Goal: Contribute content: Contribute content

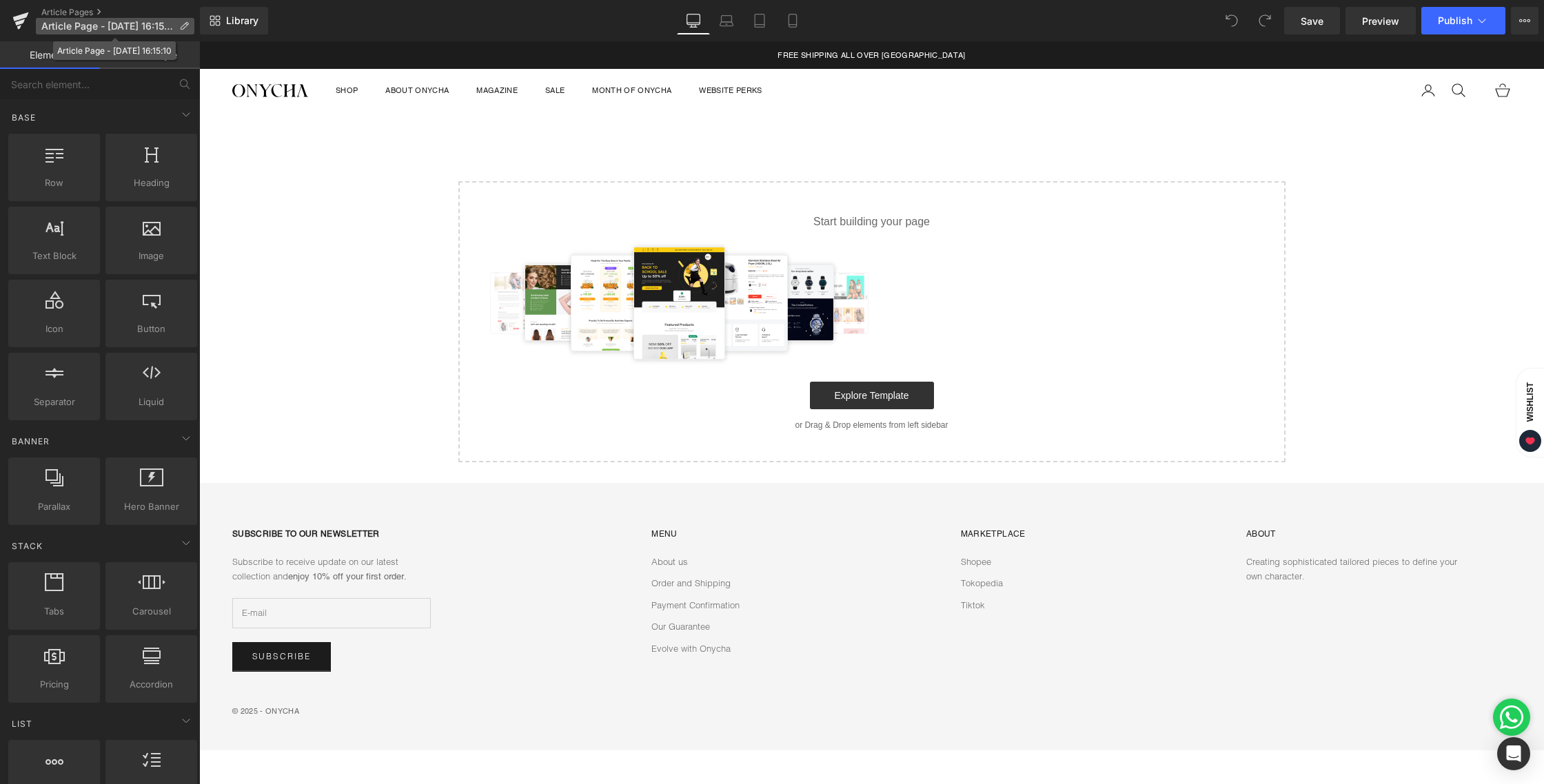
click at [158, 28] on span "Article Page - [DATE] 16:15:10" at bounding box center [108, 26] width 133 height 11
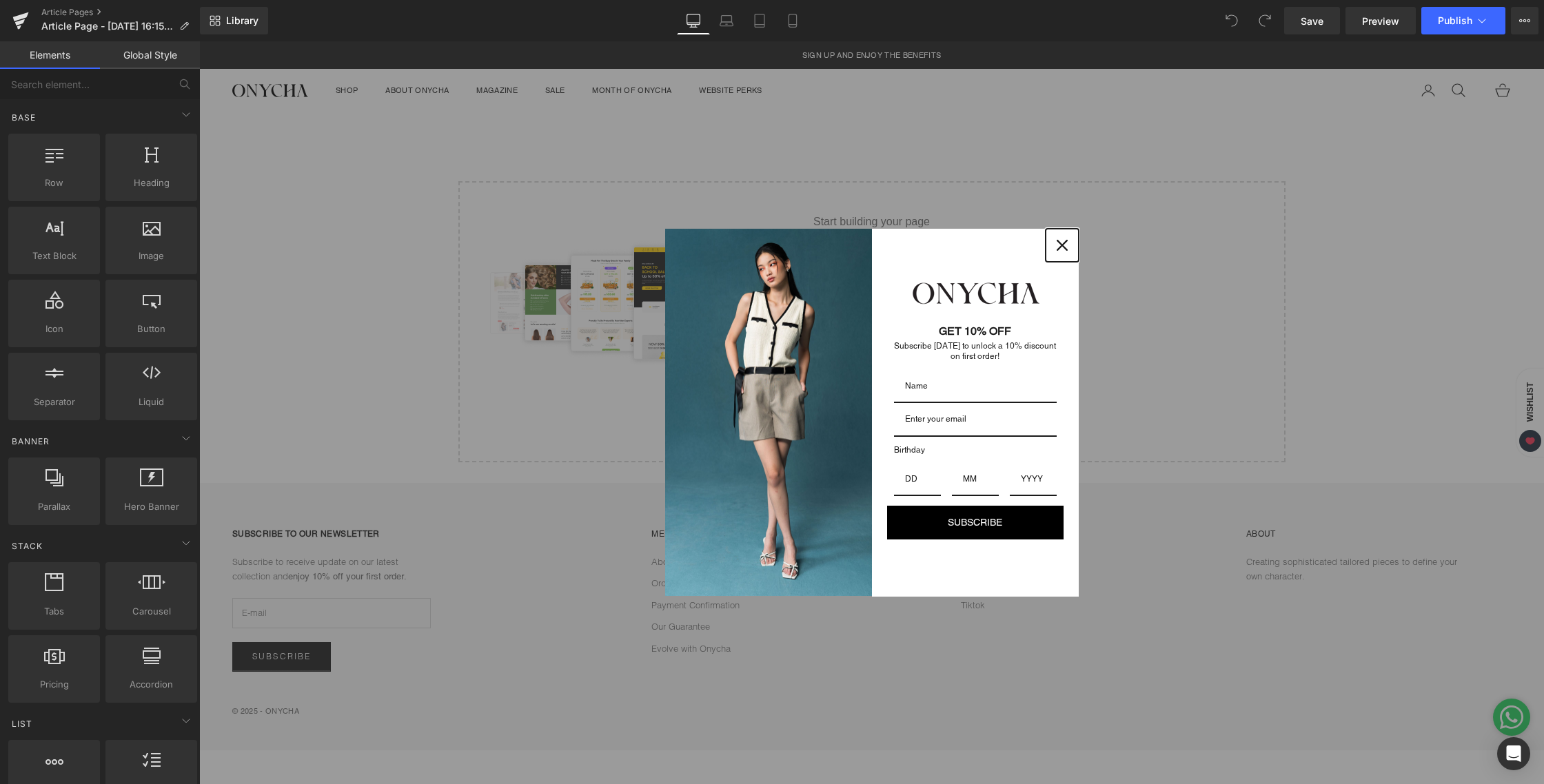
click at [1057, 241] on icon "close icon" at bounding box center [1062, 245] width 11 height 11
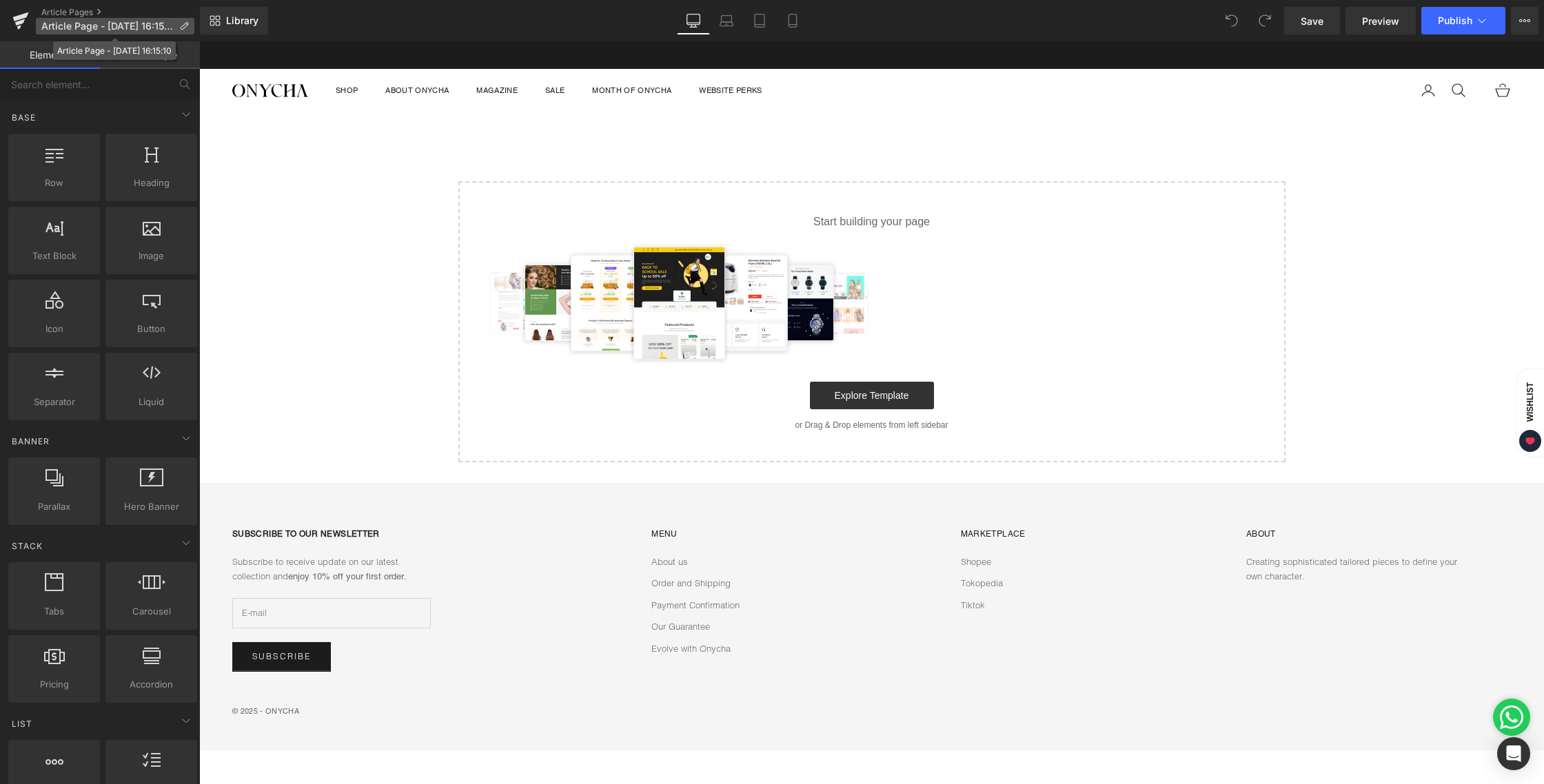
click at [188, 30] on icon at bounding box center [184, 26] width 10 height 10
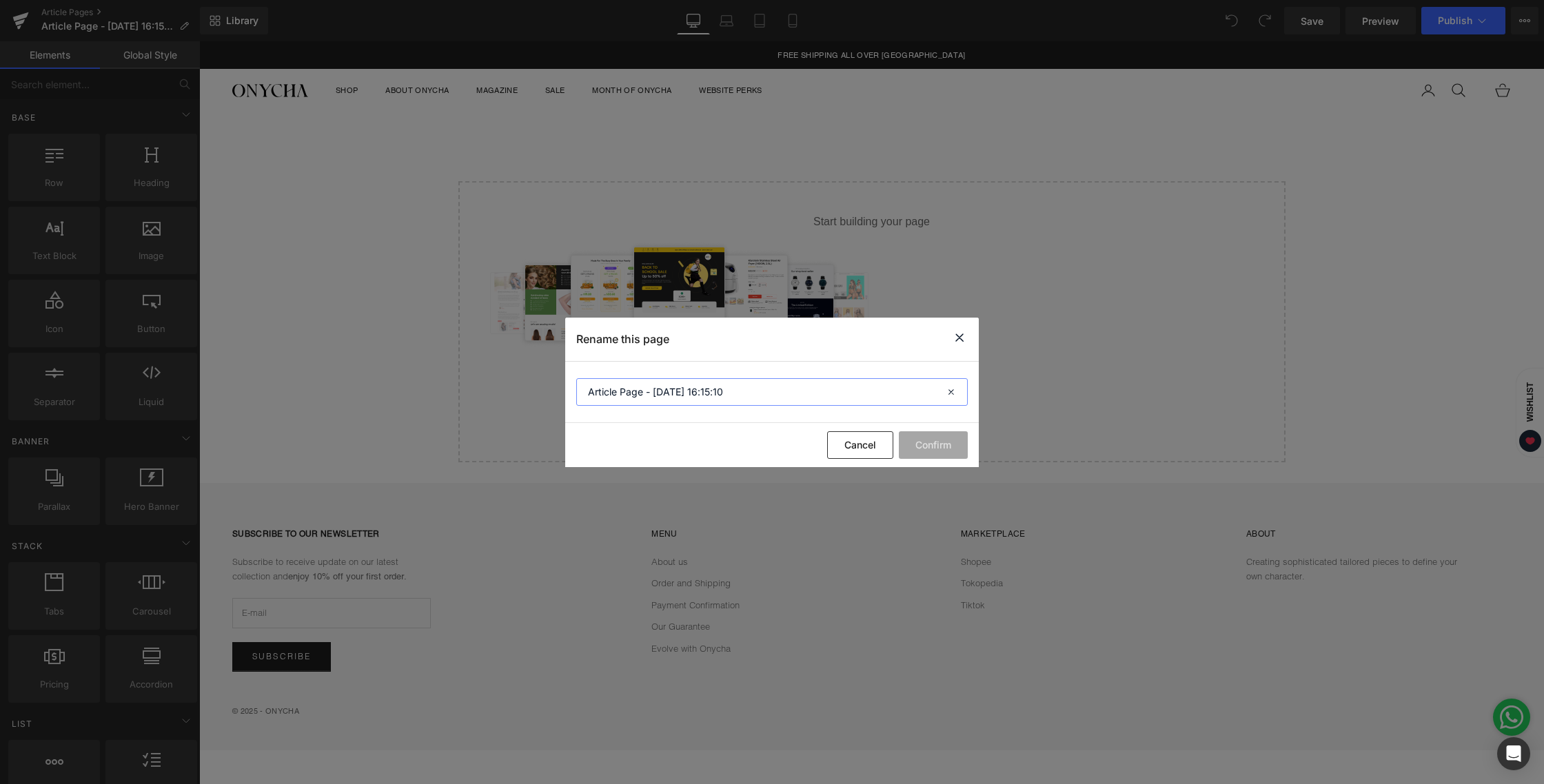
drag, startPoint x: 723, startPoint y: 393, endPoint x: 547, endPoint y: 384, distance: 176.2
click at [547, 384] on div "Rename this page Article Page - [DATE] 16:15:10 Cancel Confirm" at bounding box center [772, 392] width 1544 height 784
paste input "ESSENTIALS VOL. 3/2025"
click at [680, 396] on input "ESSENTIALS VOL. 3/2025" at bounding box center [772, 392] width 392 height 28
type input "ESSENTIALS VOL. 4/2025"
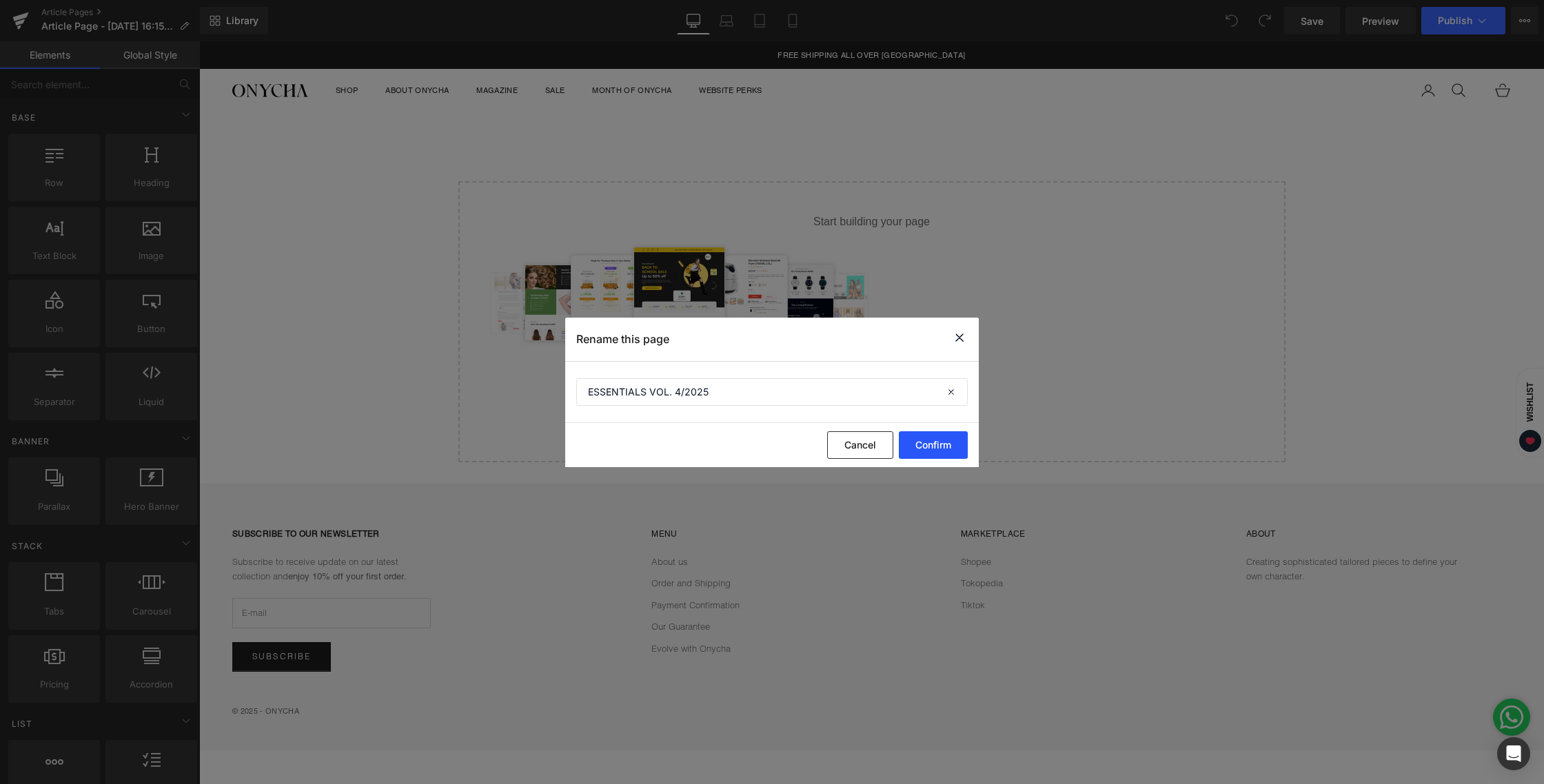
click at [939, 434] on button "Confirm" at bounding box center [933, 445] width 69 height 28
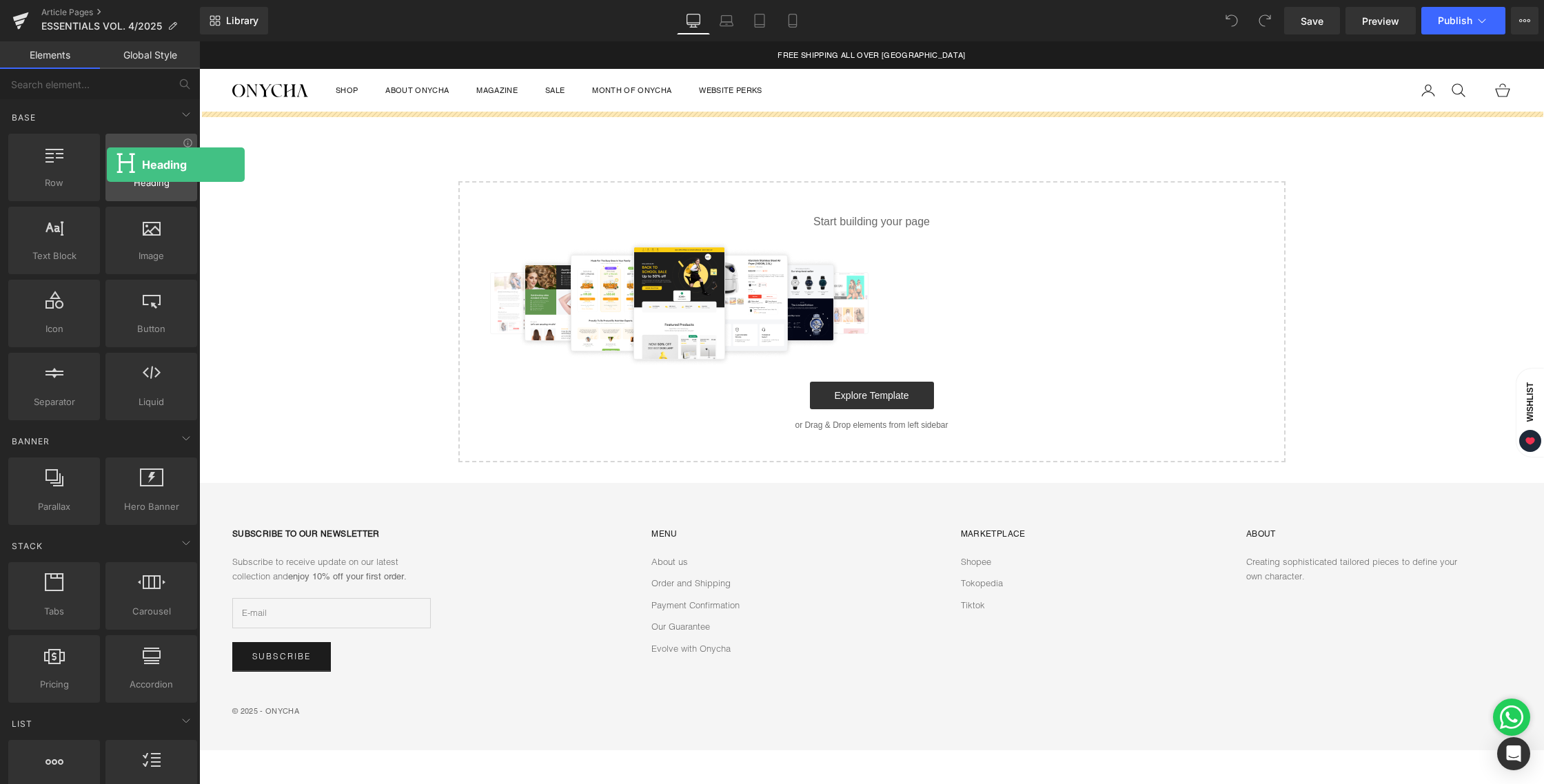
drag, startPoint x: 169, startPoint y: 166, endPoint x: 107, endPoint y: 164, distance: 62.0
click at [110, 164] on div at bounding box center [151, 160] width 83 height 31
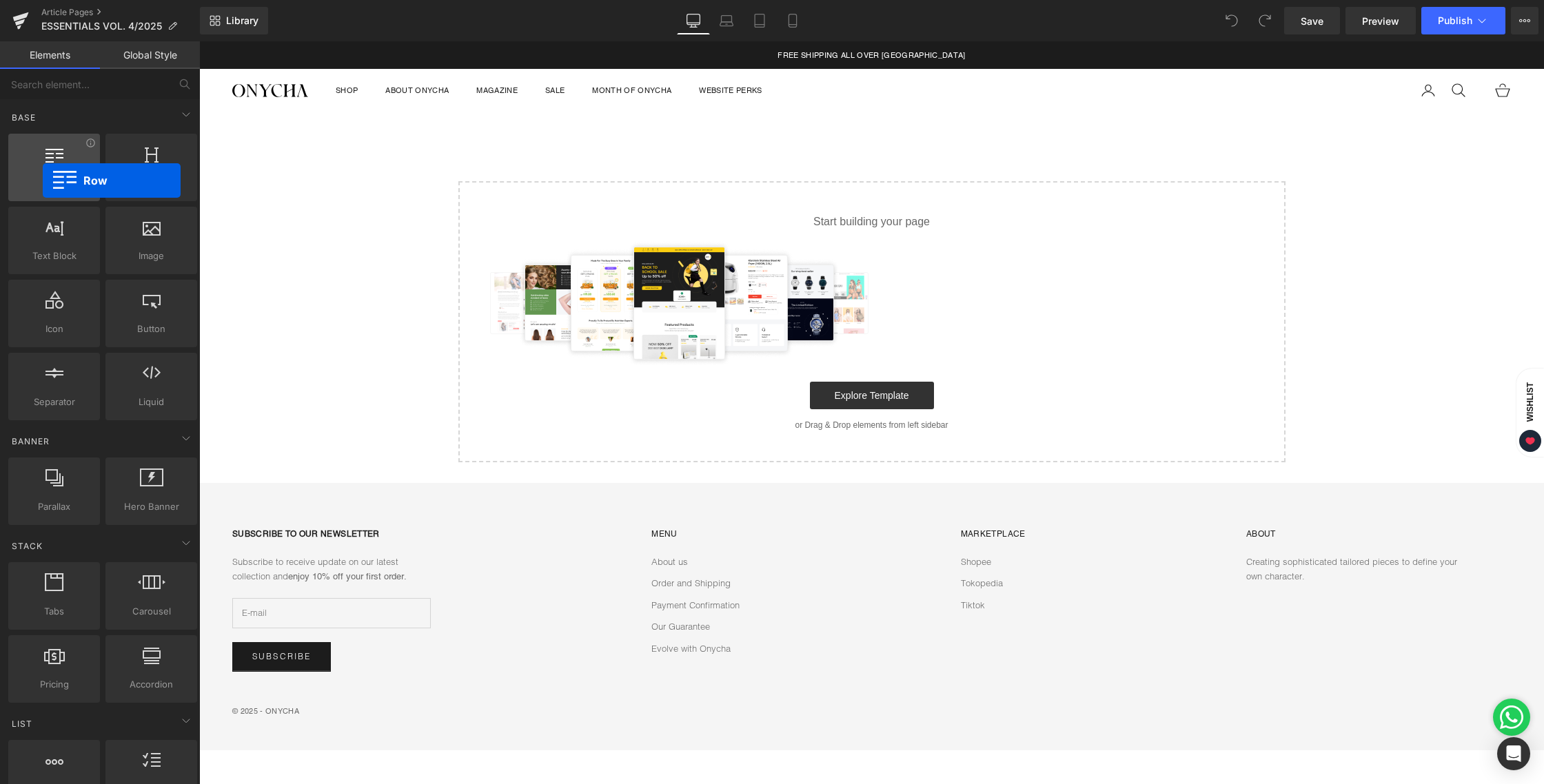
click at [43, 180] on span "Row" at bounding box center [54, 182] width 83 height 15
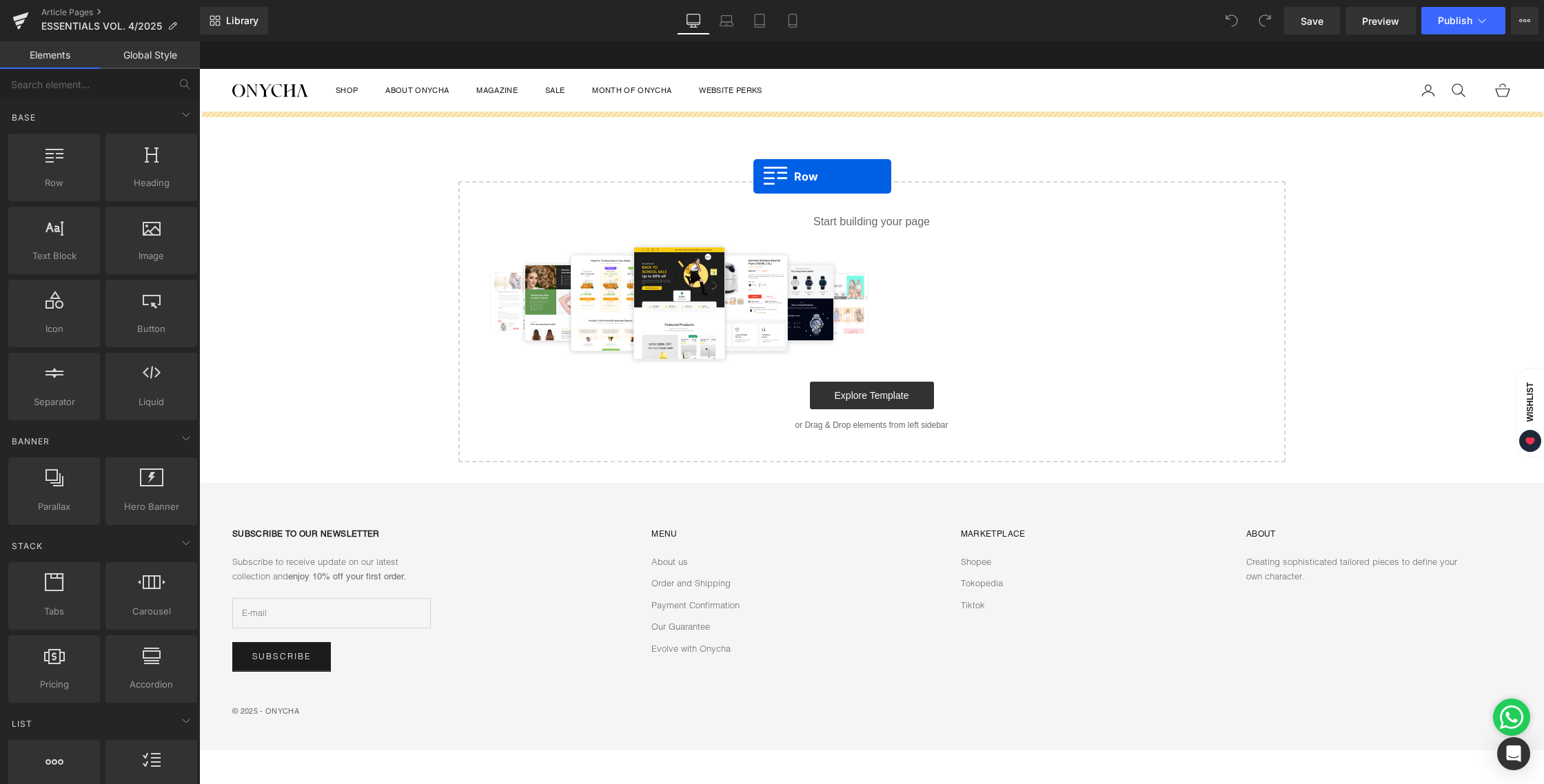
drag, startPoint x: 264, startPoint y: 203, endPoint x: 753, endPoint y: 176, distance: 489.7
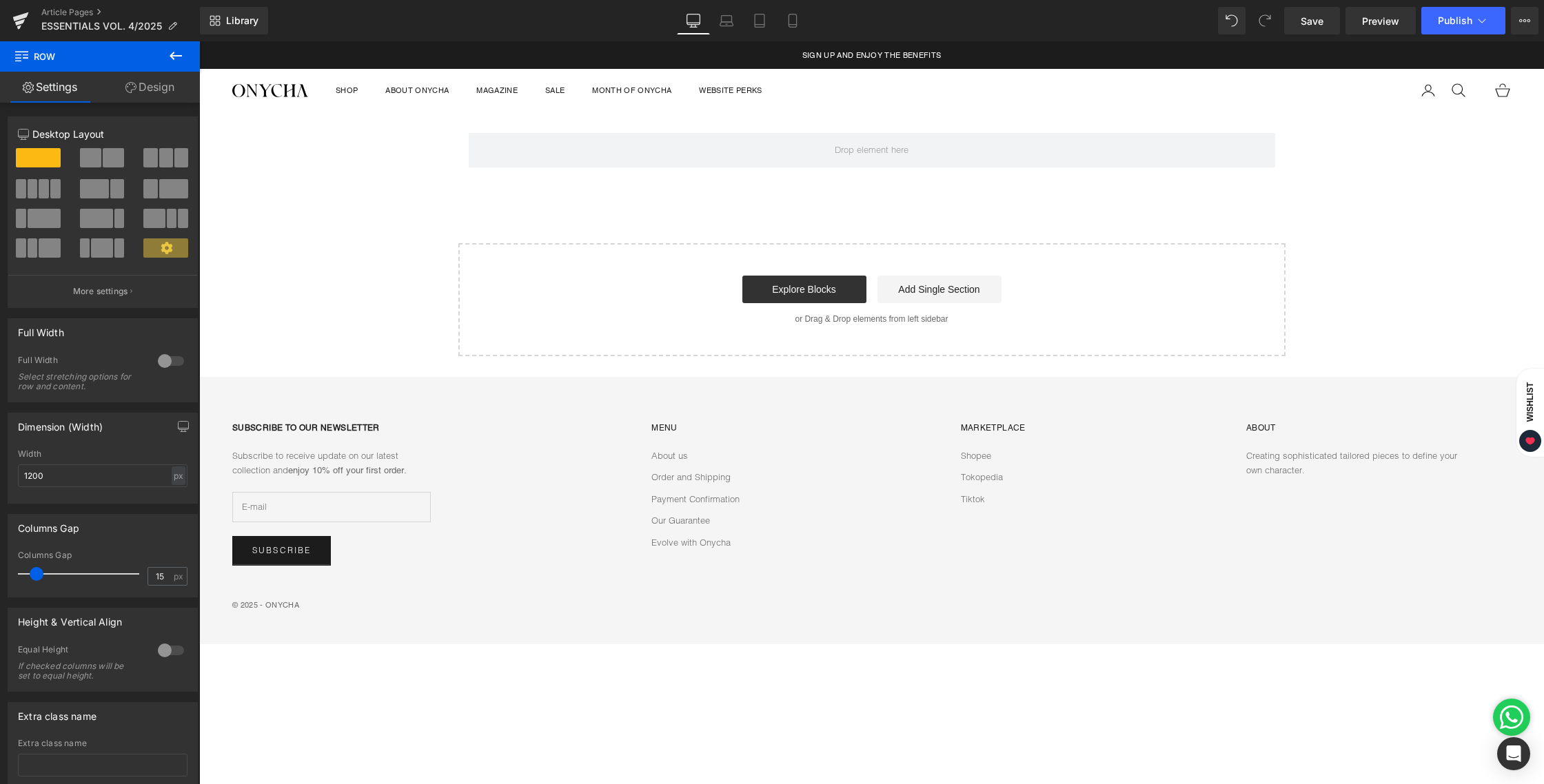
click at [169, 49] on icon at bounding box center [176, 56] width 17 height 17
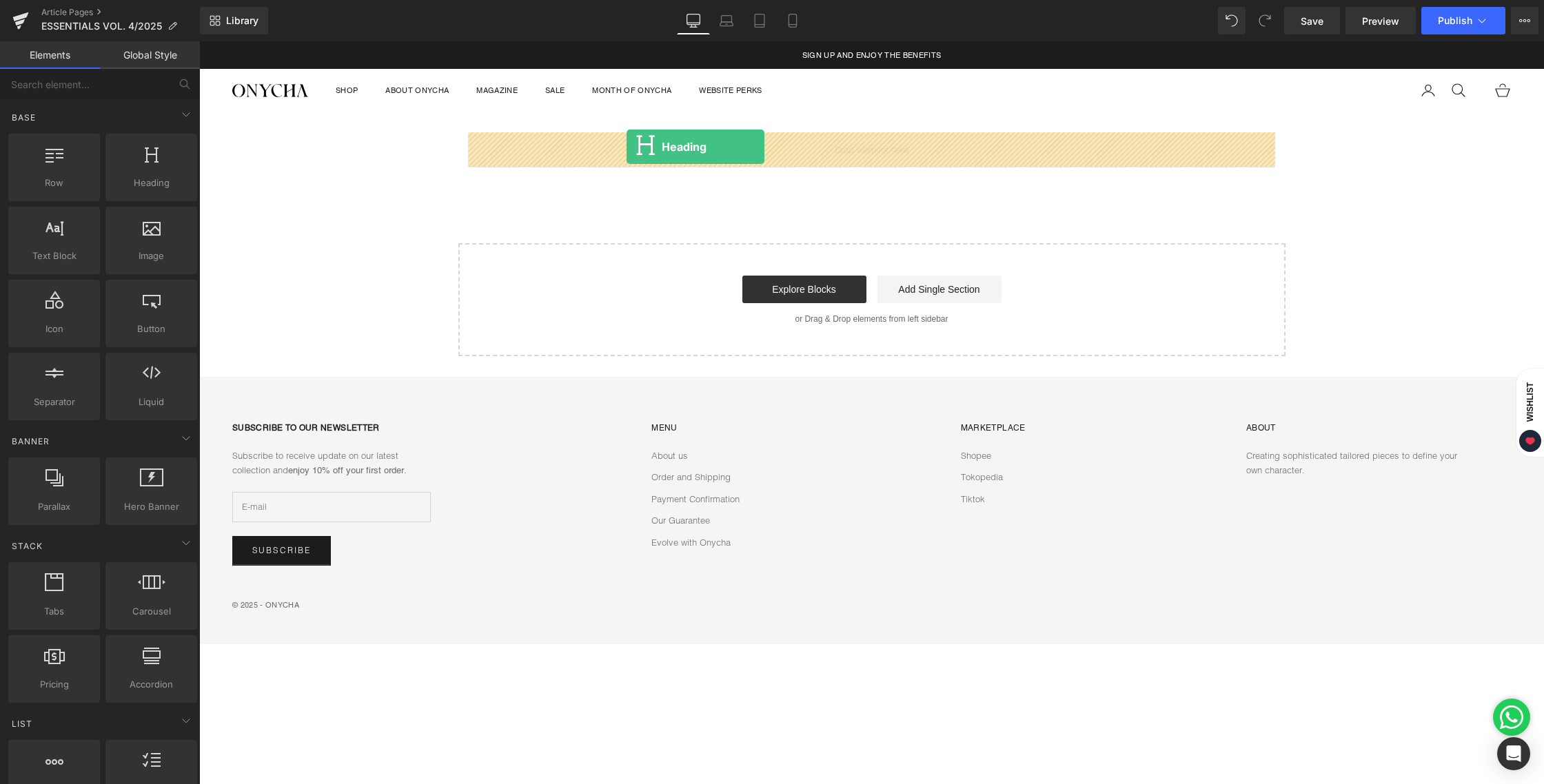
drag, startPoint x: 342, startPoint y: 212, endPoint x: 626, endPoint y: 146, distance: 291.6
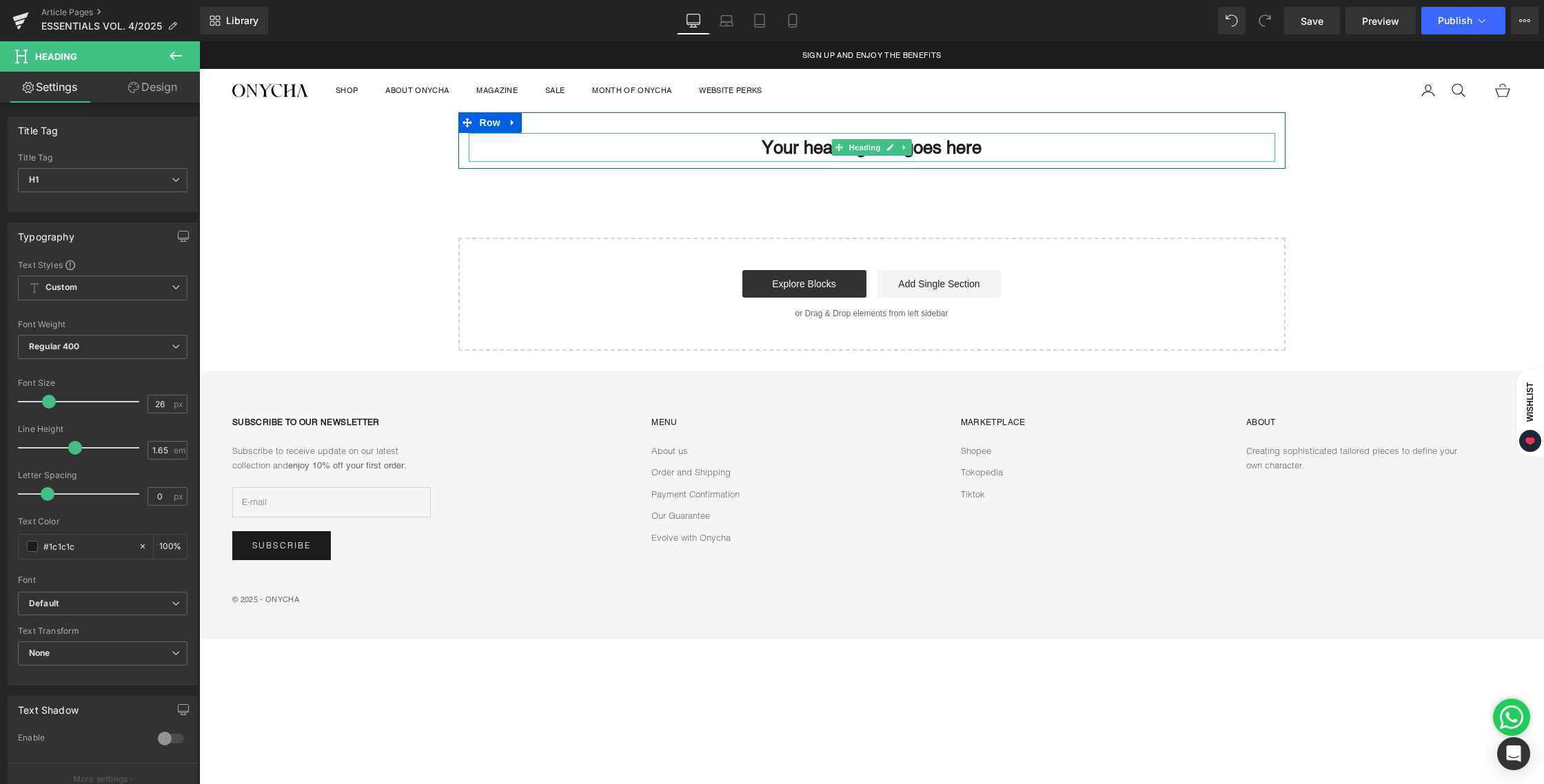
click at [817, 139] on h1 "Your heading text goes here" at bounding box center [872, 148] width 807 height 30
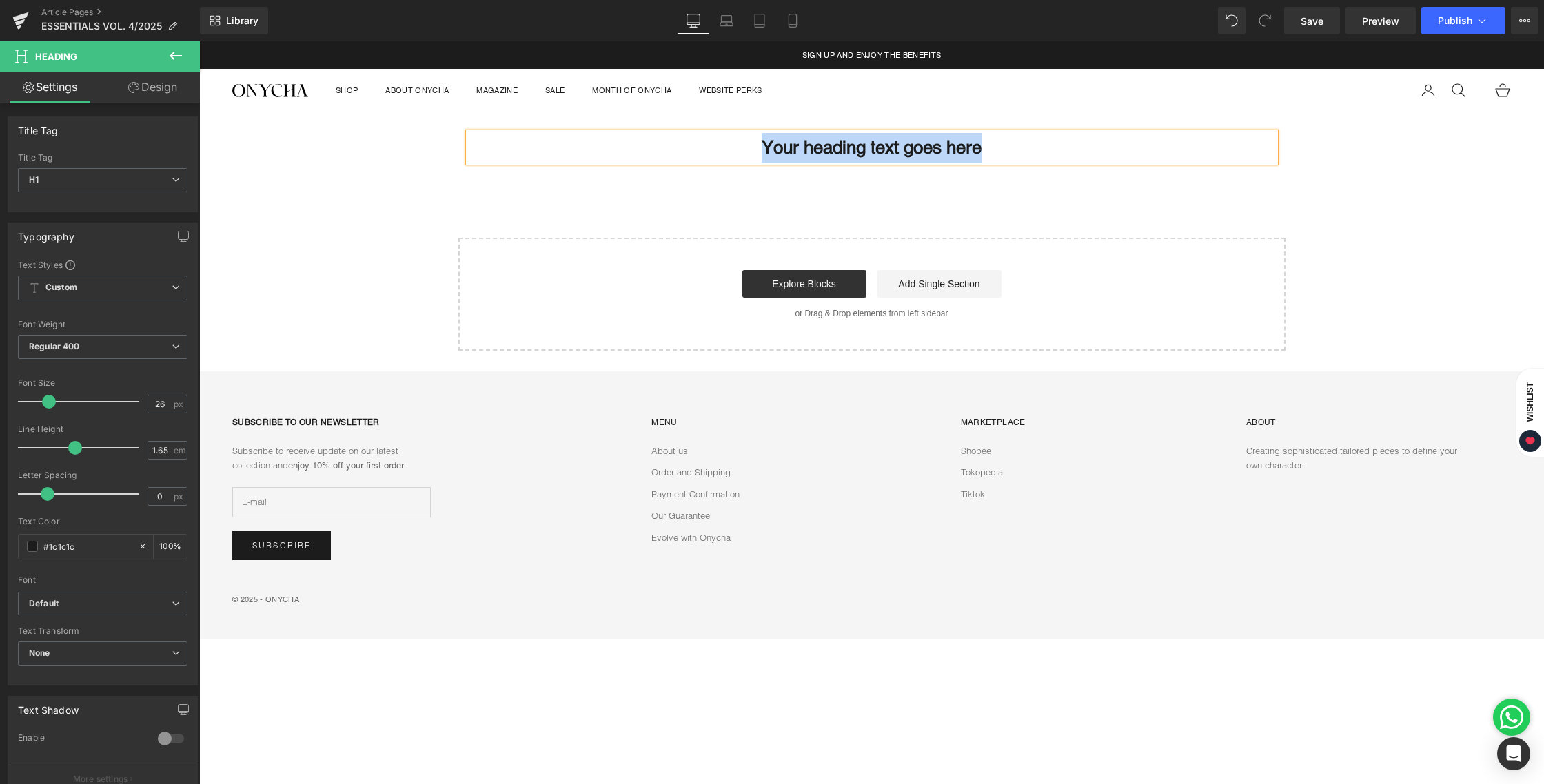
paste div
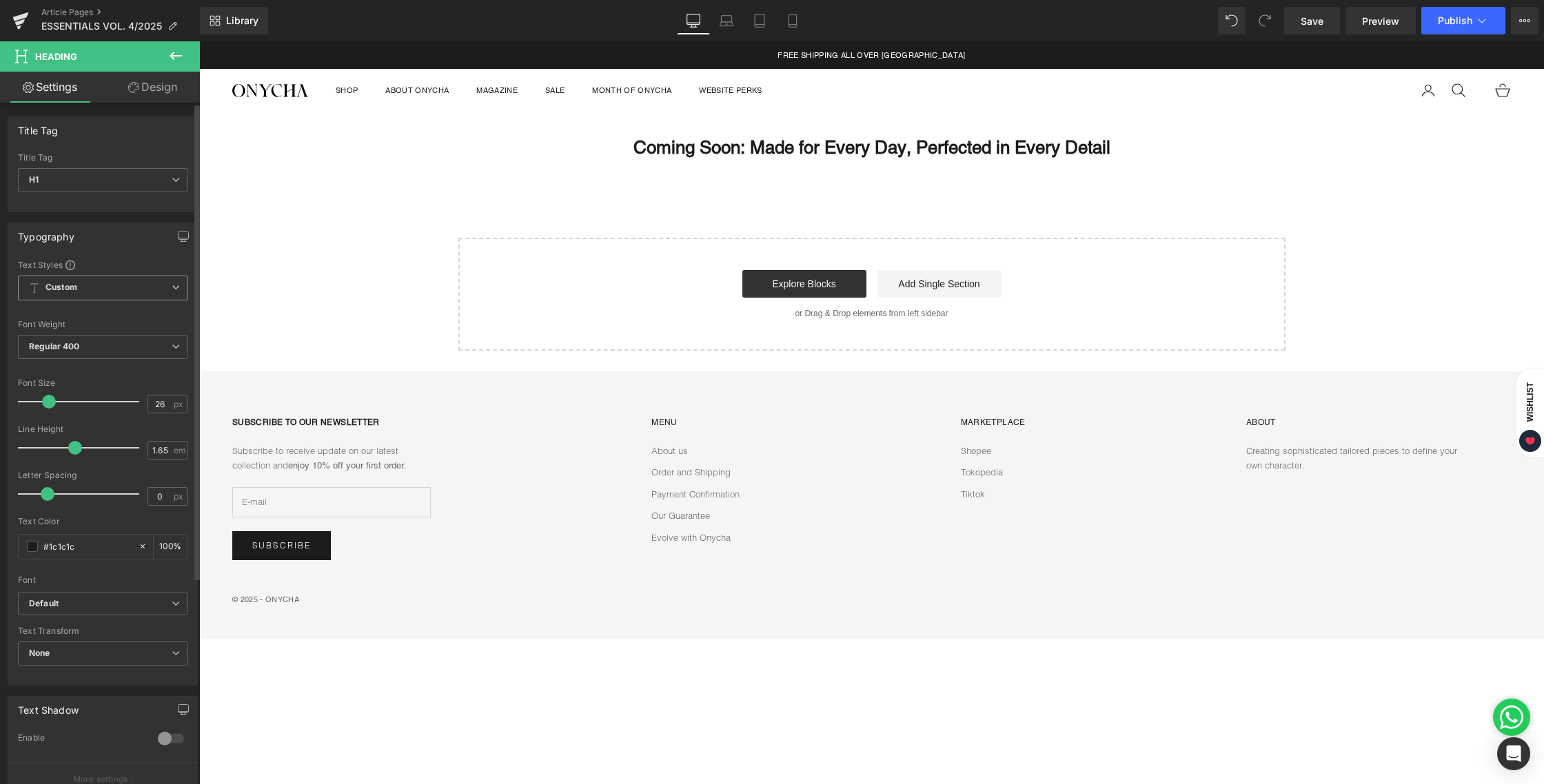
click at [84, 282] on span "Custom Setup Global Style" at bounding box center [103, 288] width 169 height 25
click at [83, 281] on span "Custom Setup Global Style" at bounding box center [100, 288] width 164 height 25
click at [142, 266] on div "Text Styles" at bounding box center [103, 264] width 169 height 11
click at [95, 349] on span "Regular 400" at bounding box center [103, 346] width 169 height 24
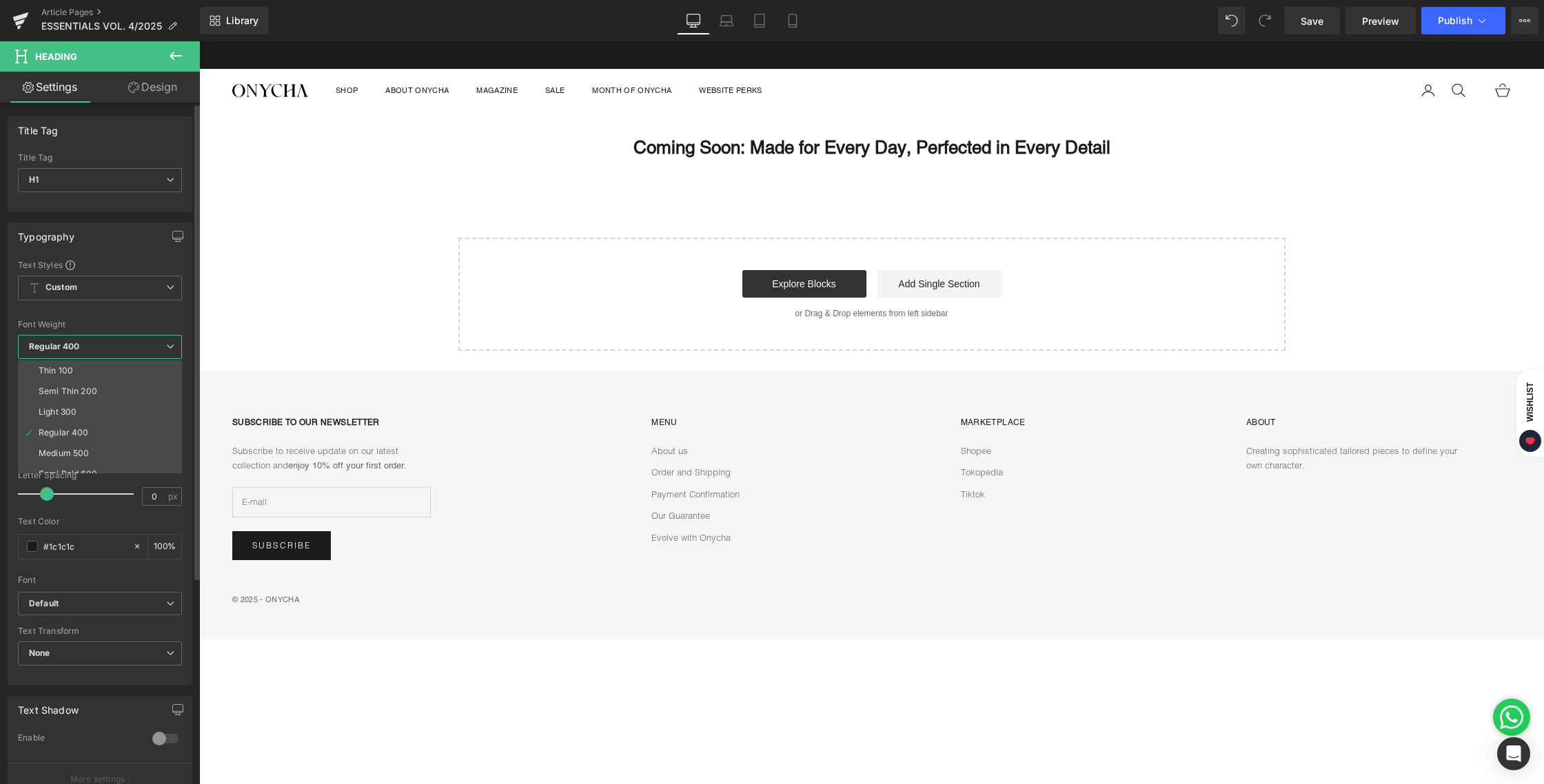
click at [105, 325] on div "Font Weight" at bounding box center [100, 325] width 164 height 10
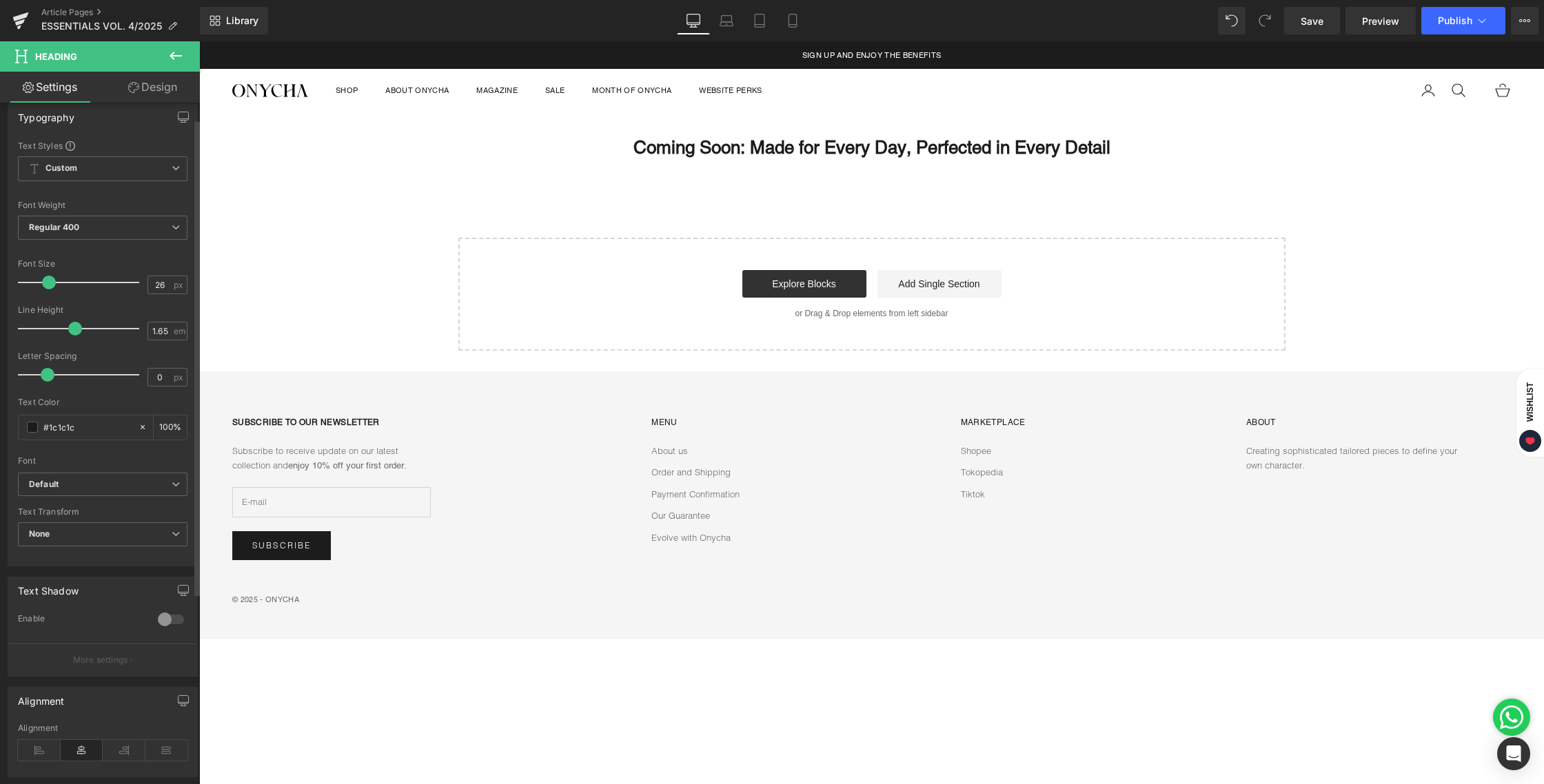
scroll to position [147, 0]
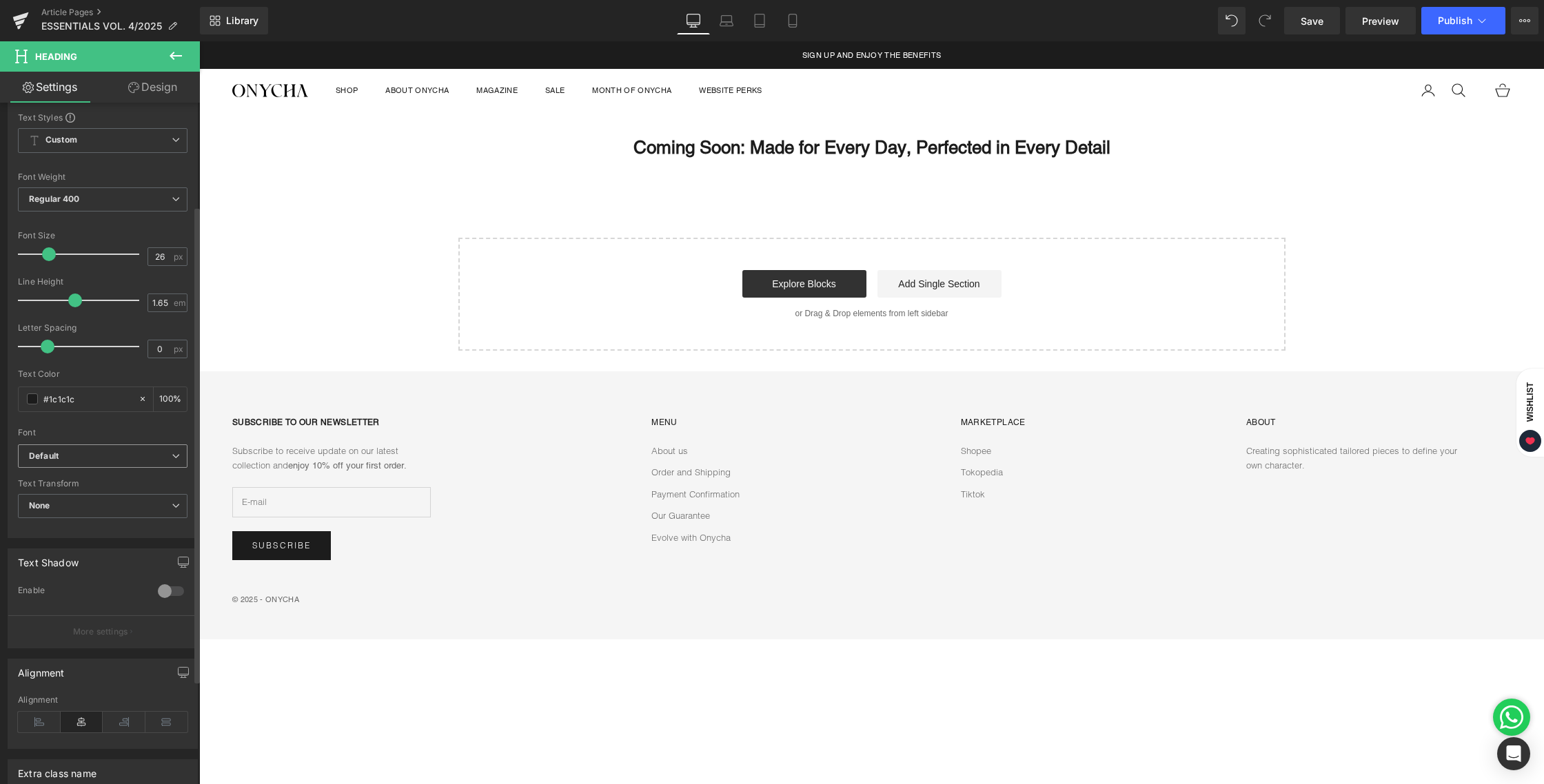
click at [62, 464] on span "Default" at bounding box center [103, 456] width 169 height 24
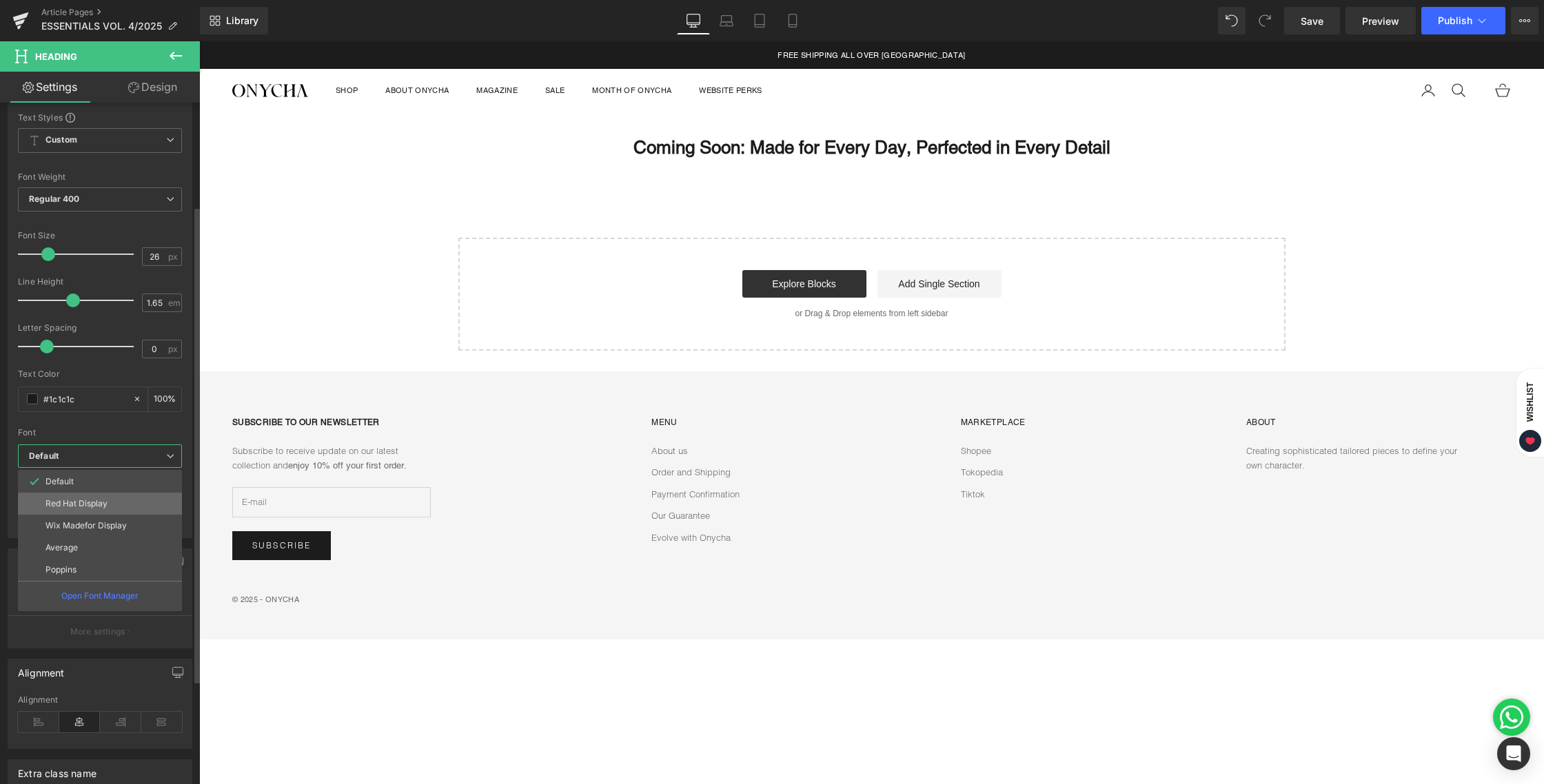
click at [87, 507] on p "Red Hat Display" at bounding box center [76, 504] width 62 height 10
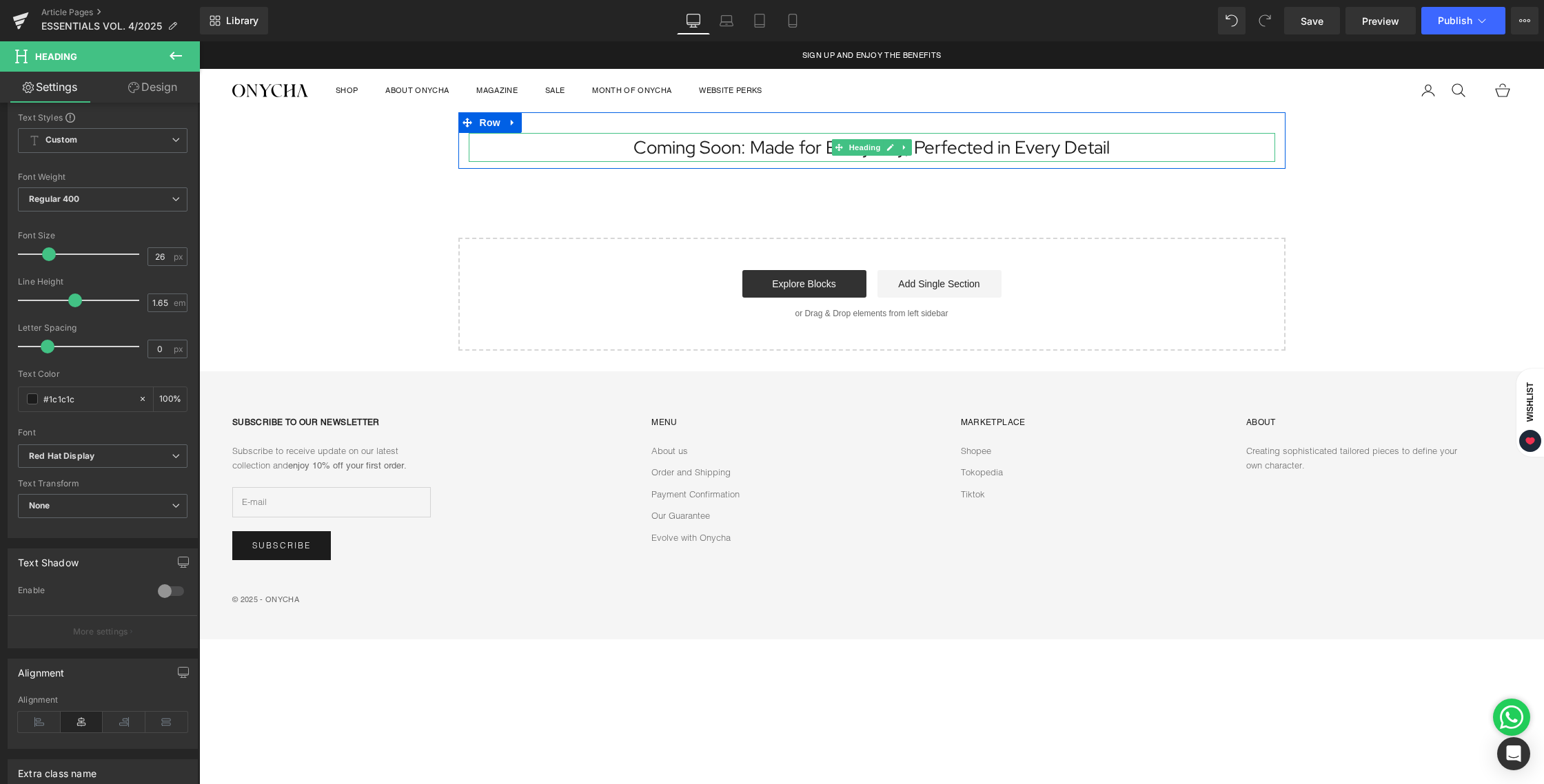
click at [997, 148] on h1 "Coming Soon: Made for Every Day, Perfected in Every Detail" at bounding box center [872, 148] width 807 height 30
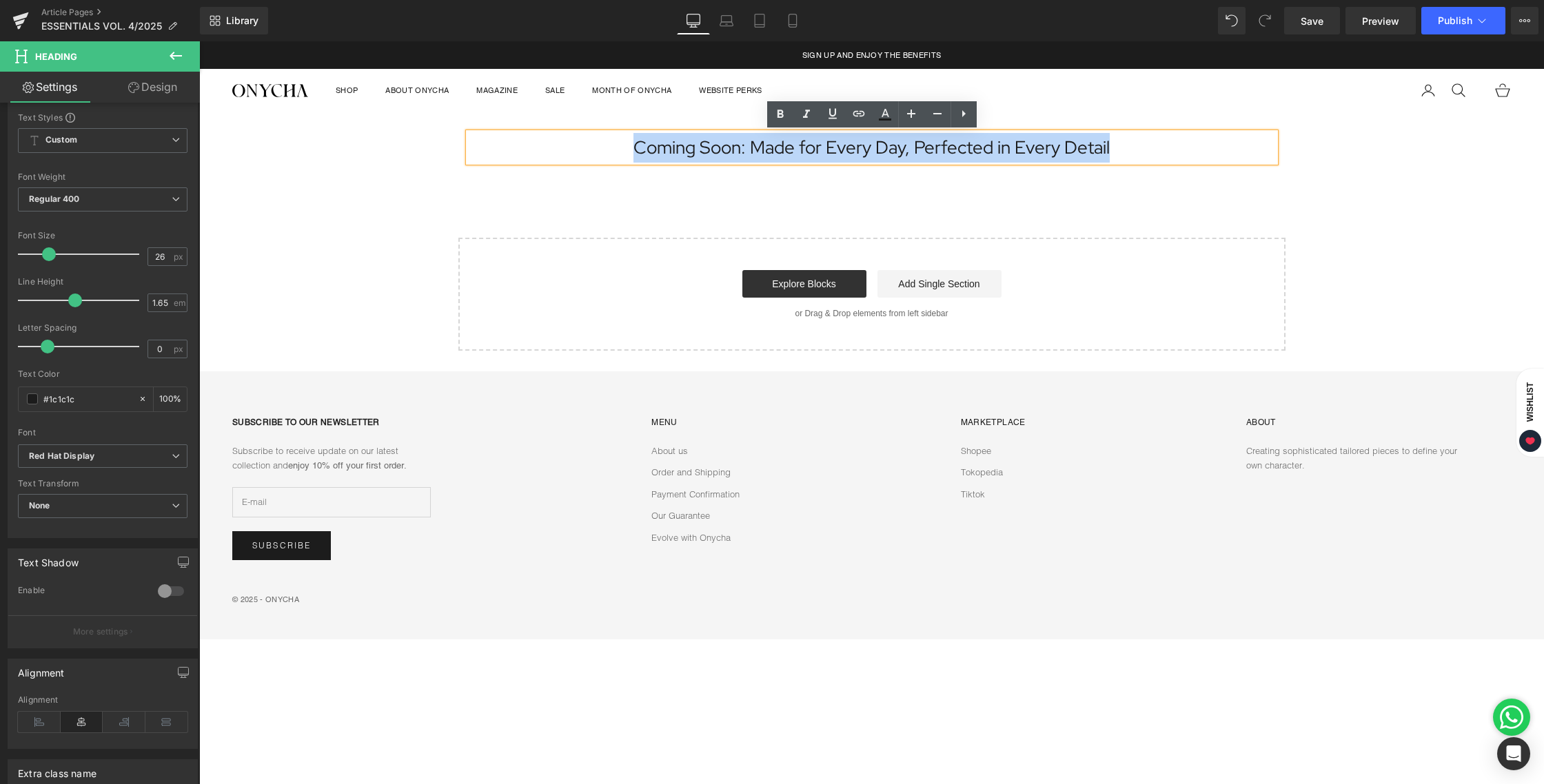
drag, startPoint x: 1075, startPoint y: 150, endPoint x: 576, endPoint y: 150, distance: 499.0
click at [576, 150] on h1 "Coming Soon: Made for Every Day, Perfected in Every Detail" at bounding box center [872, 148] width 807 height 30
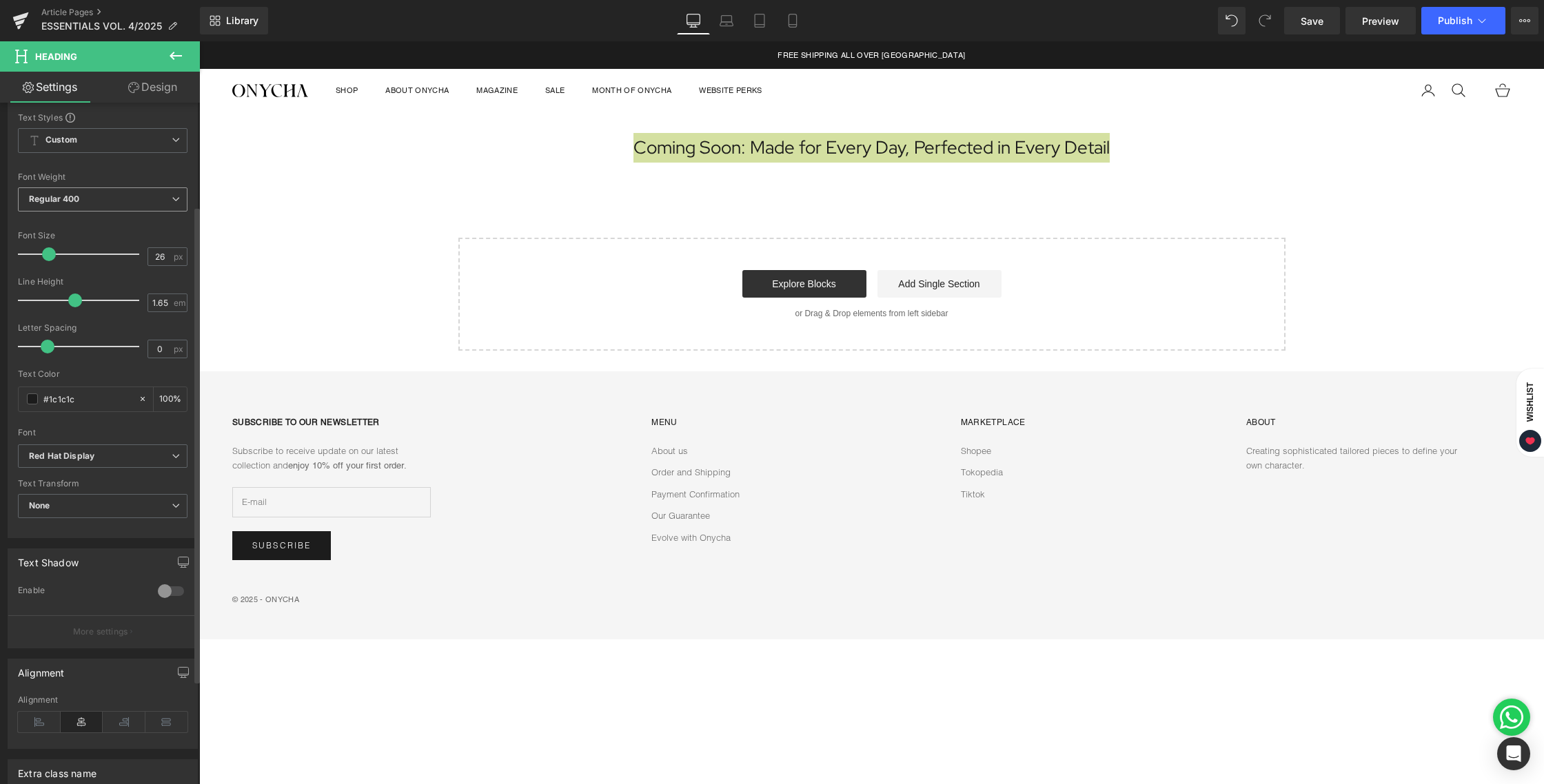
click at [85, 209] on span "Regular 400" at bounding box center [103, 199] width 169 height 24
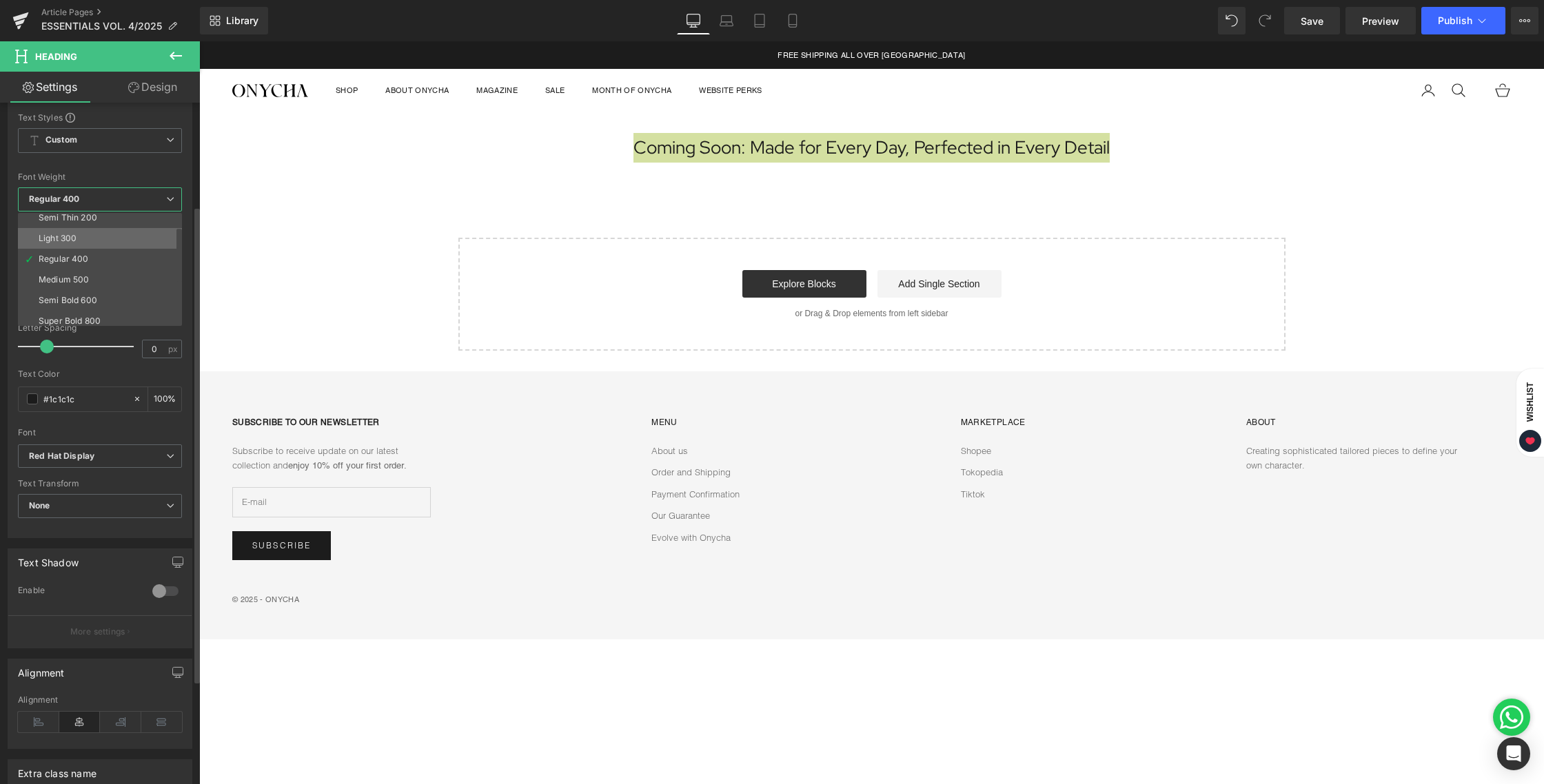
scroll to position [29, 0]
click at [90, 287] on li "Semi Bold 600" at bounding box center [103, 298] width 170 height 21
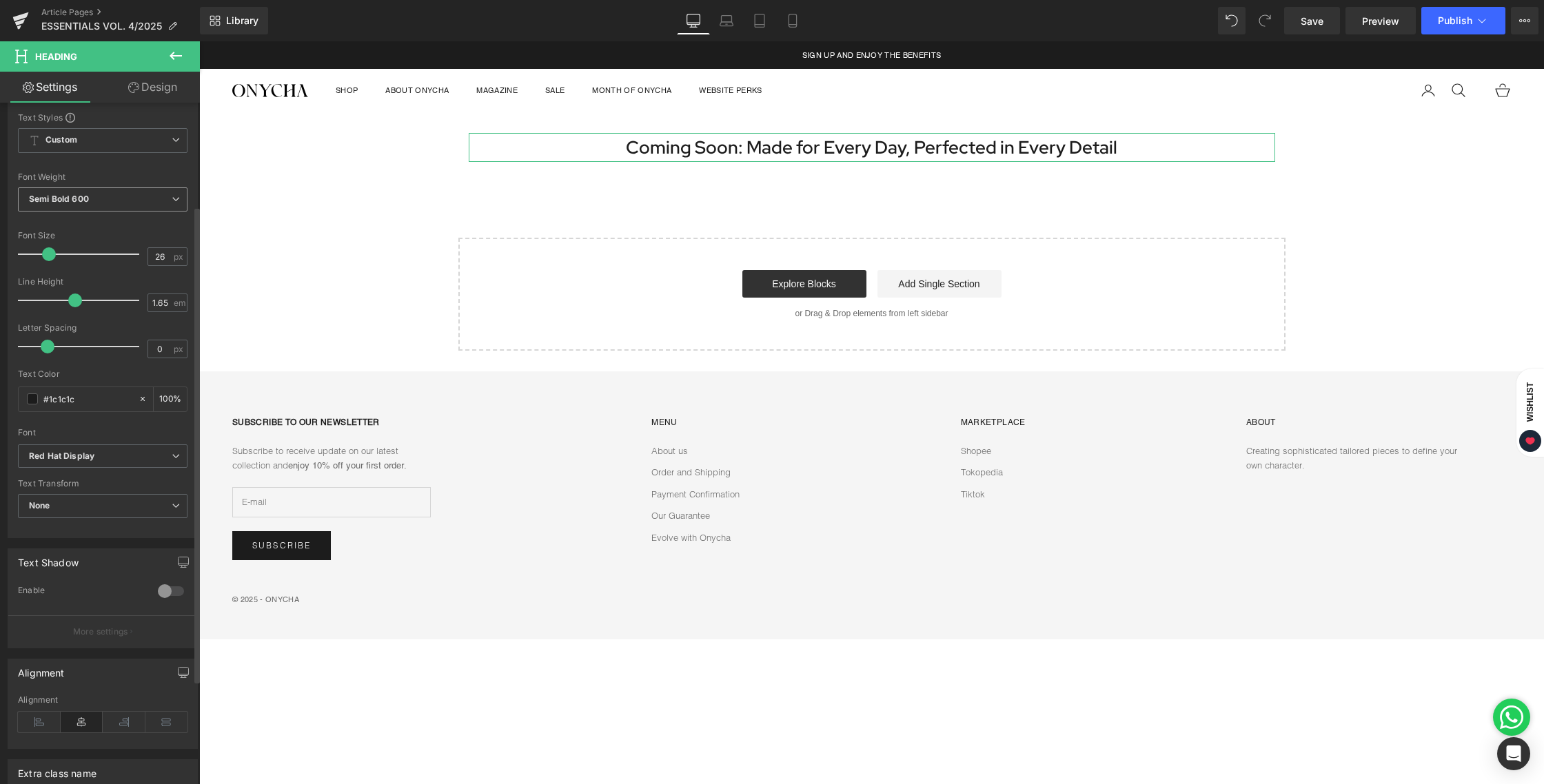
click at [117, 203] on span "Semi Bold 600" at bounding box center [103, 199] width 169 height 24
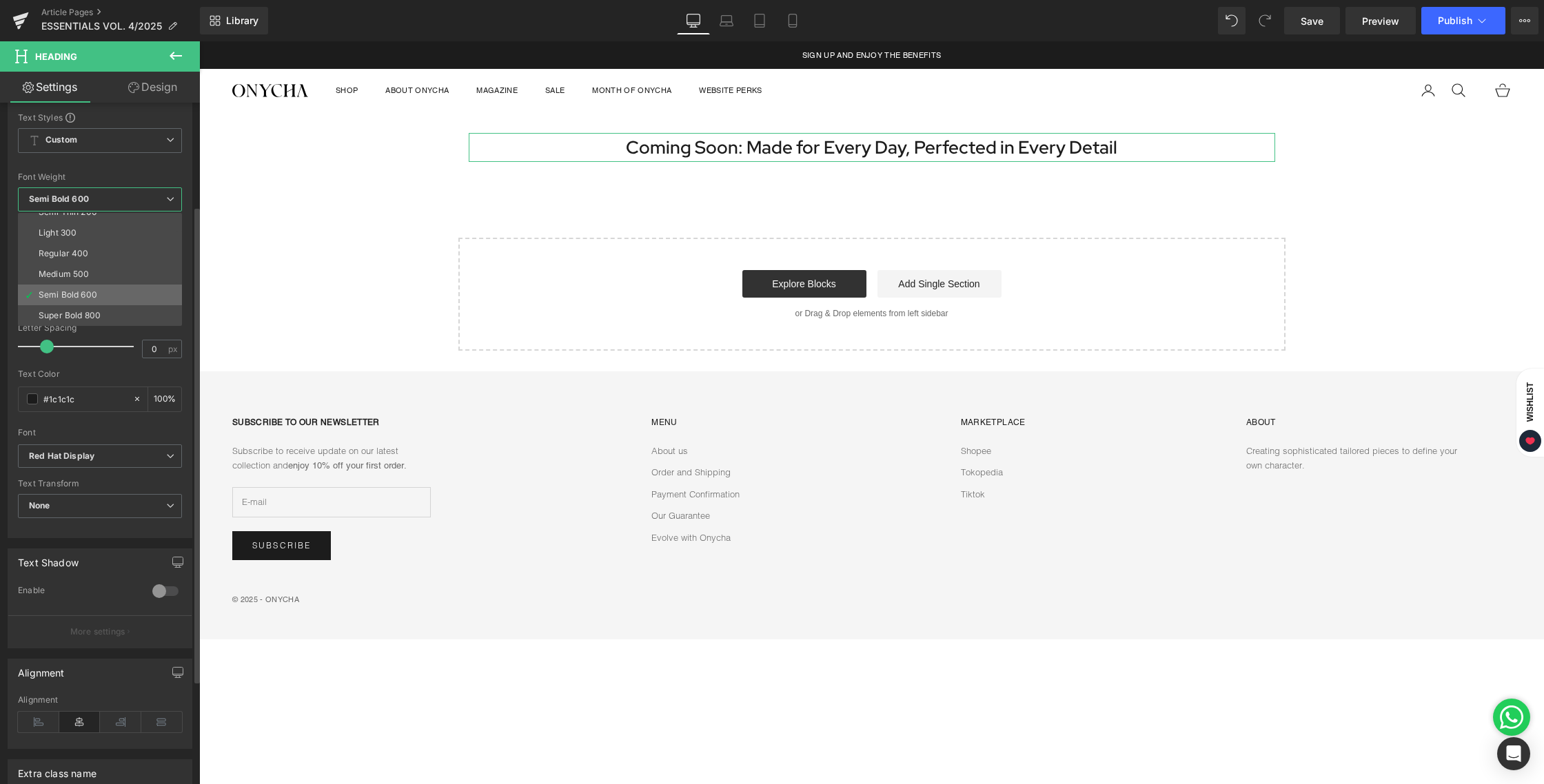
scroll to position [32, 0]
click at [90, 311] on div "Super Bold 800" at bounding box center [69, 316] width 62 height 10
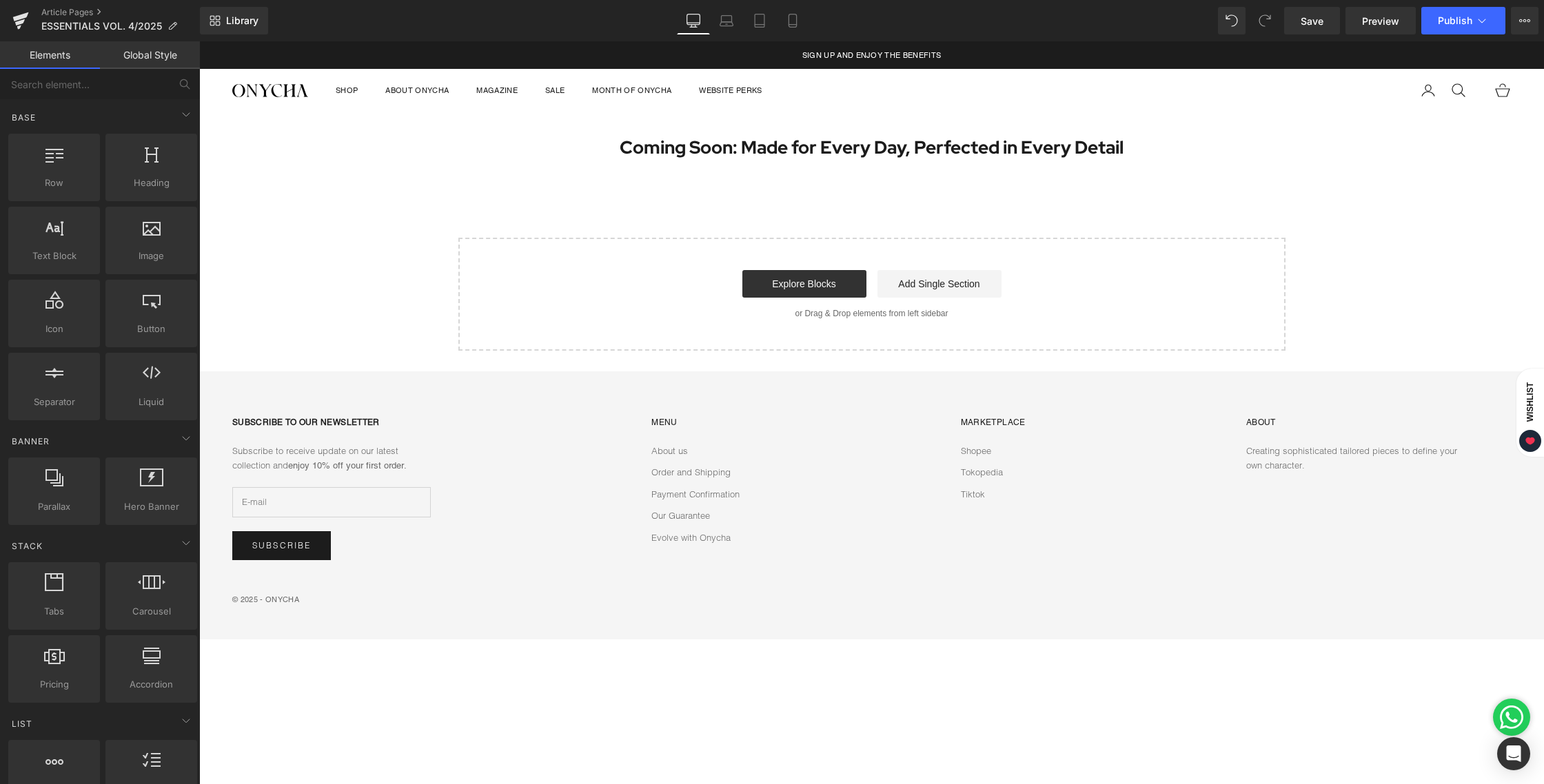
click at [742, 180] on div "Coming Soon: Made for Every Day, Perfected in Every Detail Heading Row Select y…" at bounding box center [871, 232] width 1345 height 239
click at [891, 200] on div "Coming Soon: Made for Every Day, Perfected in Every Detail Heading Row Select y…" at bounding box center [871, 232] width 1345 height 239
drag, startPoint x: 258, startPoint y: 288, endPoint x: 781, endPoint y: 152, distance: 540.4
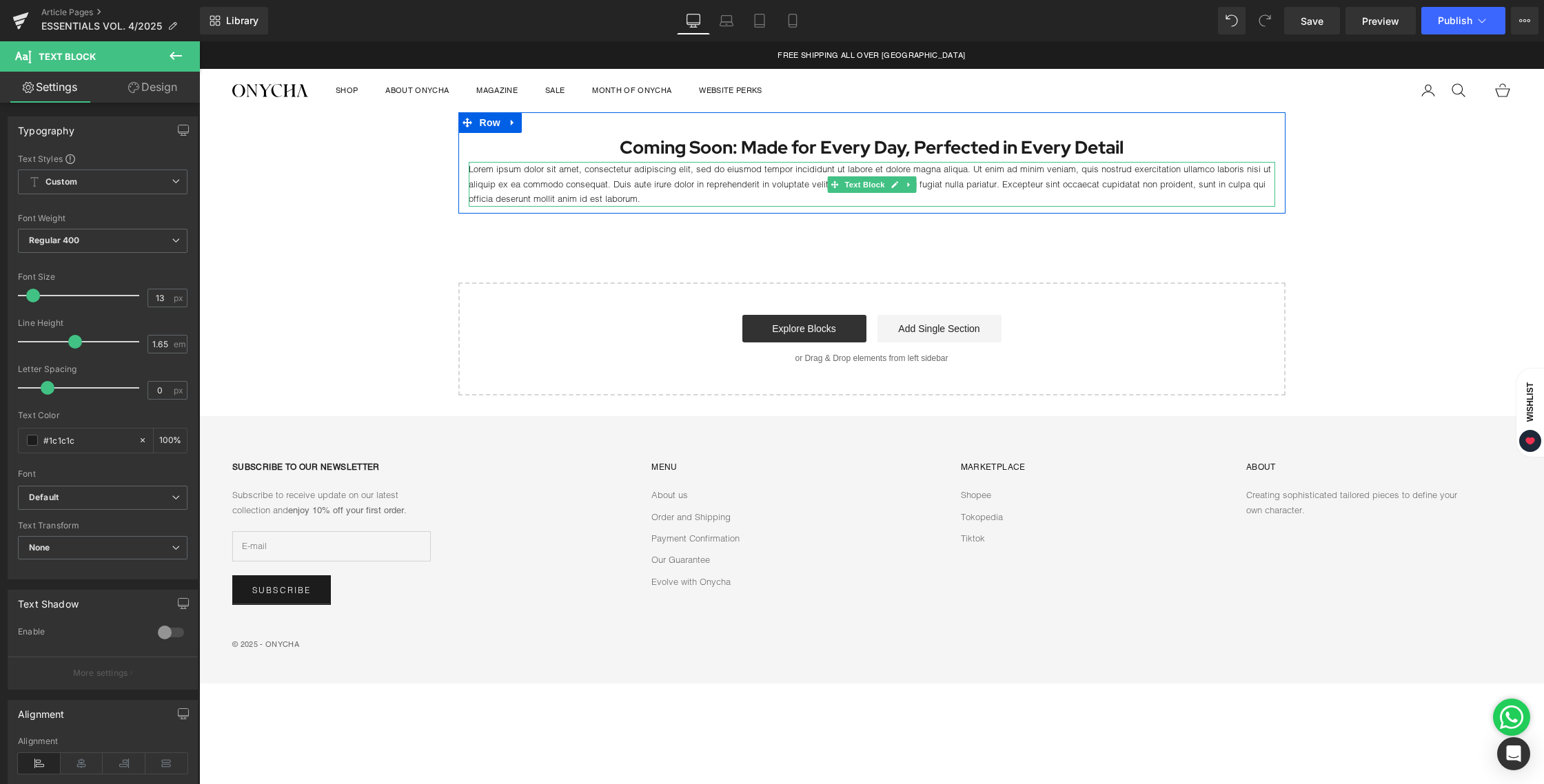
click at [635, 185] on p "Lorem ipsum dolor sit amet, consectetur adipiscing elit, sed do eiusmod tempor …" at bounding box center [872, 184] width 807 height 44
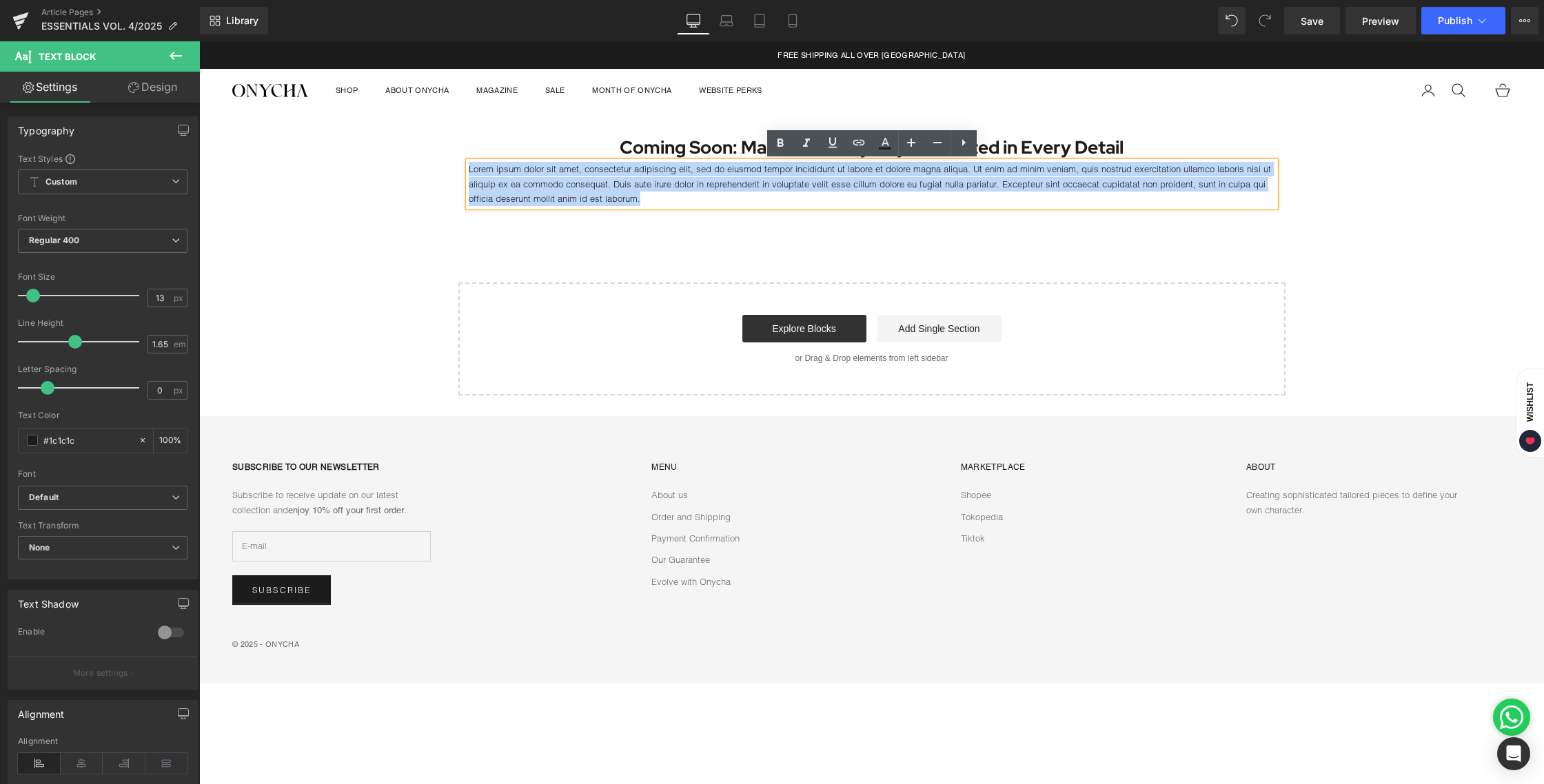
drag, startPoint x: 647, startPoint y: 200, endPoint x: 462, endPoint y: 173, distance: 187.0
click at [462, 173] on div "Coming Soon: Made for Every Day, Perfected in Every Detail Heading Lorem ipsum …" at bounding box center [871, 170] width 827 height 74
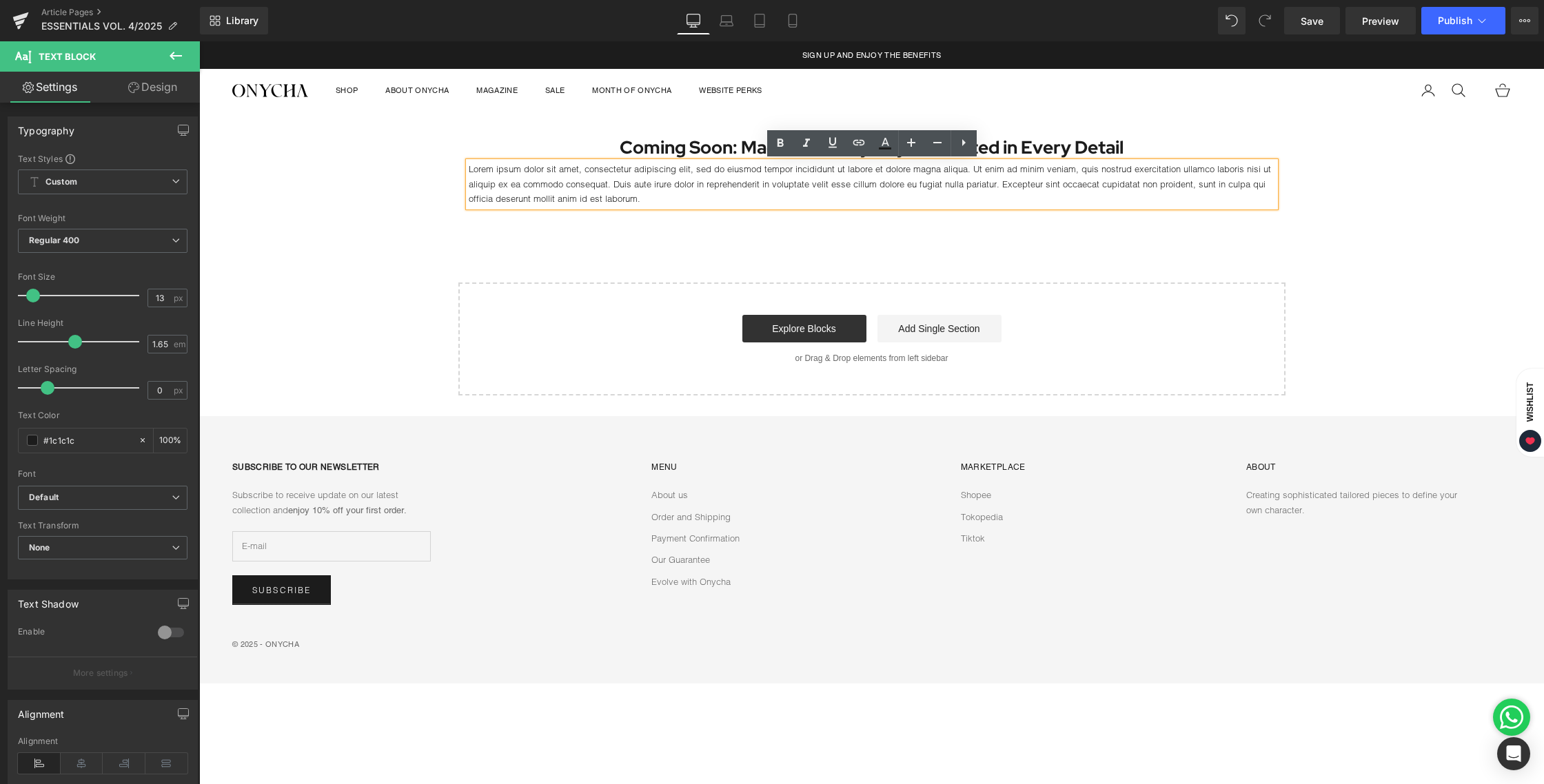
click at [330, 323] on div "Coming Soon: Made for Every Day, Perfected in Every Detail Heading Lorem ipsum …" at bounding box center [871, 254] width 1345 height 283
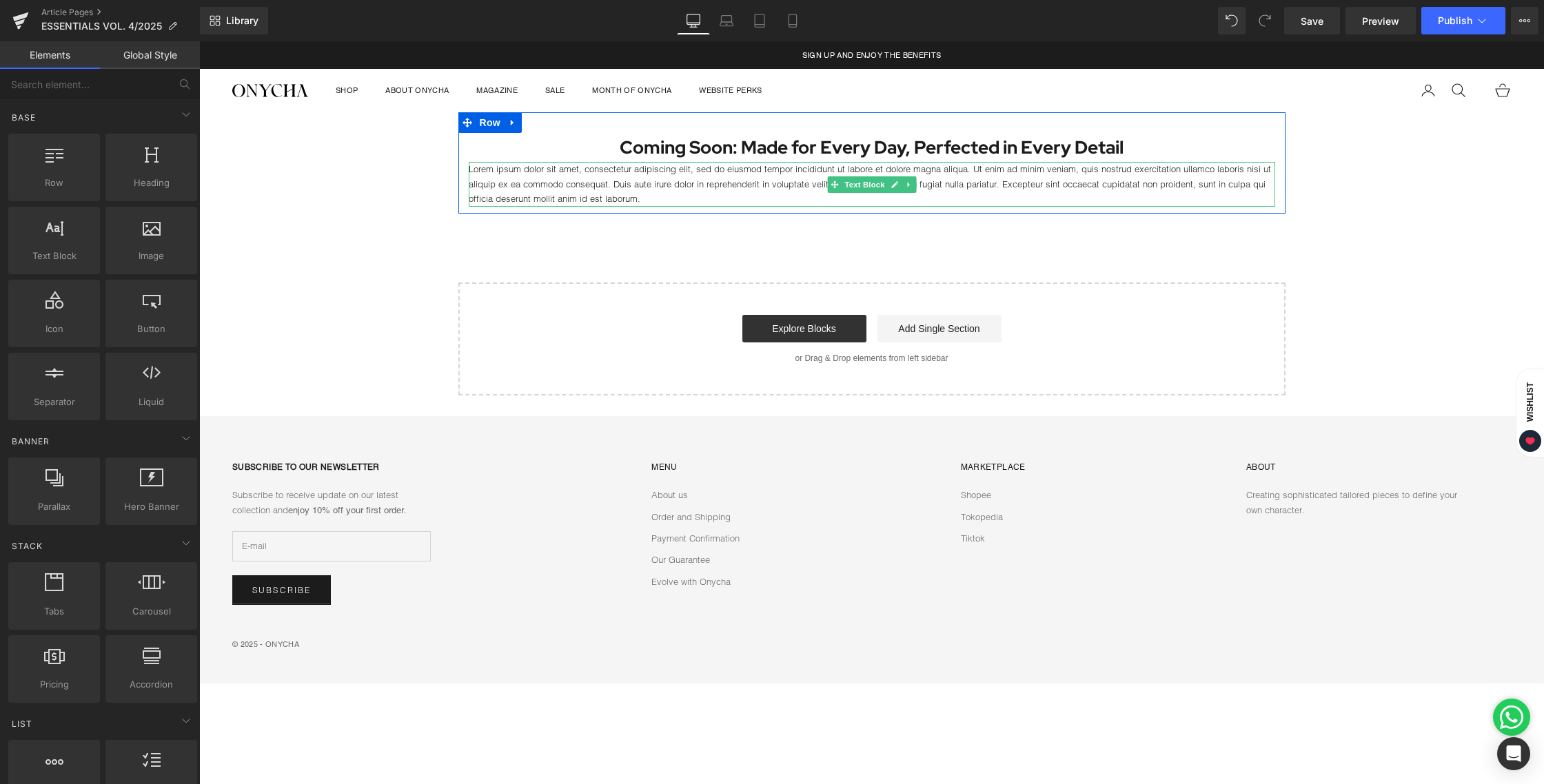
click at [665, 190] on p "Lorem ipsum dolor sit amet, consectetur adipiscing elit, sed do eiusmod tempor …" at bounding box center [872, 184] width 807 height 44
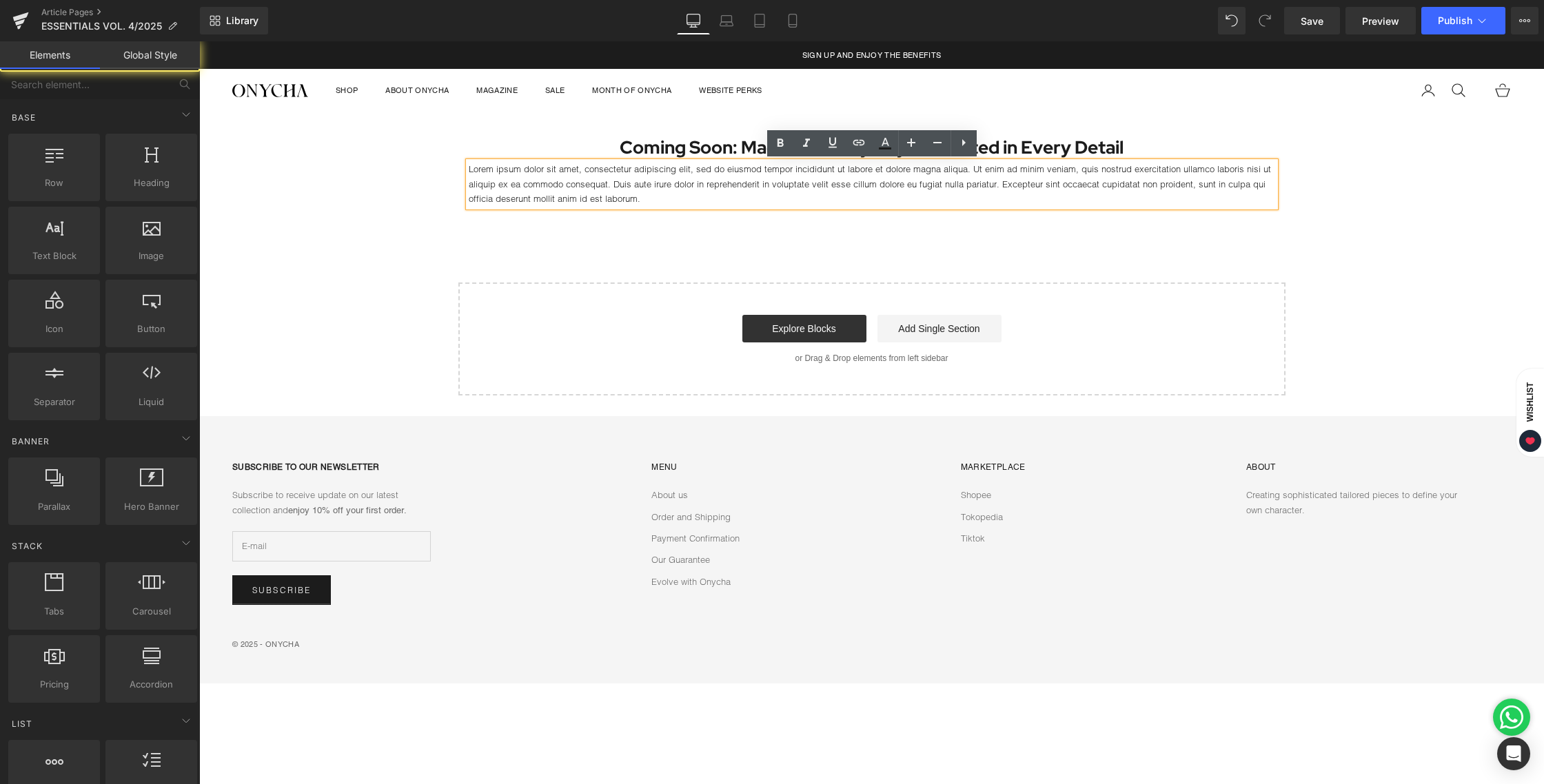
click at [757, 280] on div "Coming Soon: Made for Every Day, Perfected in Every Detail Heading Lorem ipsum …" at bounding box center [871, 254] width 1345 height 283
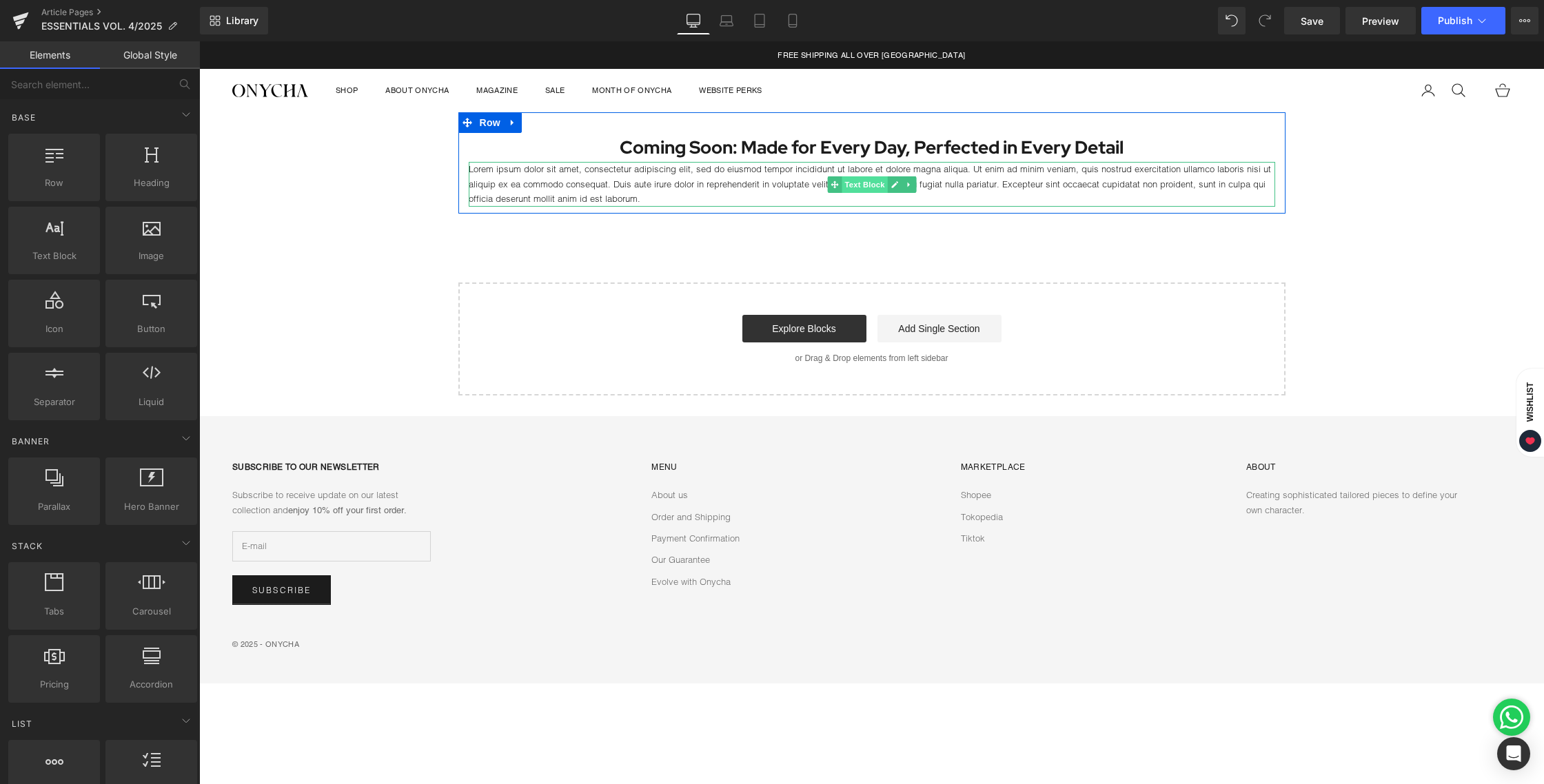
click at [864, 181] on span "Text Block" at bounding box center [864, 185] width 46 height 17
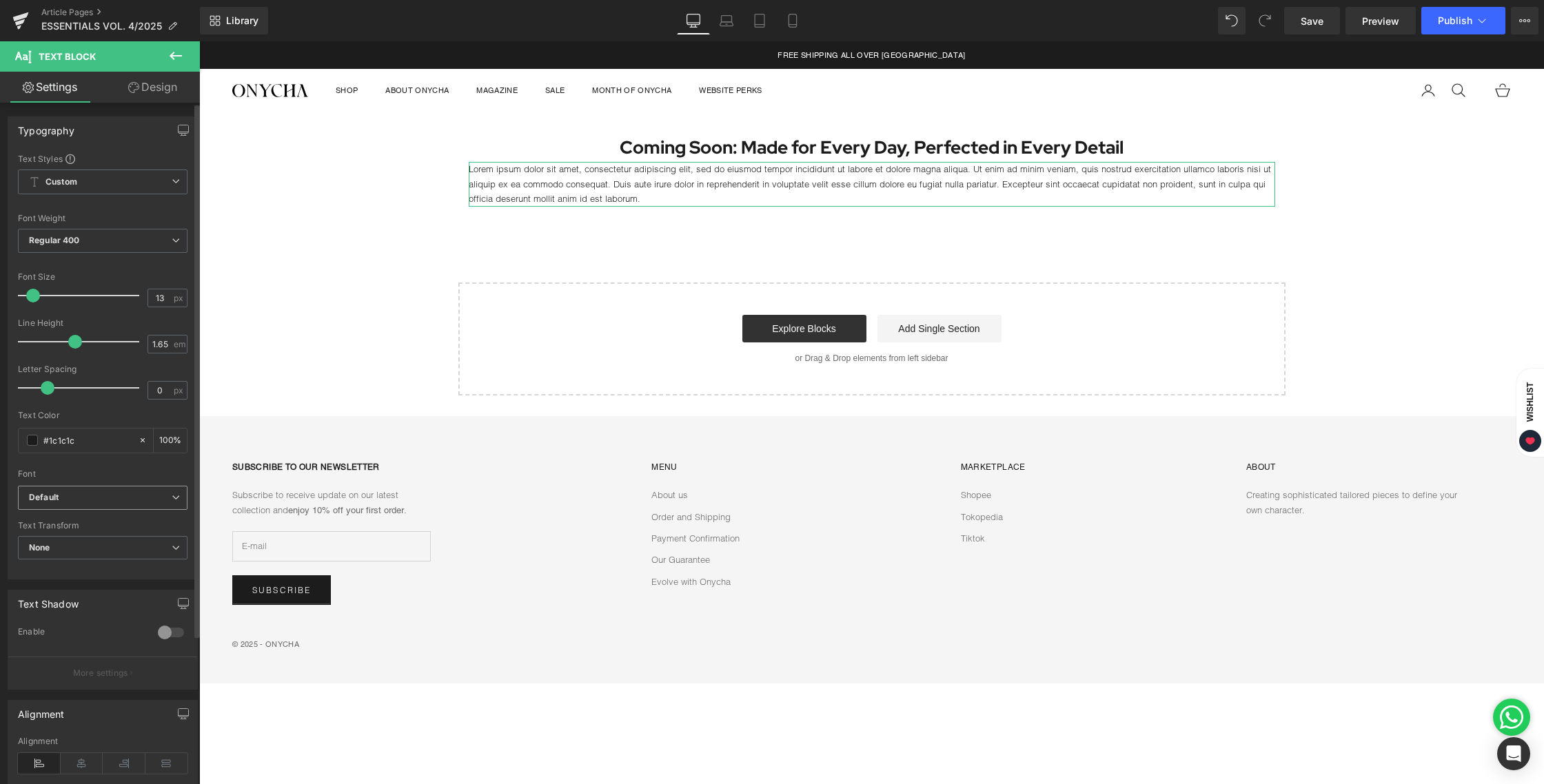
click at [103, 494] on b "Default" at bounding box center [100, 497] width 142 height 12
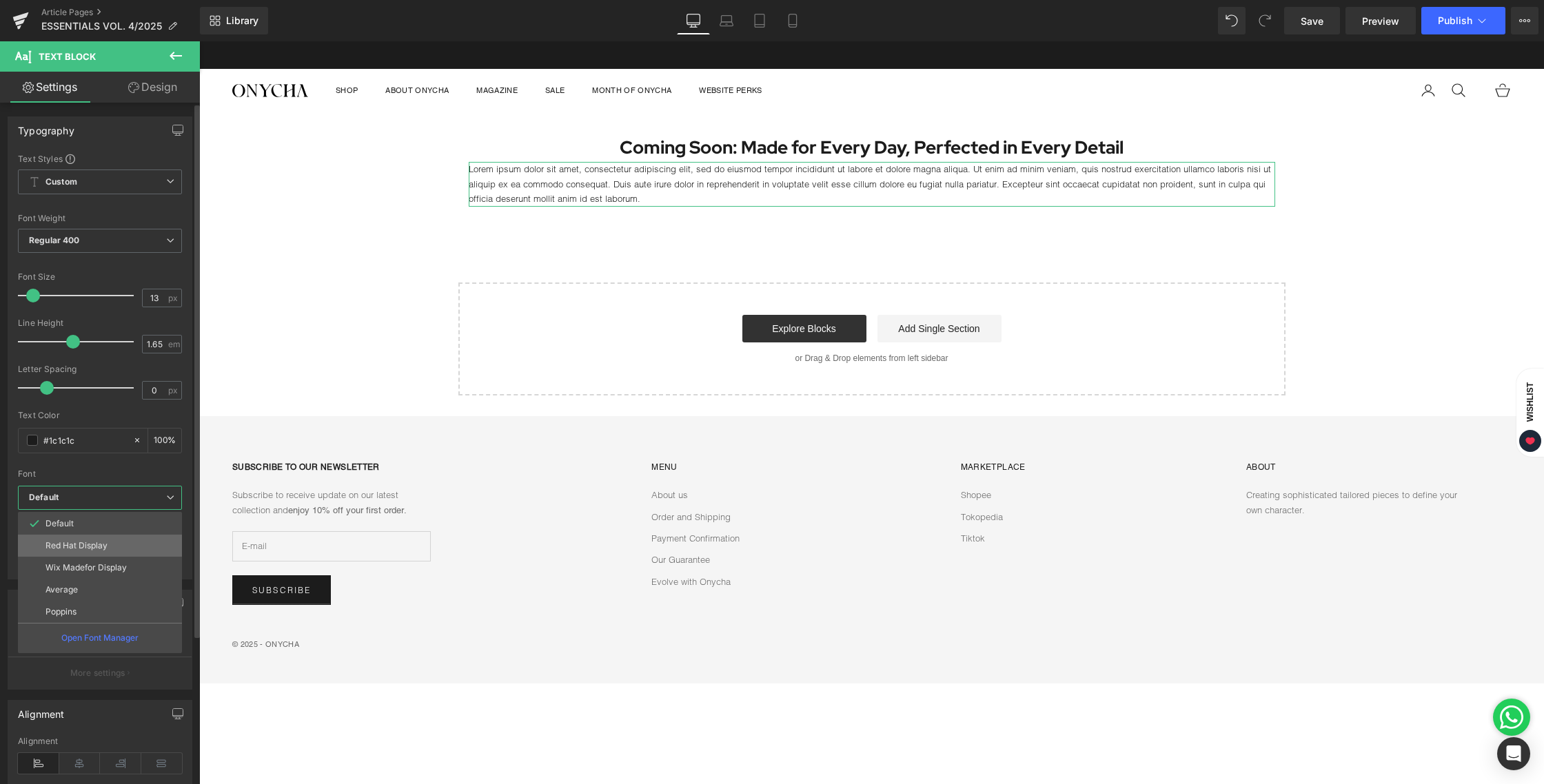
click at [103, 547] on p "Red Hat Display" at bounding box center [76, 545] width 62 height 10
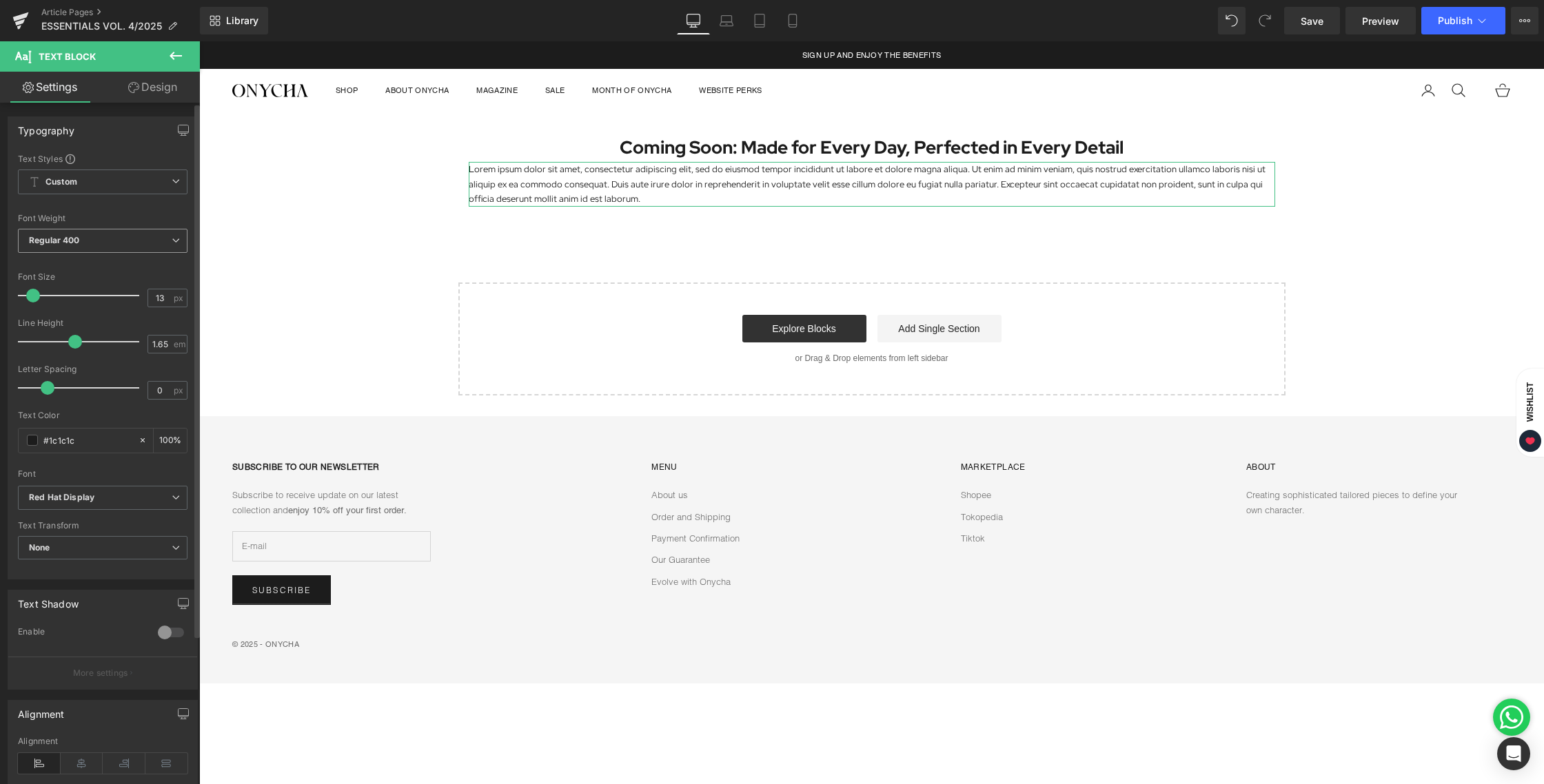
click at [109, 241] on span "Regular 400" at bounding box center [103, 241] width 169 height 24
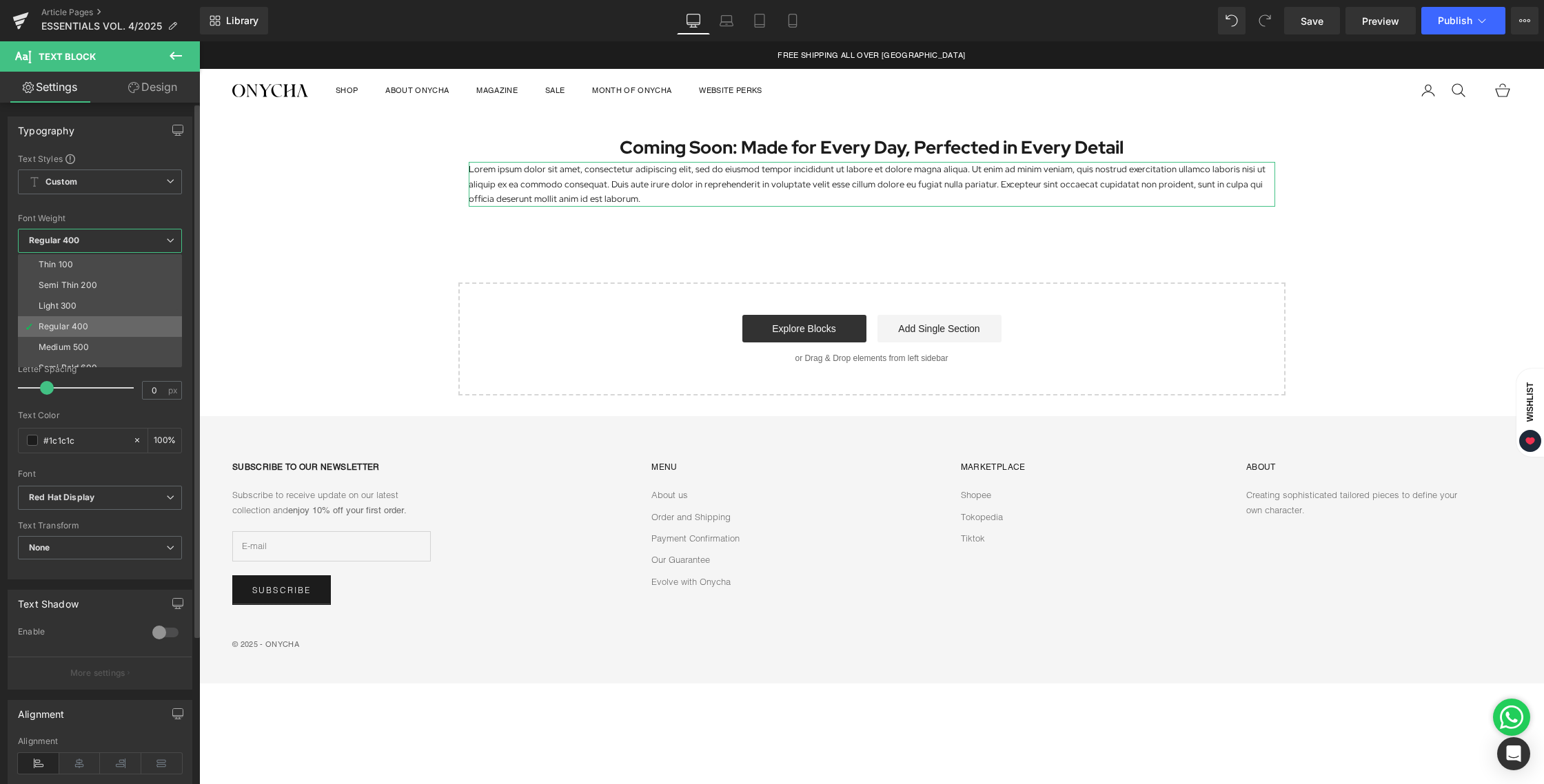
scroll to position [19, 0]
click at [81, 336] on li "Medium 500" at bounding box center [103, 328] width 170 height 21
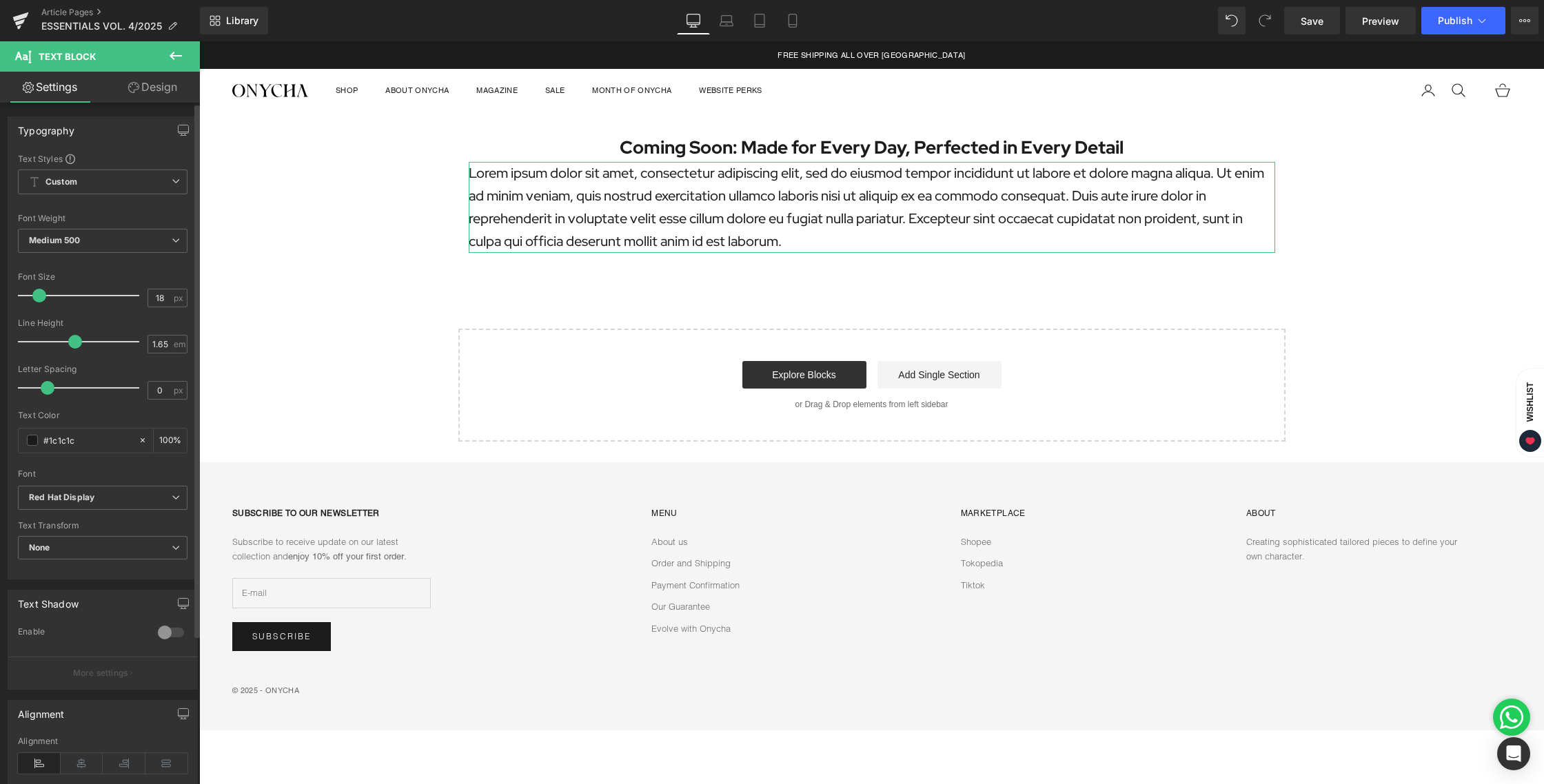
type input "17"
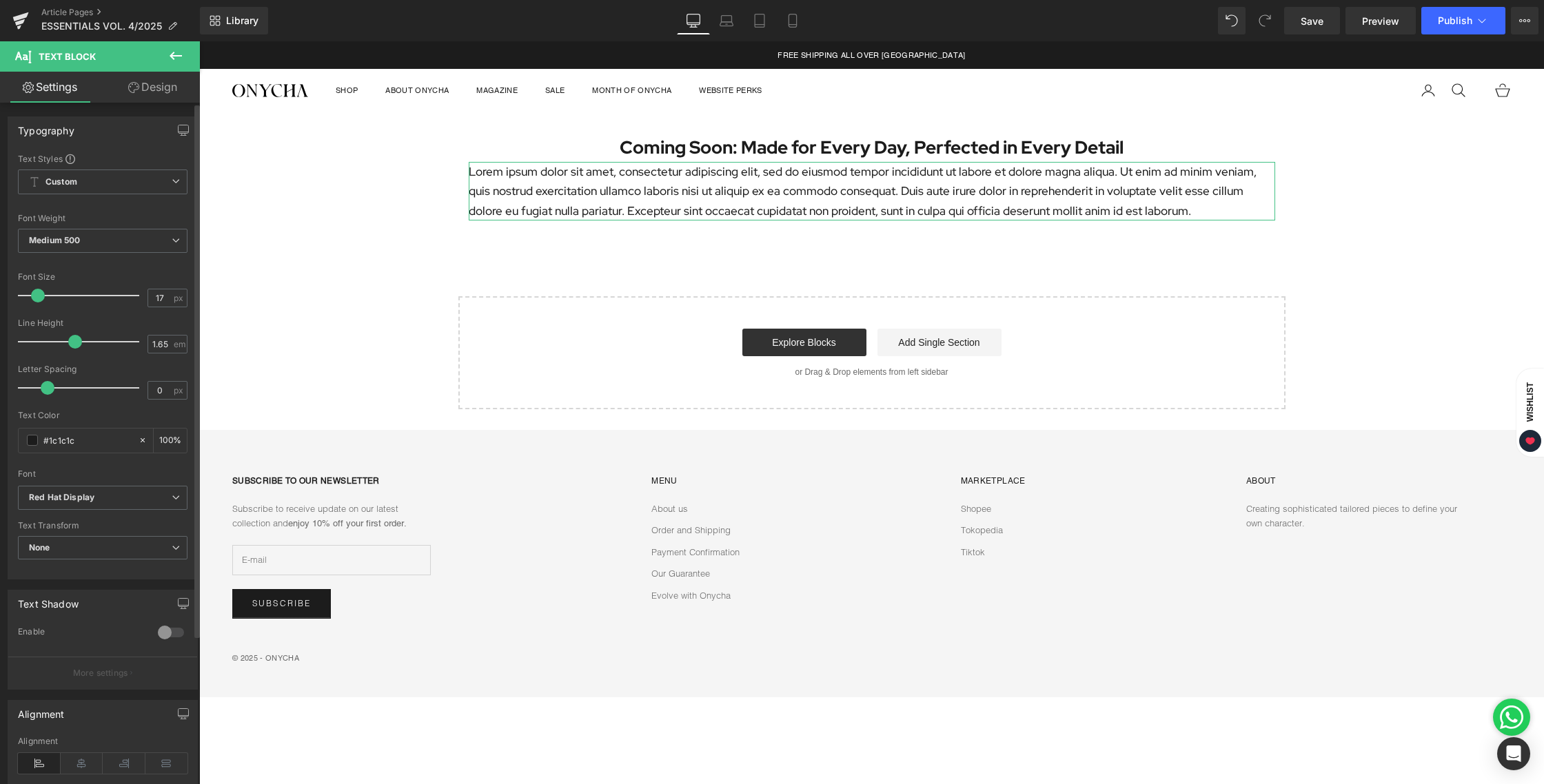
click at [40, 300] on span at bounding box center [38, 296] width 14 height 14
click at [667, 198] on p "Lorem ipsum dolor sit amet, consectetur adipiscing elit, sed do eiusmod tempor …" at bounding box center [872, 190] width 807 height 58
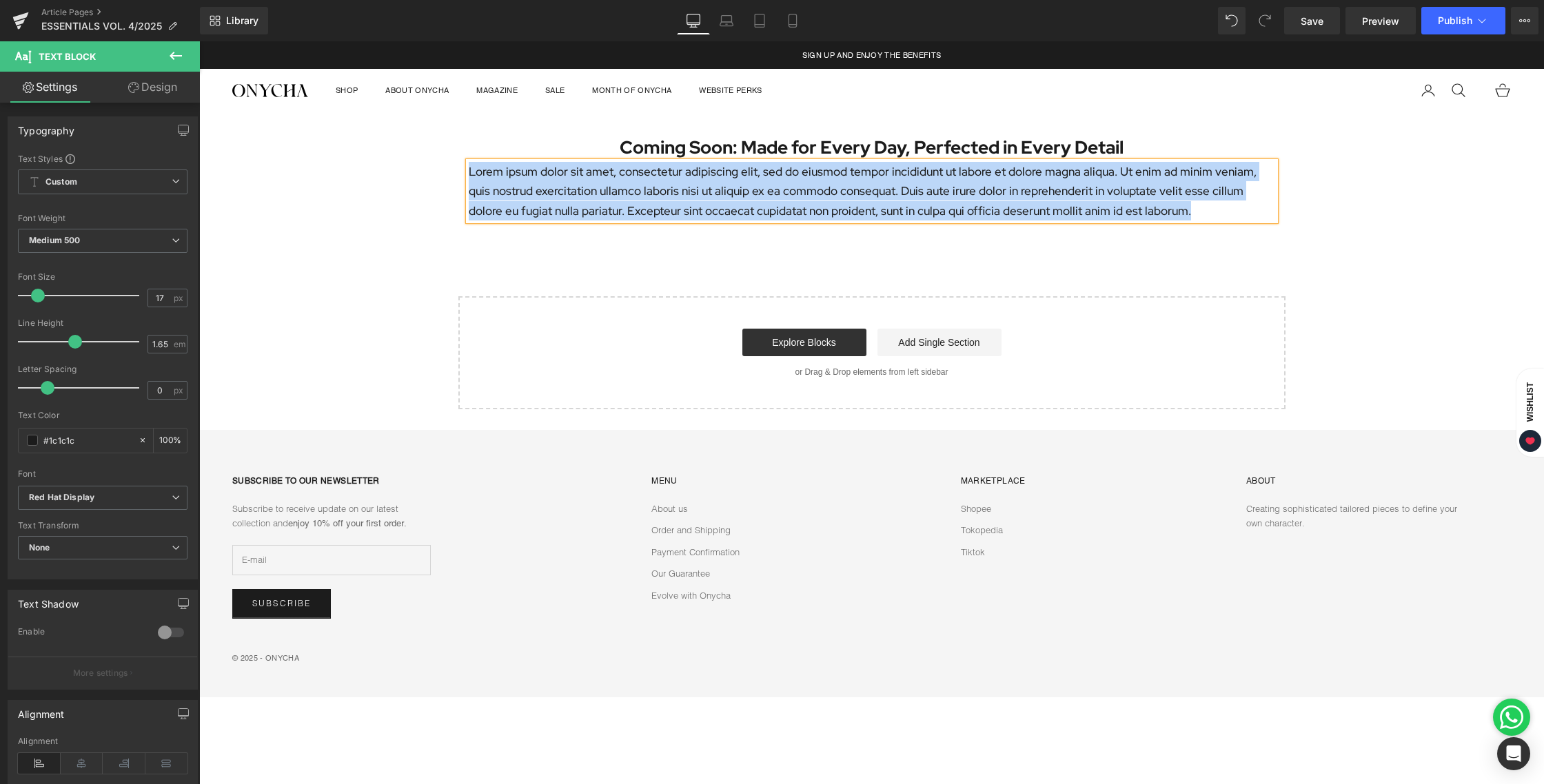
paste div
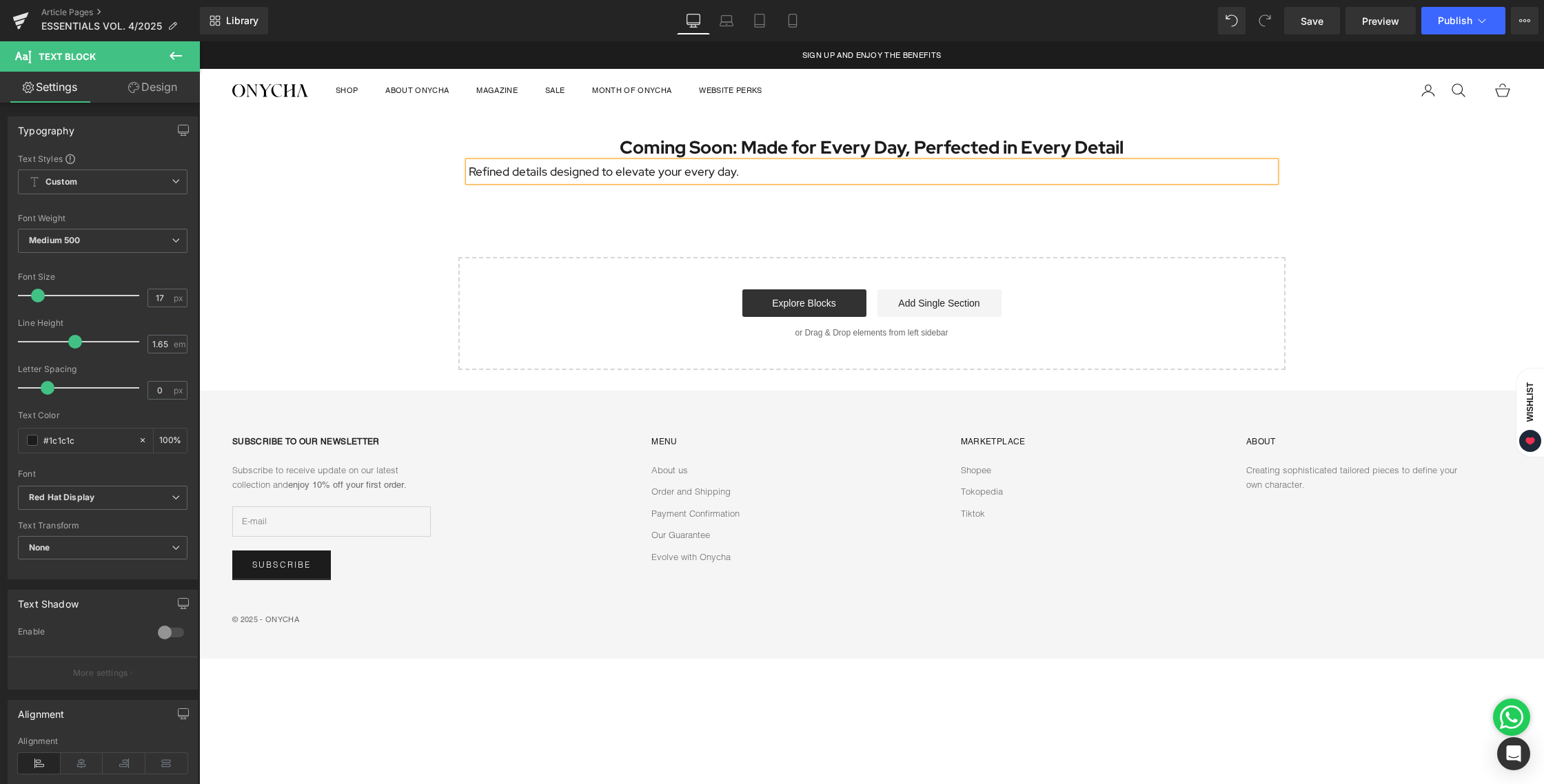
click at [700, 225] on div "Coming Soon: Made for Every Day, Perfected in Every Detail Heading Refined deta…" at bounding box center [871, 241] width 1345 height 258
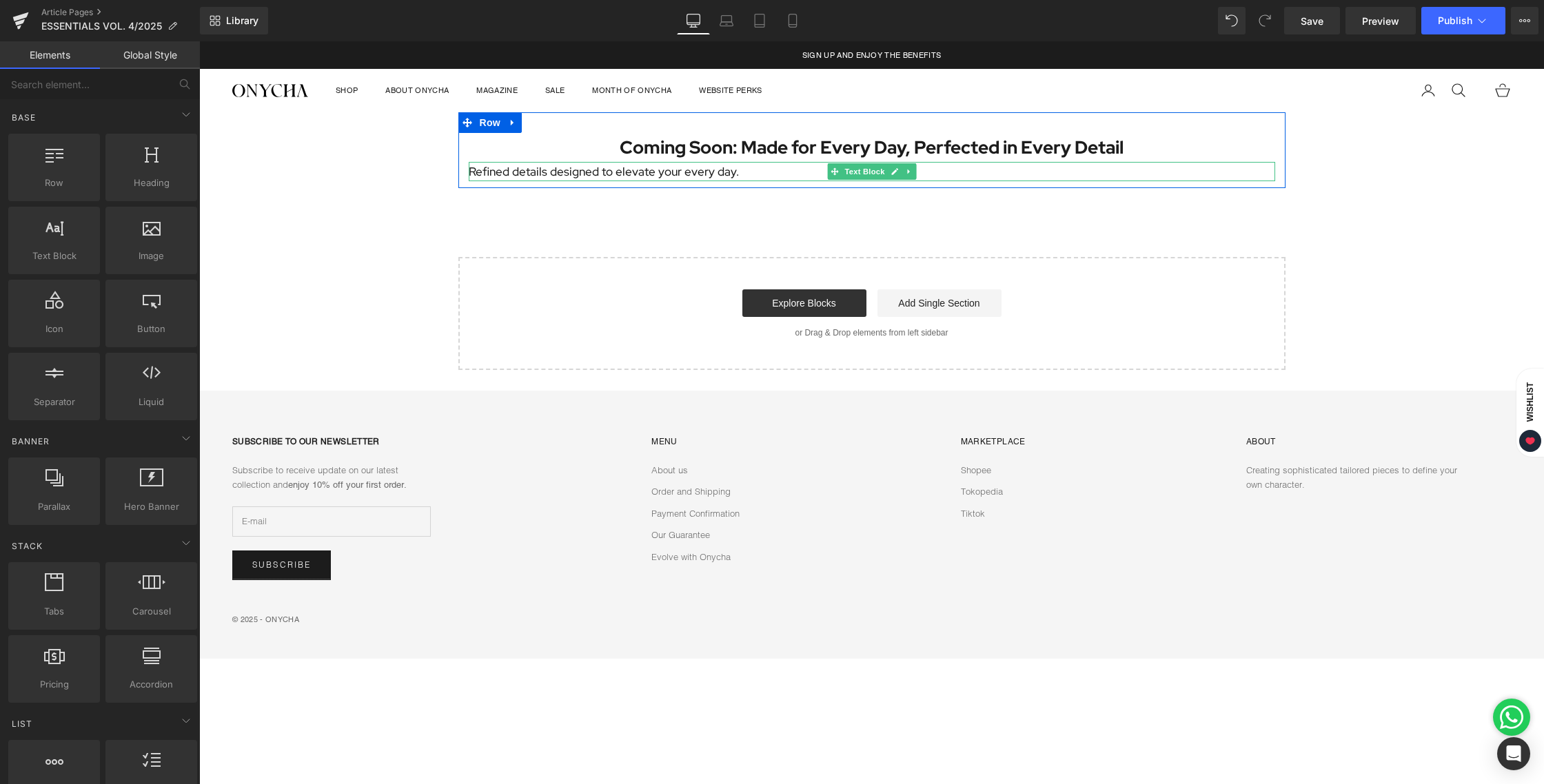
click at [785, 169] on p "Refined details designed to elevate your every day." at bounding box center [872, 171] width 807 height 19
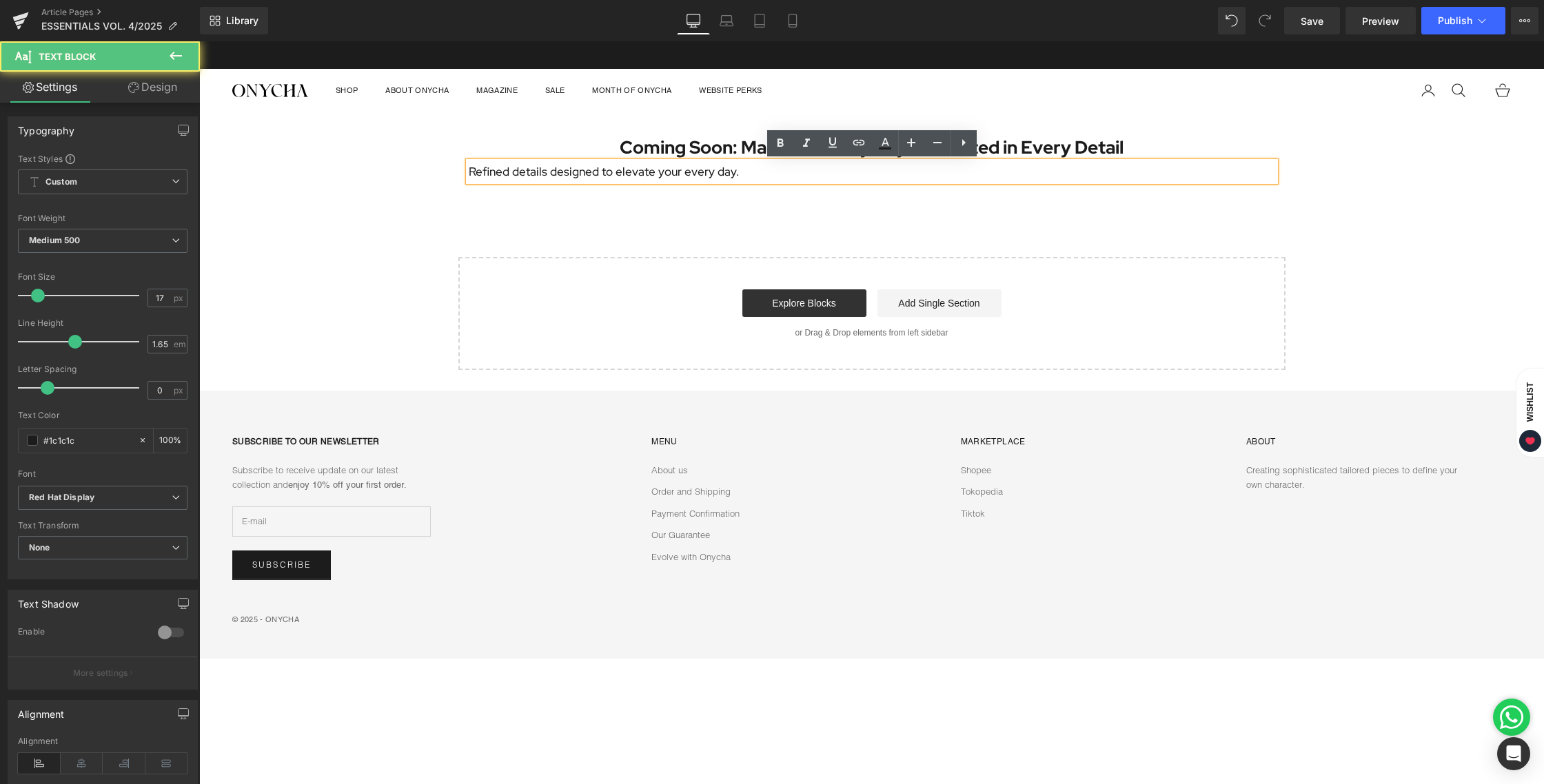
click at [811, 242] on div "Coming Soon: Made for Every Day, Perfected in Every Detail Heading Refined deta…" at bounding box center [871, 241] width 1345 height 258
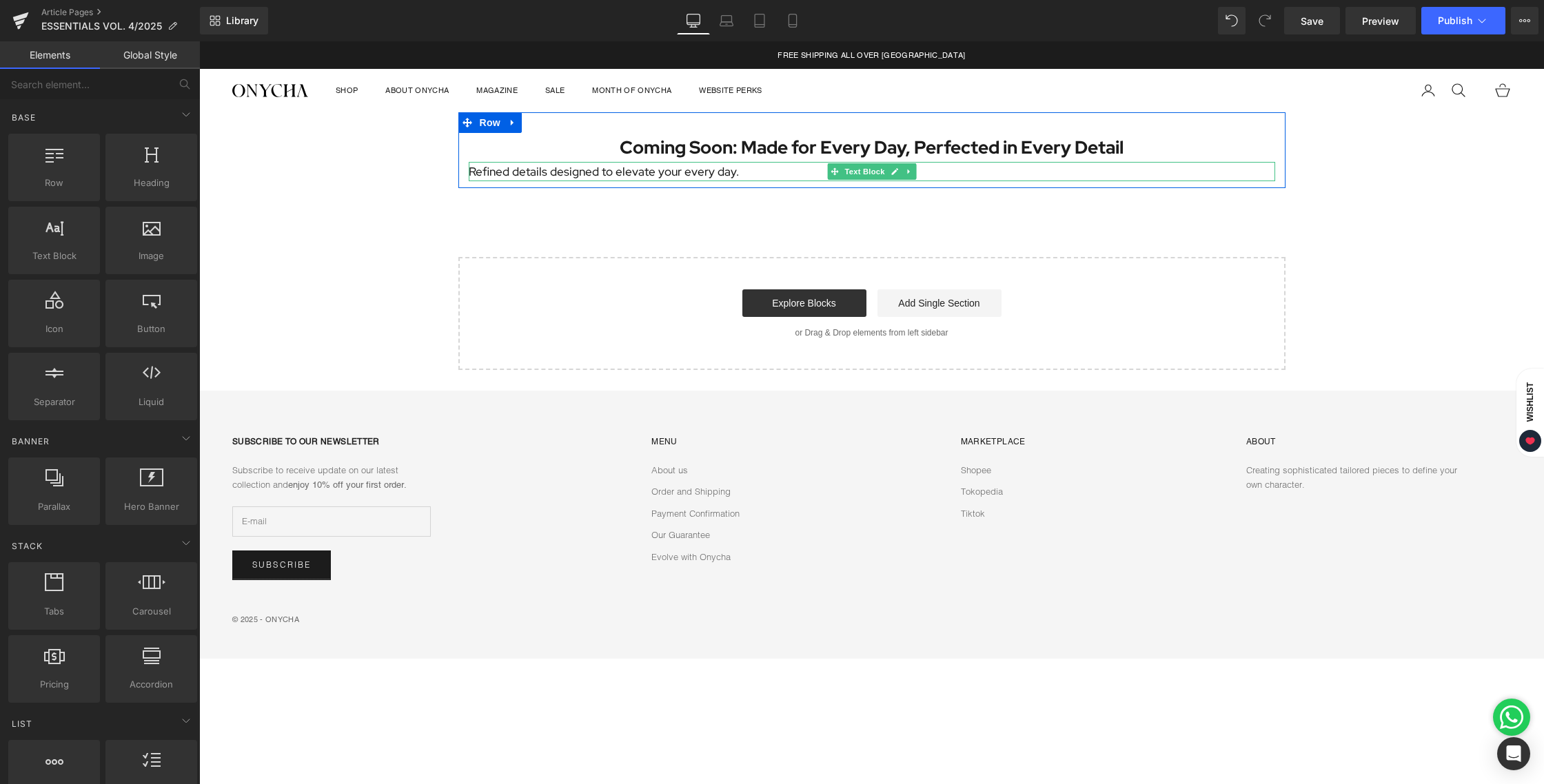
click at [859, 171] on span "Text Block" at bounding box center [864, 171] width 46 height 17
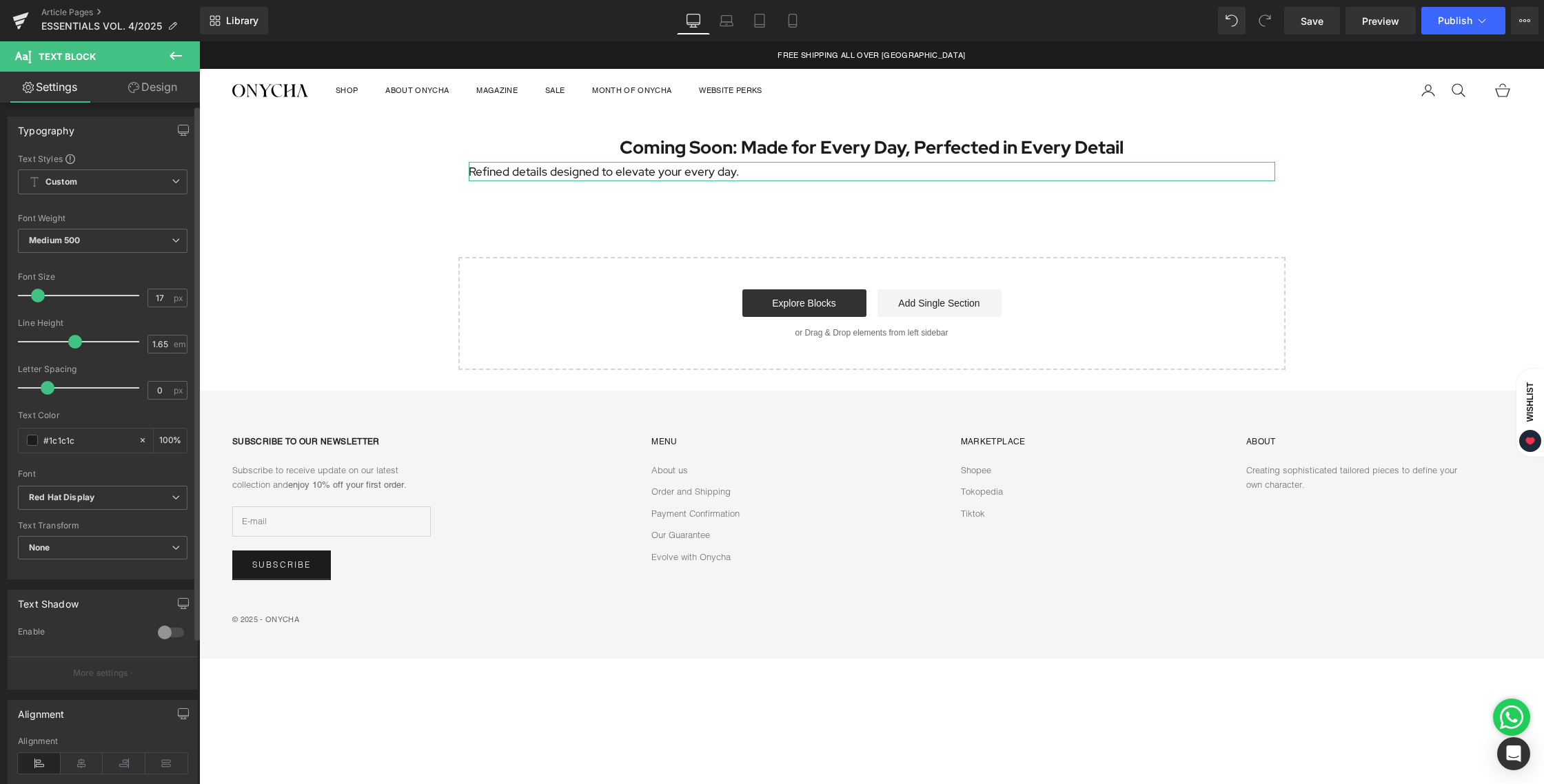
scroll to position [117, 0]
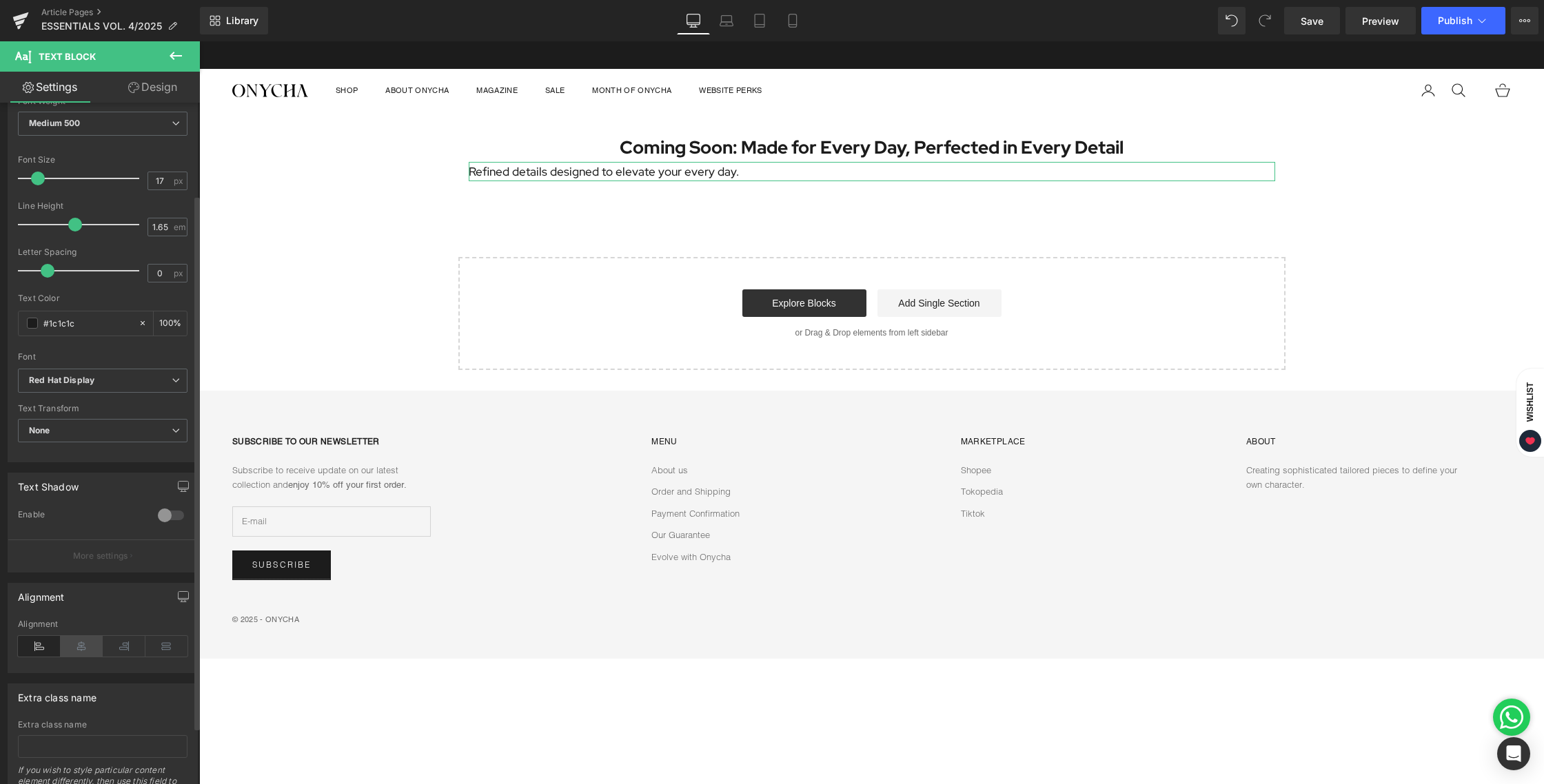
click at [75, 654] on icon at bounding box center [82, 646] width 43 height 21
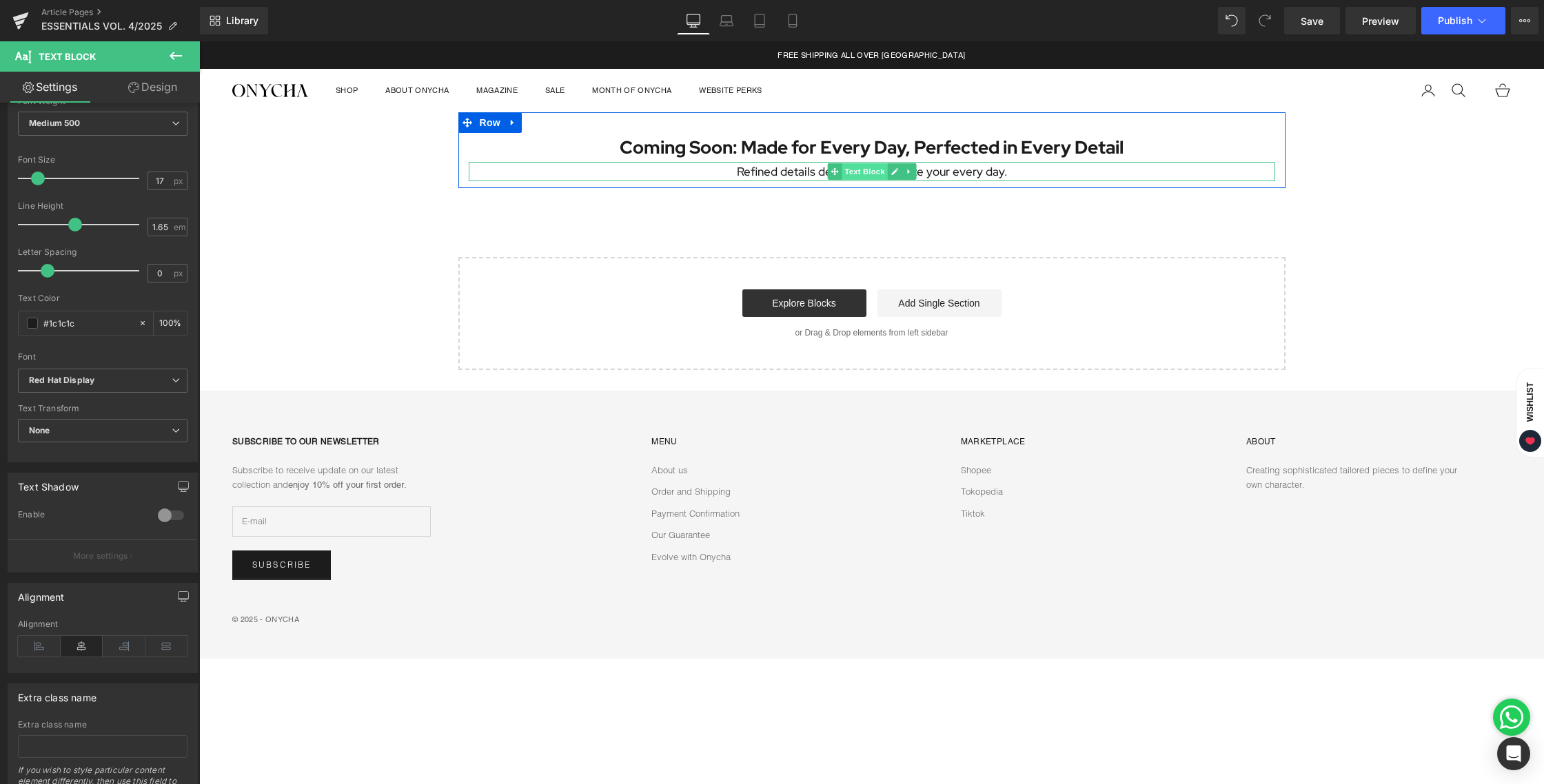
click at [863, 167] on span "Text Block" at bounding box center [864, 171] width 46 height 17
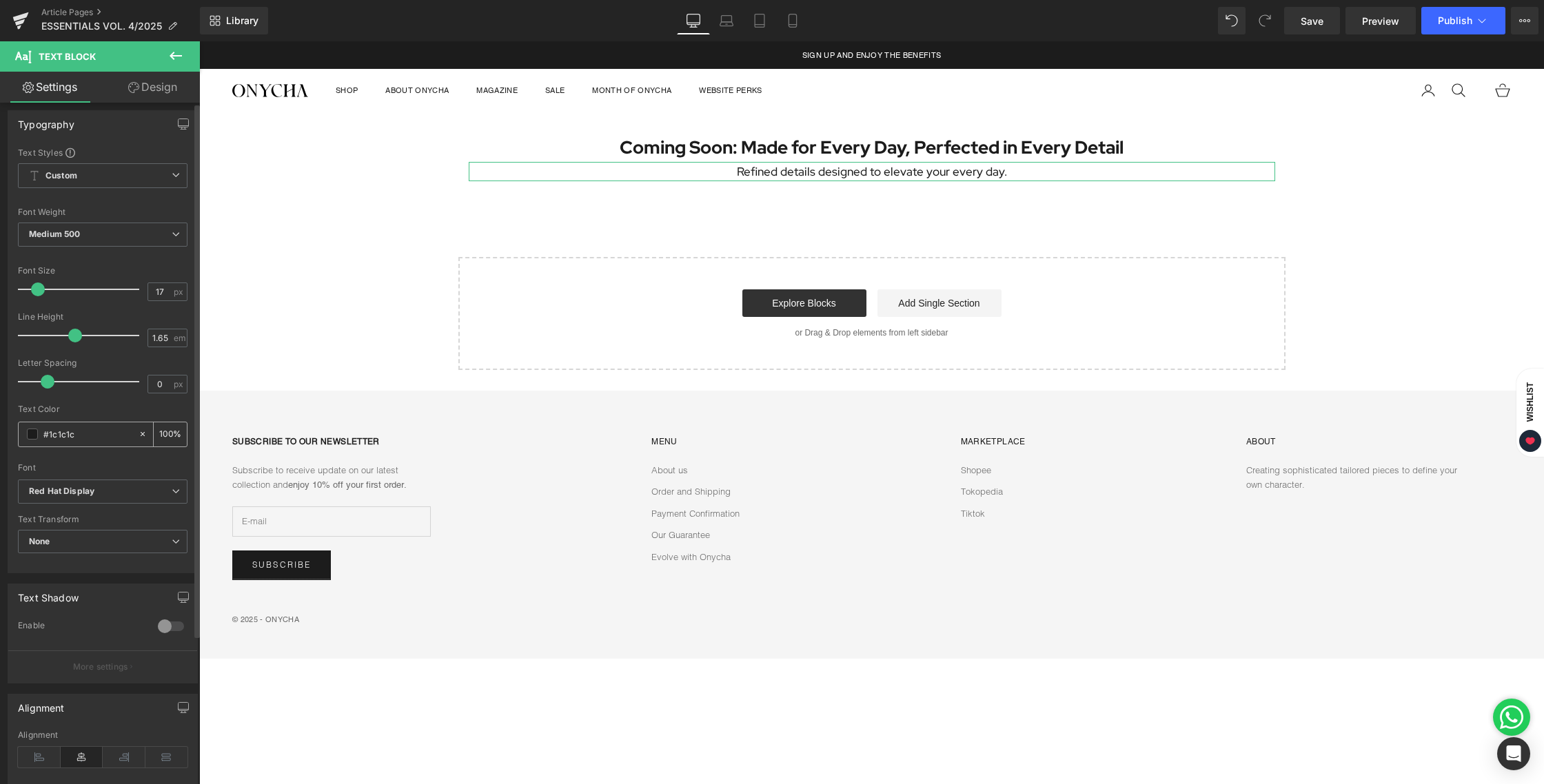
scroll to position [0, 0]
click at [169, 85] on link "Design" at bounding box center [153, 87] width 100 height 31
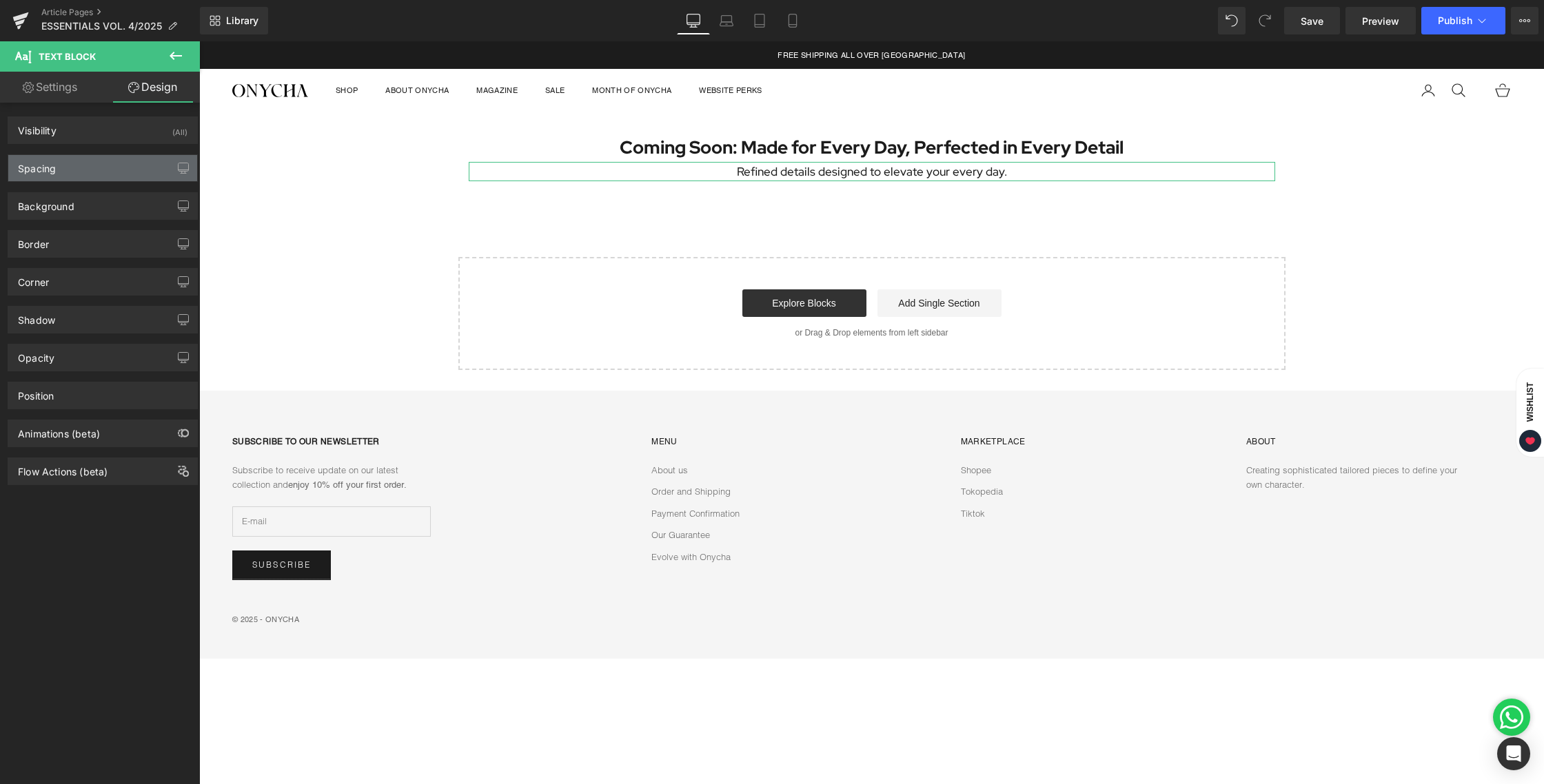
click at [111, 166] on div "Spacing" at bounding box center [103, 168] width 189 height 26
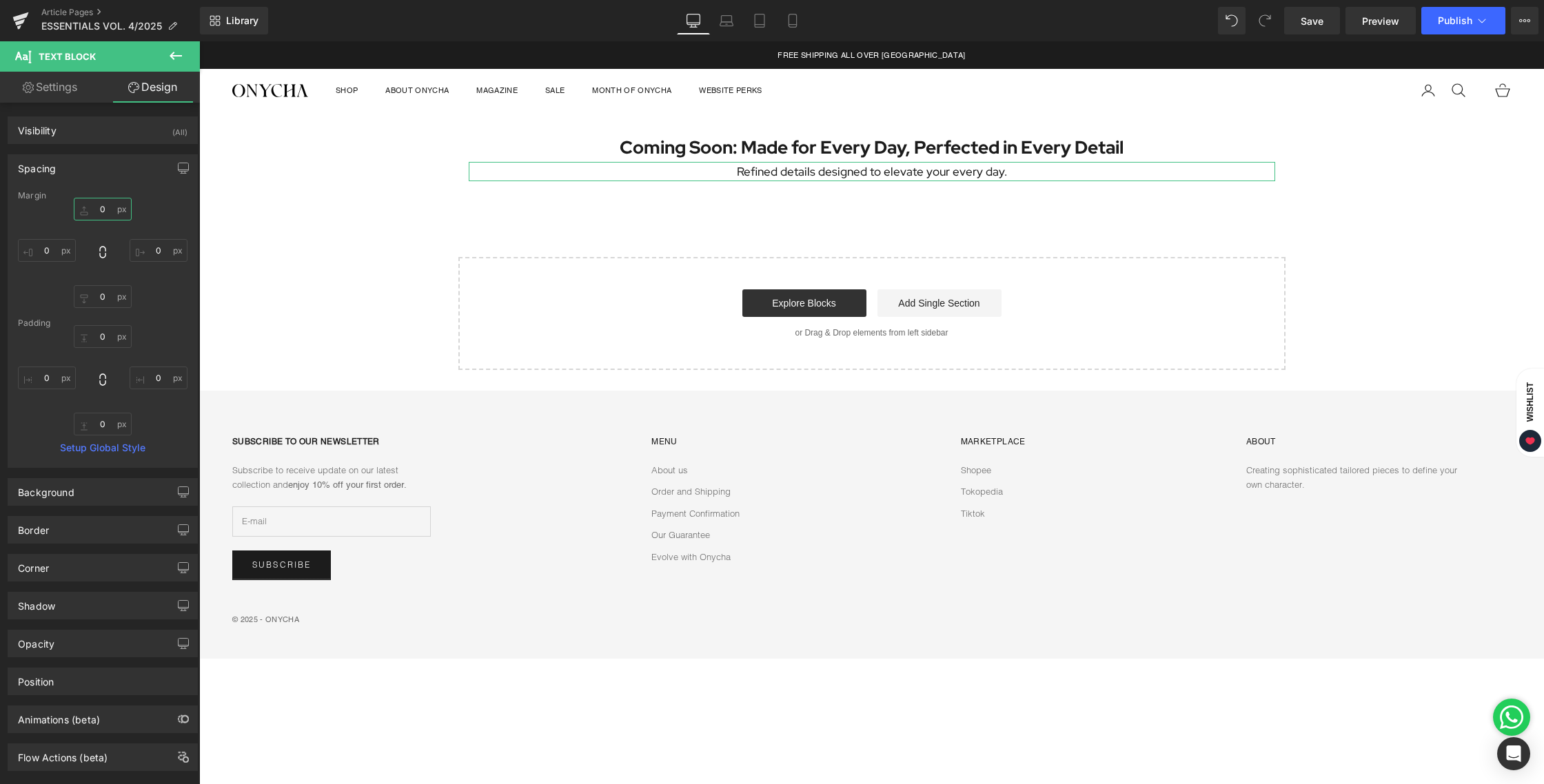
click at [108, 205] on input "0" at bounding box center [102, 209] width 58 height 23
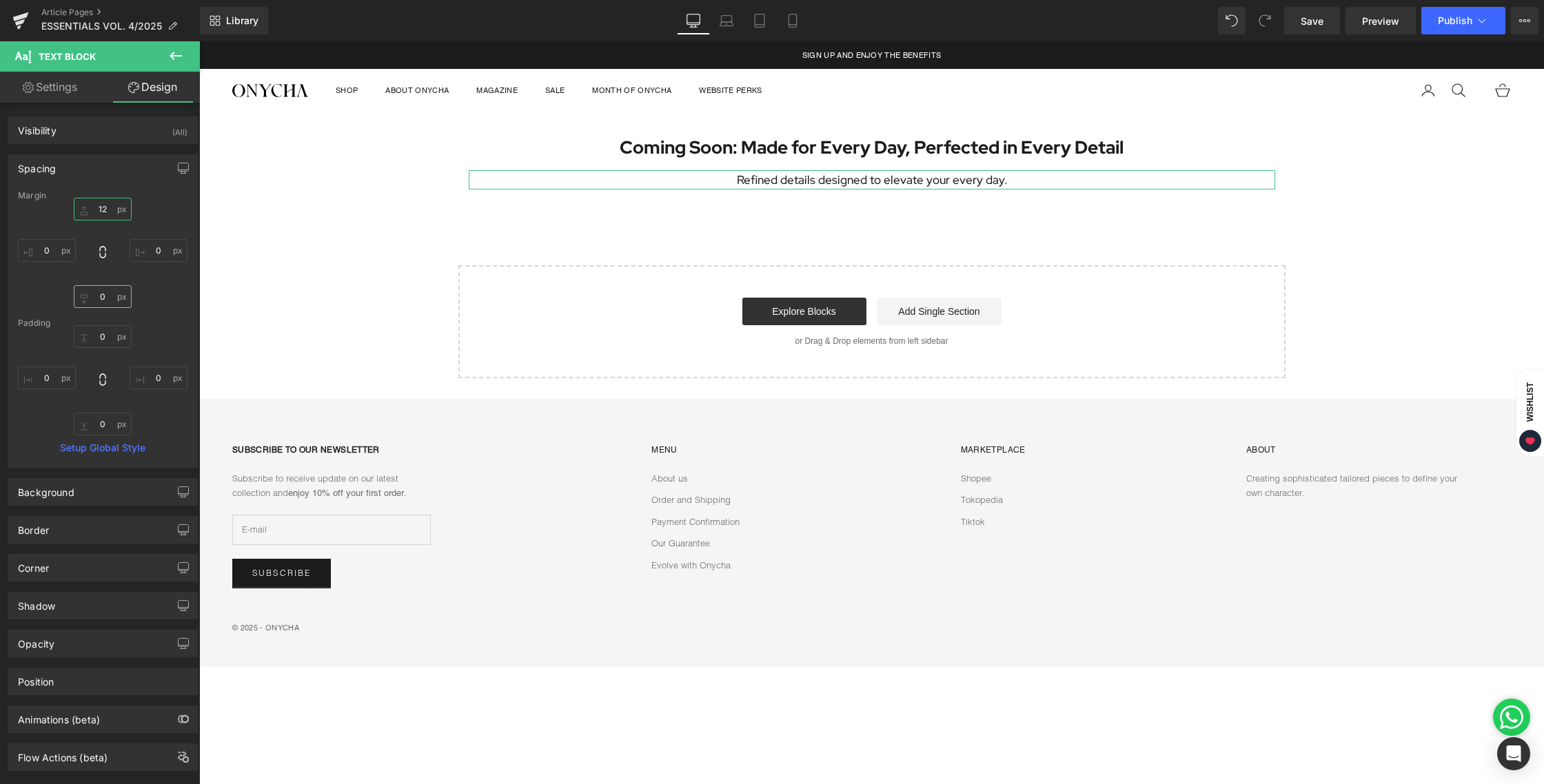
type input "12"
click at [101, 302] on input "0" at bounding box center [102, 296] width 58 height 23
type input "12"
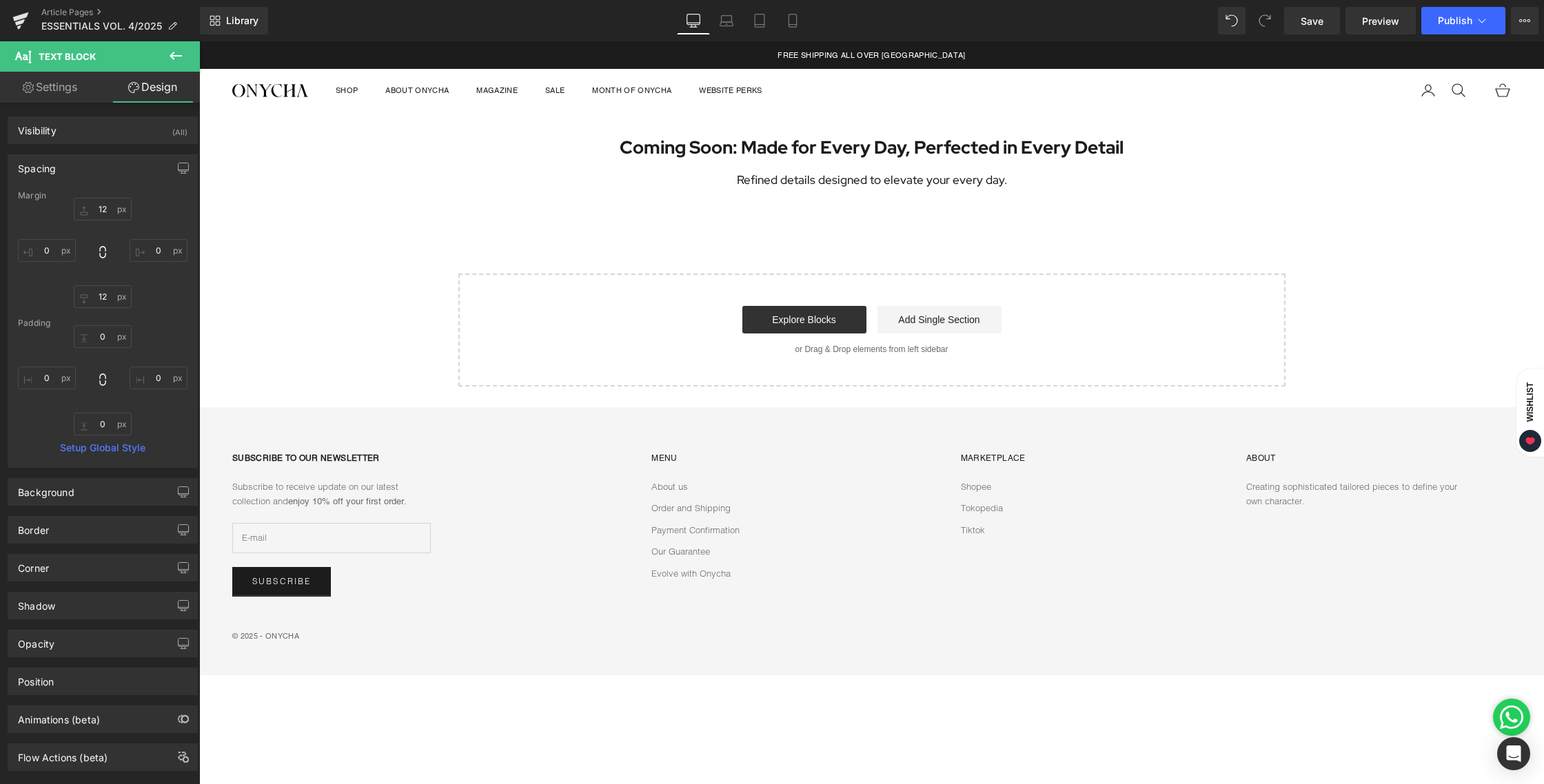
click at [742, 227] on div "Coming Soon: Made for Every Day, Perfected in Every Detail Heading Refined deta…" at bounding box center [871, 250] width 1345 height 275
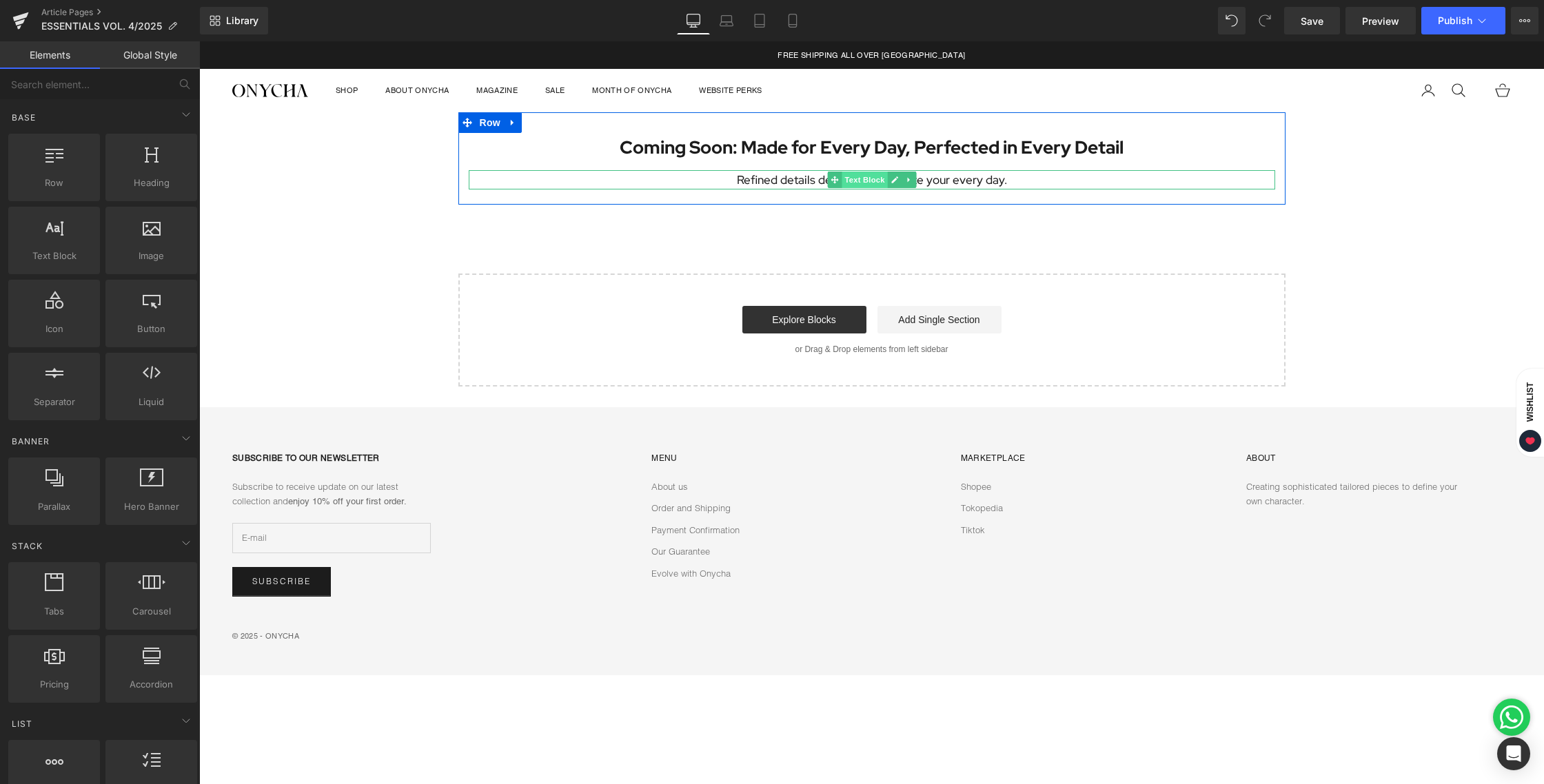
click at [854, 181] on span "Text Block" at bounding box center [864, 180] width 46 height 17
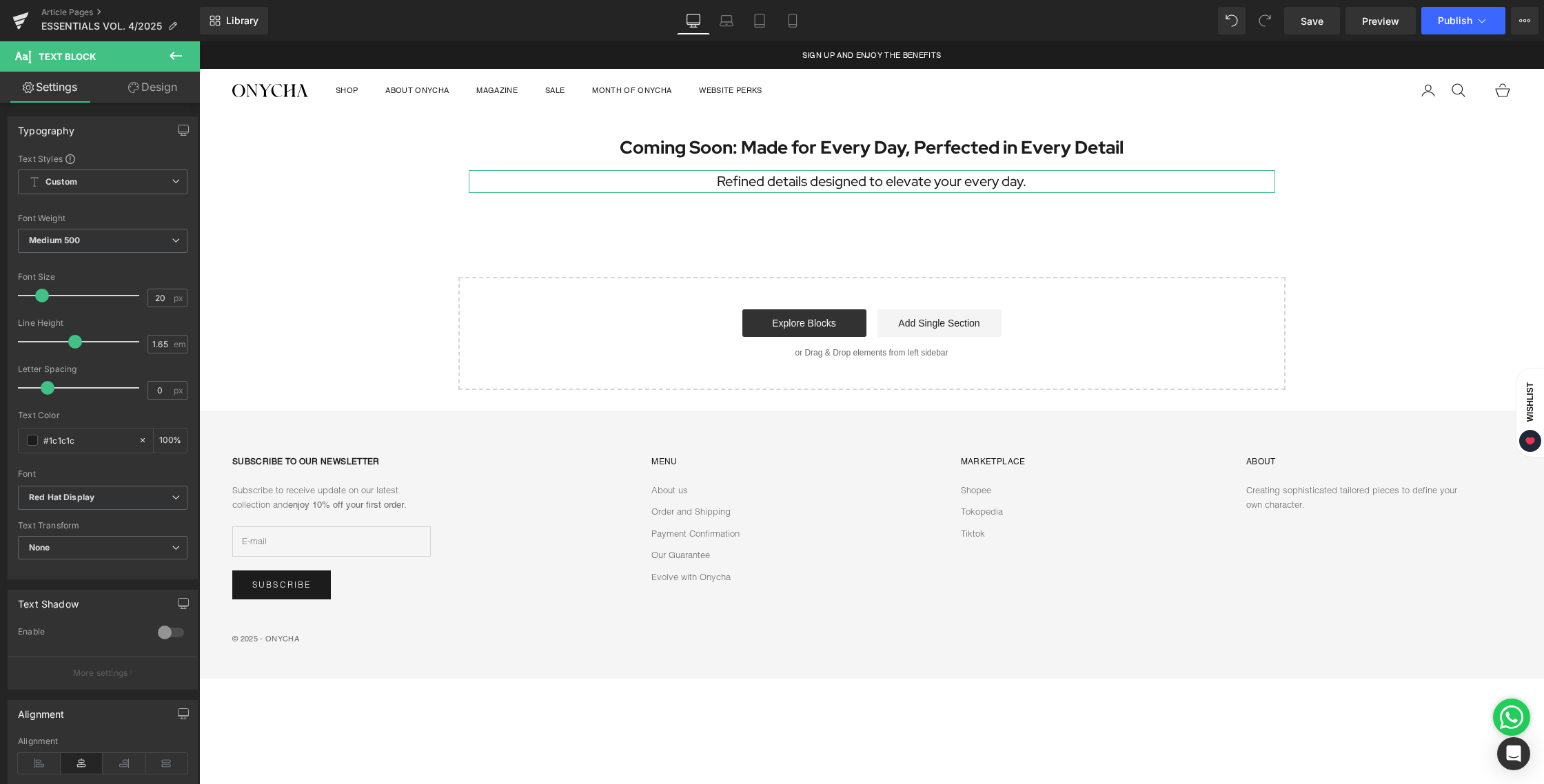
type input "19"
click at [42, 300] on span at bounding box center [41, 296] width 14 height 14
click at [773, 250] on div "Coming Soon: Made for Every Day, Perfected in Every Detail Heading Refined deta…" at bounding box center [871, 250] width 1345 height 277
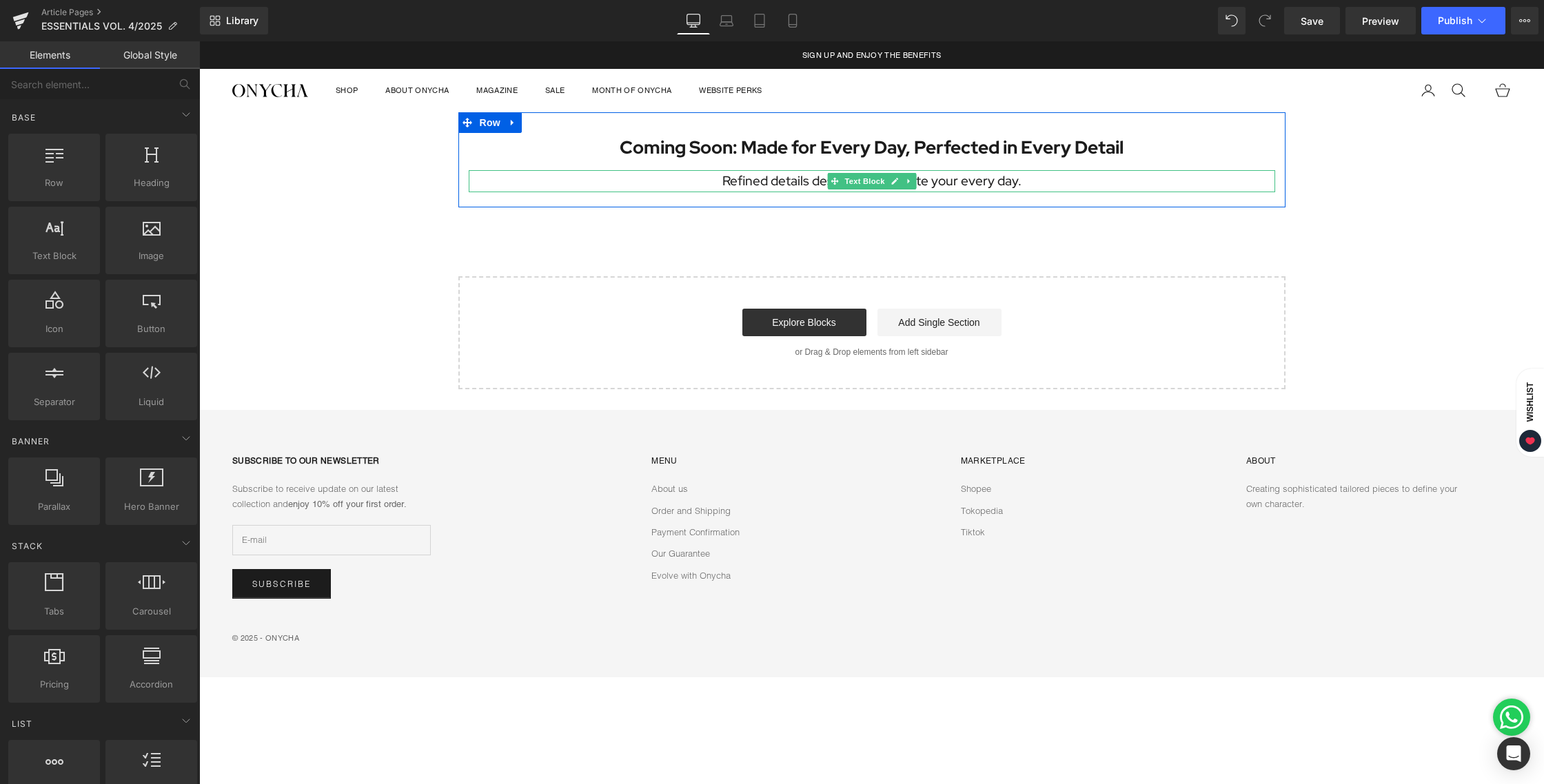
click at [784, 177] on p "Refined details designed to elevate your every day." at bounding box center [872, 180] width 807 height 22
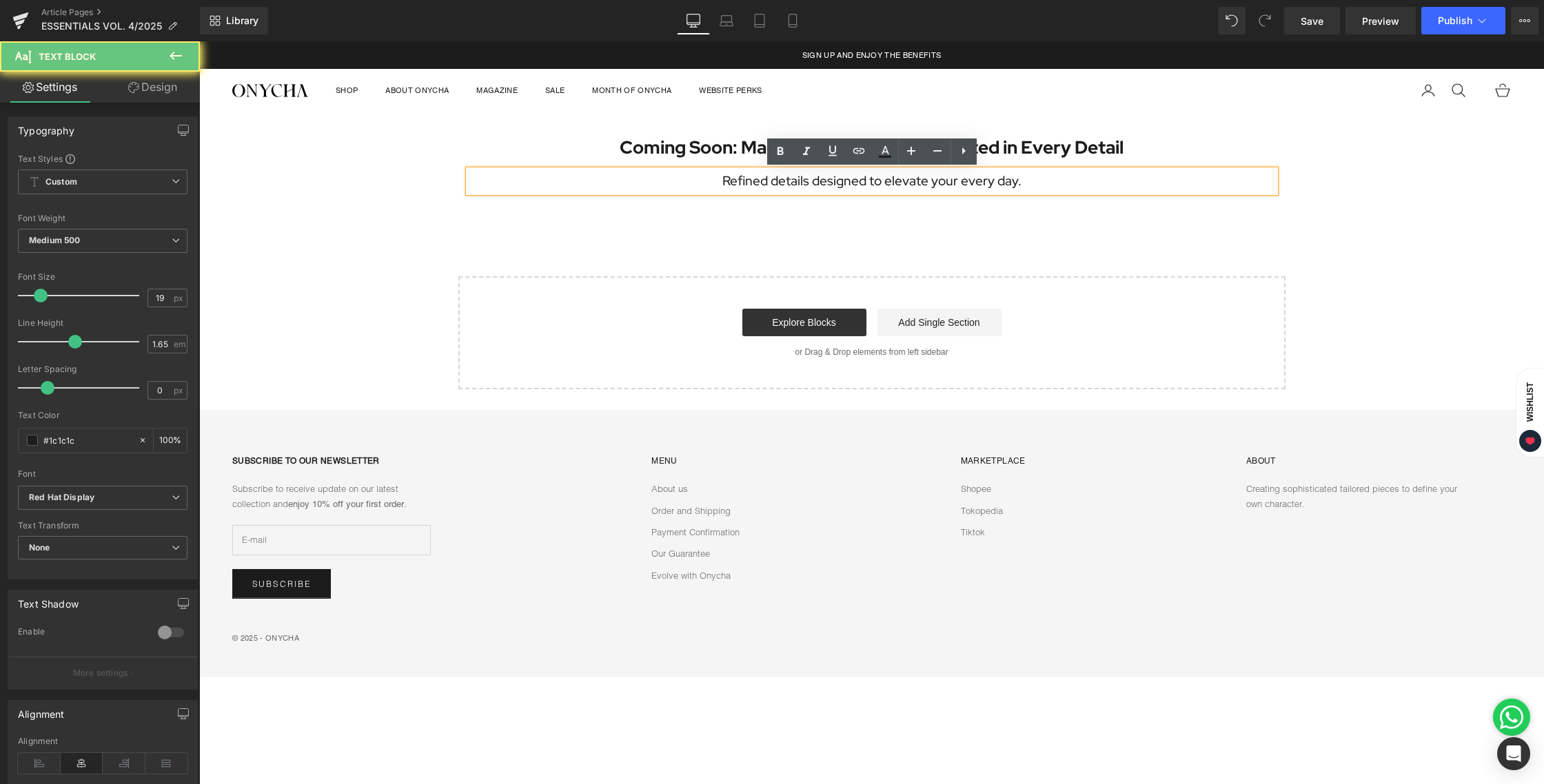
click at [1032, 189] on p "Refined details designed to elevate your every day." at bounding box center [872, 180] width 807 height 22
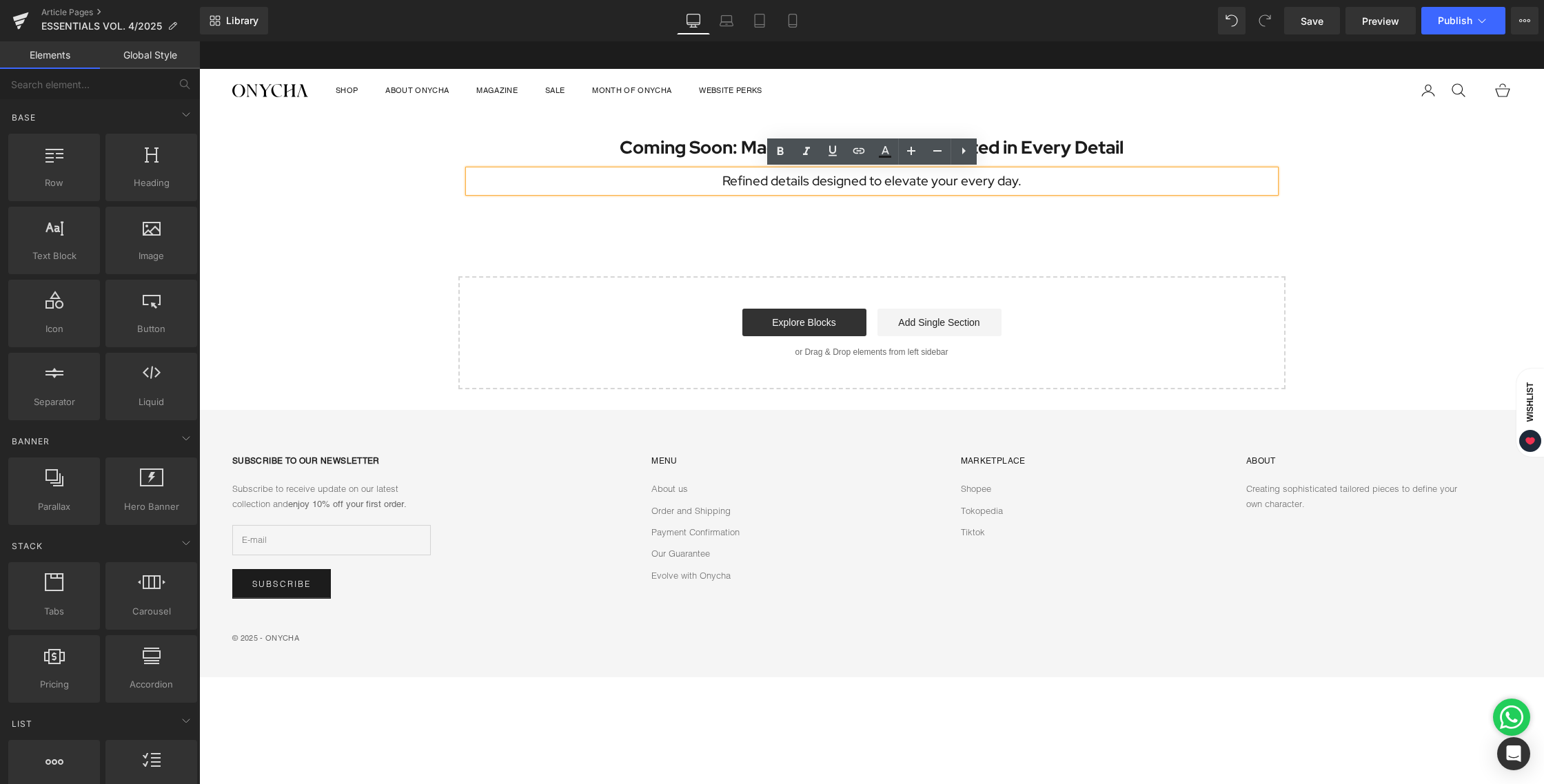
click at [491, 227] on div "Coming Soon: Made for Every Day, Perfected in Every Detail Heading Refined deta…" at bounding box center [871, 250] width 1345 height 277
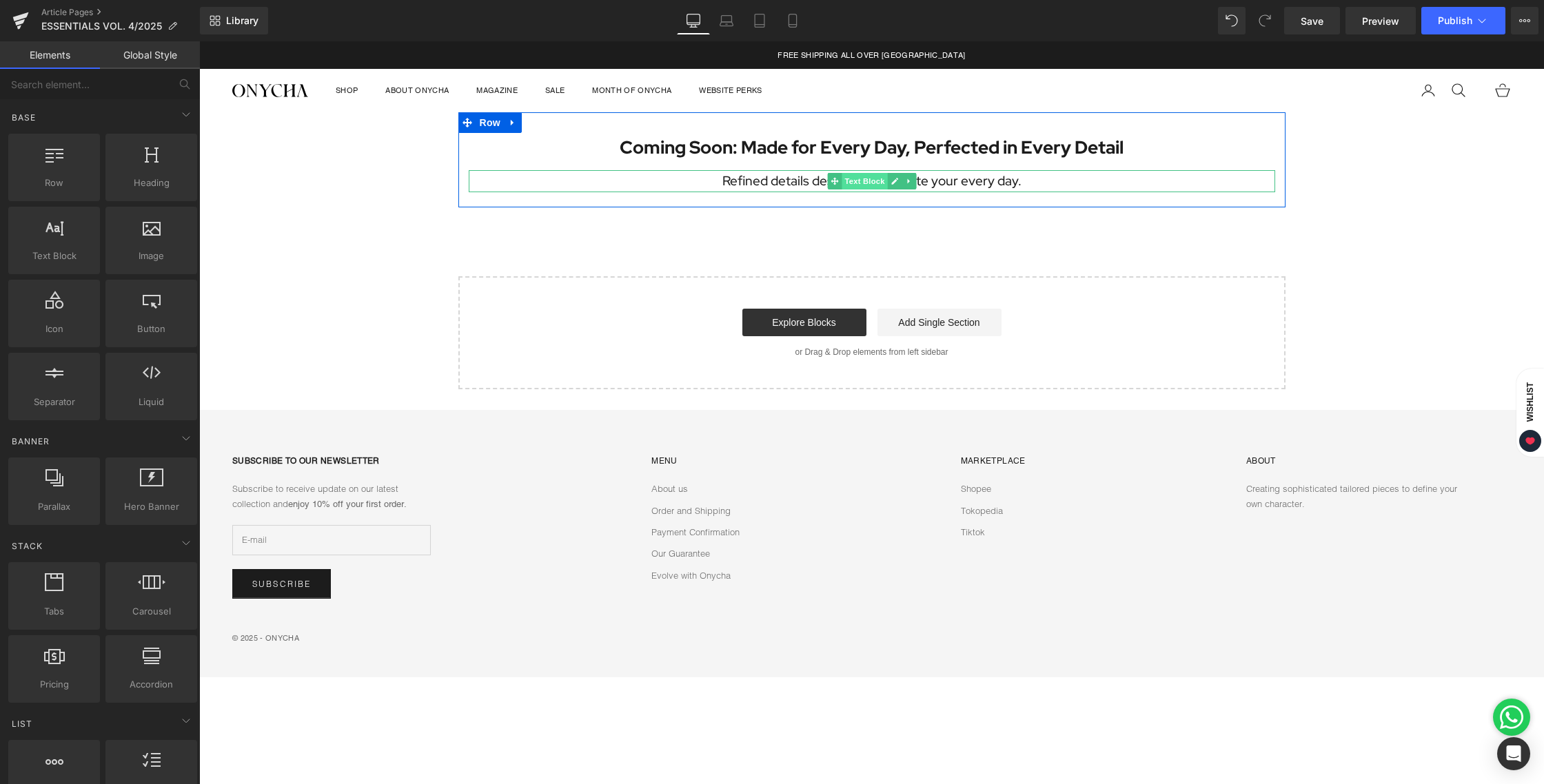
click at [873, 180] on span "Text Block" at bounding box center [864, 181] width 46 height 17
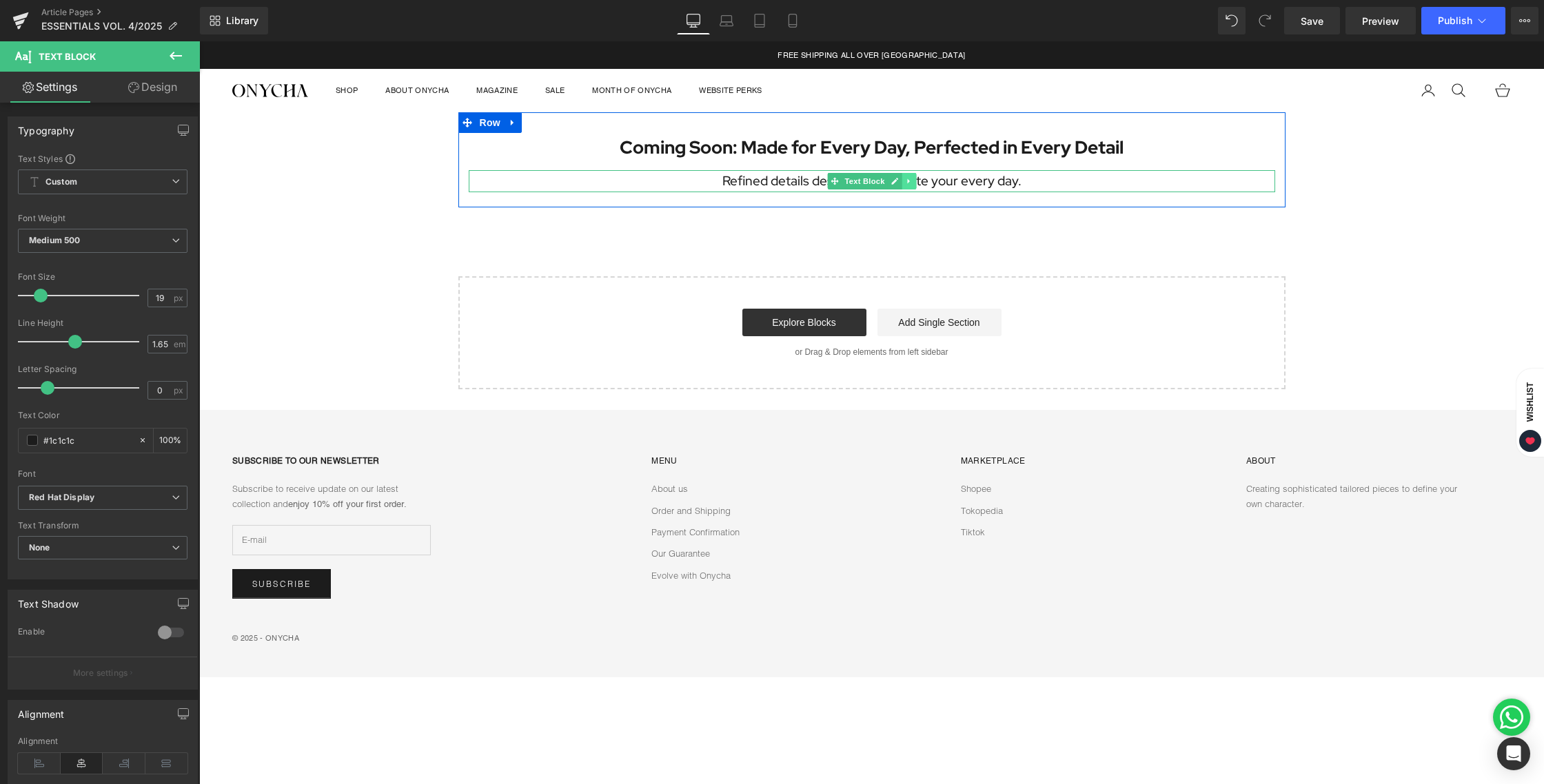
click at [913, 182] on link at bounding box center [909, 181] width 15 height 17
click at [904, 182] on icon at bounding box center [901, 180] width 8 height 8
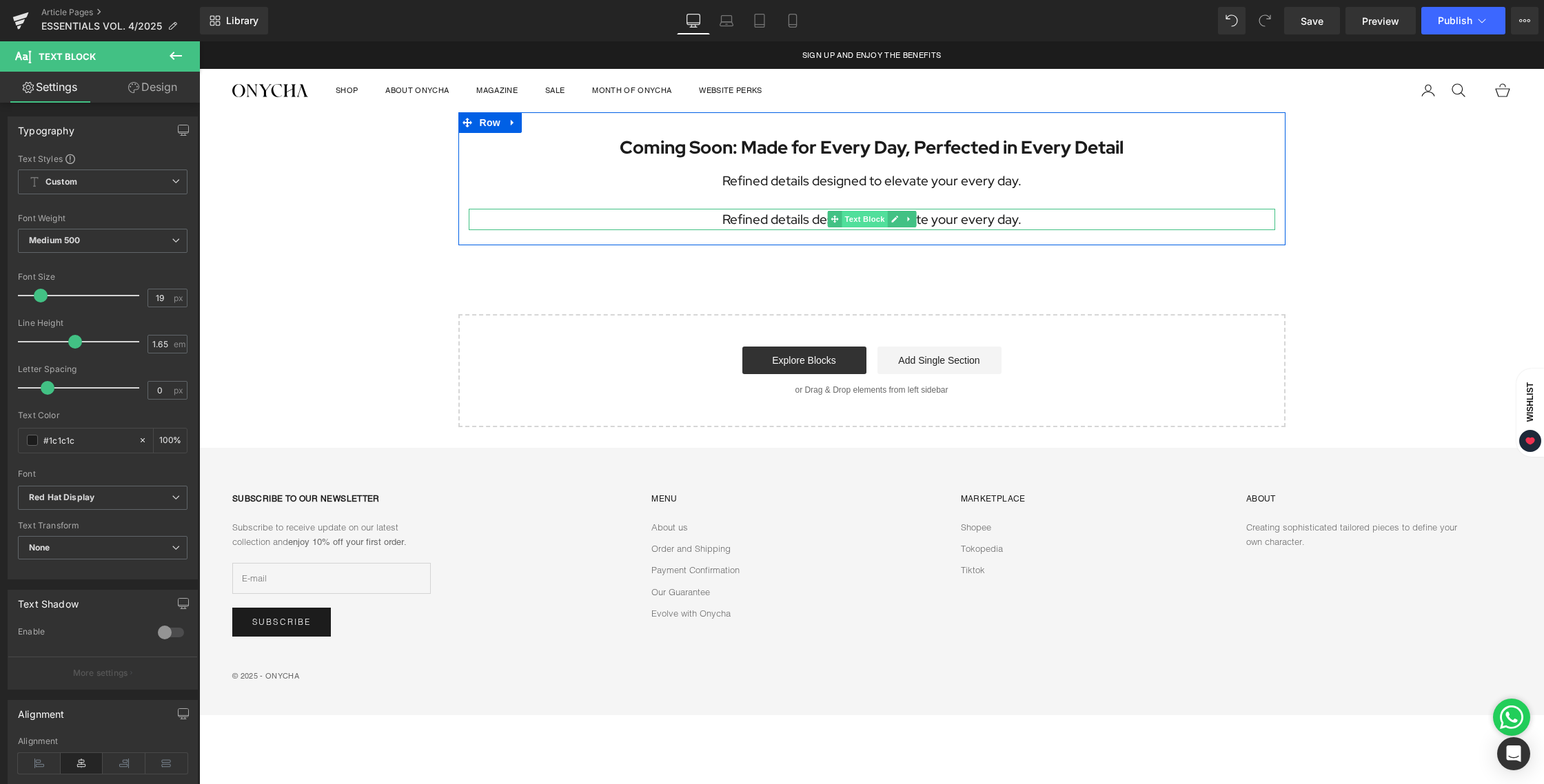
click at [848, 223] on span "Text Block" at bounding box center [864, 219] width 46 height 17
click at [783, 221] on p "Refined details designed to elevate your every day." at bounding box center [872, 219] width 807 height 22
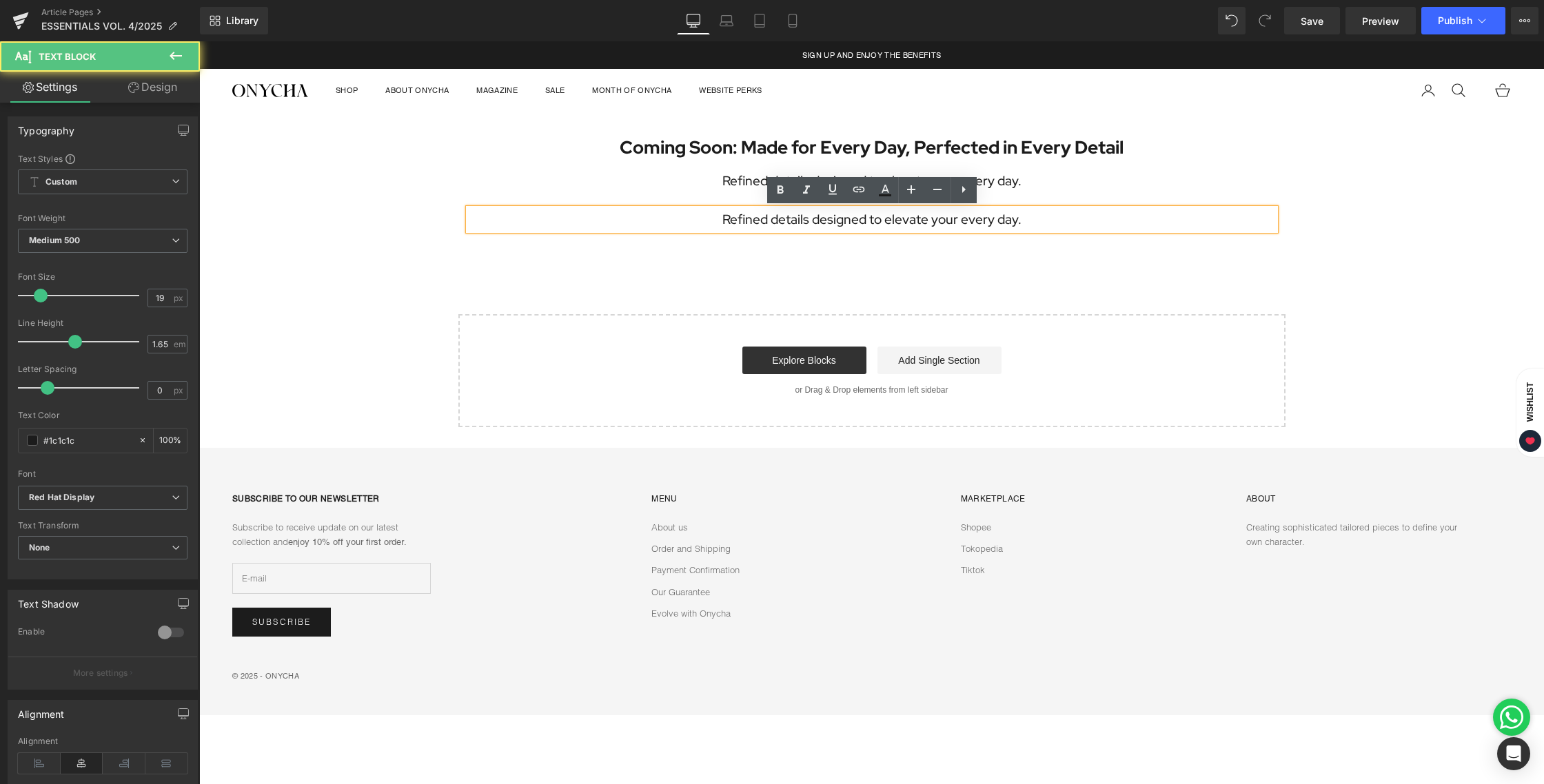
click at [765, 222] on p "Refined details designed to elevate your every day." at bounding box center [872, 219] width 807 height 22
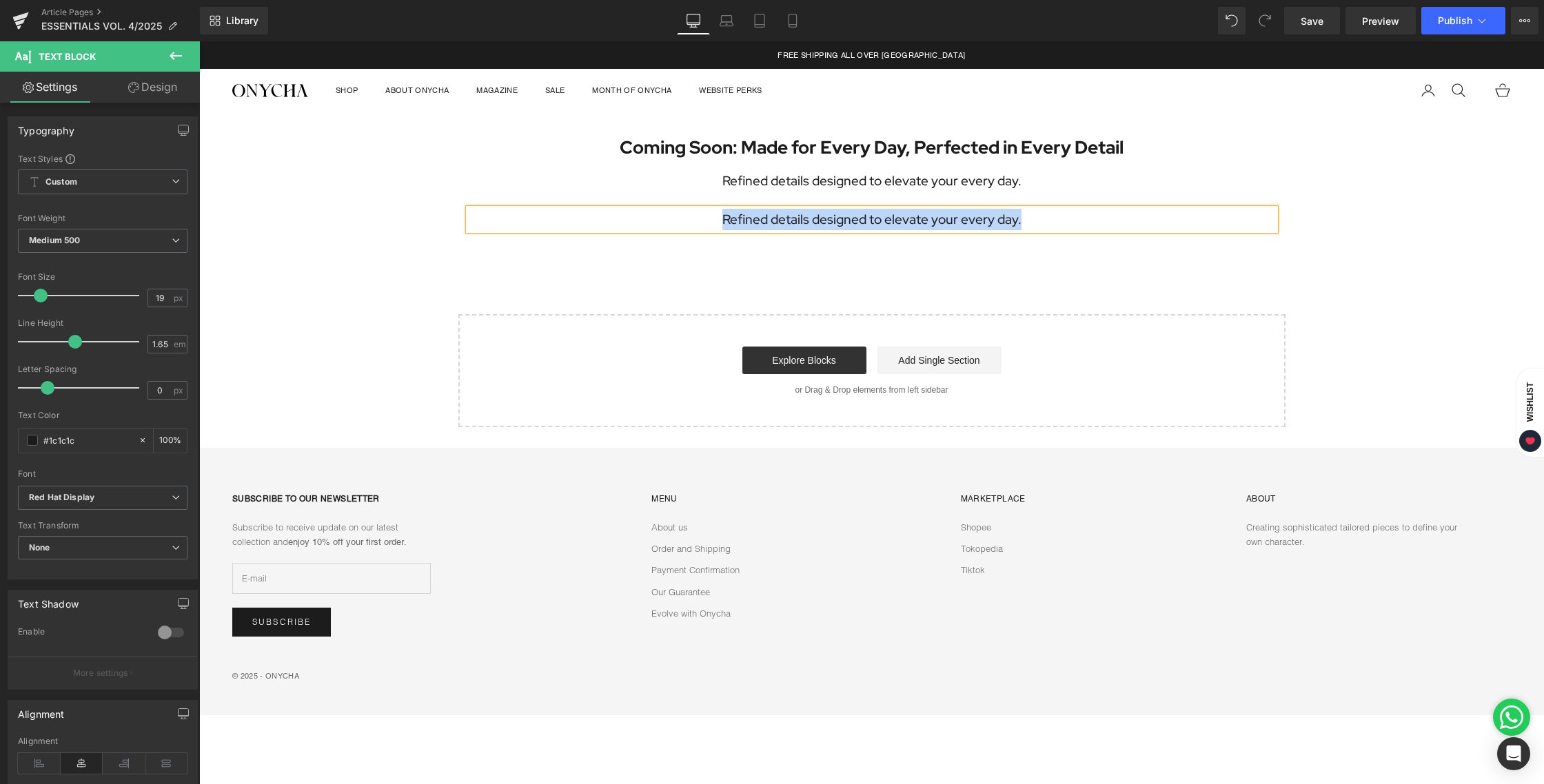
paste div
click at [905, 266] on div "Coming Soon: Made for Every Day, Perfected in Every Detail Heading Refined deta…" at bounding box center [871, 270] width 1345 height 316
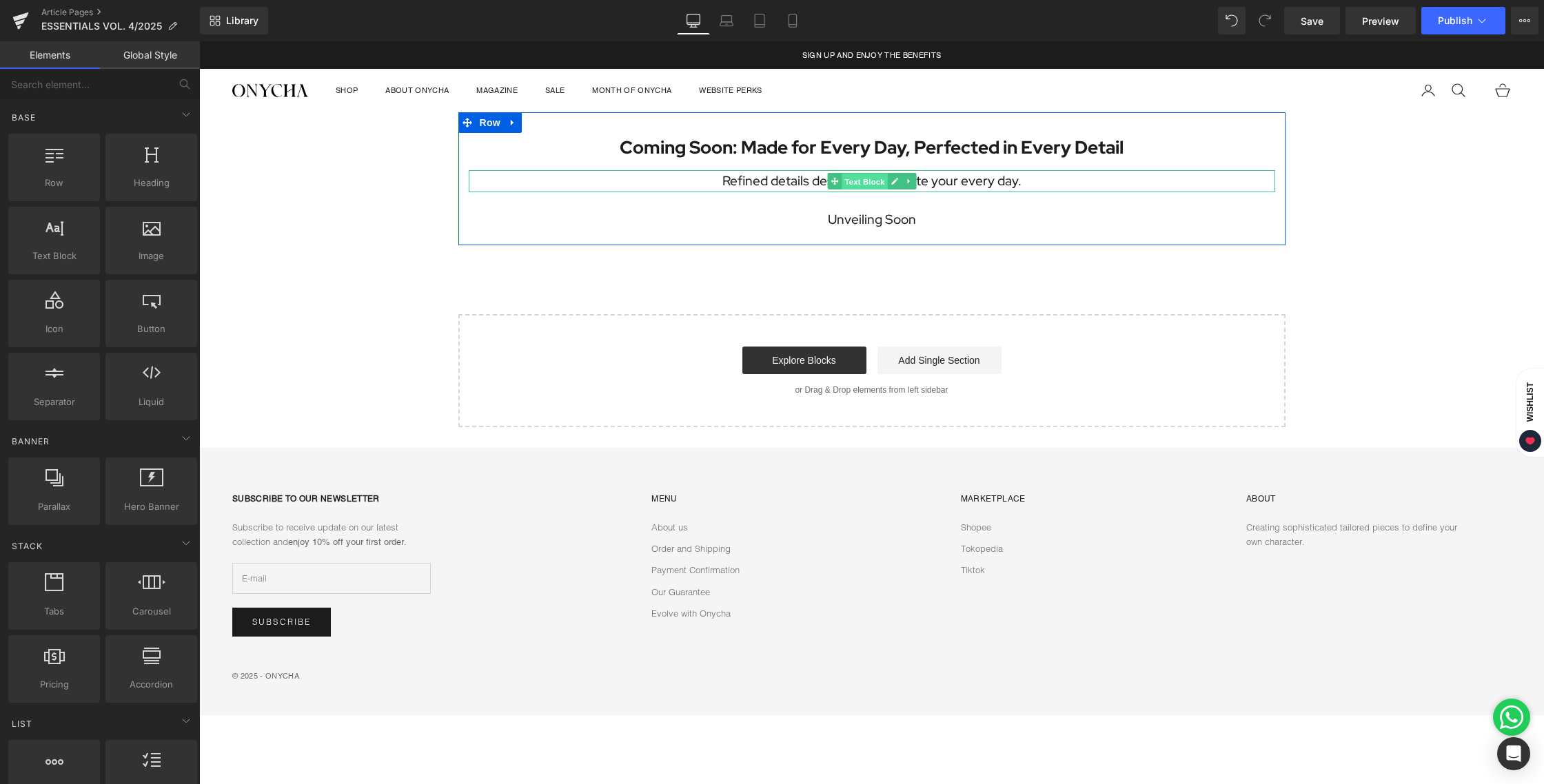
click at [849, 179] on span "Text Block" at bounding box center [864, 182] width 46 height 17
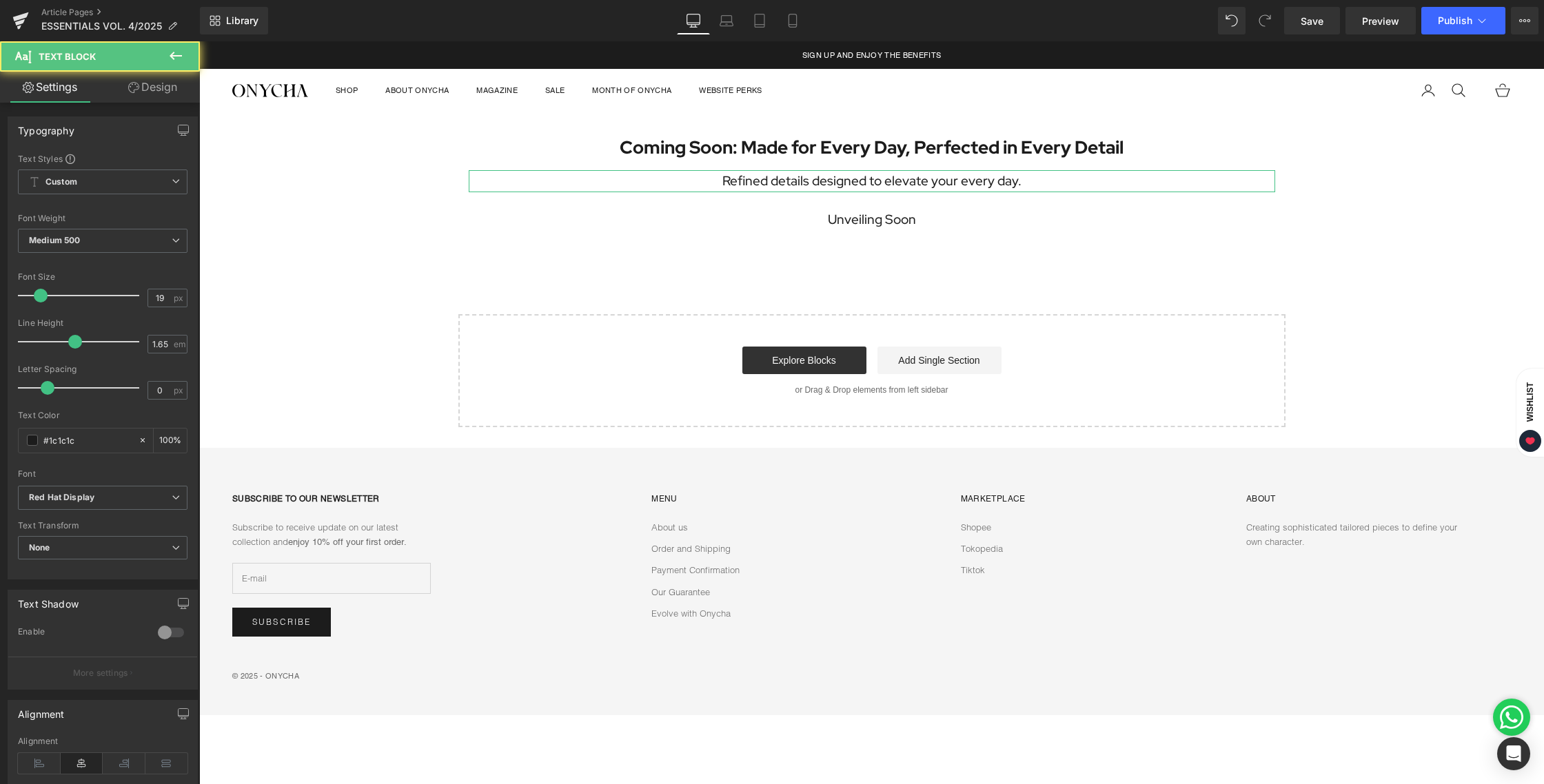
click at [159, 98] on link "Design" at bounding box center [153, 87] width 100 height 31
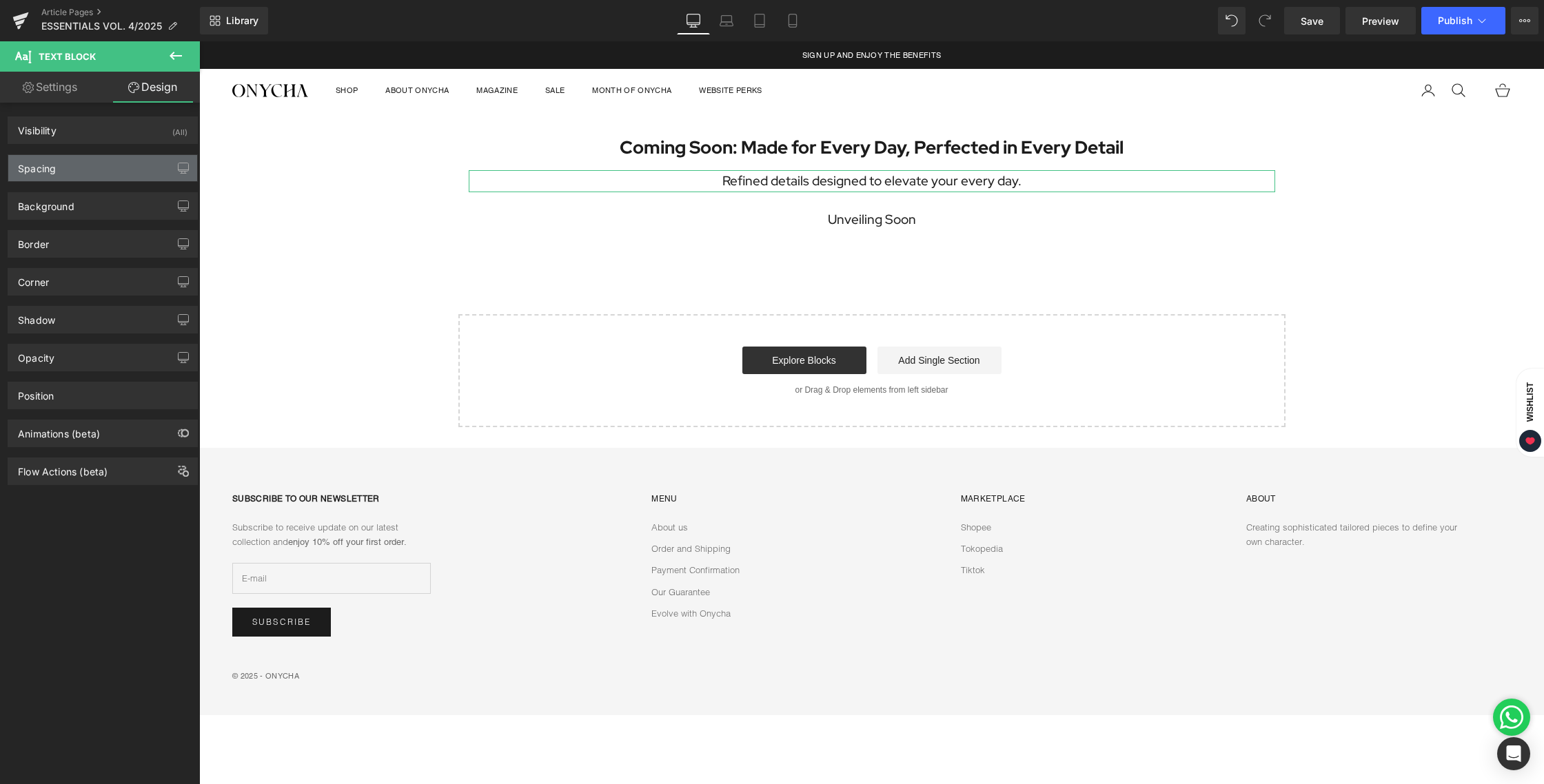
click at [84, 173] on div "Spacing" at bounding box center [103, 168] width 189 height 26
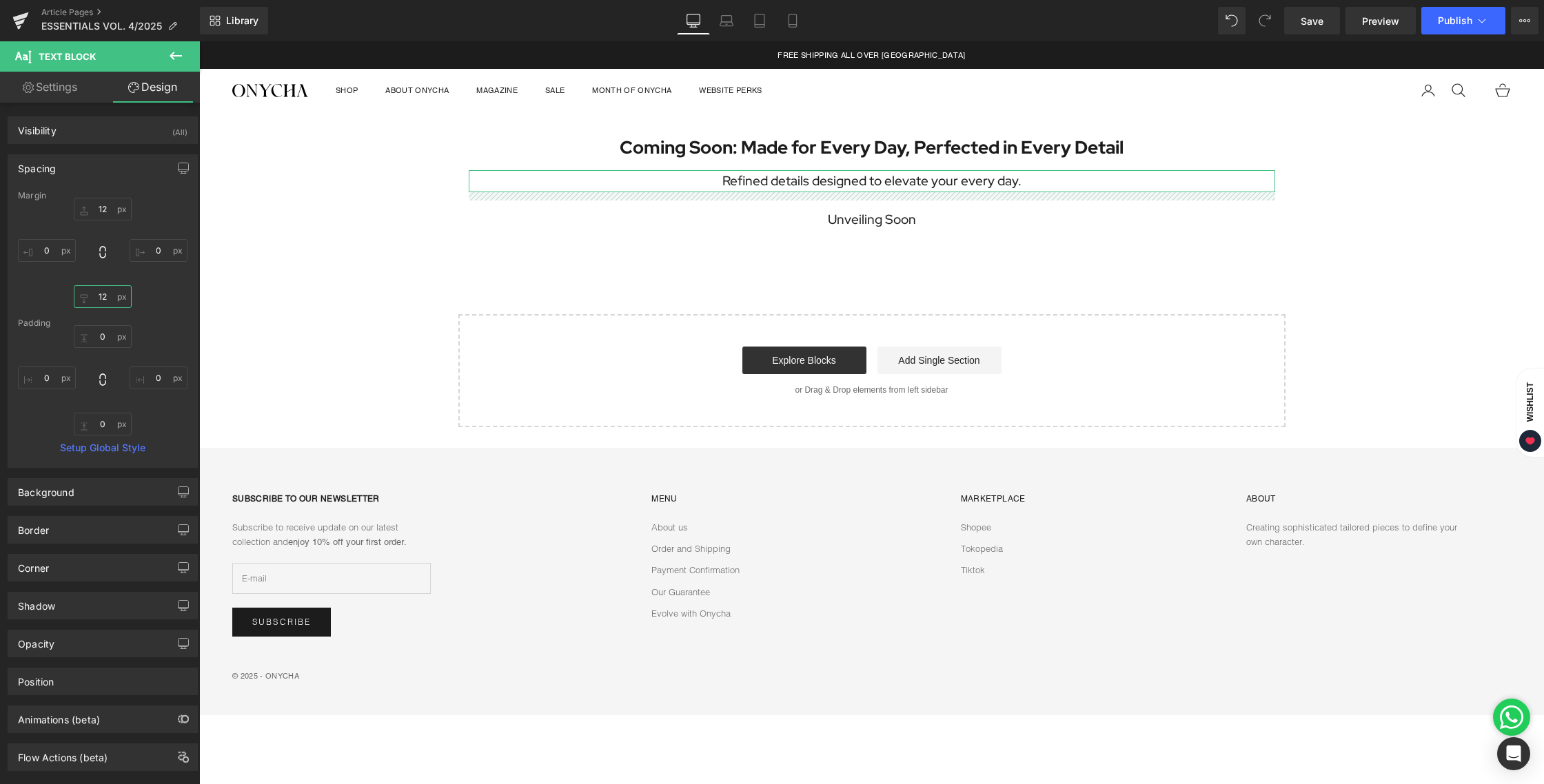
click at [105, 297] on input "12" at bounding box center [102, 296] width 58 height 23
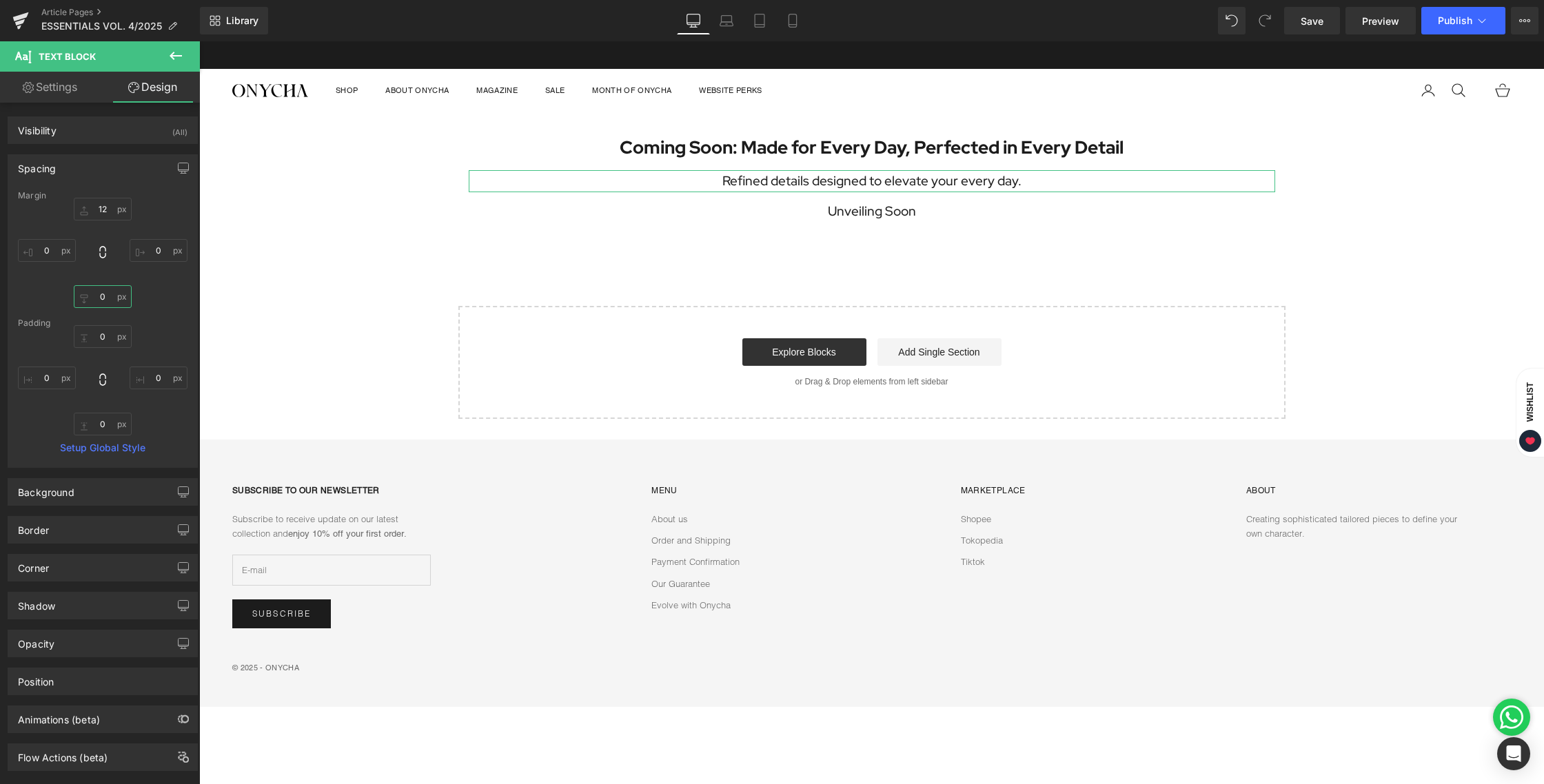
type input "0"
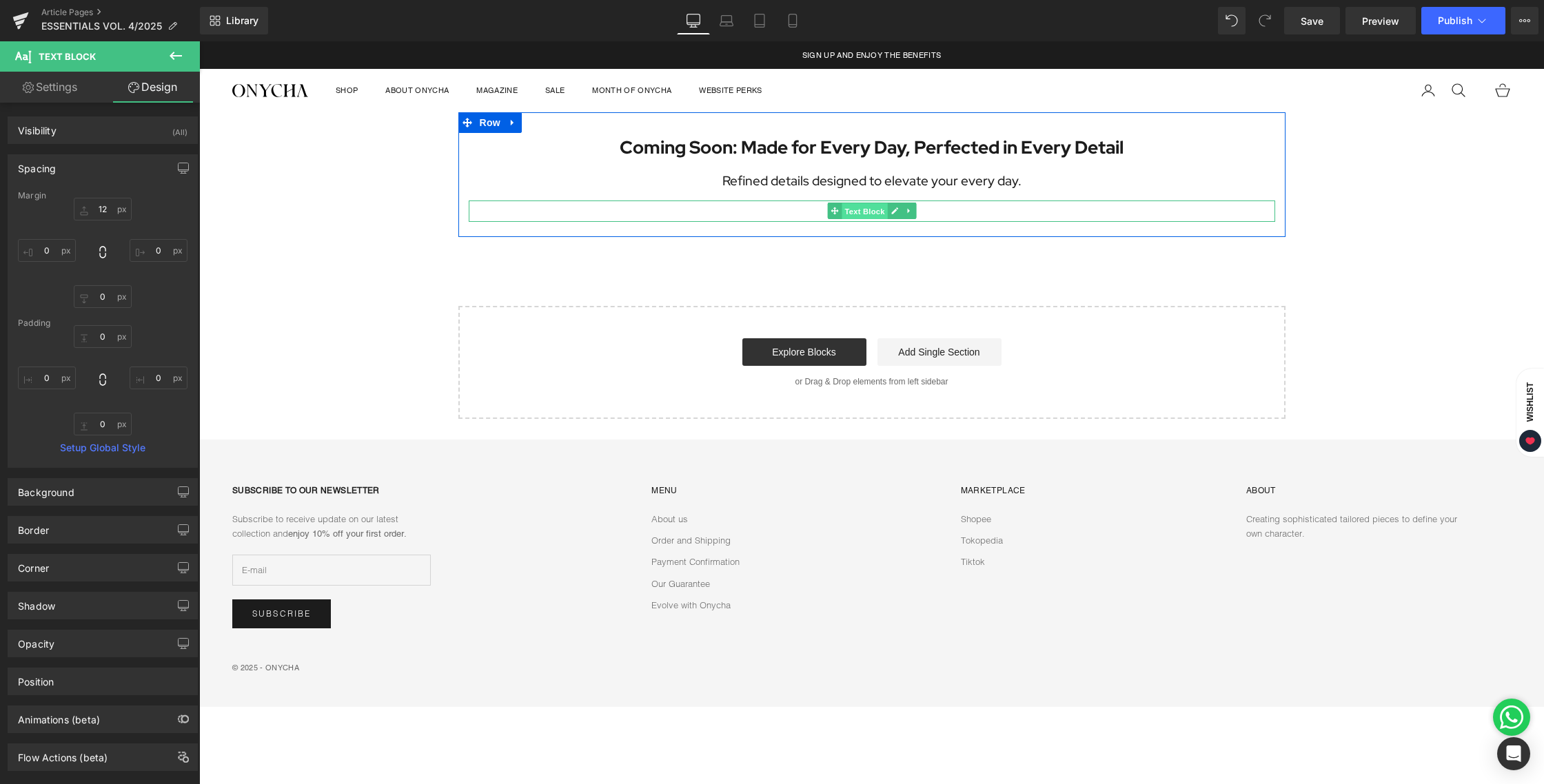
click at [872, 205] on span "Text Block" at bounding box center [864, 212] width 46 height 17
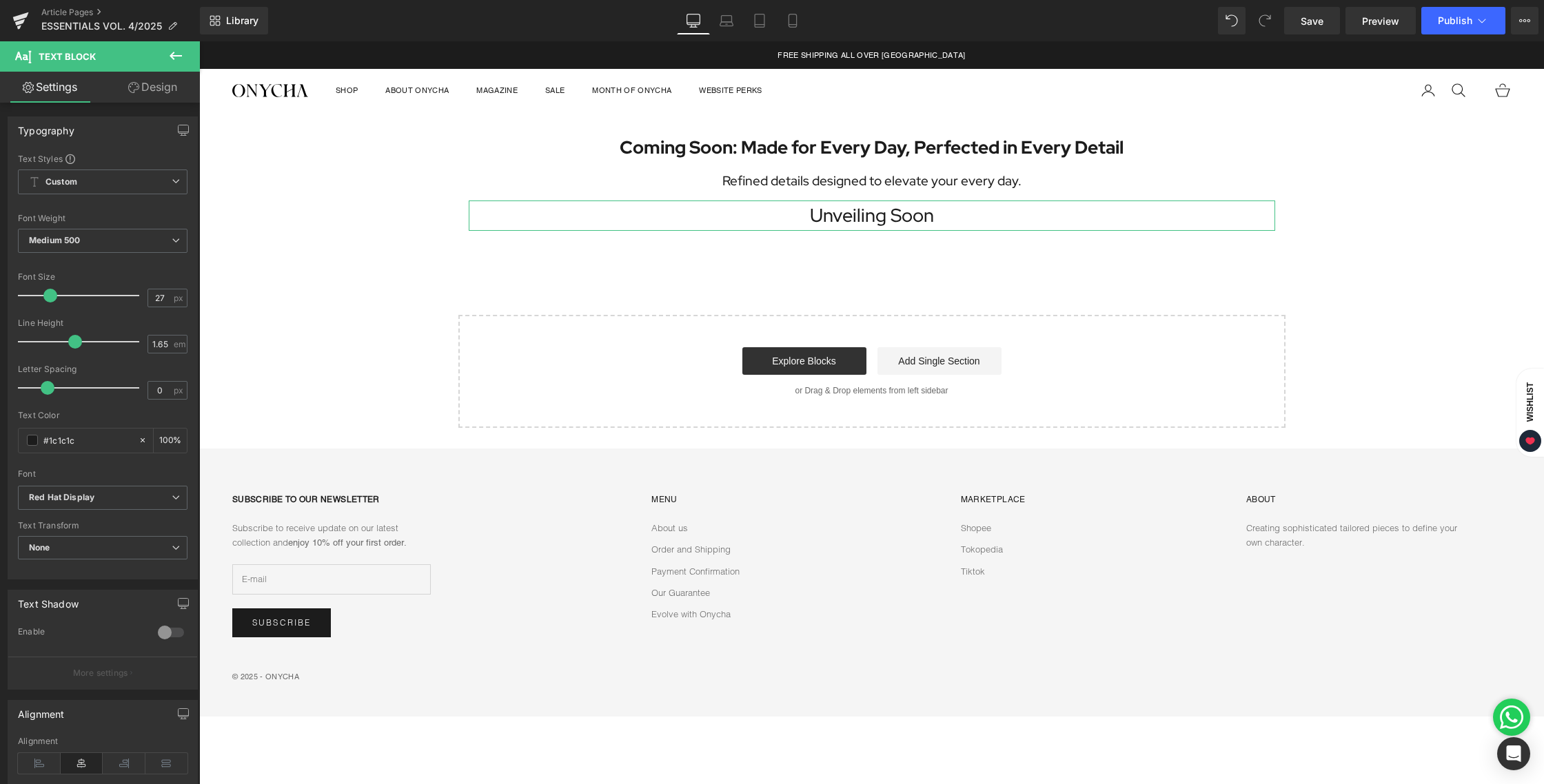
type input "28"
drag, startPoint x: 40, startPoint y: 293, endPoint x: 50, endPoint y: 296, distance: 10.4
click at [50, 296] on span at bounding box center [52, 296] width 14 height 14
click at [80, 245] on b "Medium 500" at bounding box center [54, 240] width 51 height 10
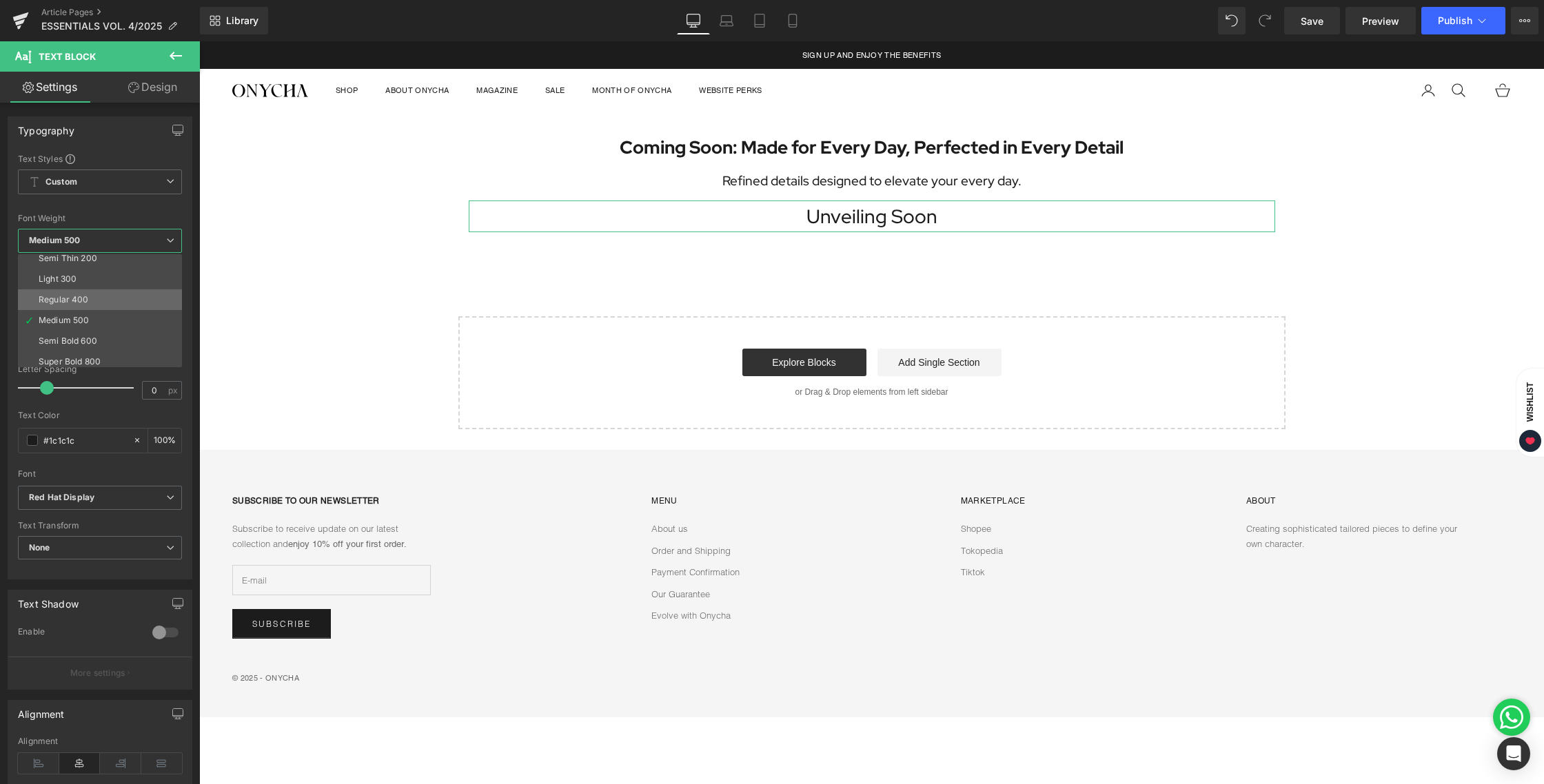
scroll to position [29, 0]
click at [83, 350] on li "Super Bold 800" at bounding box center [103, 359] width 170 height 21
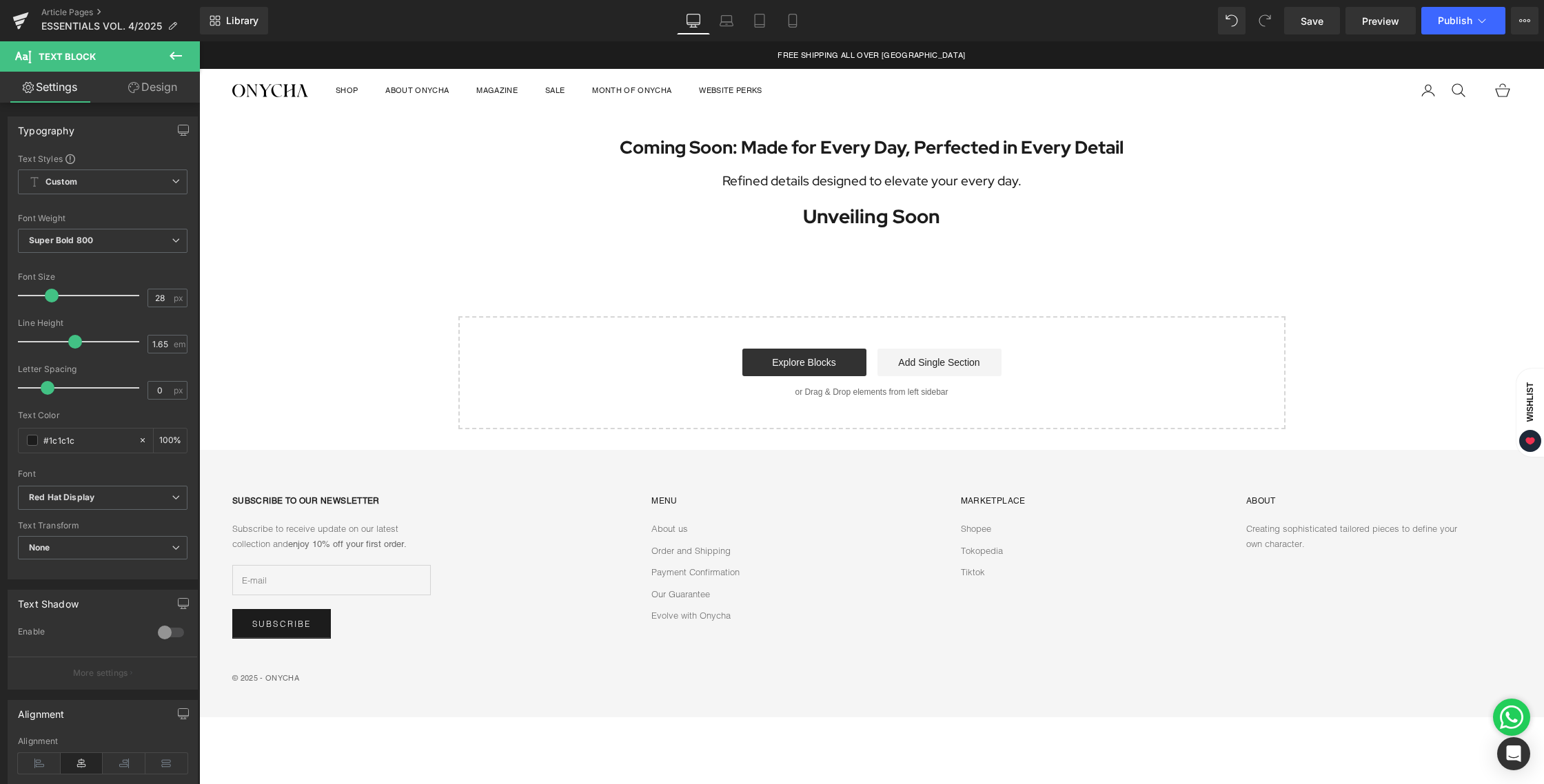
click at [784, 284] on div "Coming Soon: Made for Every Day, Perfected in Every Detail Heading Refined deta…" at bounding box center [871, 271] width 1345 height 317
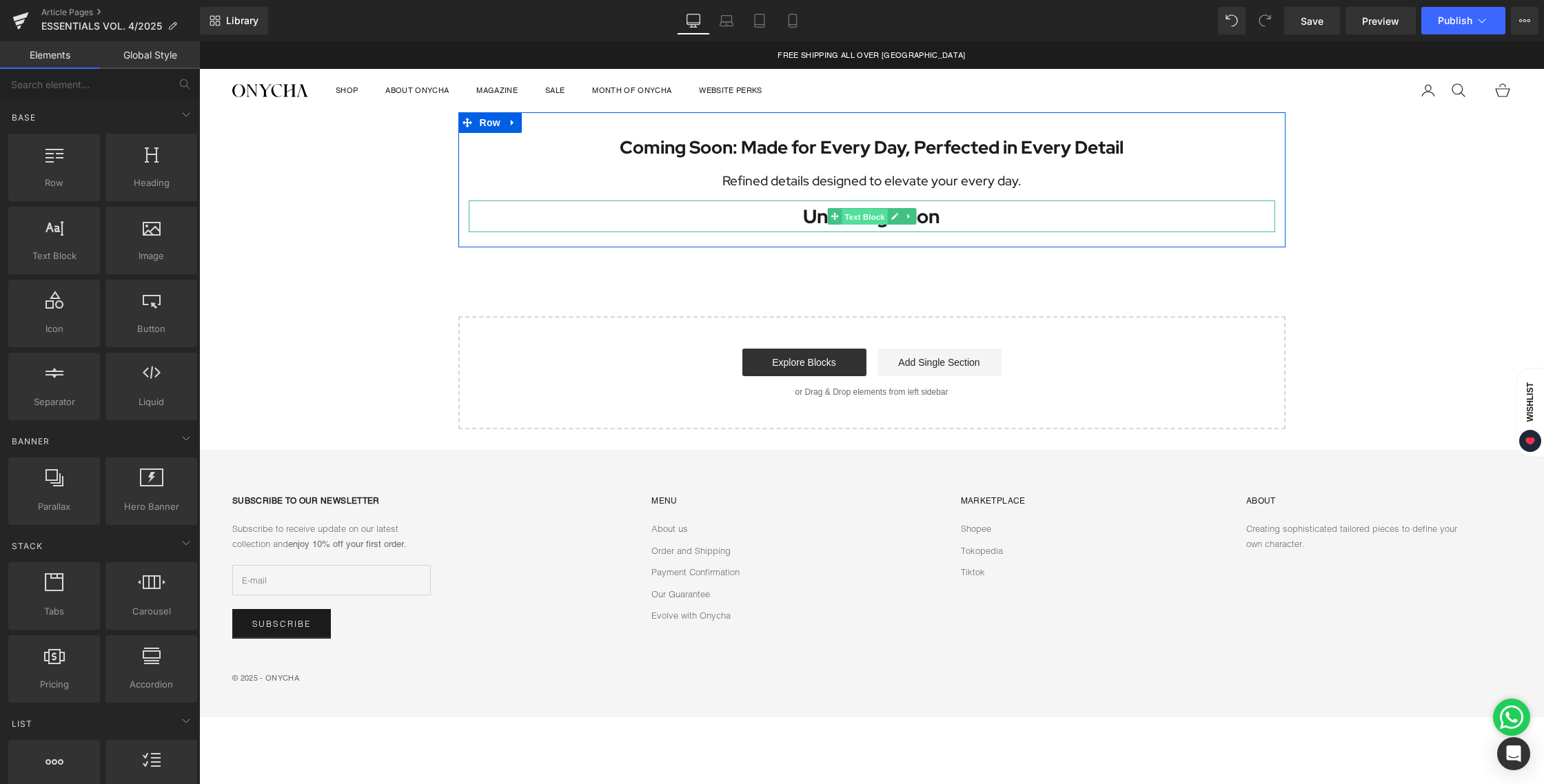
click at [863, 217] on span "Text Block" at bounding box center [864, 217] width 46 height 17
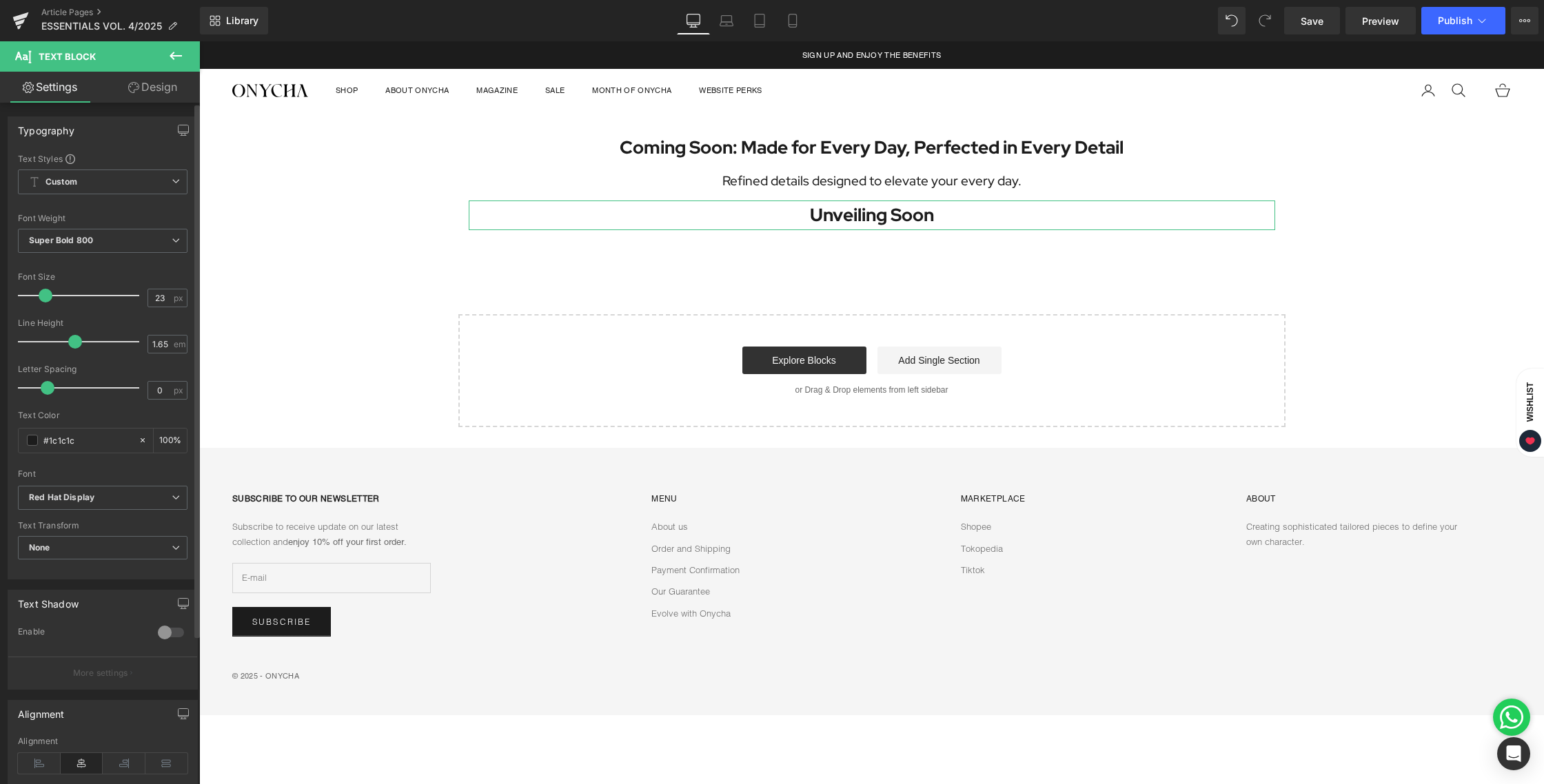
type input "22"
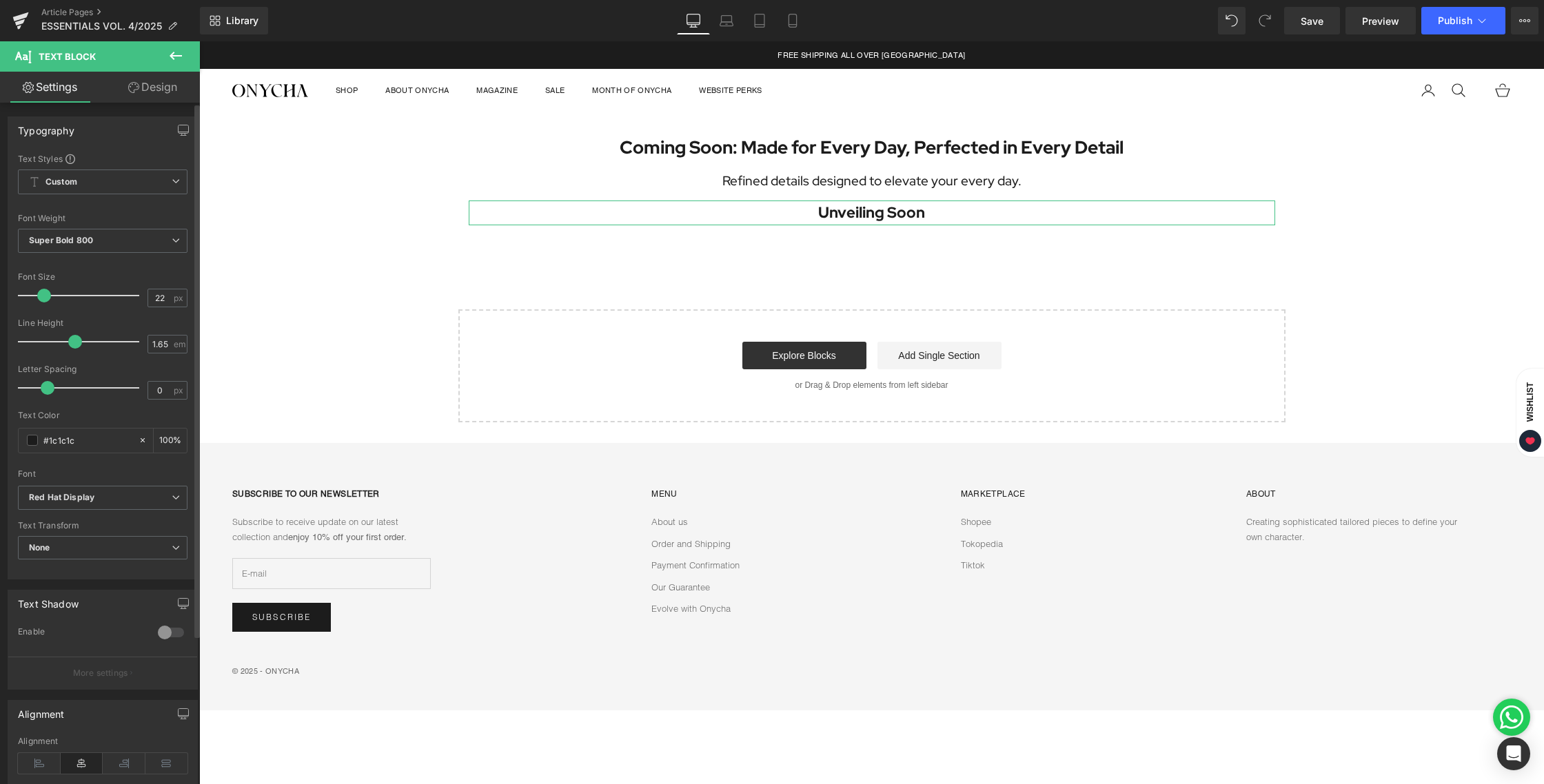
click at [44, 294] on span at bounding box center [44, 296] width 14 height 14
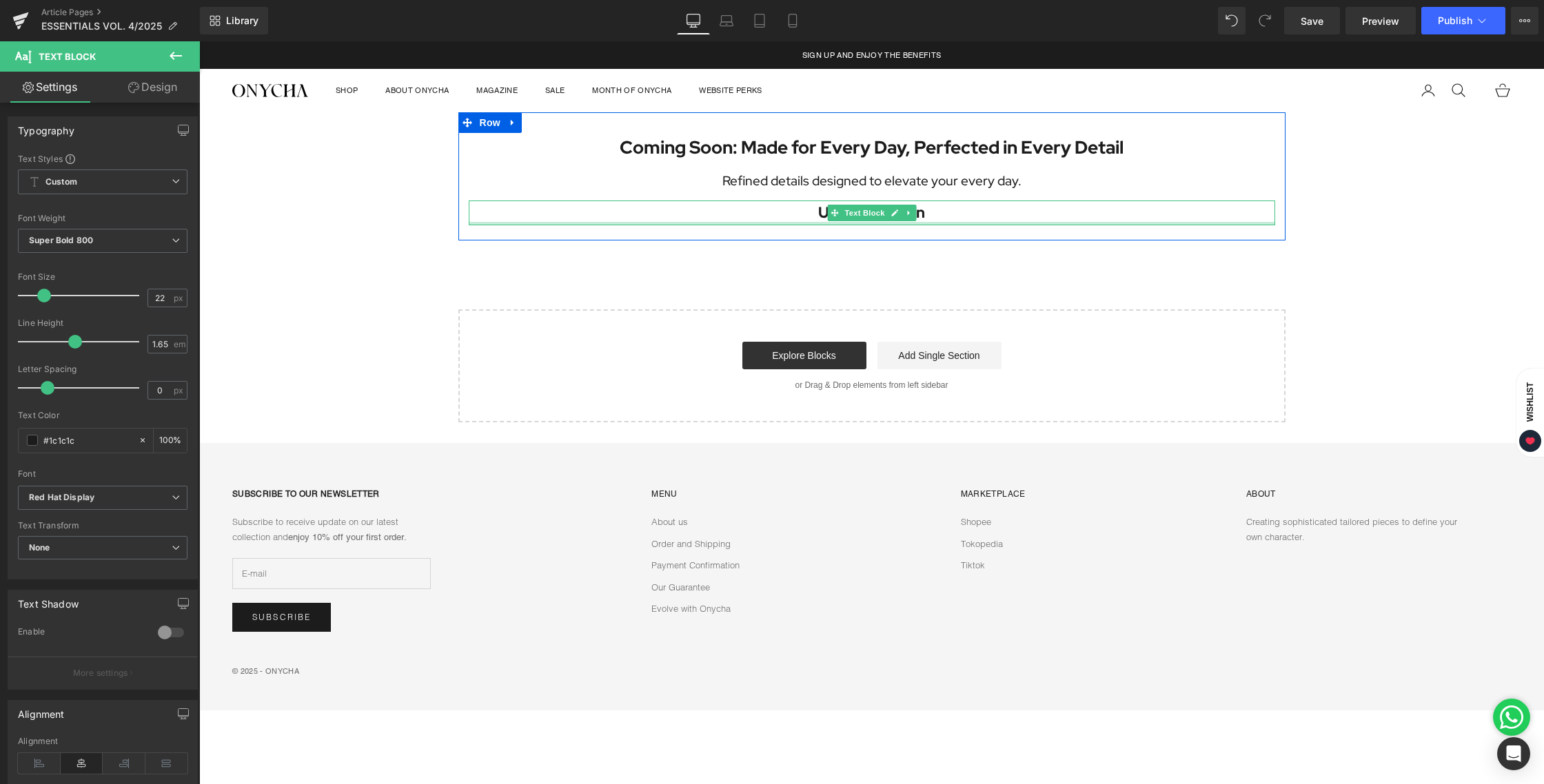
click at [917, 222] on div at bounding box center [872, 223] width 807 height 3
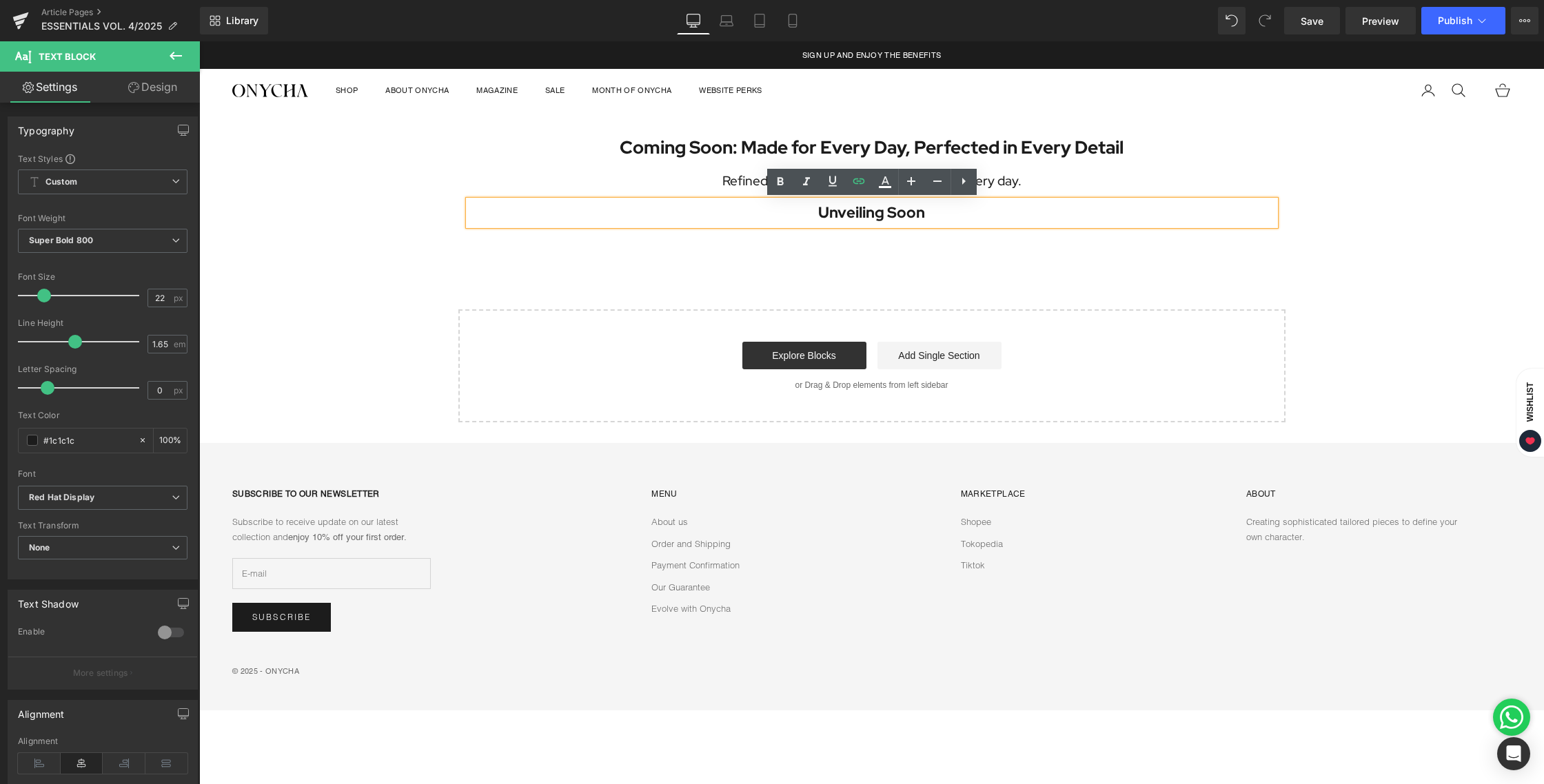
click at [931, 216] on p "Unveiling Soon" at bounding box center [872, 213] width 807 height 25
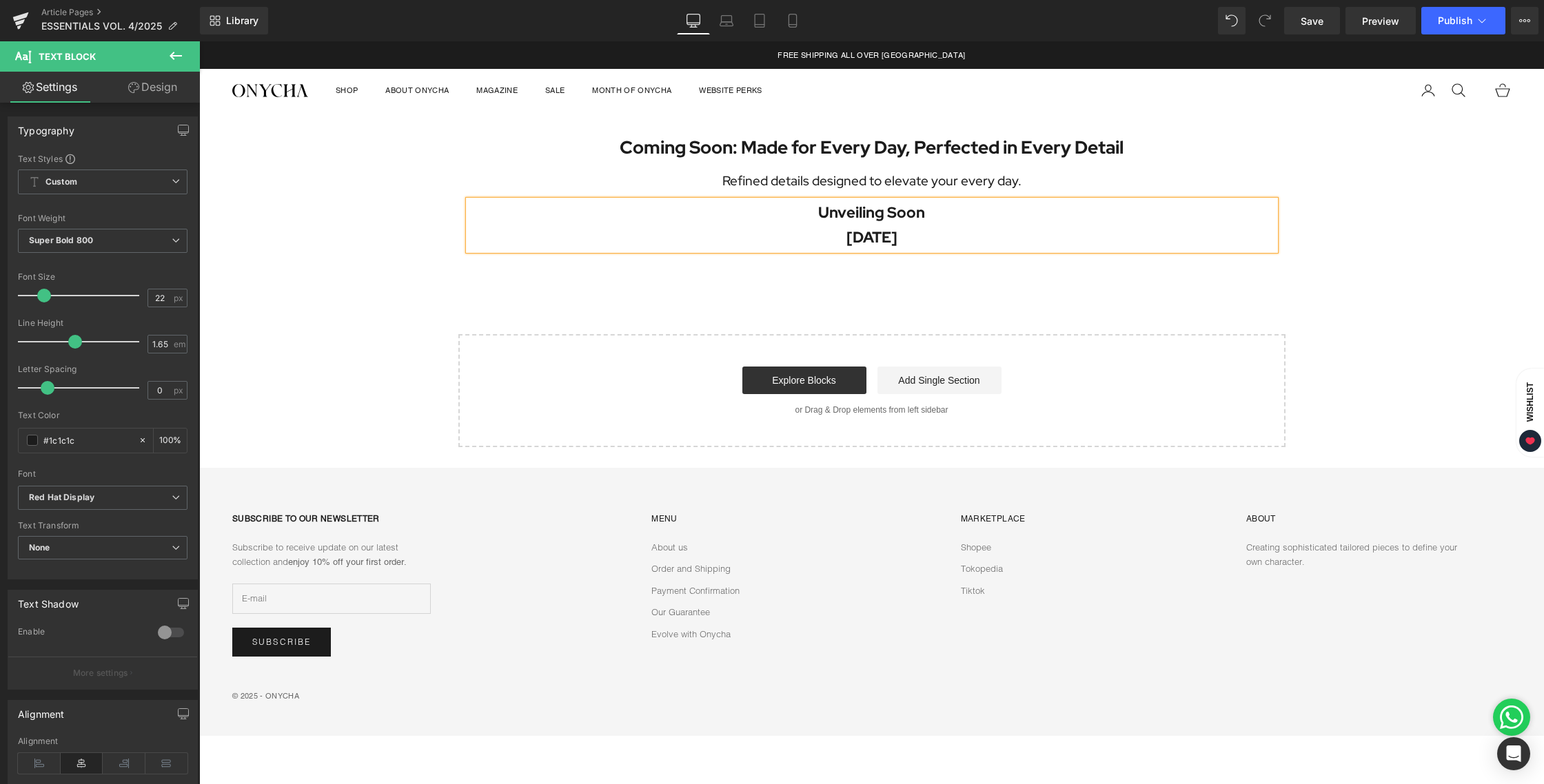
click at [906, 321] on div "Coming Soon: Made for Every Day, Perfected in Every Detail Heading Refined deta…" at bounding box center [871, 280] width 1345 height 335
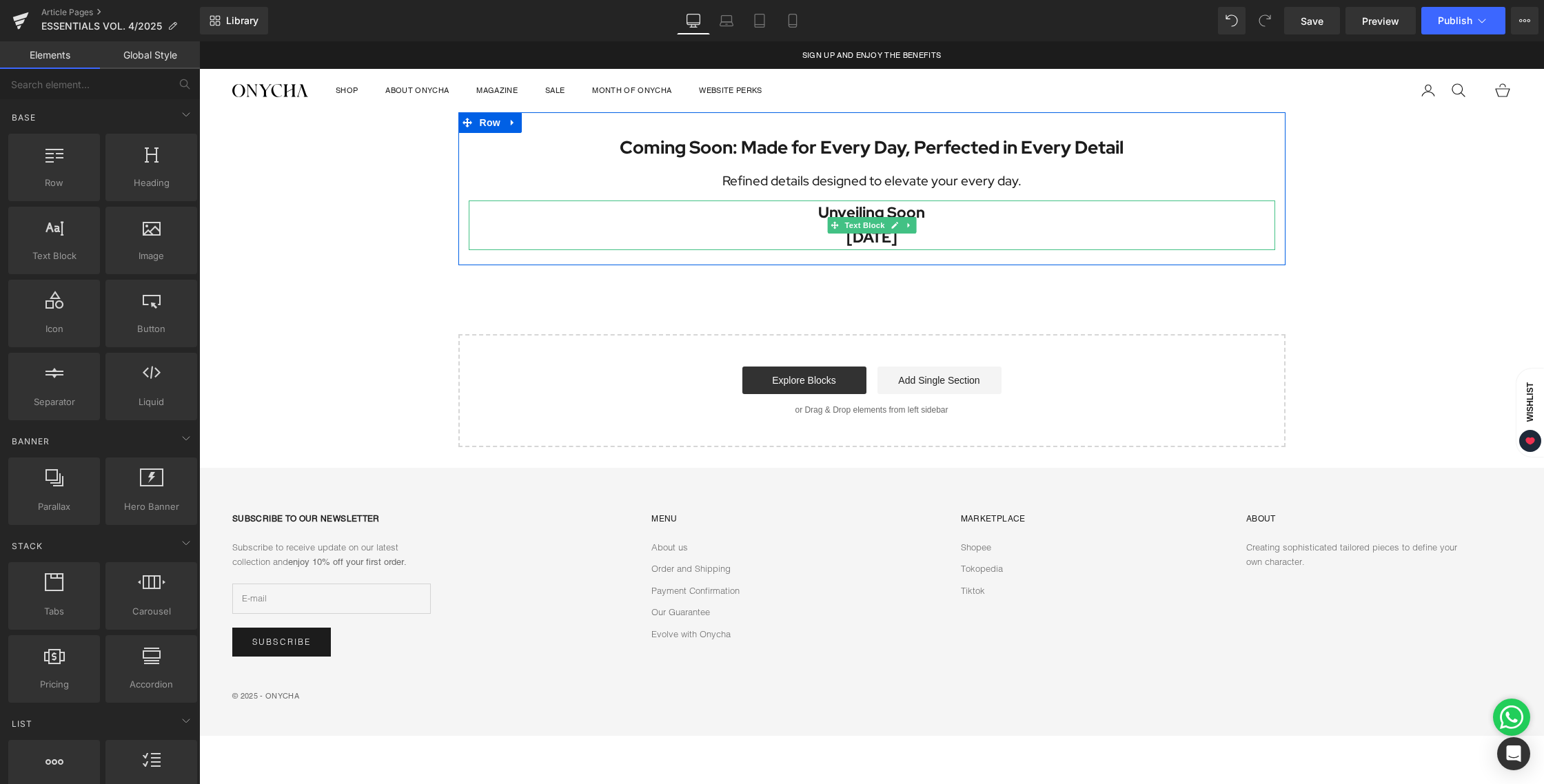
click at [878, 236] on p "[DATE]" at bounding box center [872, 238] width 807 height 25
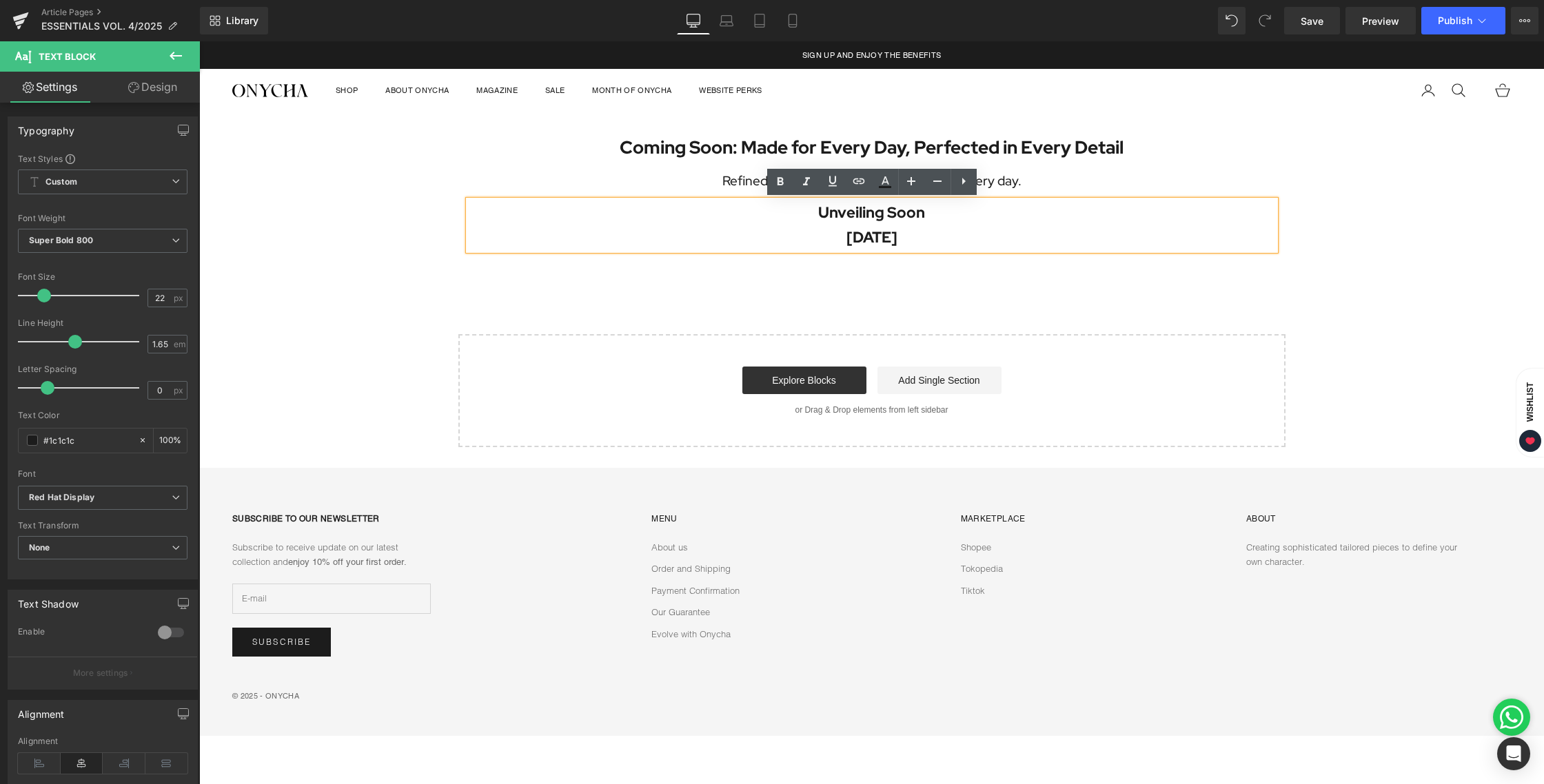
drag, startPoint x: 923, startPoint y: 237, endPoint x: 770, endPoint y: 237, distance: 153.0
click at [770, 237] on p "[DATE]" at bounding box center [872, 238] width 807 height 25
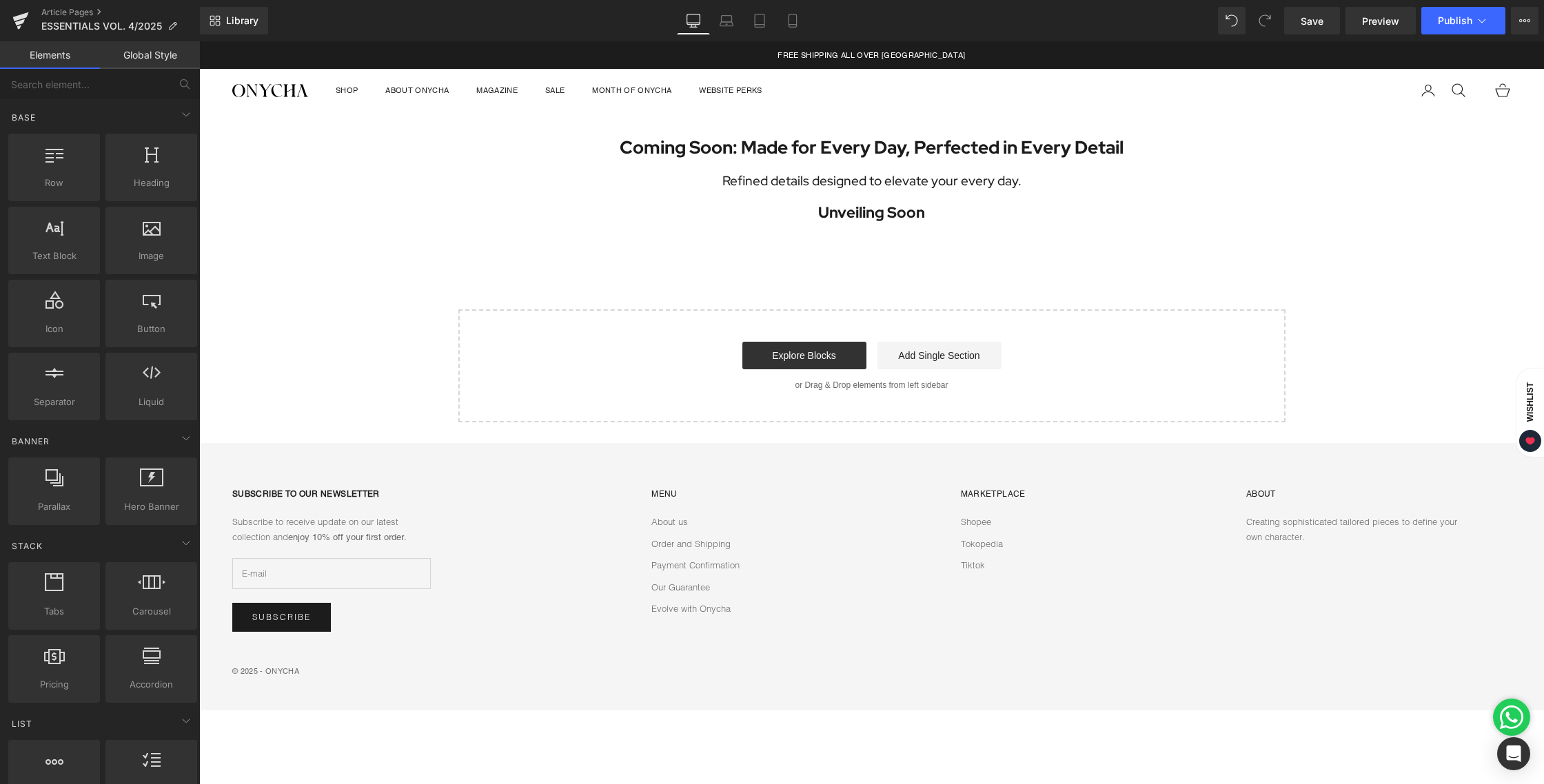
click at [403, 228] on div "Coming Soon: Made for Every Day, Perfected in Every Detail Heading Refined deta…" at bounding box center [871, 268] width 1345 height 311
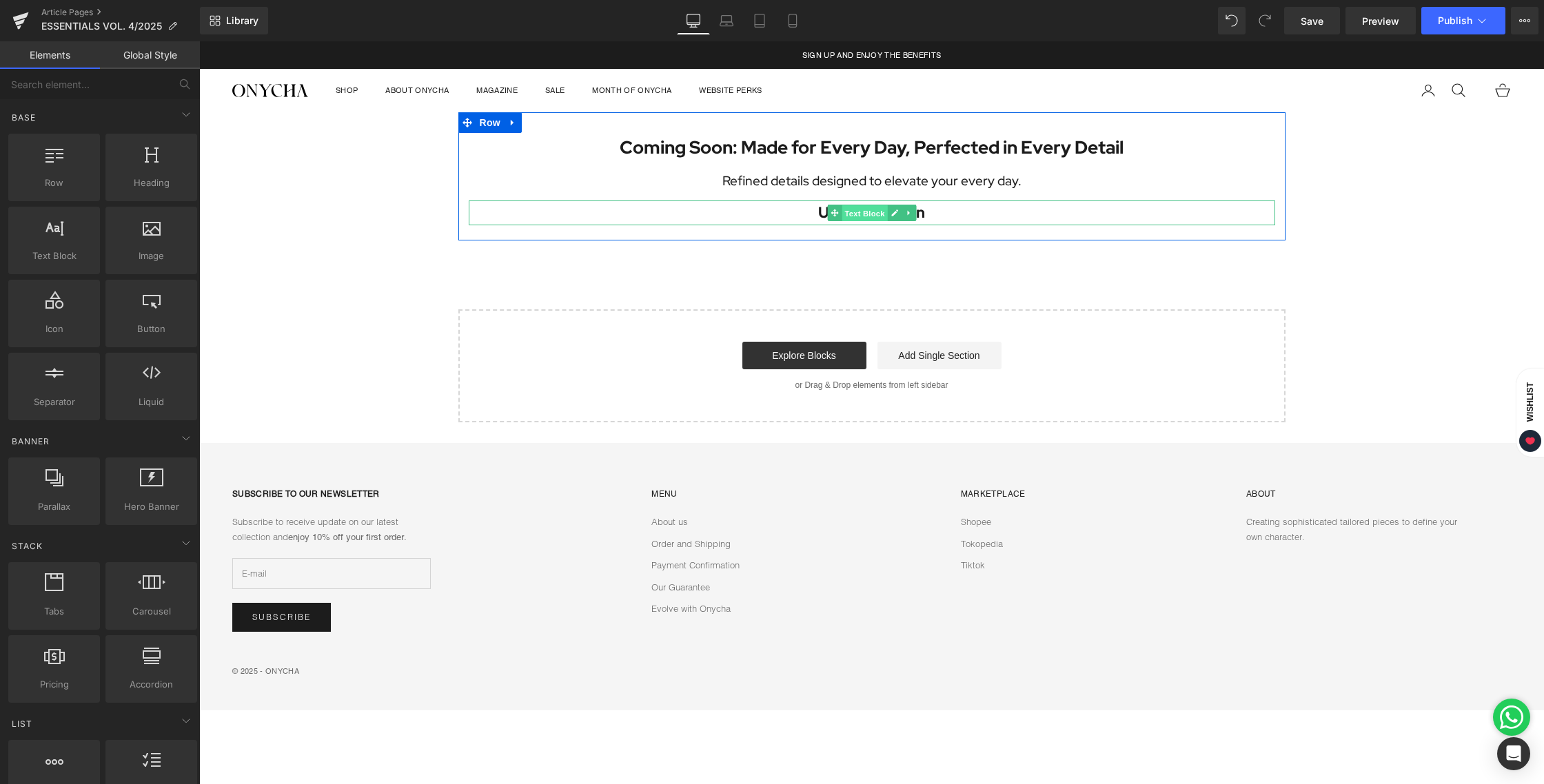
click at [871, 214] on span "Text Block" at bounding box center [864, 214] width 46 height 17
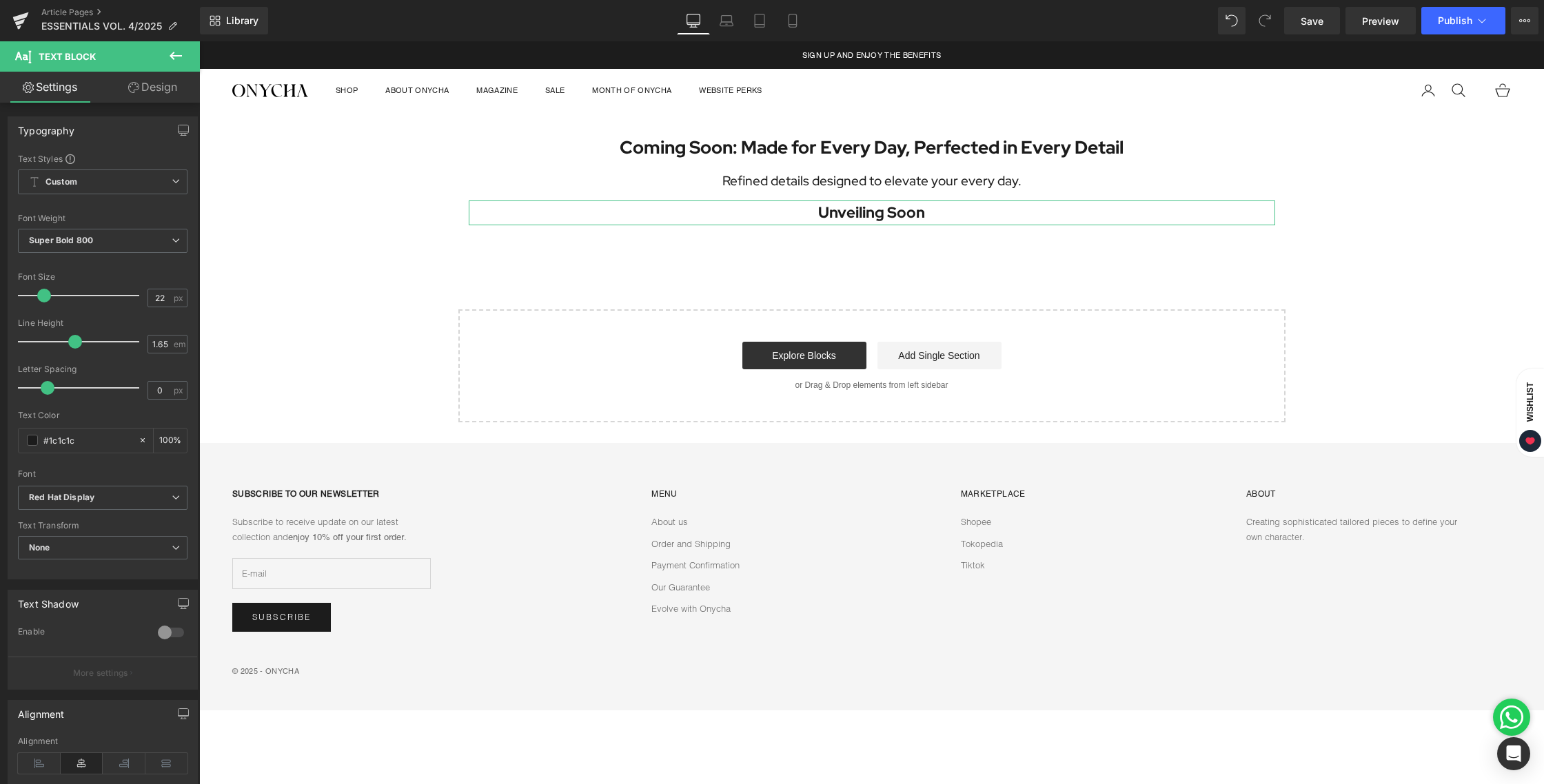
click at [154, 80] on link "Design" at bounding box center [153, 87] width 100 height 31
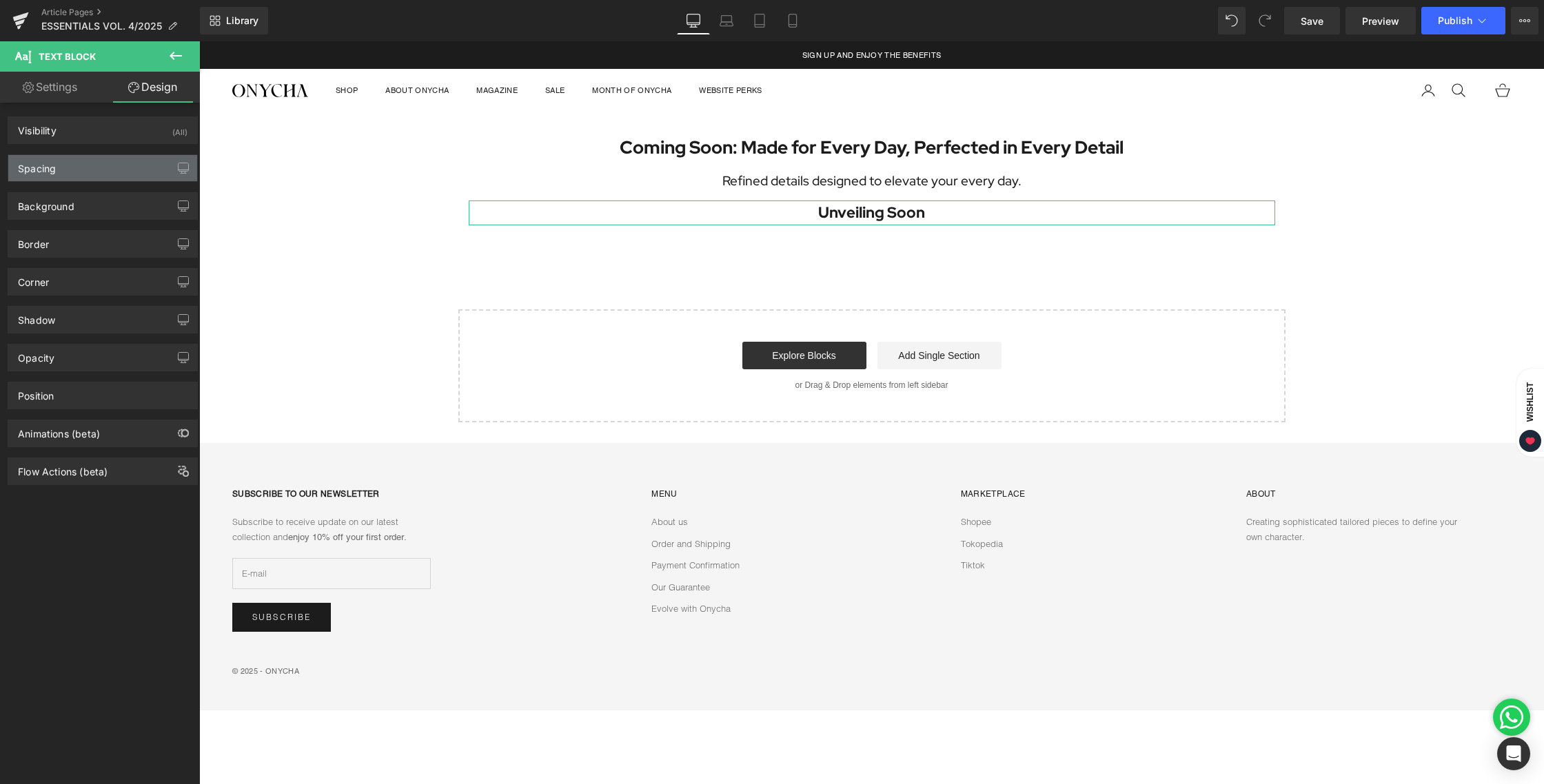
click at [85, 170] on div "Spacing" at bounding box center [103, 168] width 189 height 26
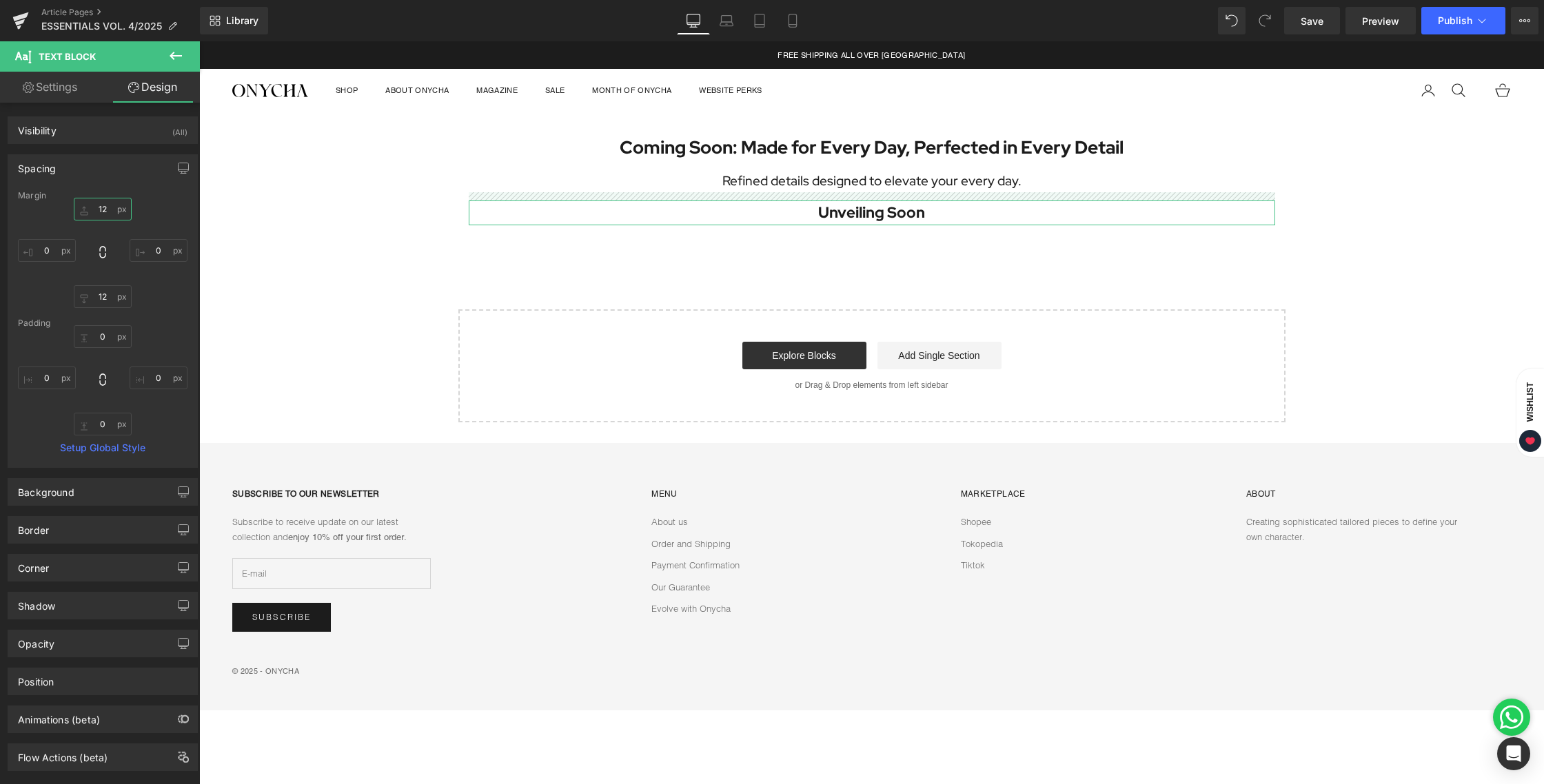
click at [102, 215] on input "12" at bounding box center [102, 209] width 58 height 23
type input "0"
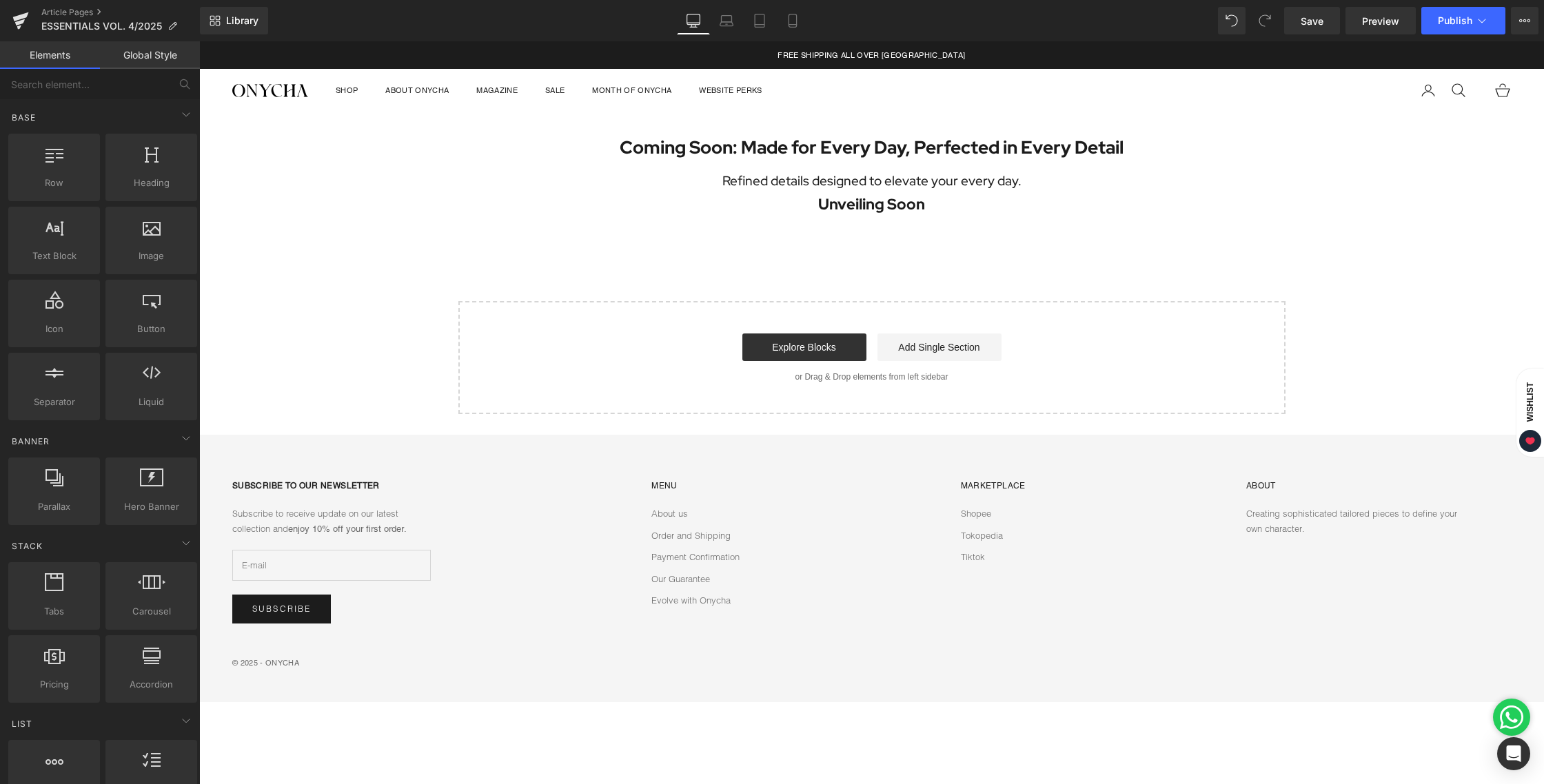
click at [741, 292] on div "Coming Soon: Made for Every Day, Perfected in Every Detail Heading Refined deta…" at bounding box center [871, 264] width 1345 height 302
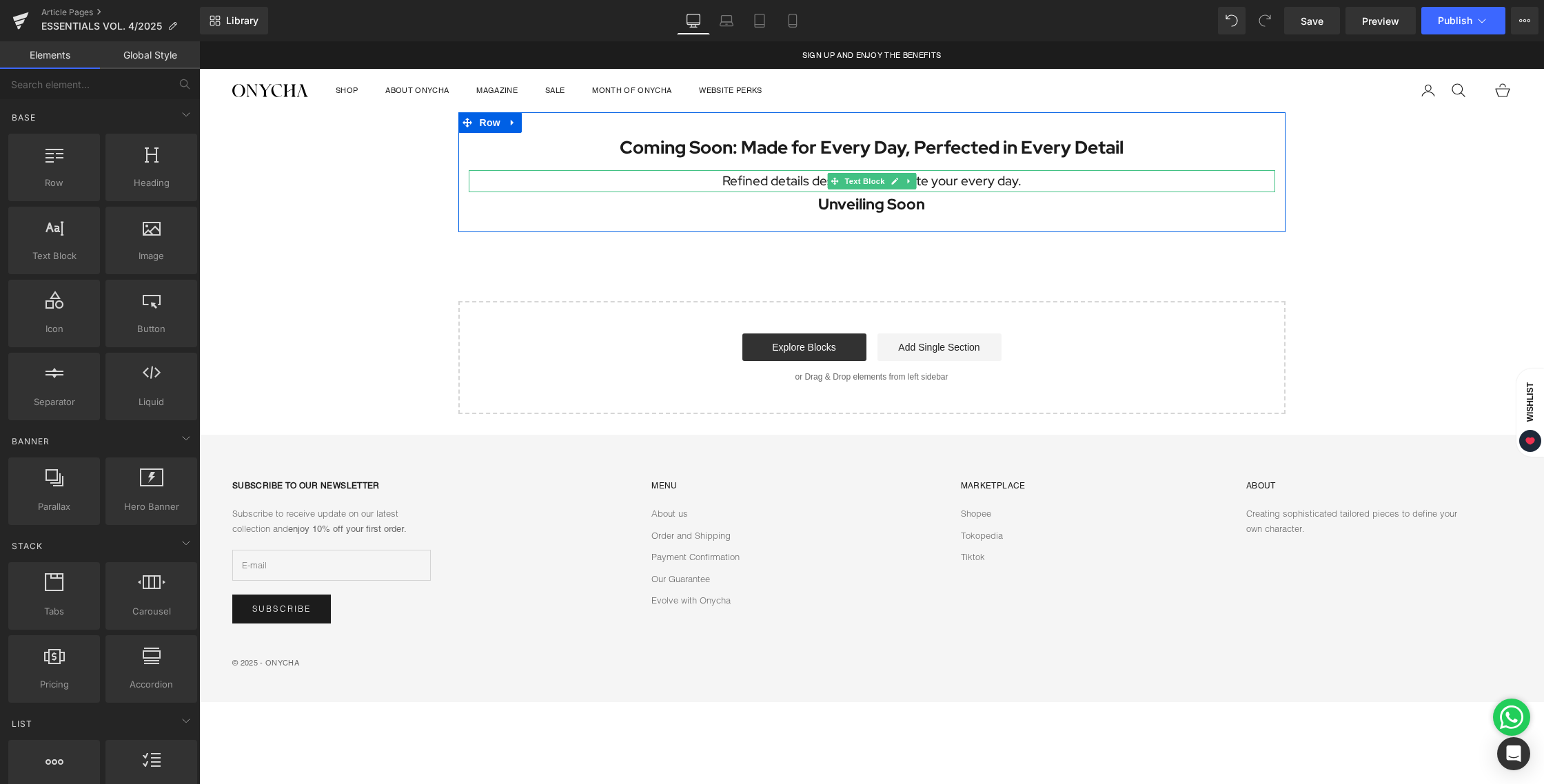
click at [915, 182] on p "Refined details designed to elevate your every day." at bounding box center [872, 180] width 807 height 22
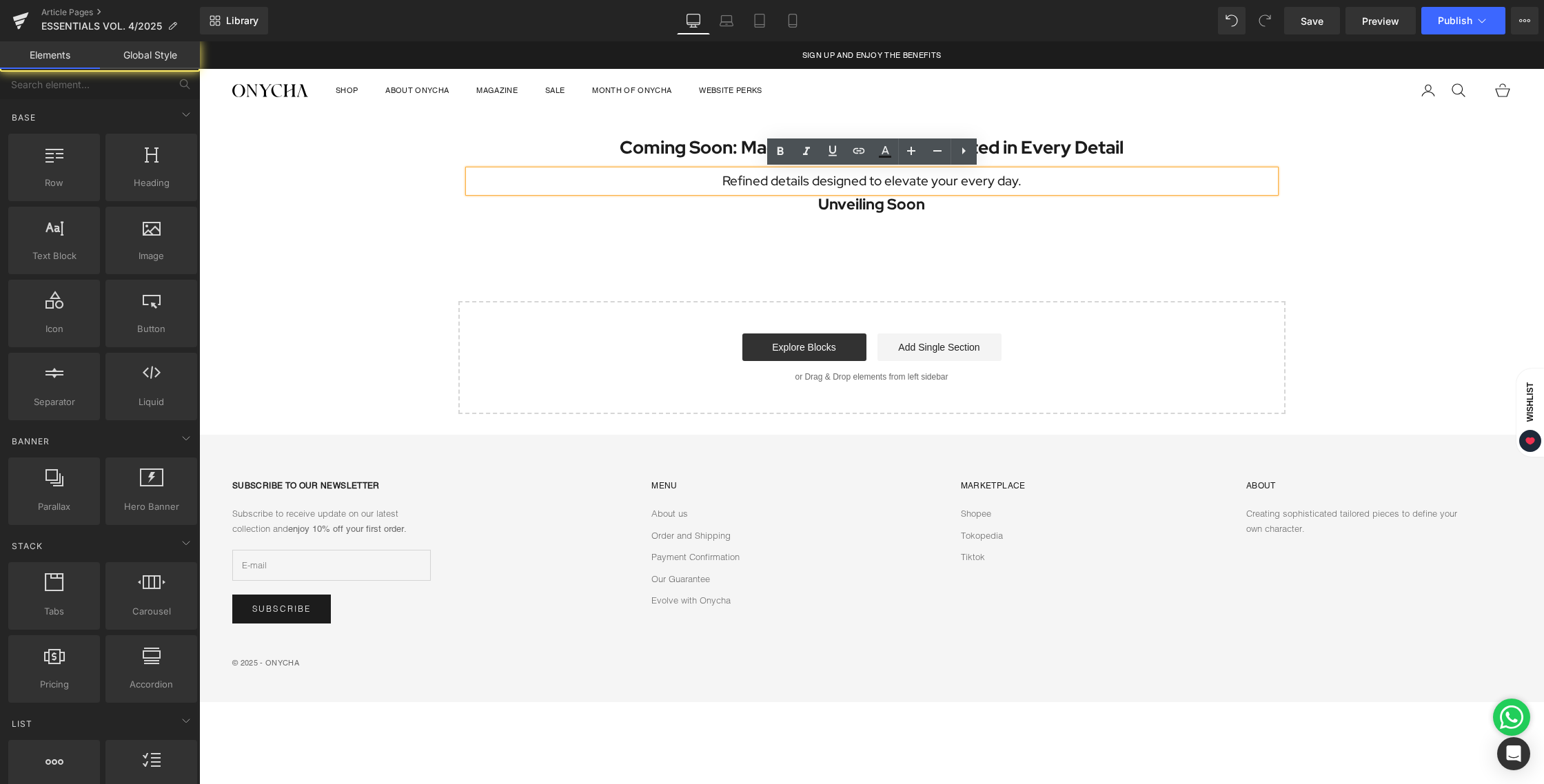
click at [914, 265] on div "Coming Soon: Made for Every Day, Perfected in Every Detail Heading Refined deta…" at bounding box center [871, 264] width 1345 height 302
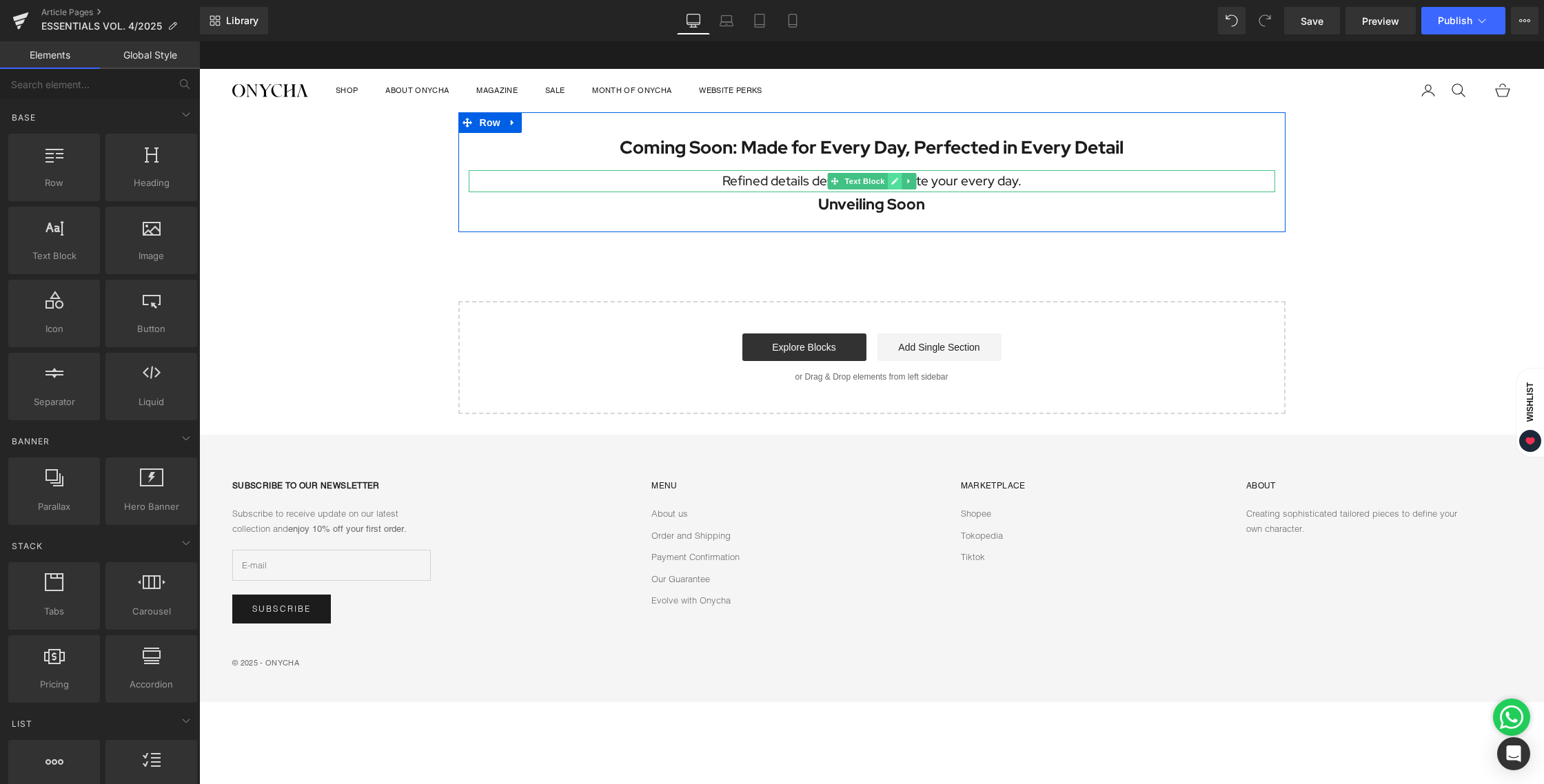
drag, startPoint x: 863, startPoint y: 181, endPoint x: 889, endPoint y: 176, distance: 26.5
click at [863, 180] on span "Text Block" at bounding box center [864, 181] width 46 height 17
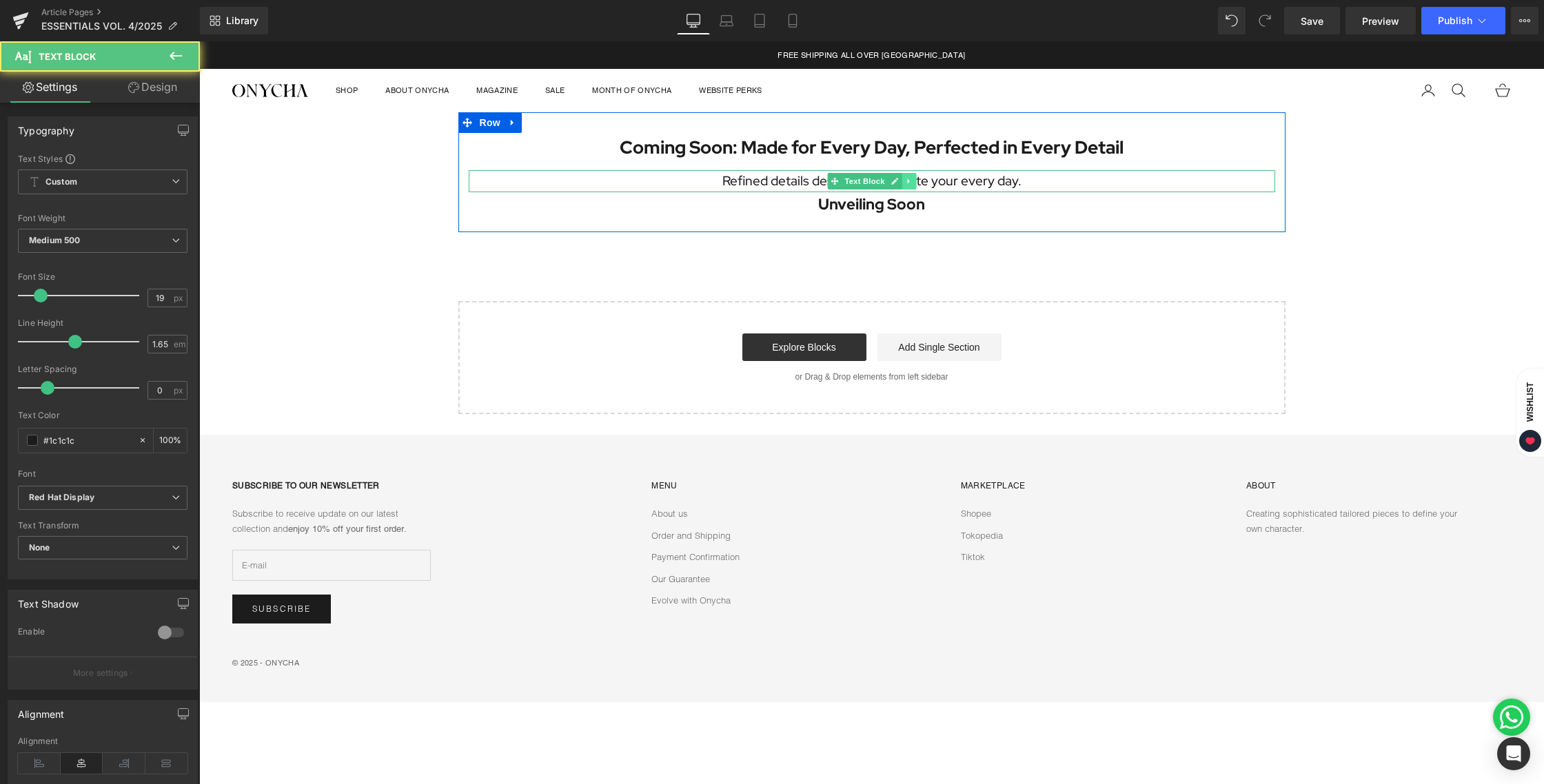
click at [909, 181] on icon at bounding box center [907, 181] width 2 height 5
click at [904, 182] on icon at bounding box center [901, 180] width 8 height 8
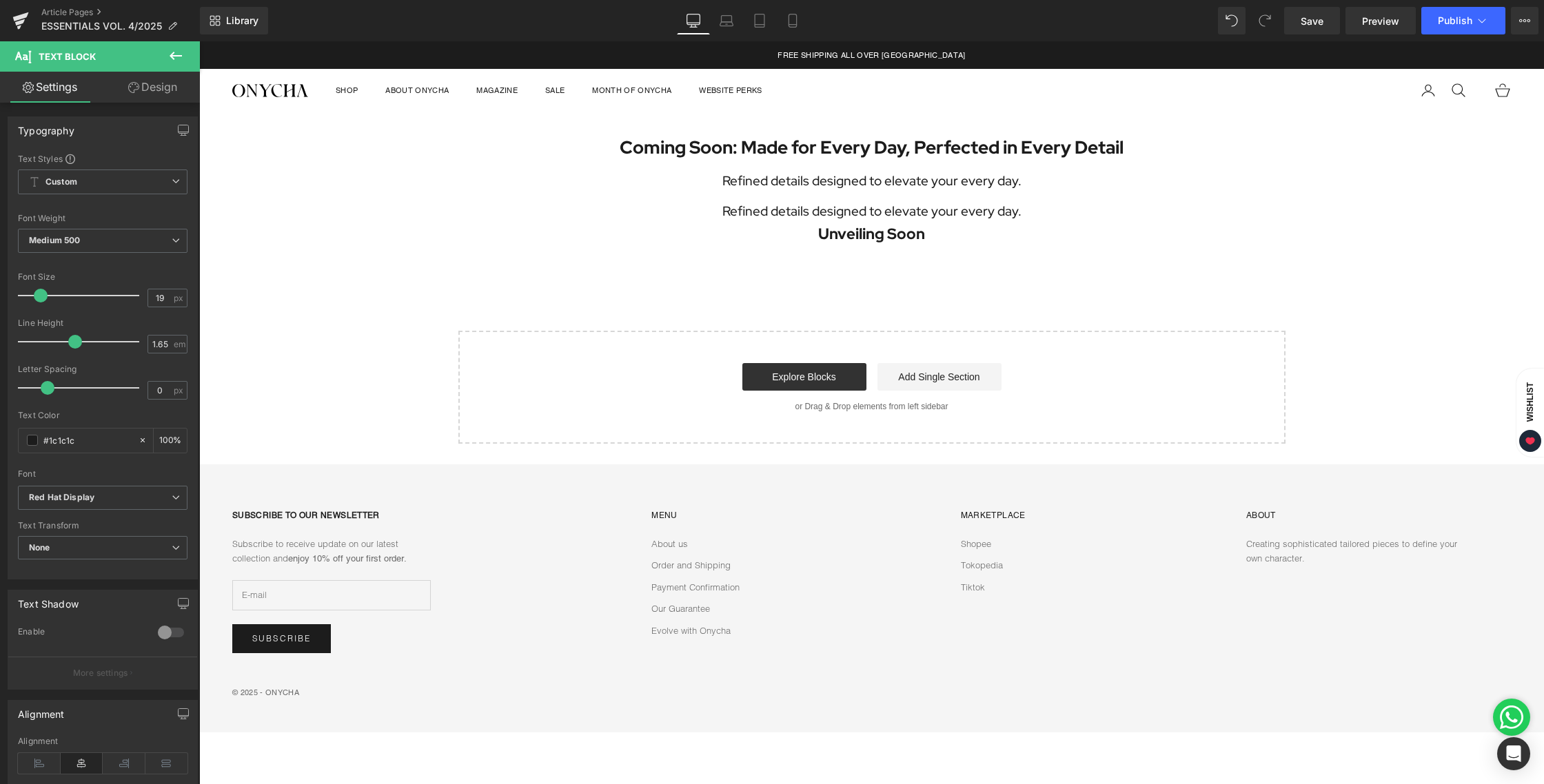
click at [912, 310] on div "Coming Soon: Made for Every Day, Perfected in Every Detail Heading Refined deta…" at bounding box center [871, 278] width 1345 height 332
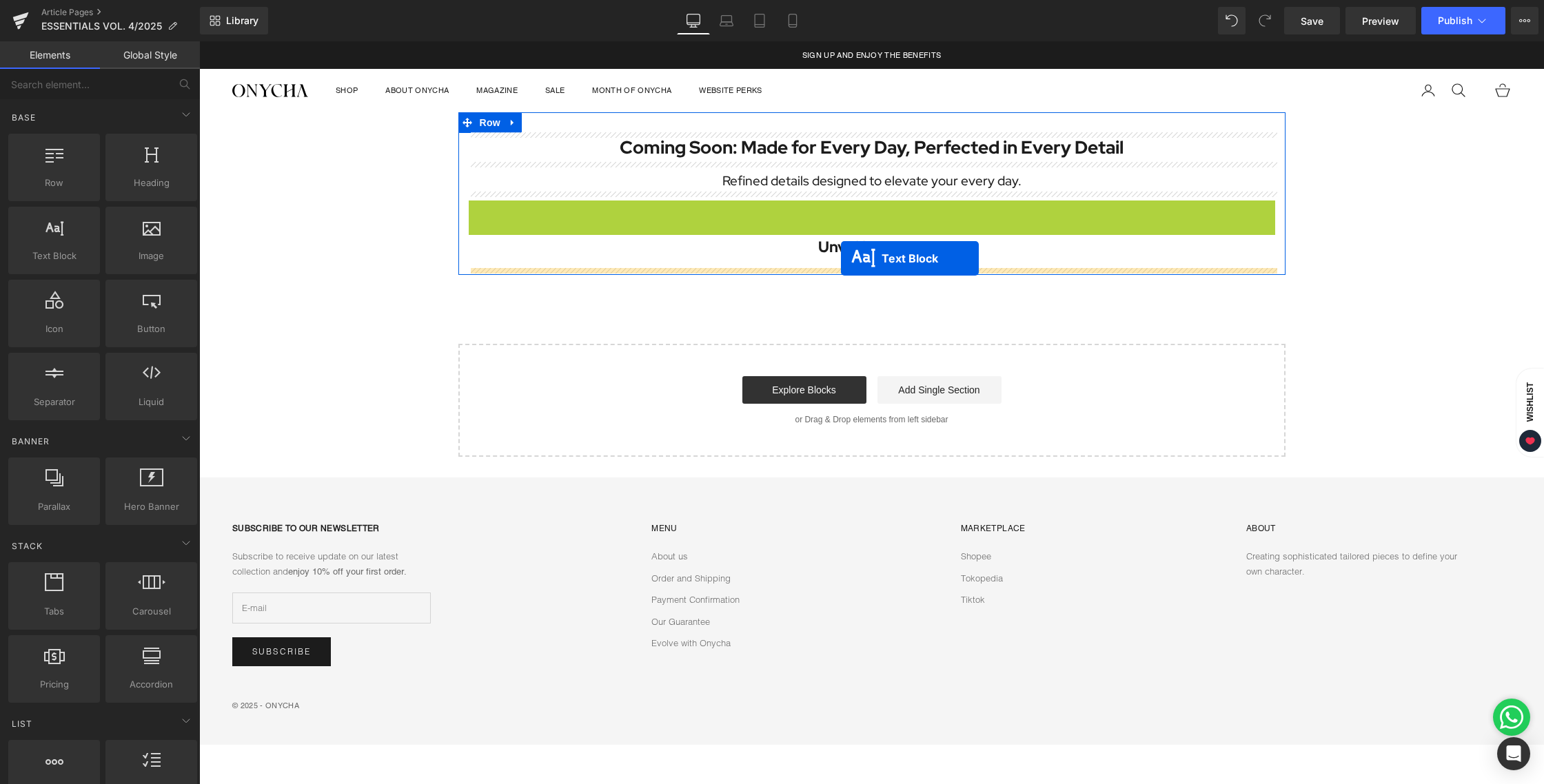
drag, startPoint x: 847, startPoint y: 208, endPoint x: 841, endPoint y: 258, distance: 50.4
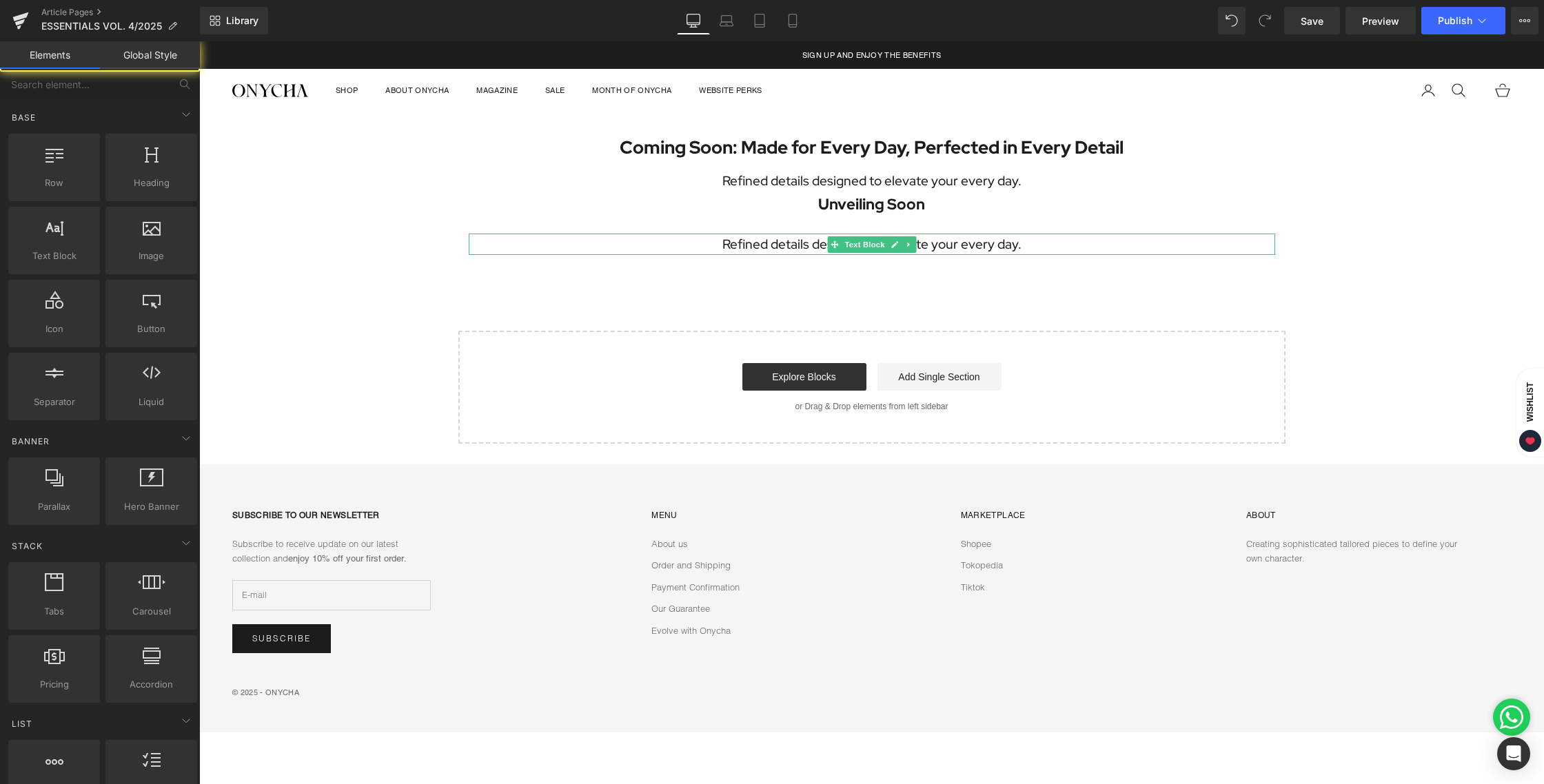
click at [879, 292] on div "Coming Soon: Made for Every Day, Perfected in Every Detail Heading Refined deta…" at bounding box center [871, 278] width 1345 height 332
click at [856, 230] on div "Coming Soon: Made for Every Day, Perfected in Every Detail Heading Refined deta…" at bounding box center [871, 194] width 827 height 123
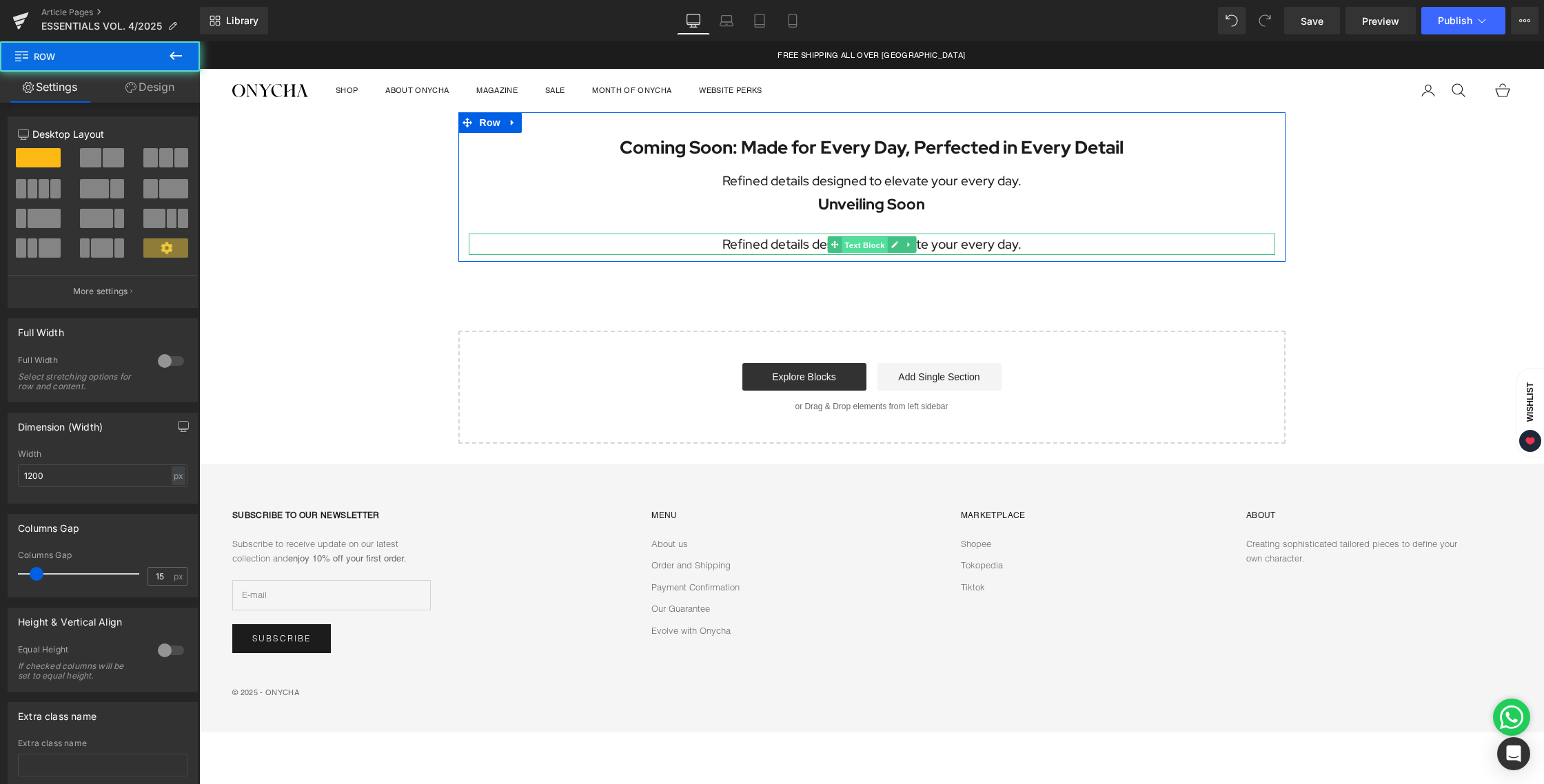
click at [855, 243] on span "Text Block" at bounding box center [864, 246] width 46 height 17
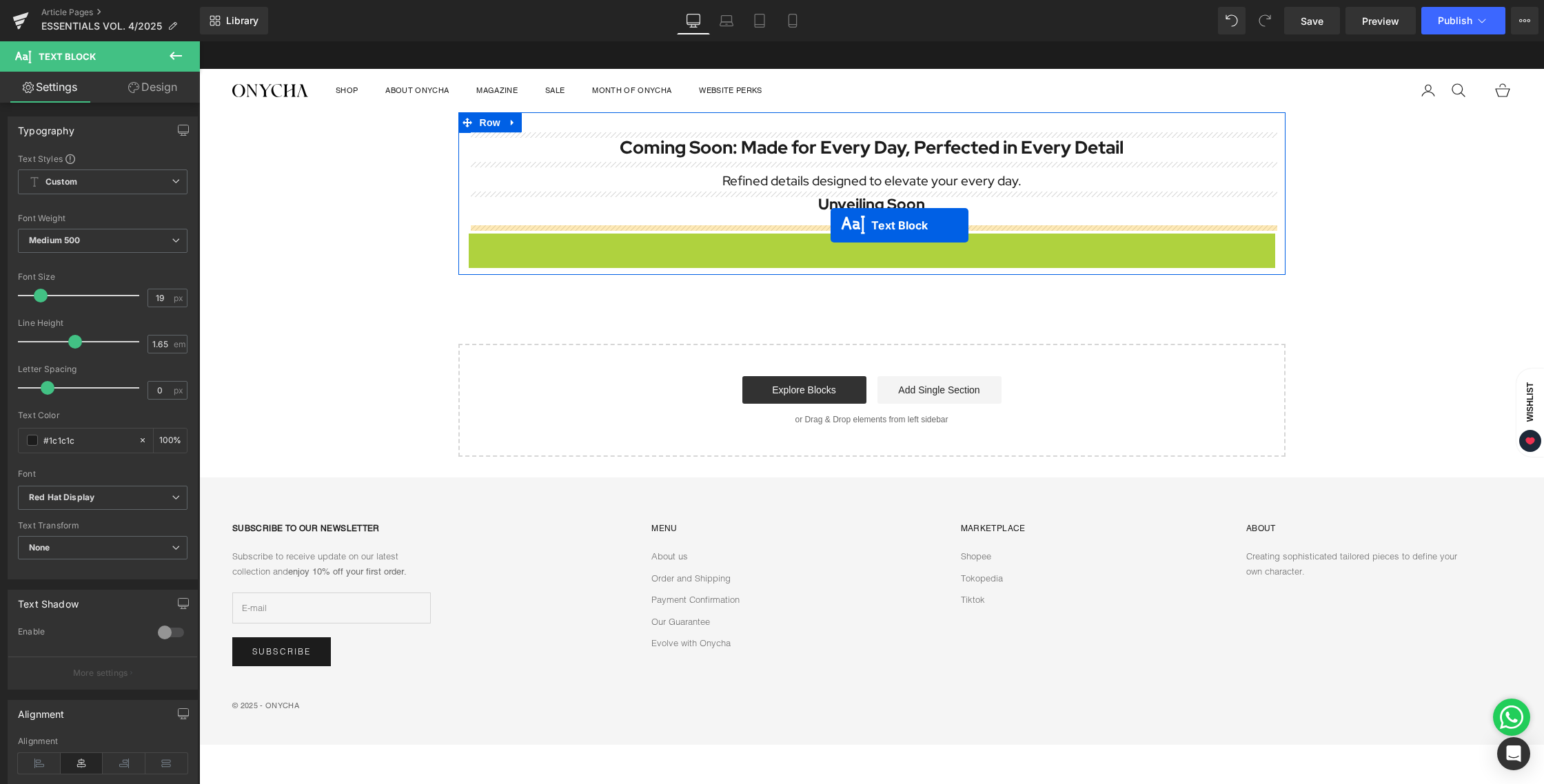
drag, startPoint x: 832, startPoint y: 239, endPoint x: 830, endPoint y: 225, distance: 14.1
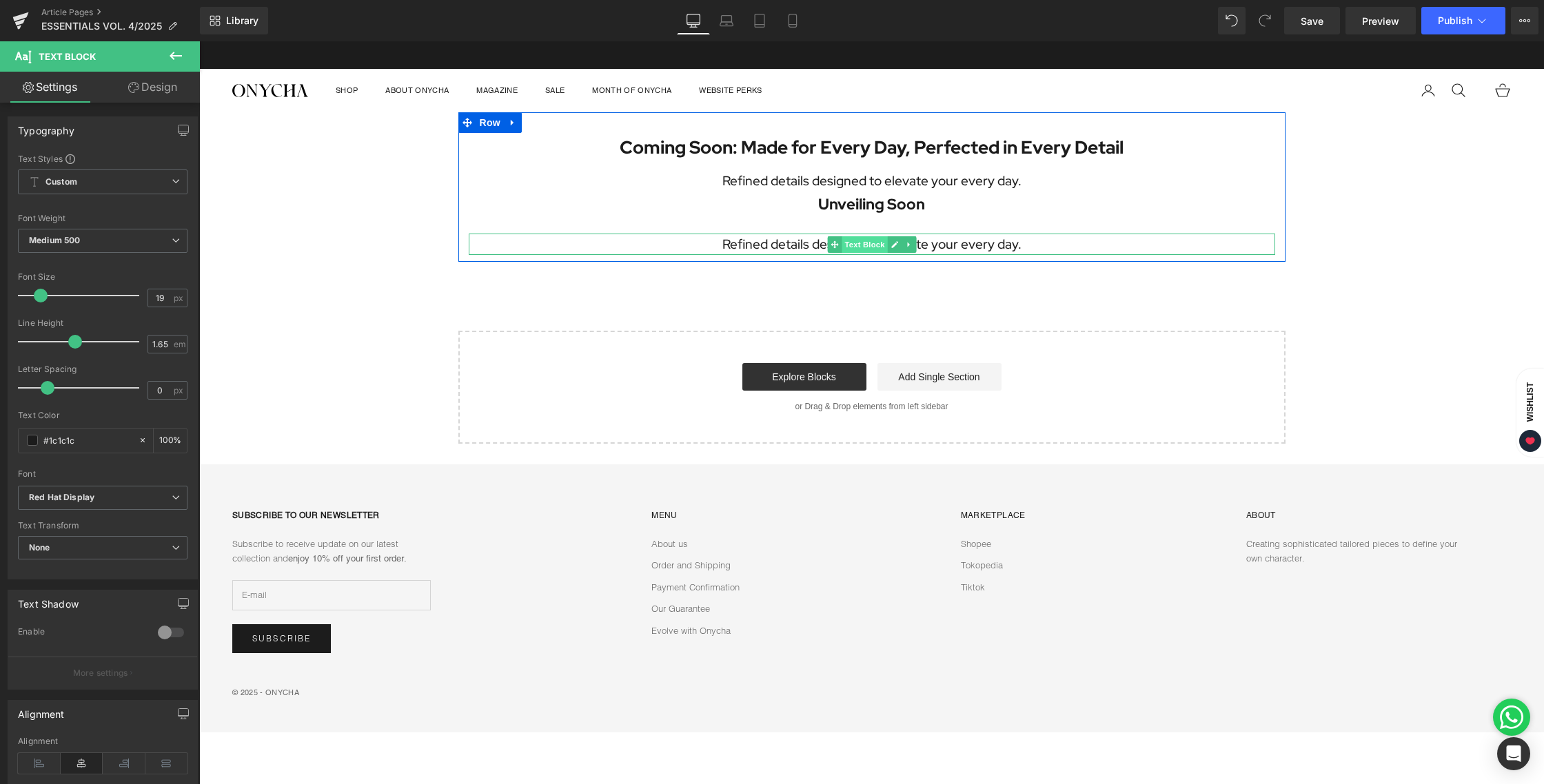
click at [860, 239] on span "Text Block" at bounding box center [864, 245] width 46 height 17
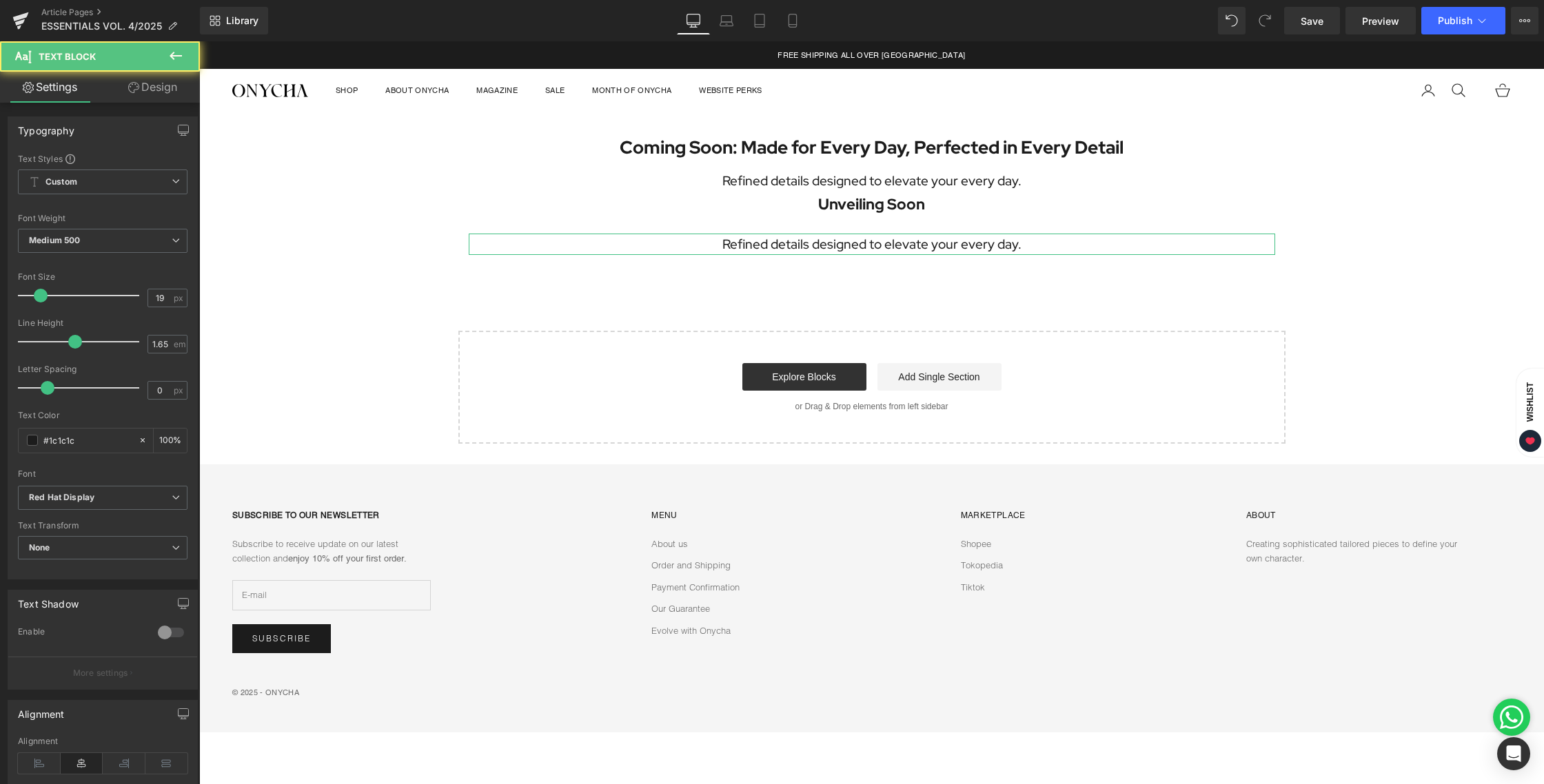
click at [179, 89] on link "Design" at bounding box center [153, 87] width 100 height 31
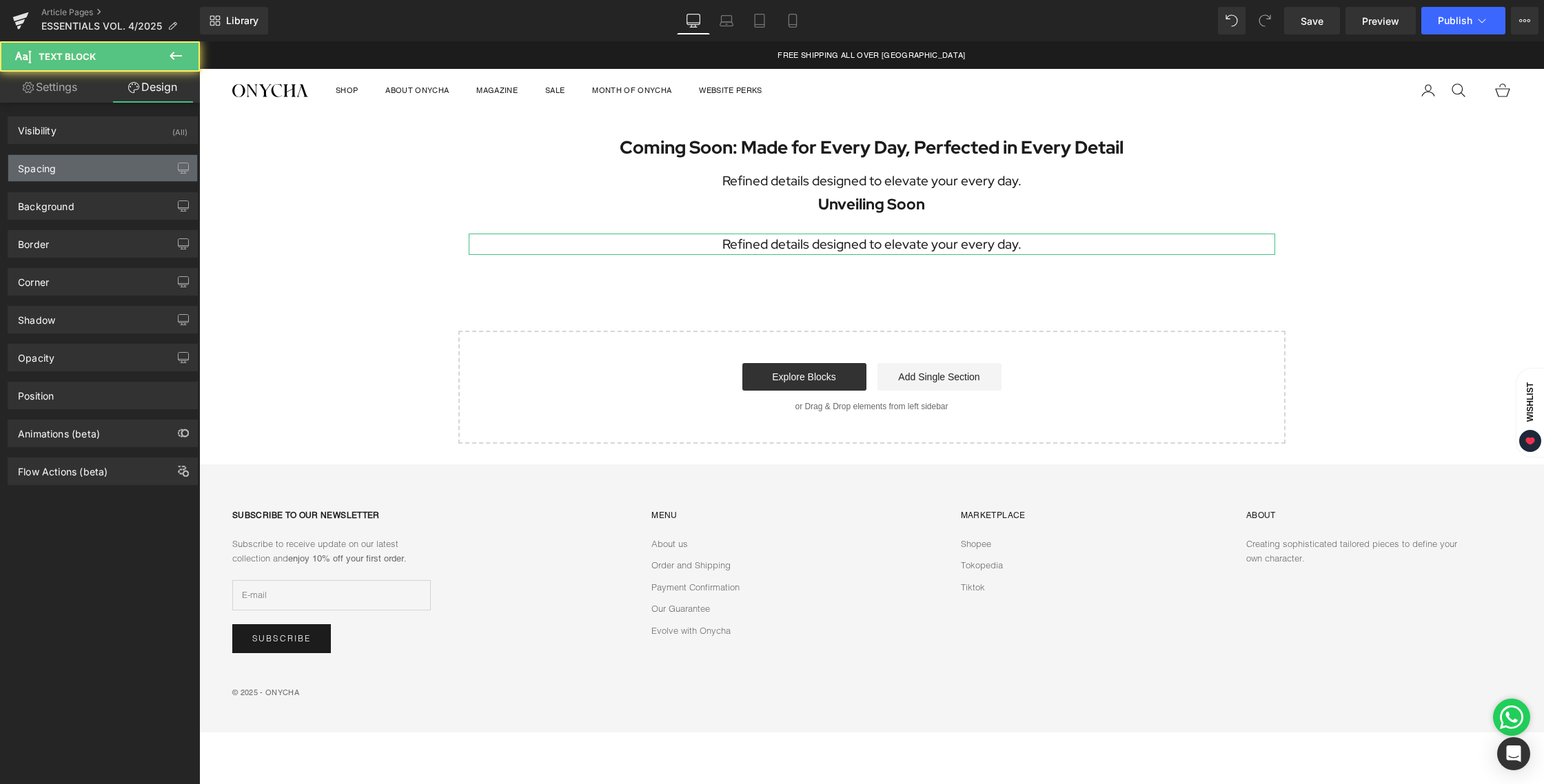
type input "12"
type input "0"
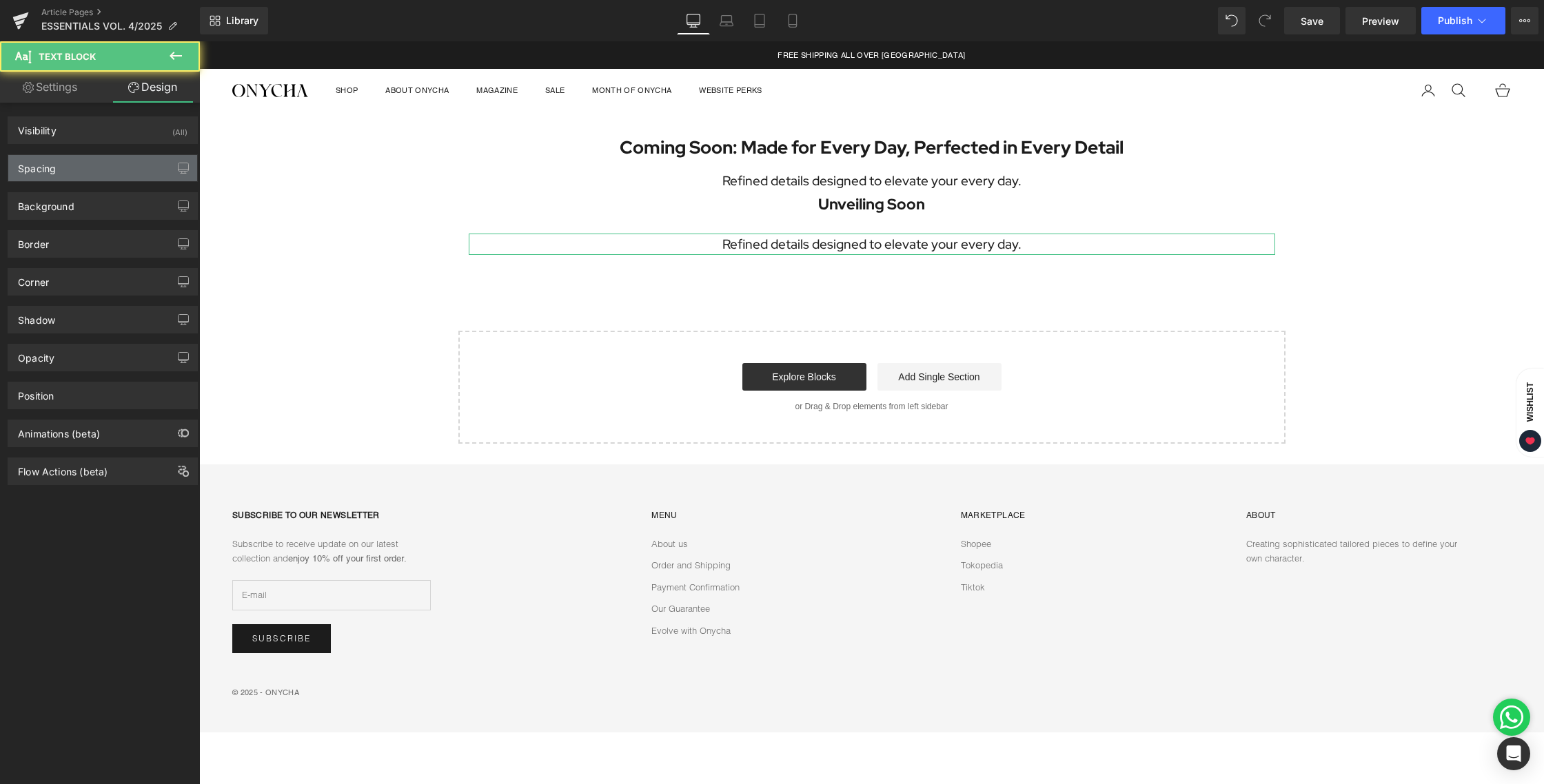
type input "0"
click at [114, 169] on div "Spacing" at bounding box center [103, 168] width 189 height 26
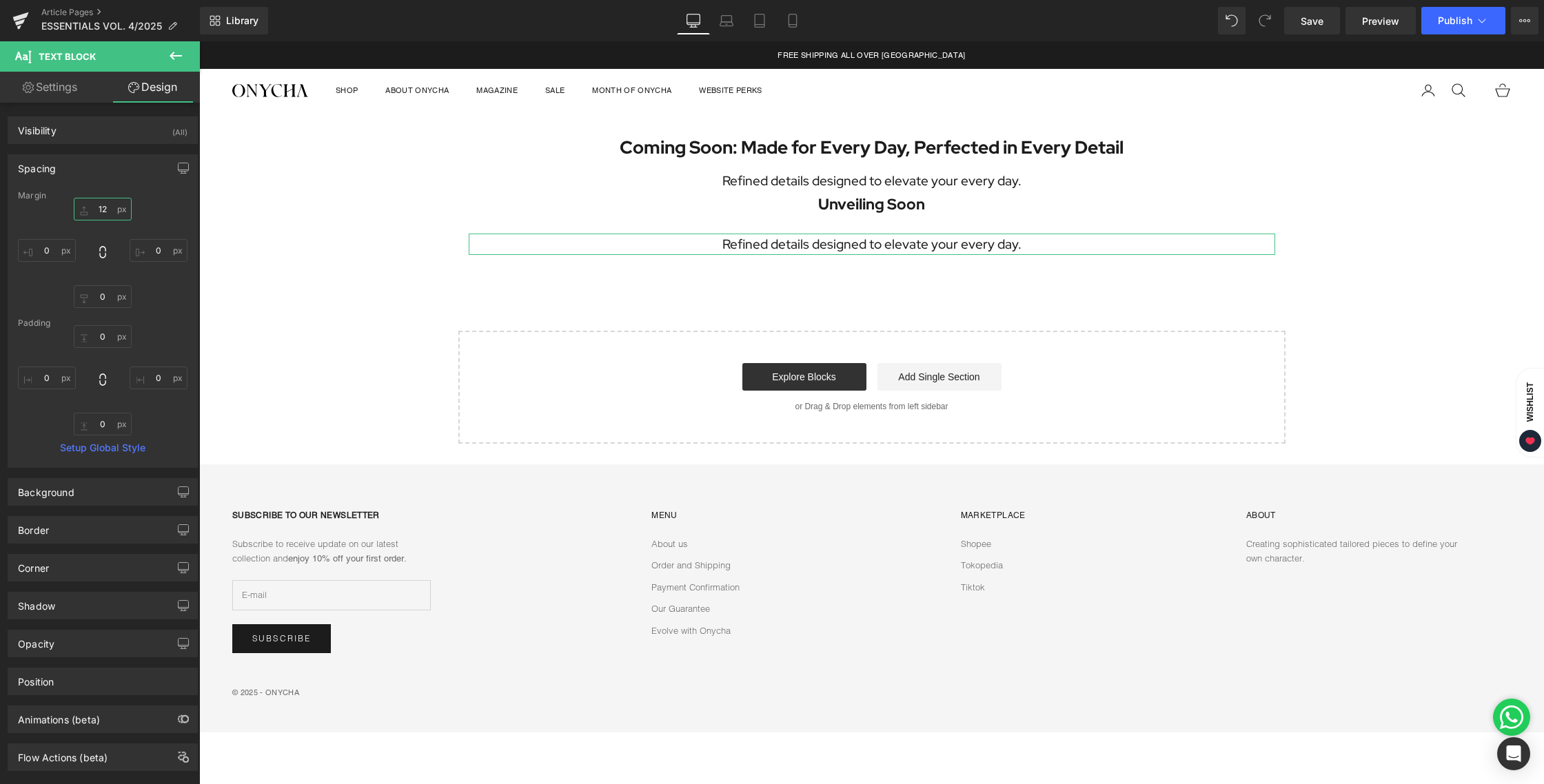
click at [106, 211] on input "12" at bounding box center [102, 209] width 58 height 23
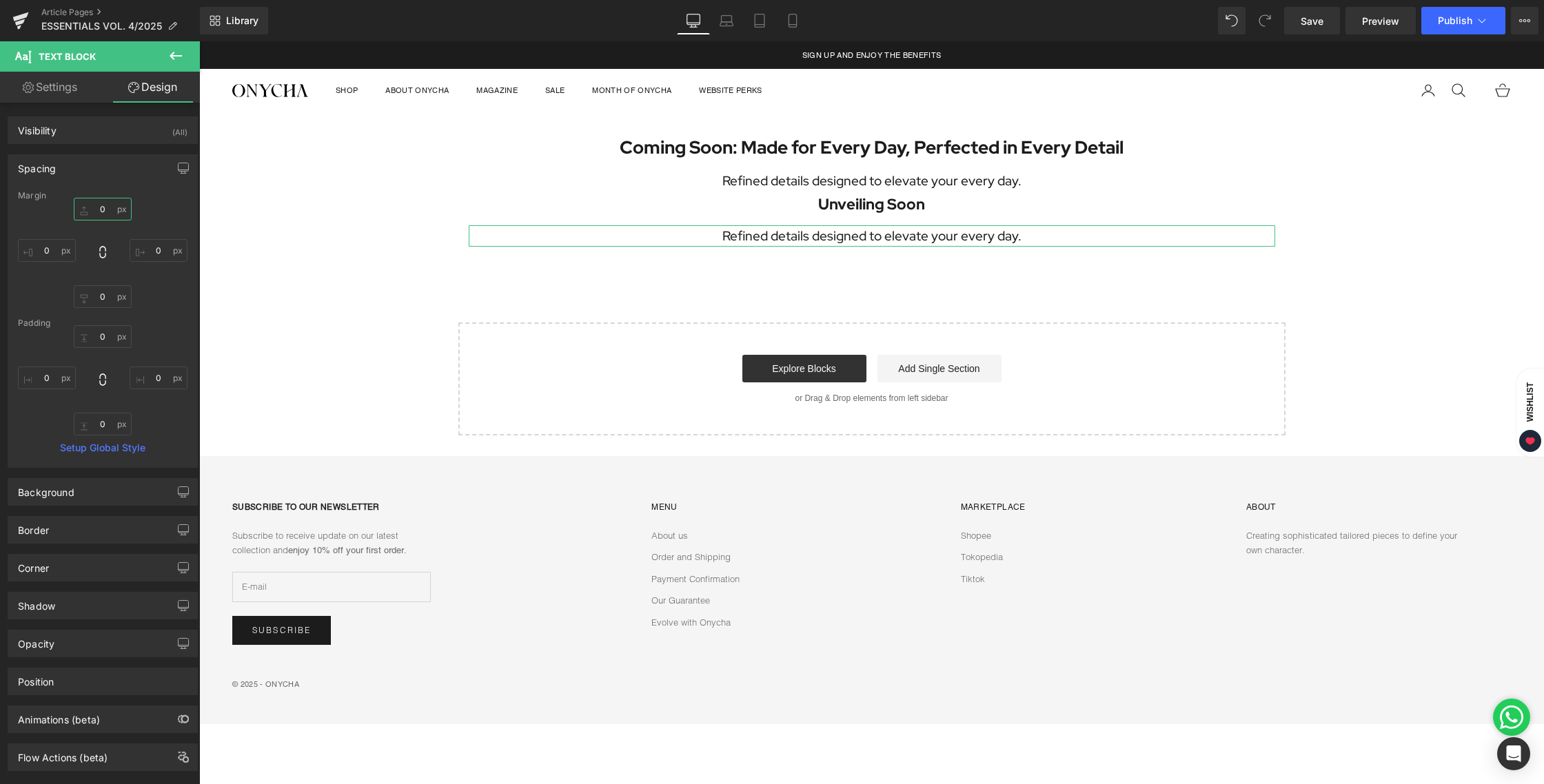
type input "0"
click at [803, 300] on div "Coming Soon: Made for Every Day, Perfected in Every Detail Heading Refined deta…" at bounding box center [871, 274] width 1345 height 324
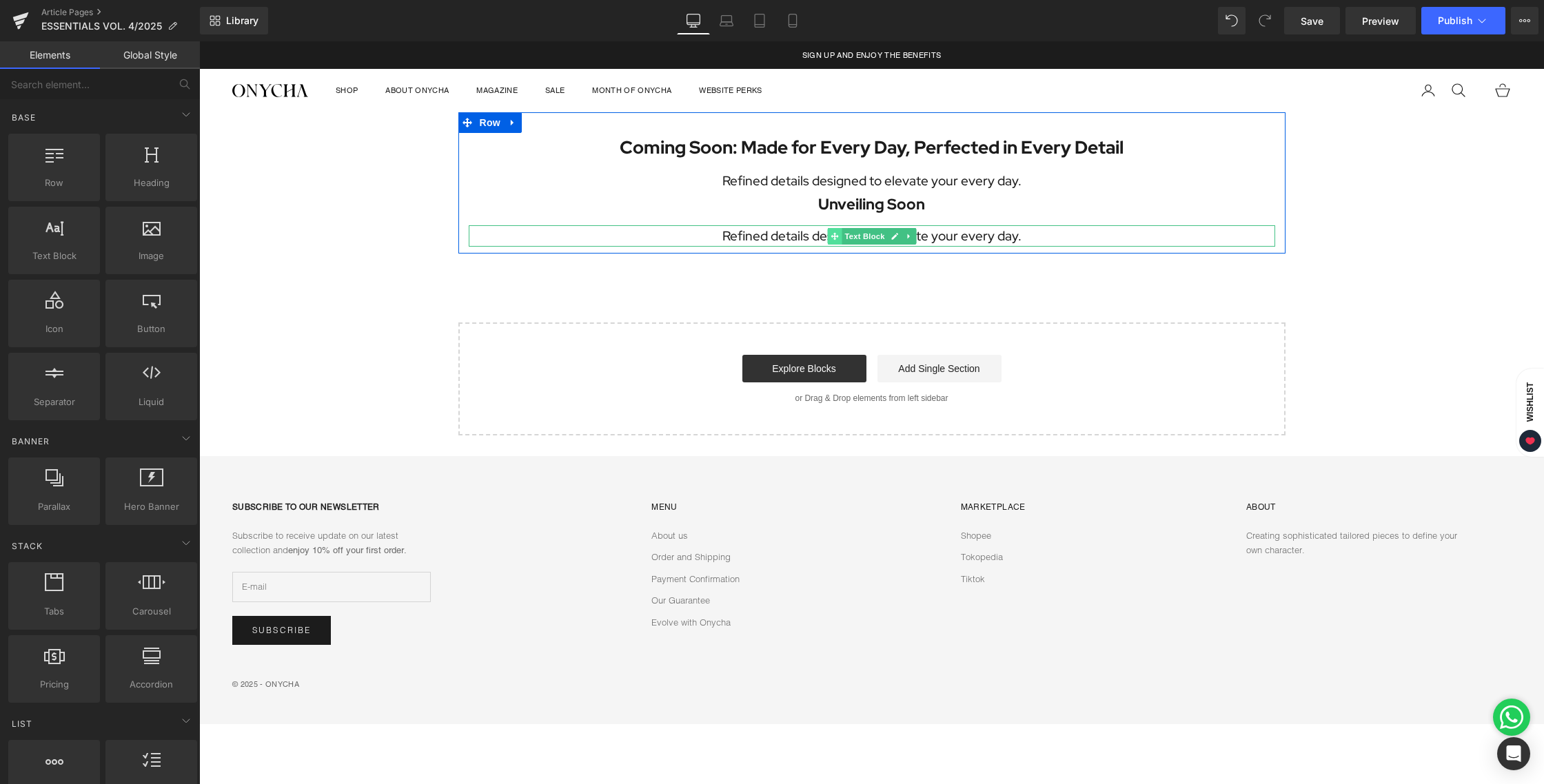
click at [838, 237] on span at bounding box center [834, 237] width 15 height 17
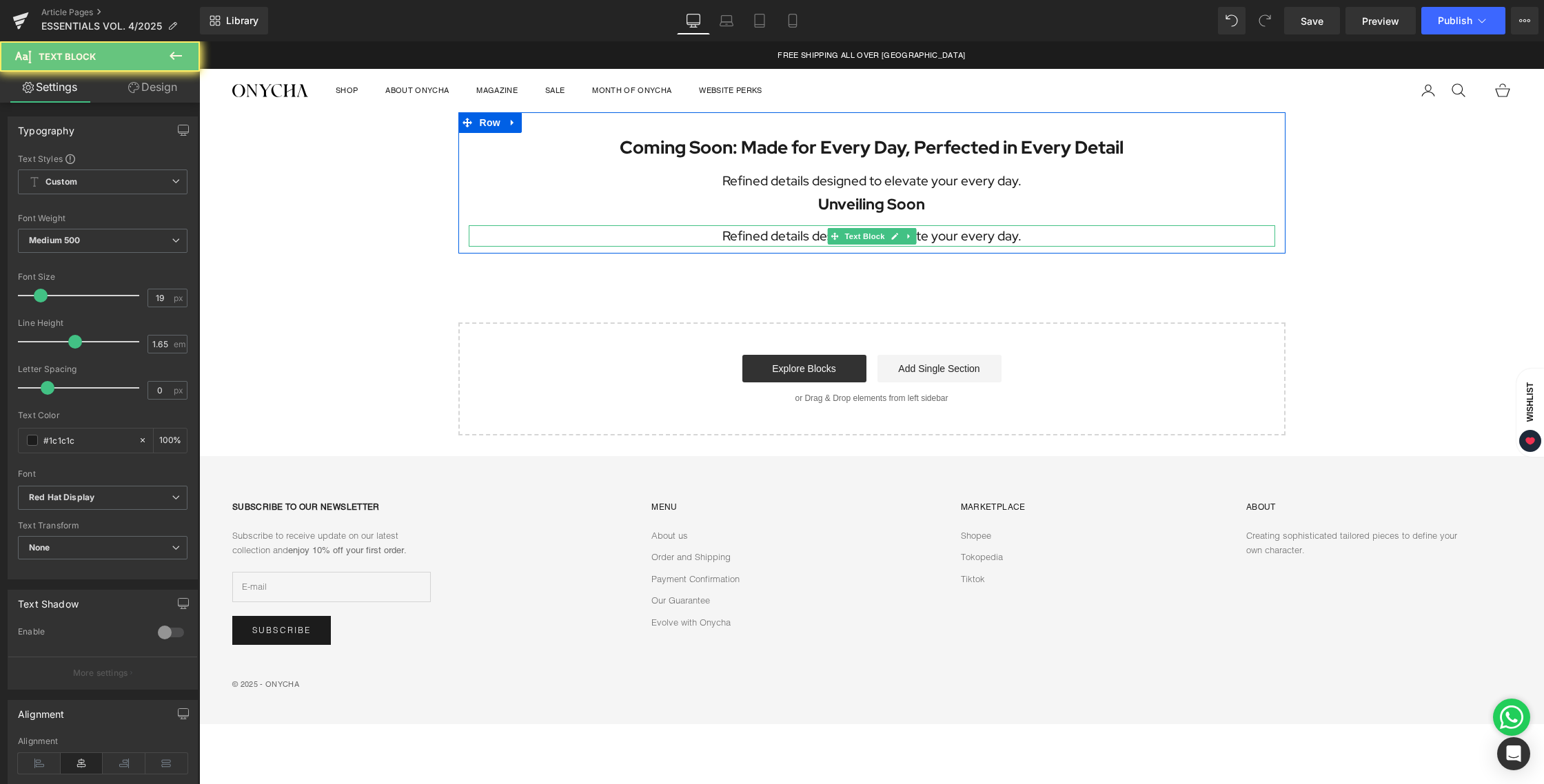
click at [782, 237] on p "Refined details designed to elevate your every day." at bounding box center [872, 236] width 807 height 22
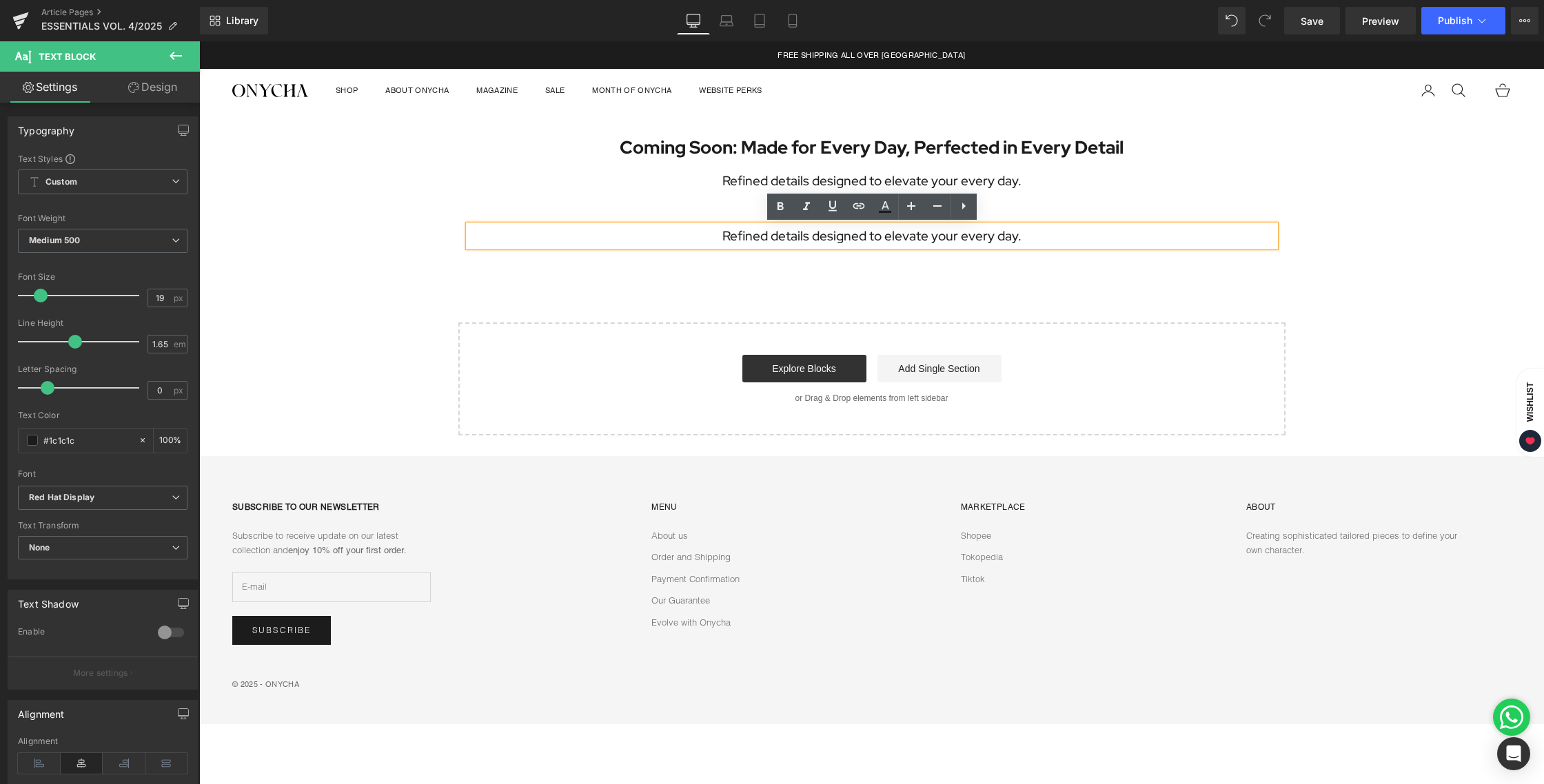
click at [782, 237] on p "Refined details designed to elevate your every day." at bounding box center [872, 236] width 807 height 22
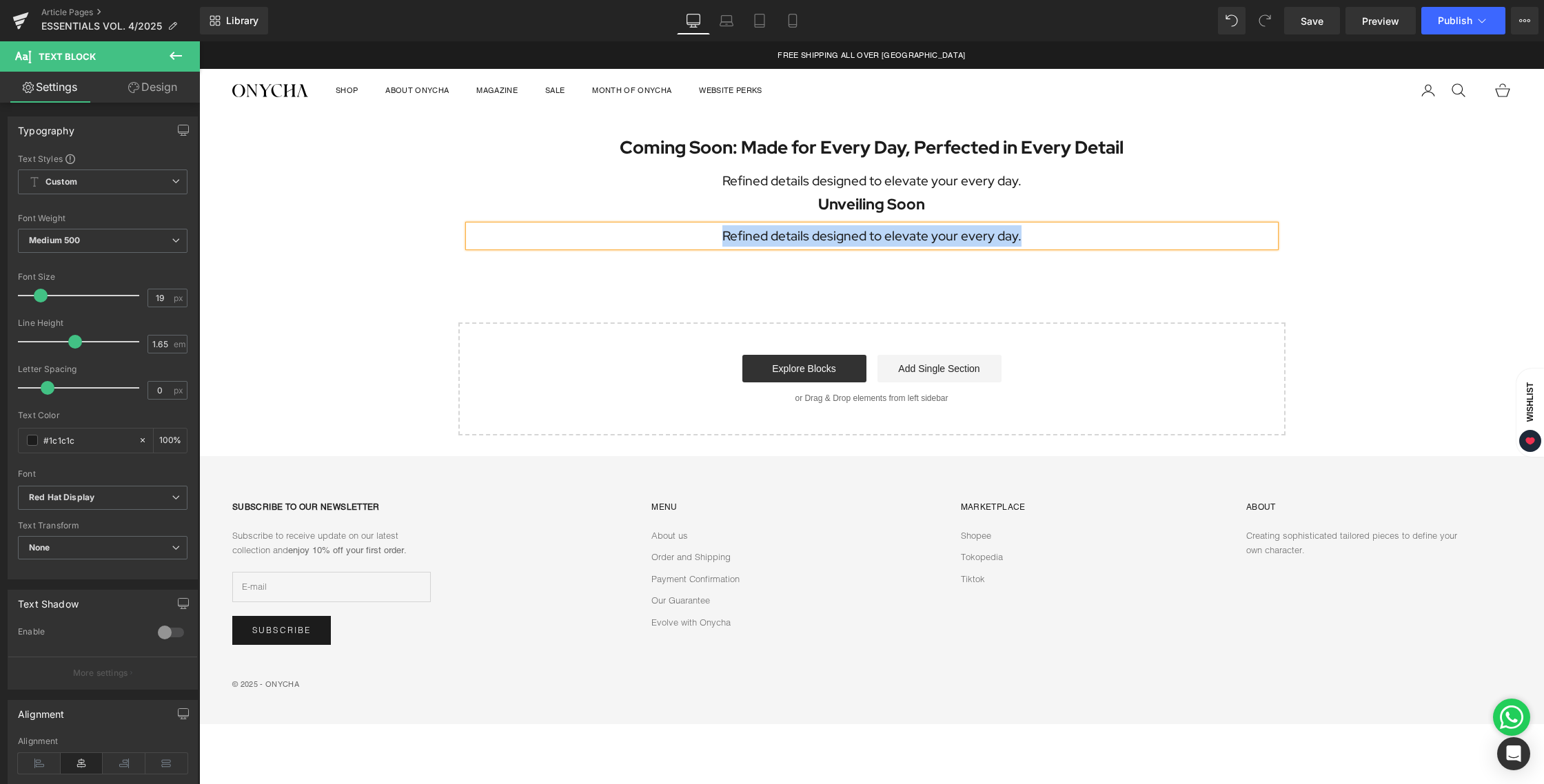
paste div
drag, startPoint x: 875, startPoint y: 291, endPoint x: 885, endPoint y: 289, distance: 10.2
click at [875, 291] on div "Coming Soon: Made for Every Day, Perfected in Every Detail Heading Refined deta…" at bounding box center [871, 274] width 1345 height 324
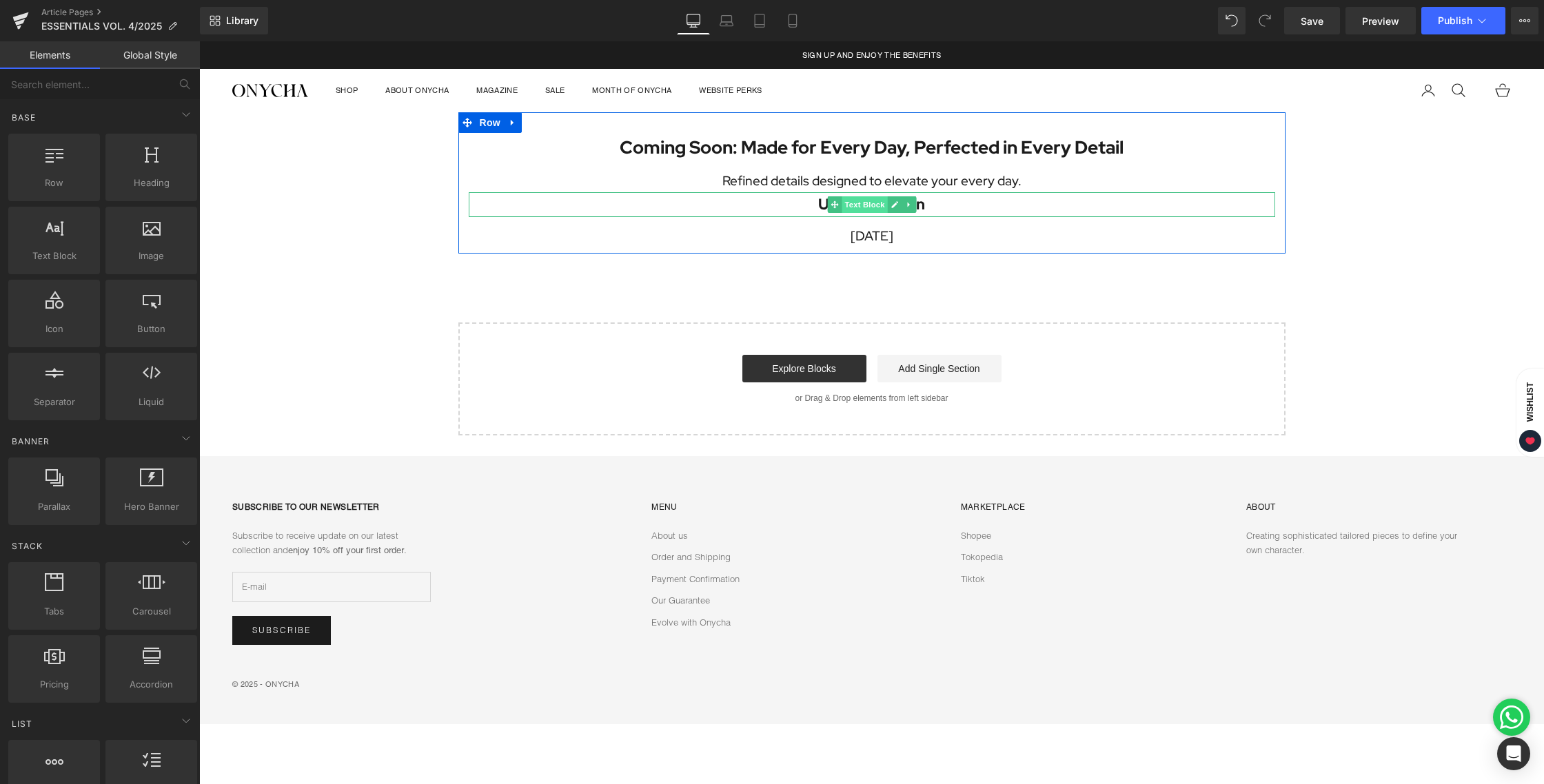
click at [870, 205] on span "Text Block" at bounding box center [864, 205] width 46 height 17
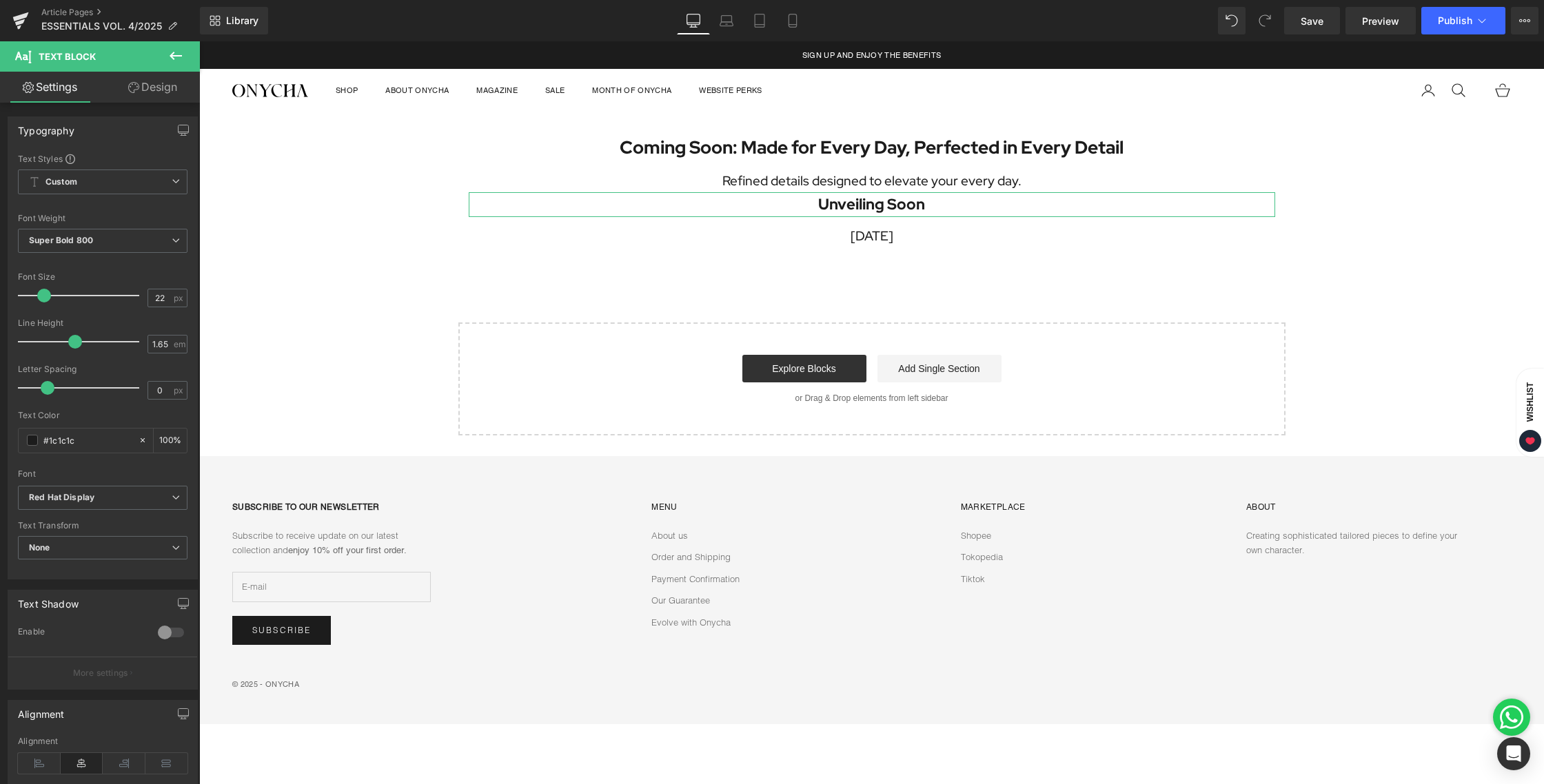
click at [137, 85] on icon at bounding box center [134, 87] width 11 height 11
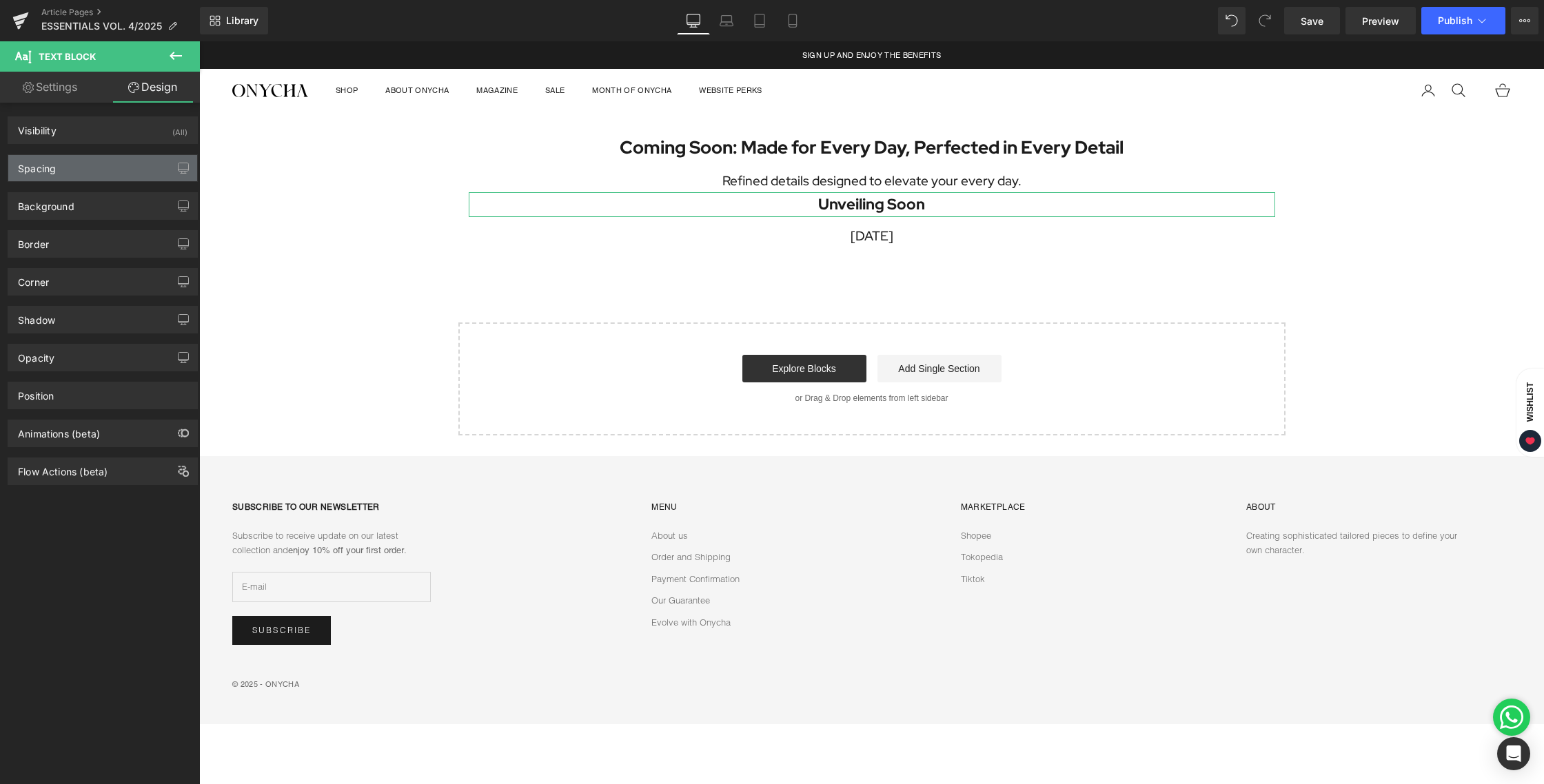
click at [64, 171] on div "Spacing" at bounding box center [103, 168] width 189 height 26
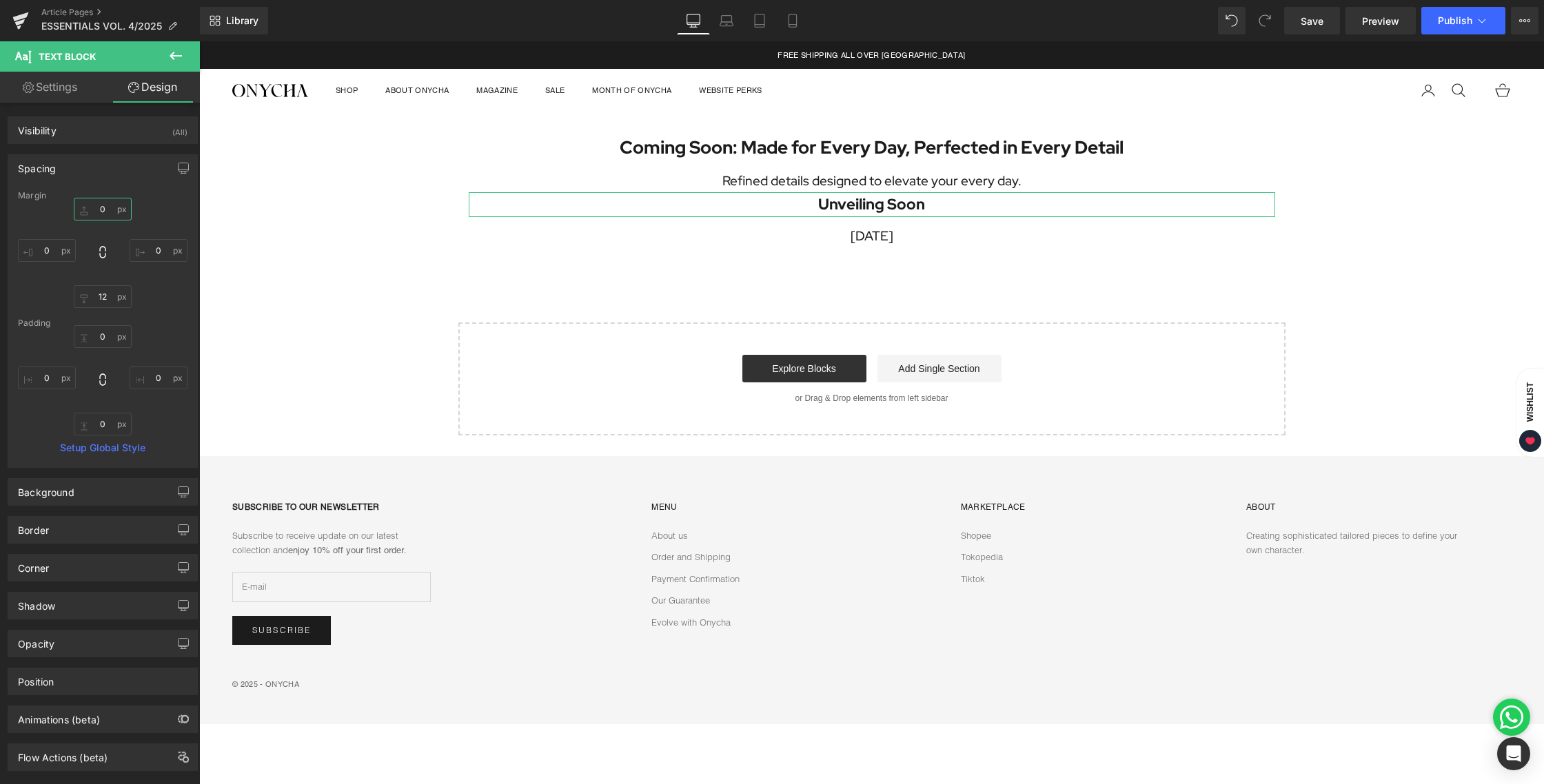
click at [110, 204] on input "0" at bounding box center [102, 209] width 58 height 23
type input "12"
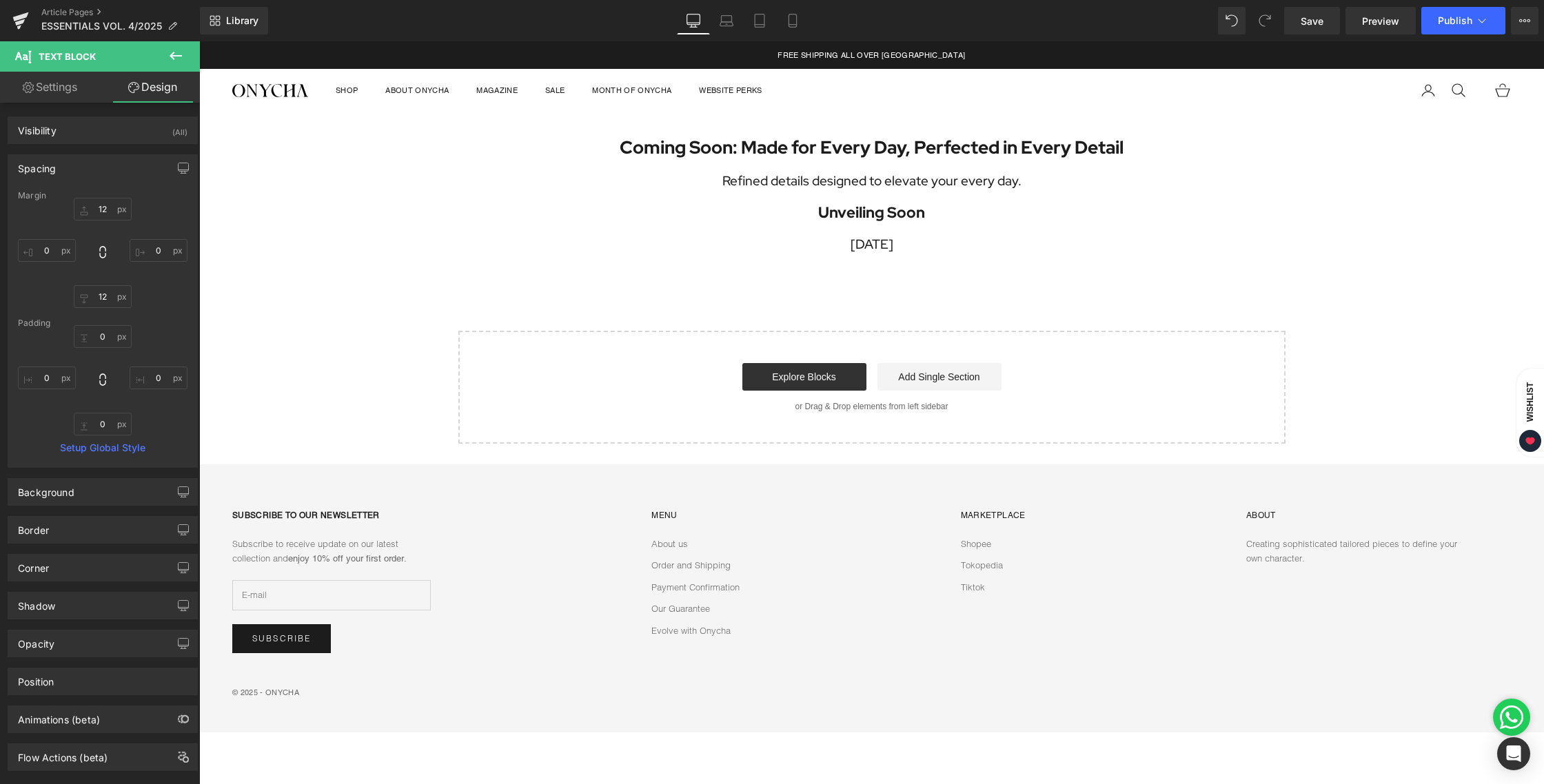
click at [853, 299] on div "Coming Soon: Made for Every Day, Perfected in Every Detail Heading Refined deta…" at bounding box center [871, 278] width 1345 height 332
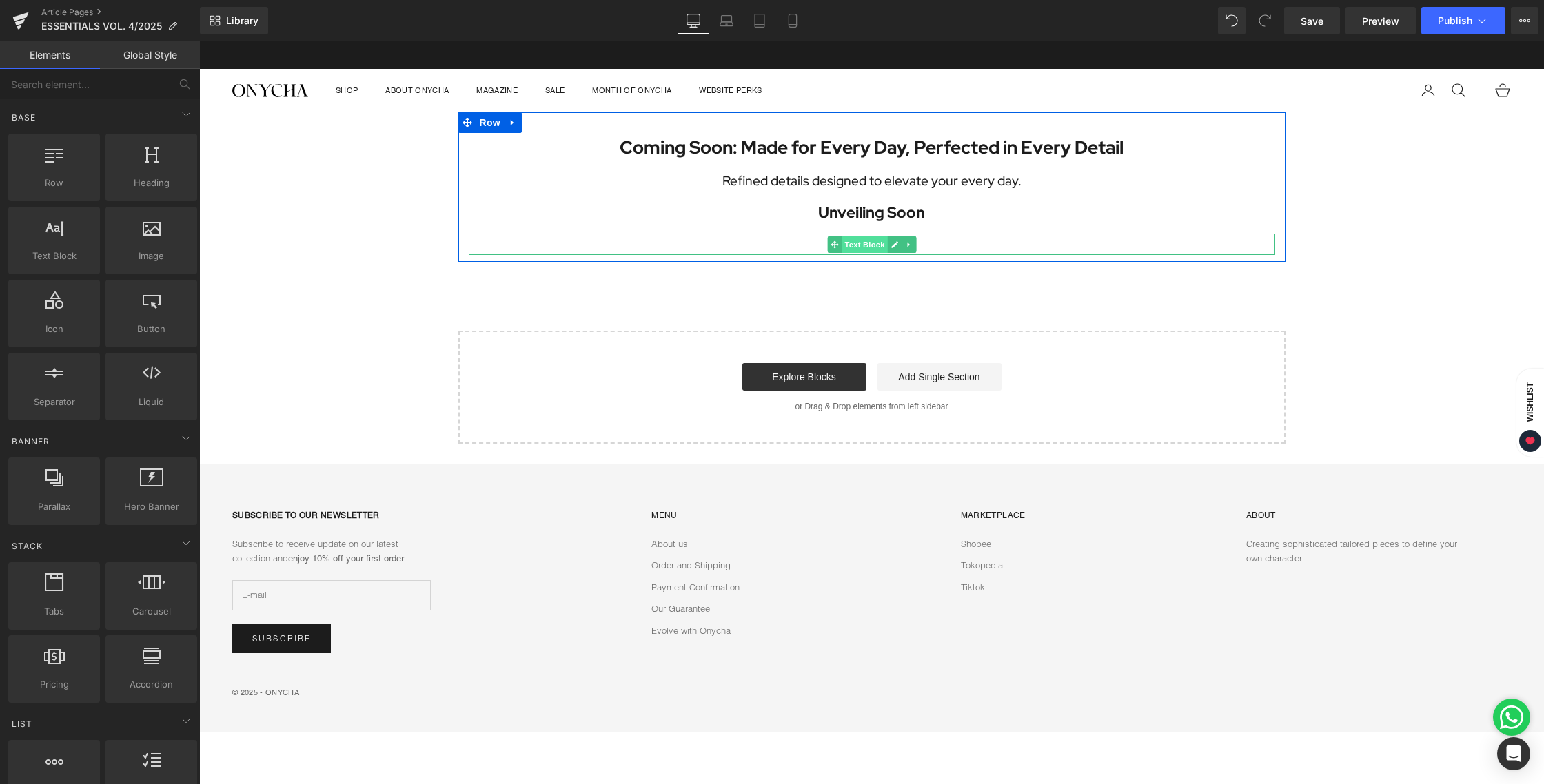
click at [868, 246] on span "Text Block" at bounding box center [864, 245] width 46 height 17
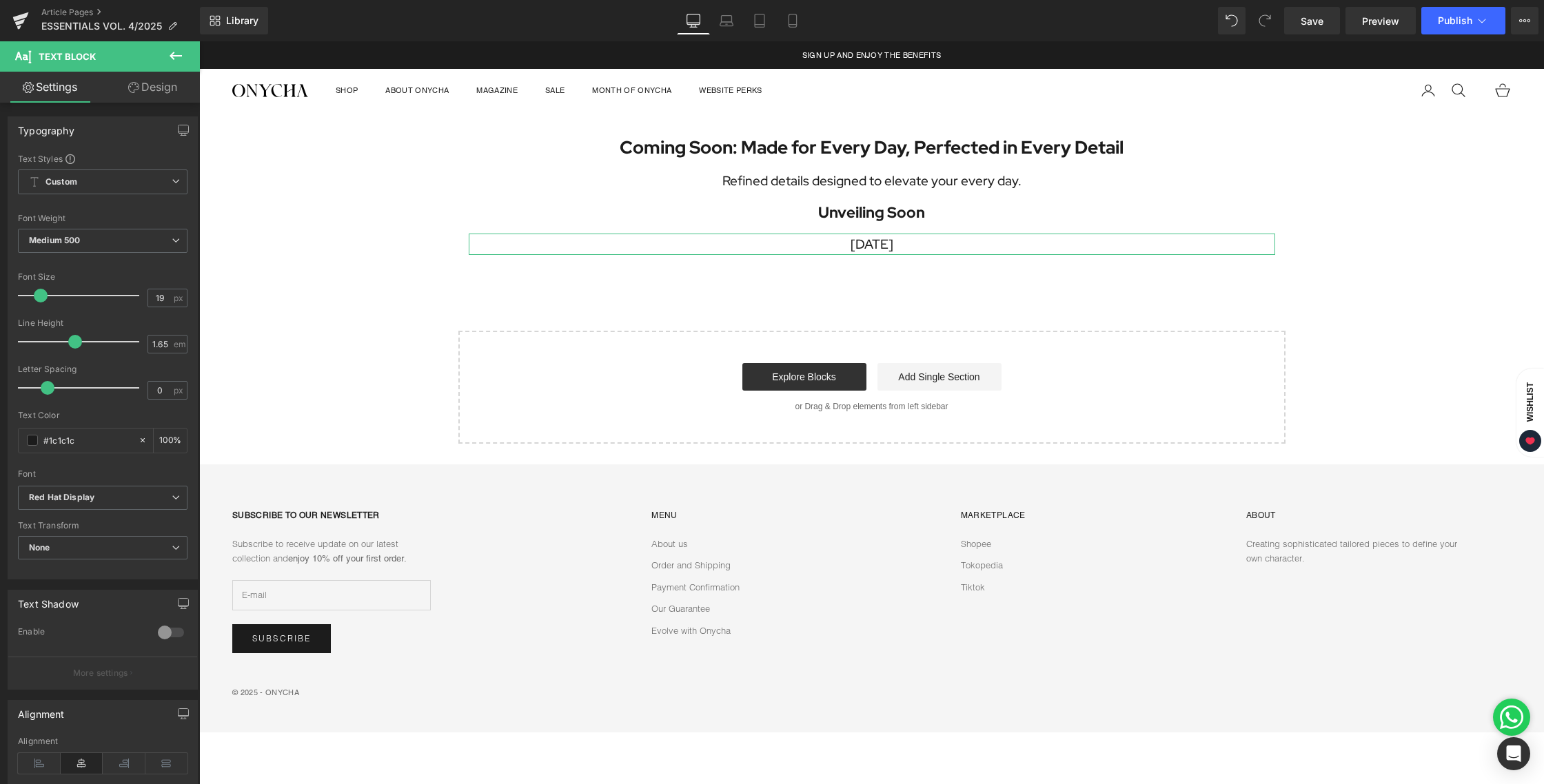
click at [157, 92] on link "Design" at bounding box center [153, 87] width 100 height 31
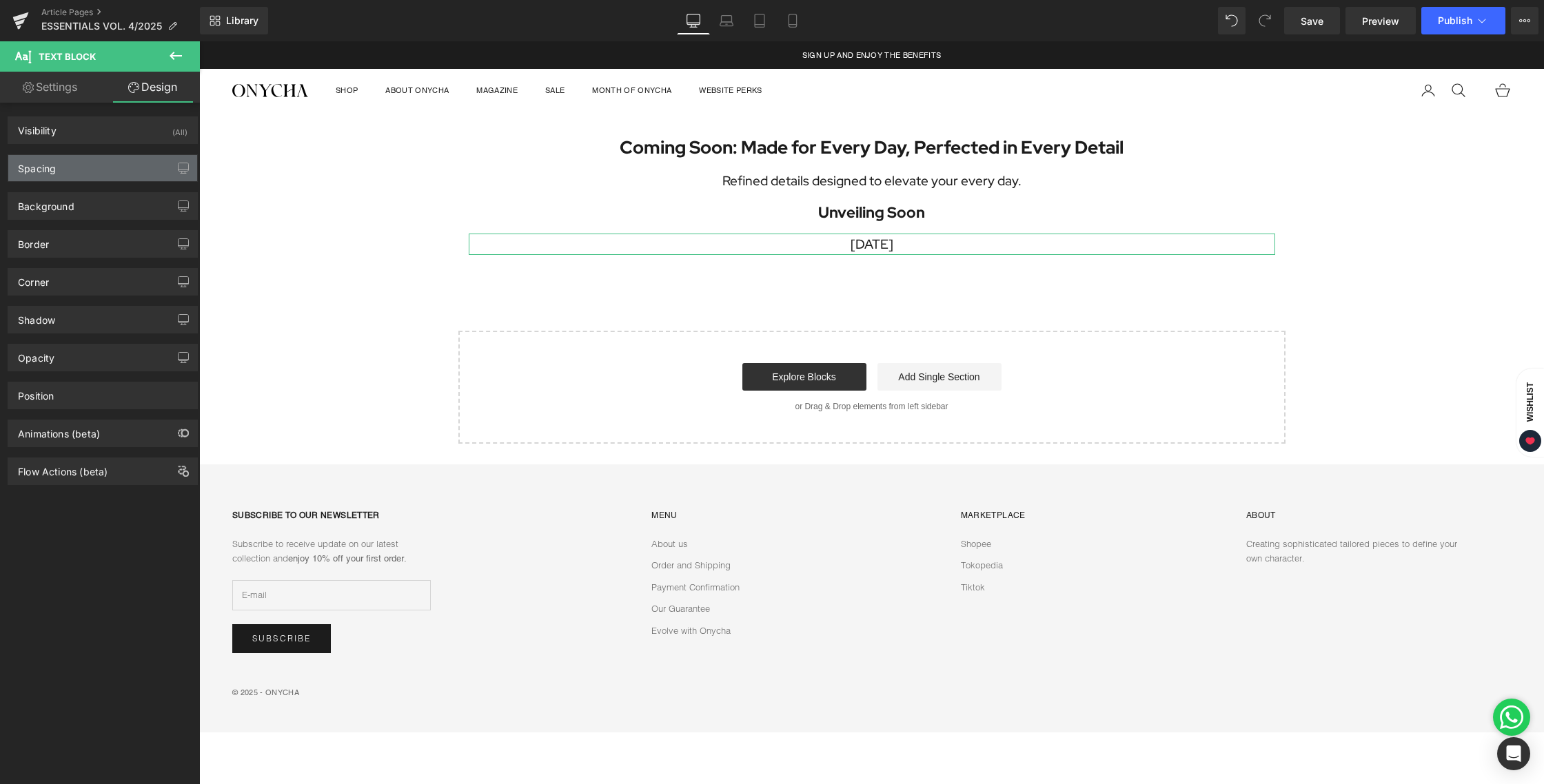
click at [85, 173] on div "Spacing" at bounding box center [103, 168] width 189 height 26
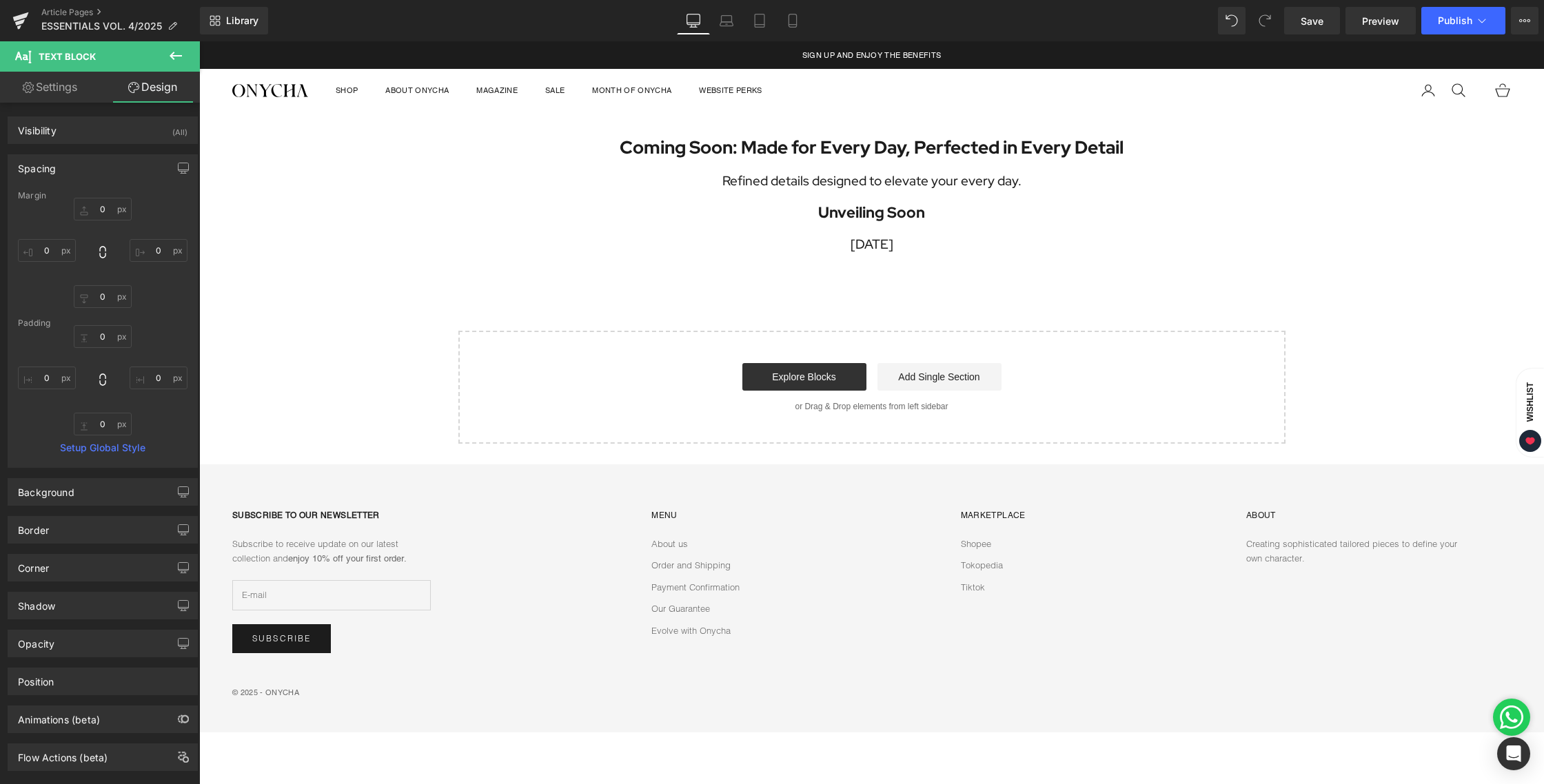
click at [884, 283] on div "Coming Soon: Made for Every Day, Perfected in Every Detail Heading Refined deta…" at bounding box center [871, 278] width 1345 height 332
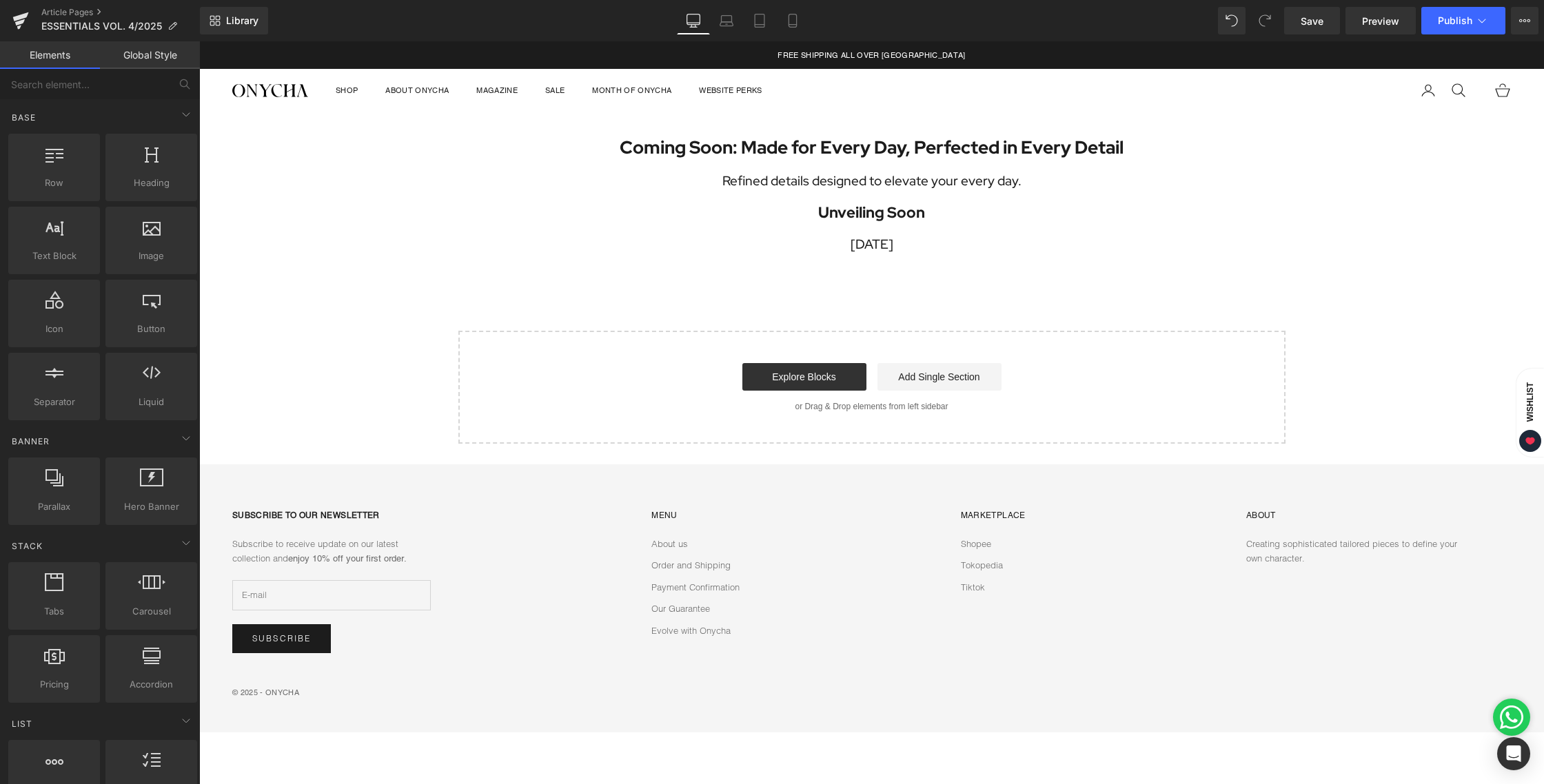
click at [1021, 289] on div "Coming Soon: Made for Every Day, Perfected in Every Detail Heading Refined deta…" at bounding box center [871, 278] width 1345 height 332
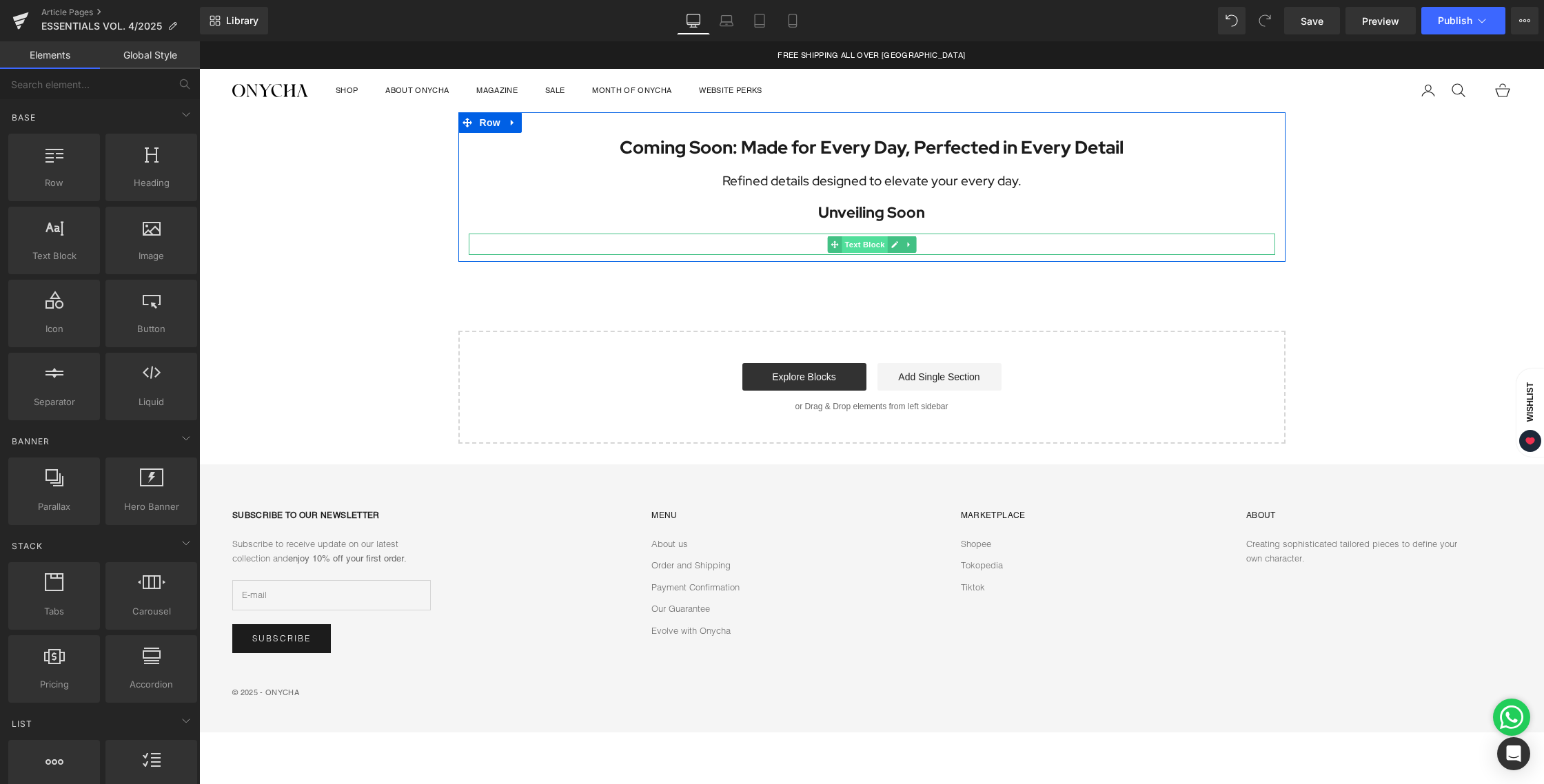
click at [868, 246] on span "Text Block" at bounding box center [864, 245] width 46 height 17
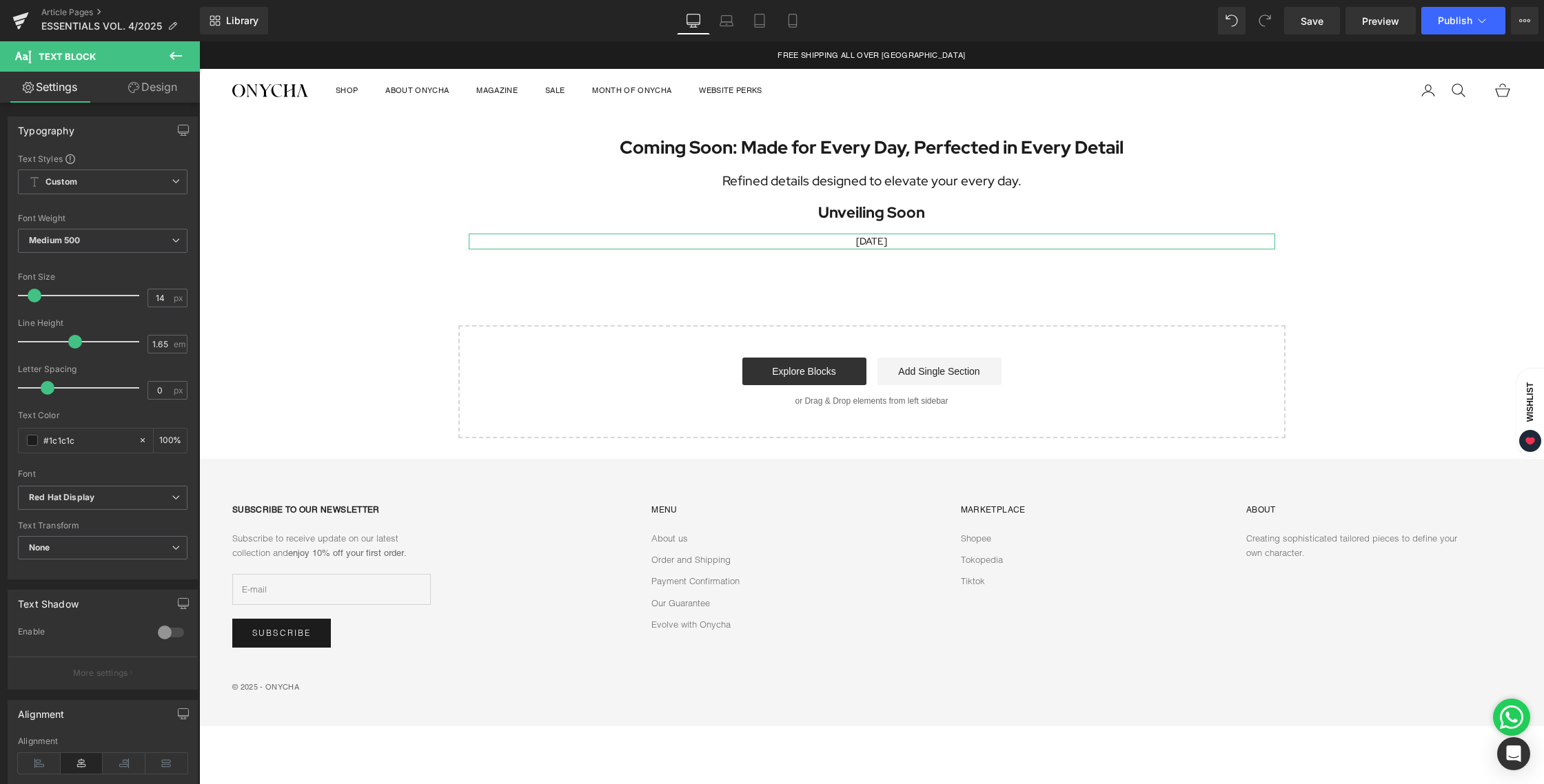
click at [35, 295] on span at bounding box center [35, 296] width 14 height 14
type input "15"
click at [40, 293] on span at bounding box center [36, 296] width 14 height 14
click at [866, 293] on div "Coming Soon: Made for Every Day, Perfected in Every Detail Heading Refined deta…" at bounding box center [871, 276] width 1345 height 327
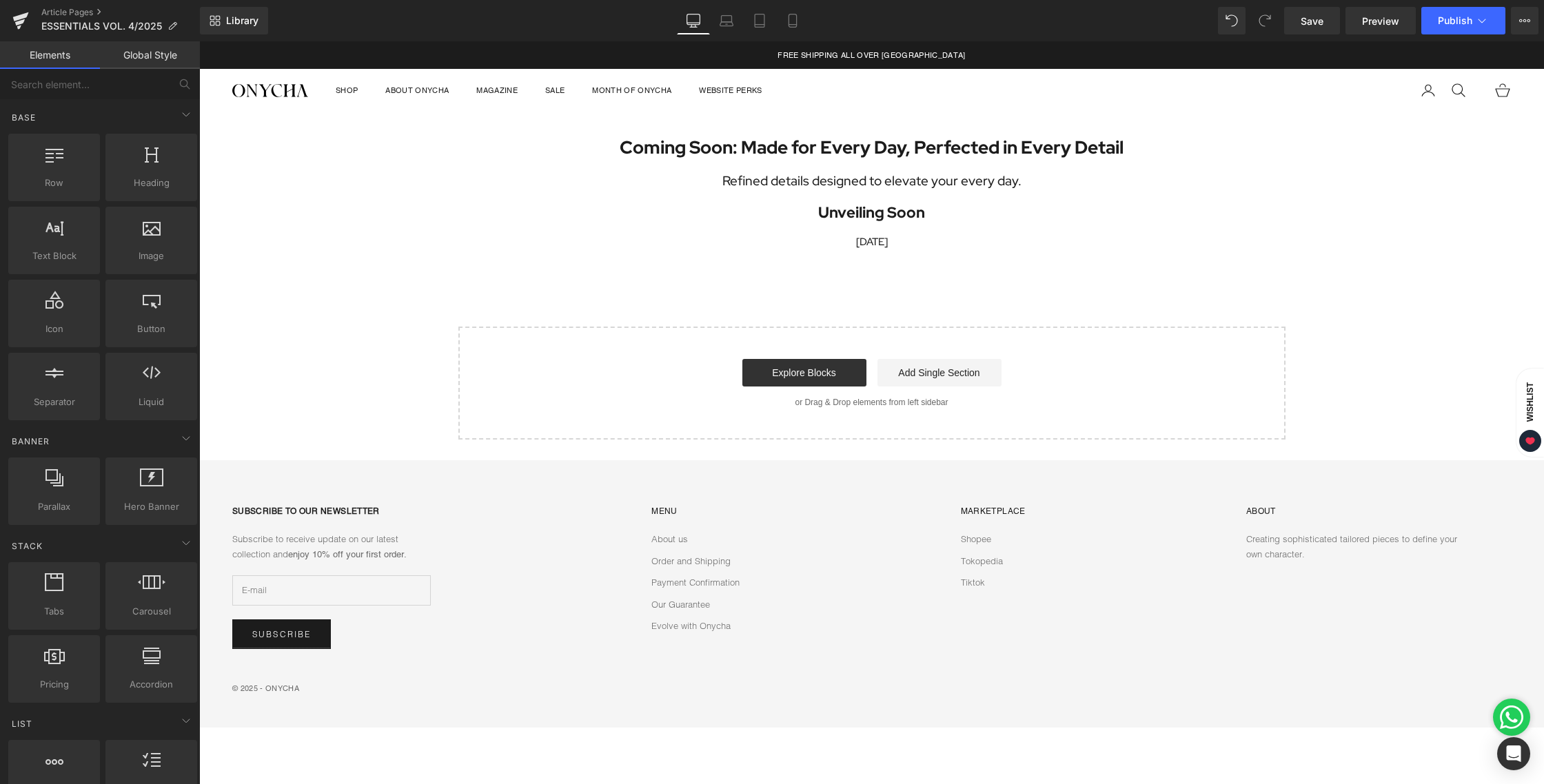
click at [879, 290] on div "Coming Soon: Made for Every Day, Perfected in Every Detail Heading Refined deta…" at bounding box center [871, 276] width 1345 height 327
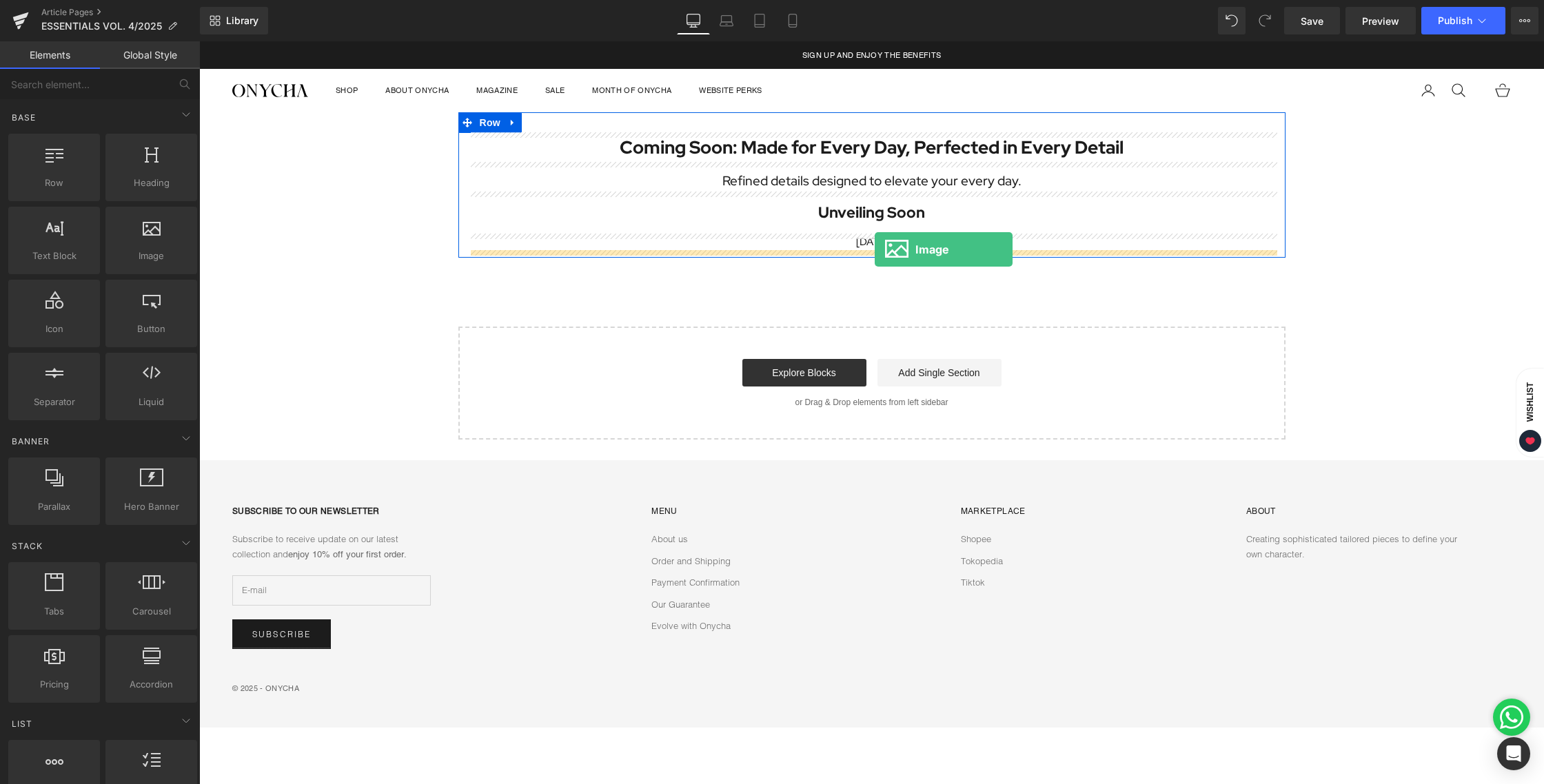
drag, startPoint x: 346, startPoint y: 284, endPoint x: 875, endPoint y: 249, distance: 530.2
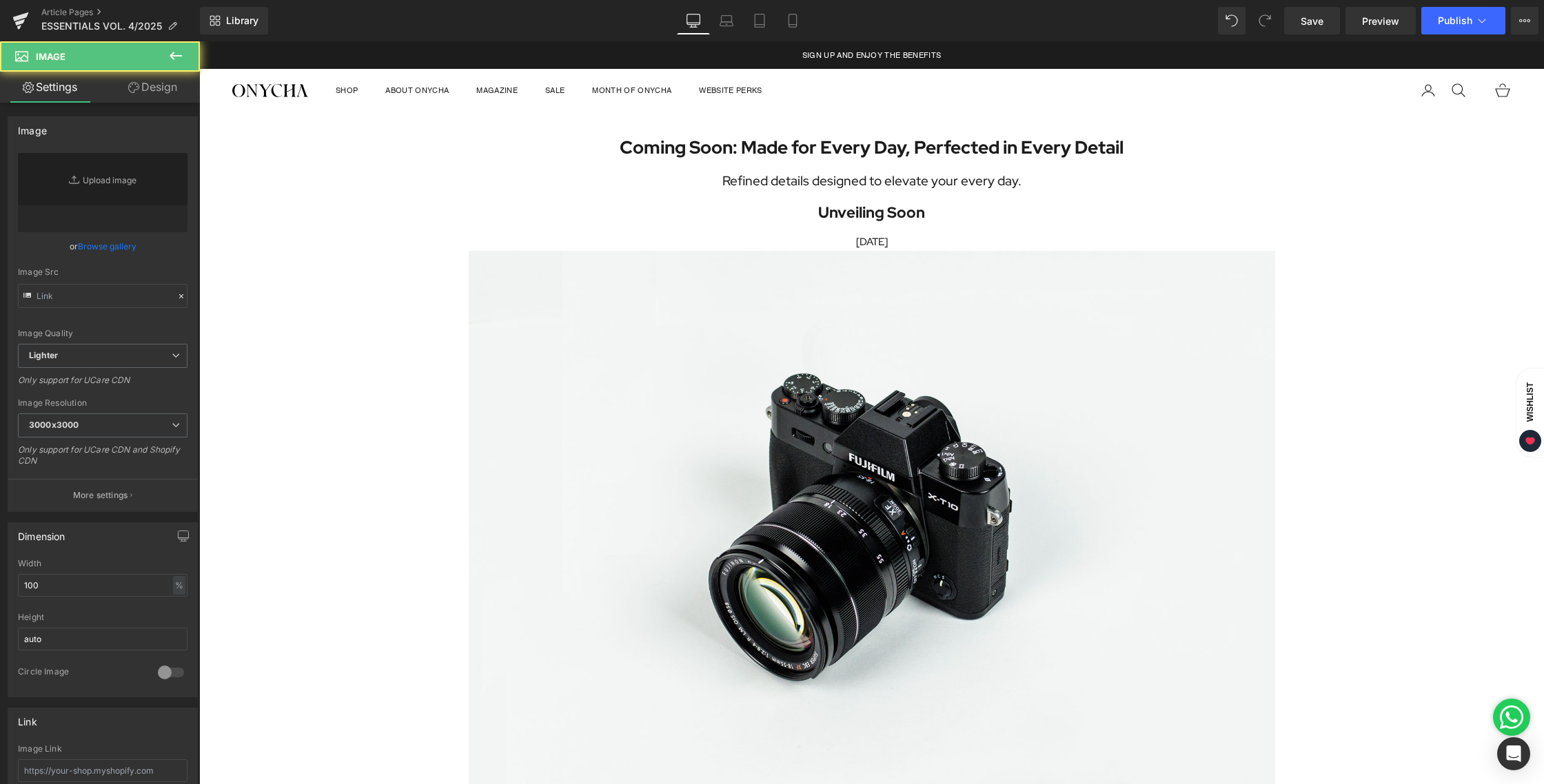
type input "//[DOMAIN_NAME][URL]"
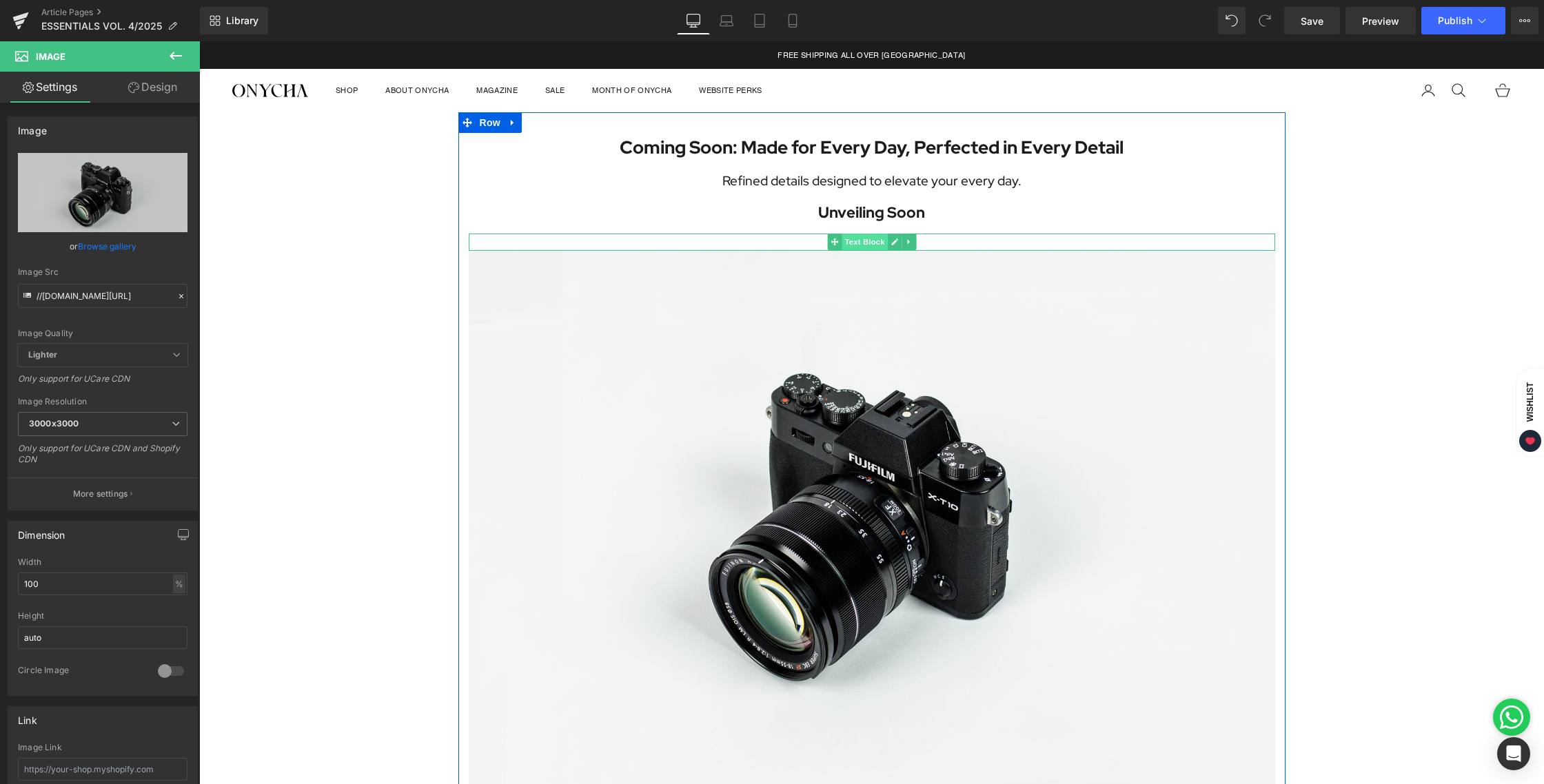
click at [867, 246] on span "Text Block" at bounding box center [864, 242] width 46 height 17
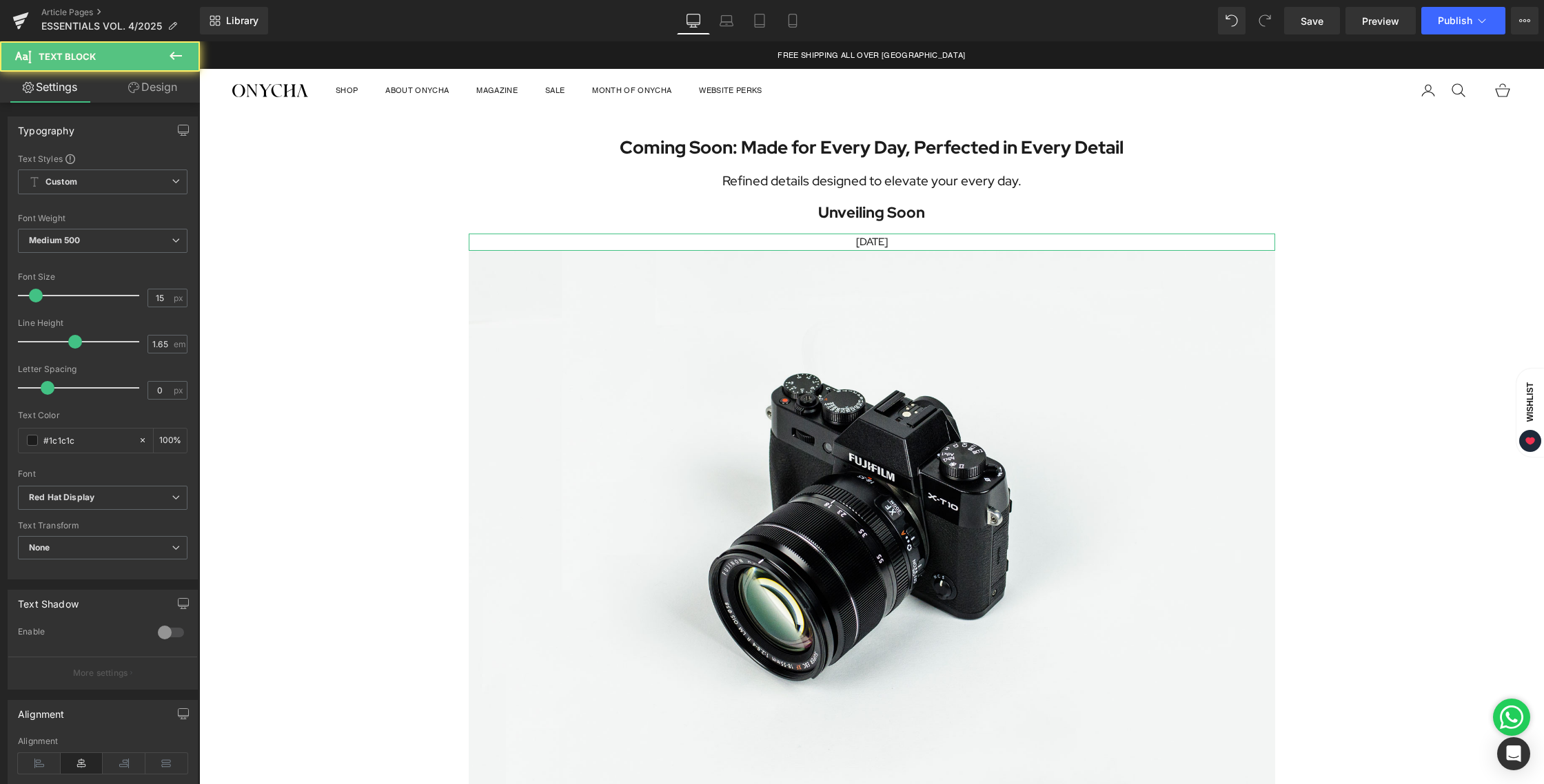
click at [157, 82] on link "Design" at bounding box center [153, 87] width 100 height 31
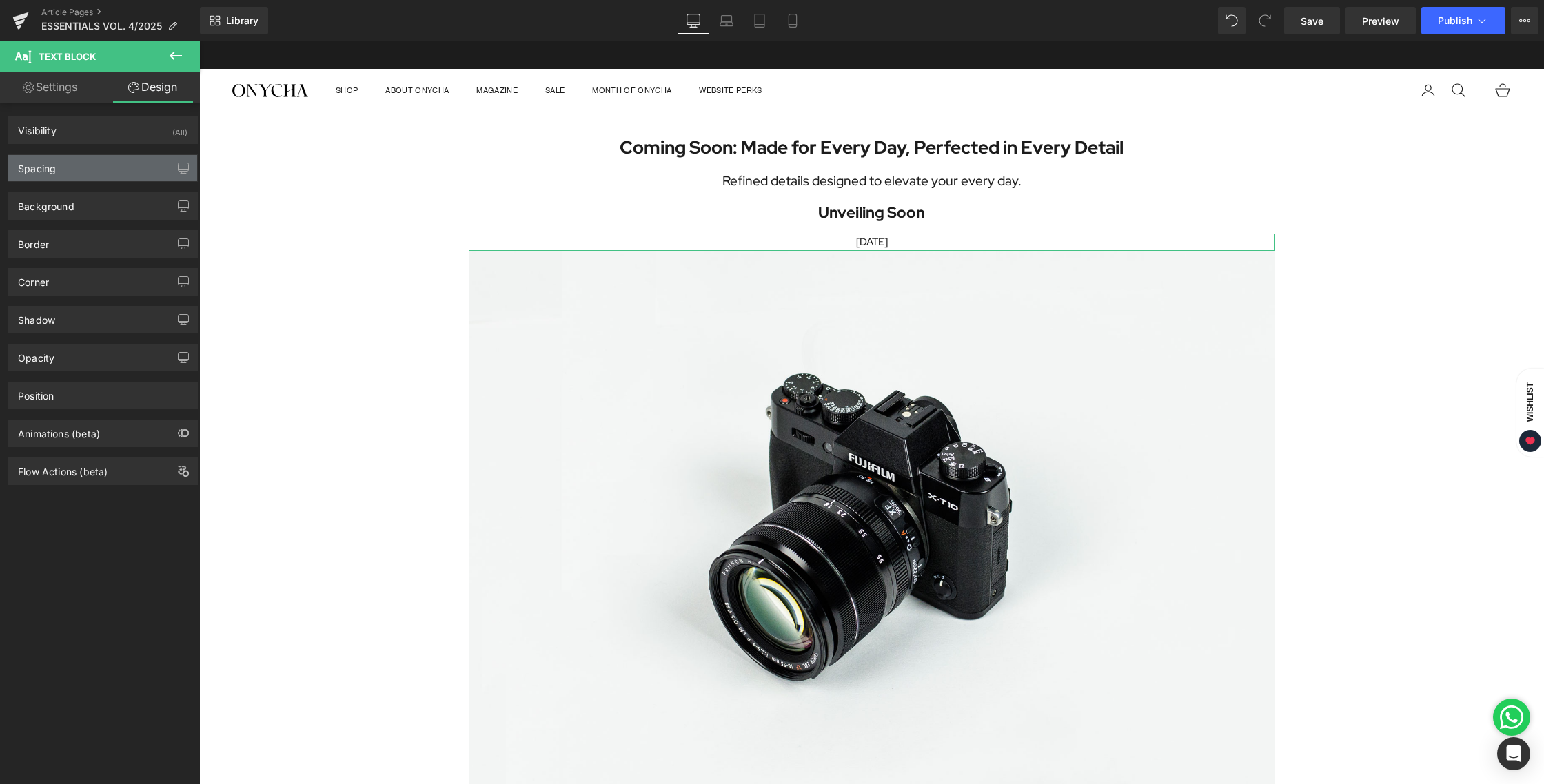
click at [76, 177] on div "Spacing" at bounding box center [103, 168] width 189 height 26
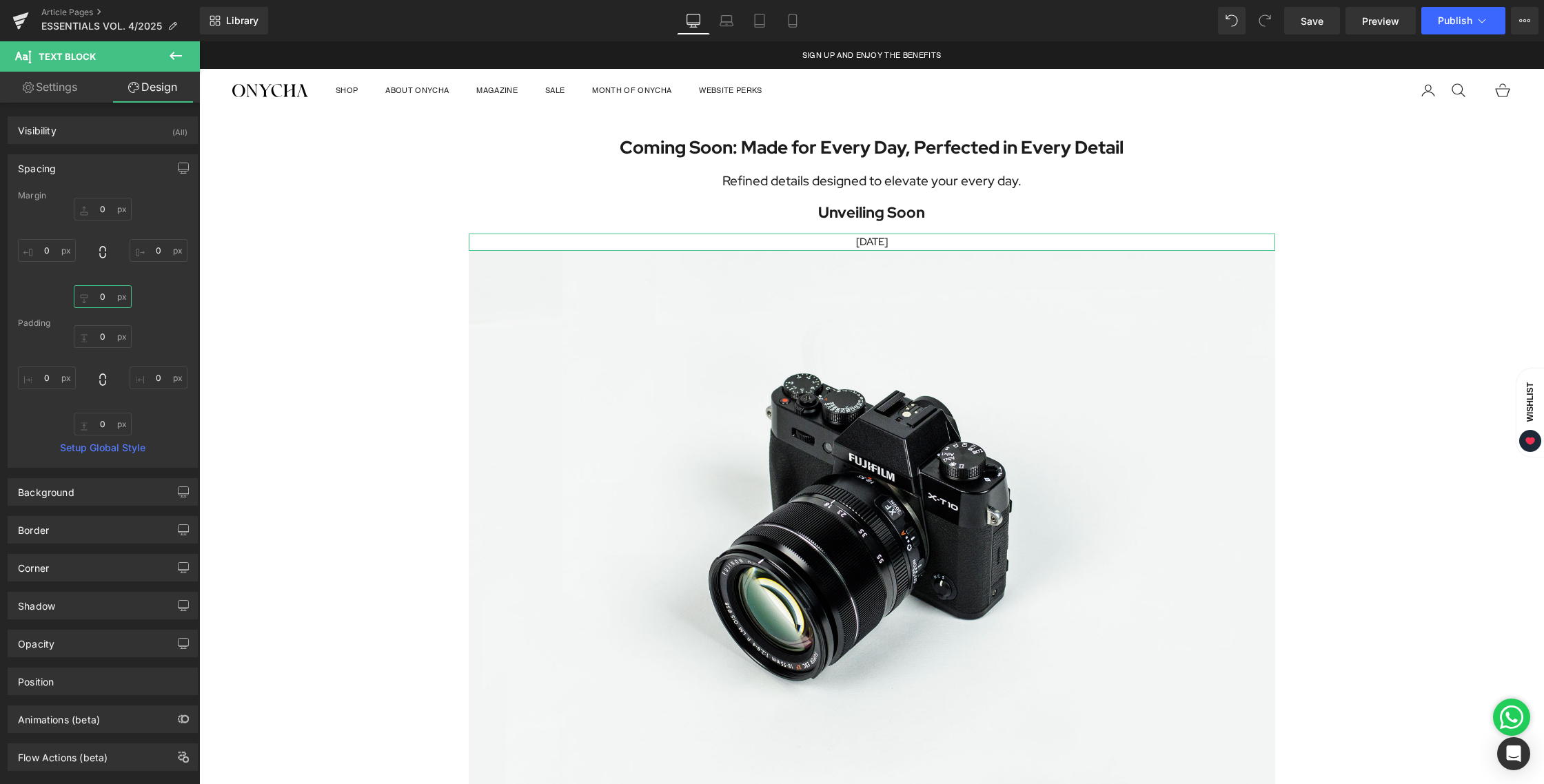
click at [103, 298] on input "0" at bounding box center [102, 296] width 58 height 23
type input "12"
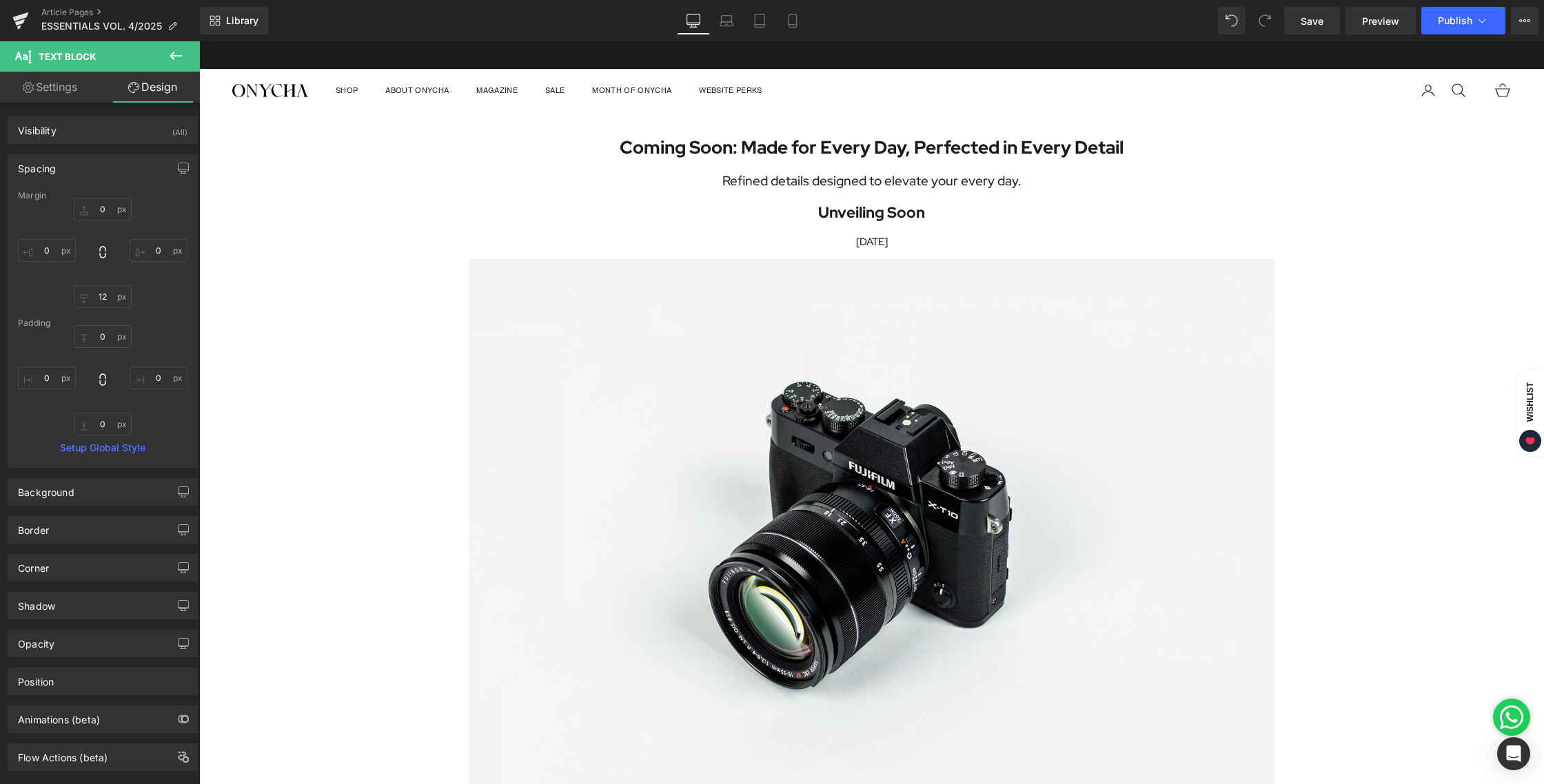
click at [361, 374] on div "Coming Soon: Made for Every Day, Perfected in Every Detail Heading Refined deta…" at bounding box center [871, 547] width 1345 height 869
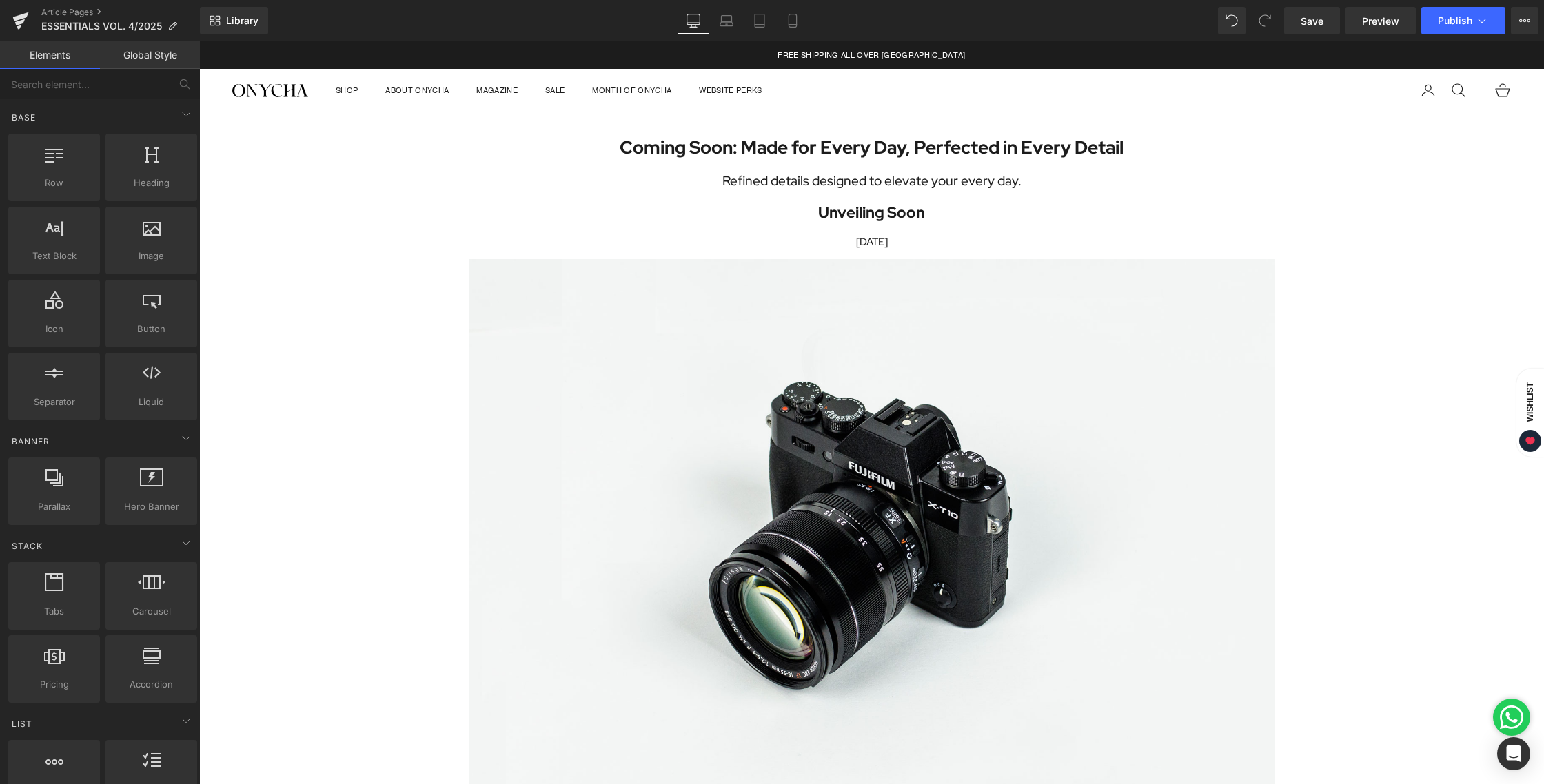
click at [1300, 329] on div "Coming Soon: Made for Every Day, Perfected in Every Detail Heading Refined deta…" at bounding box center [871, 547] width 1345 height 869
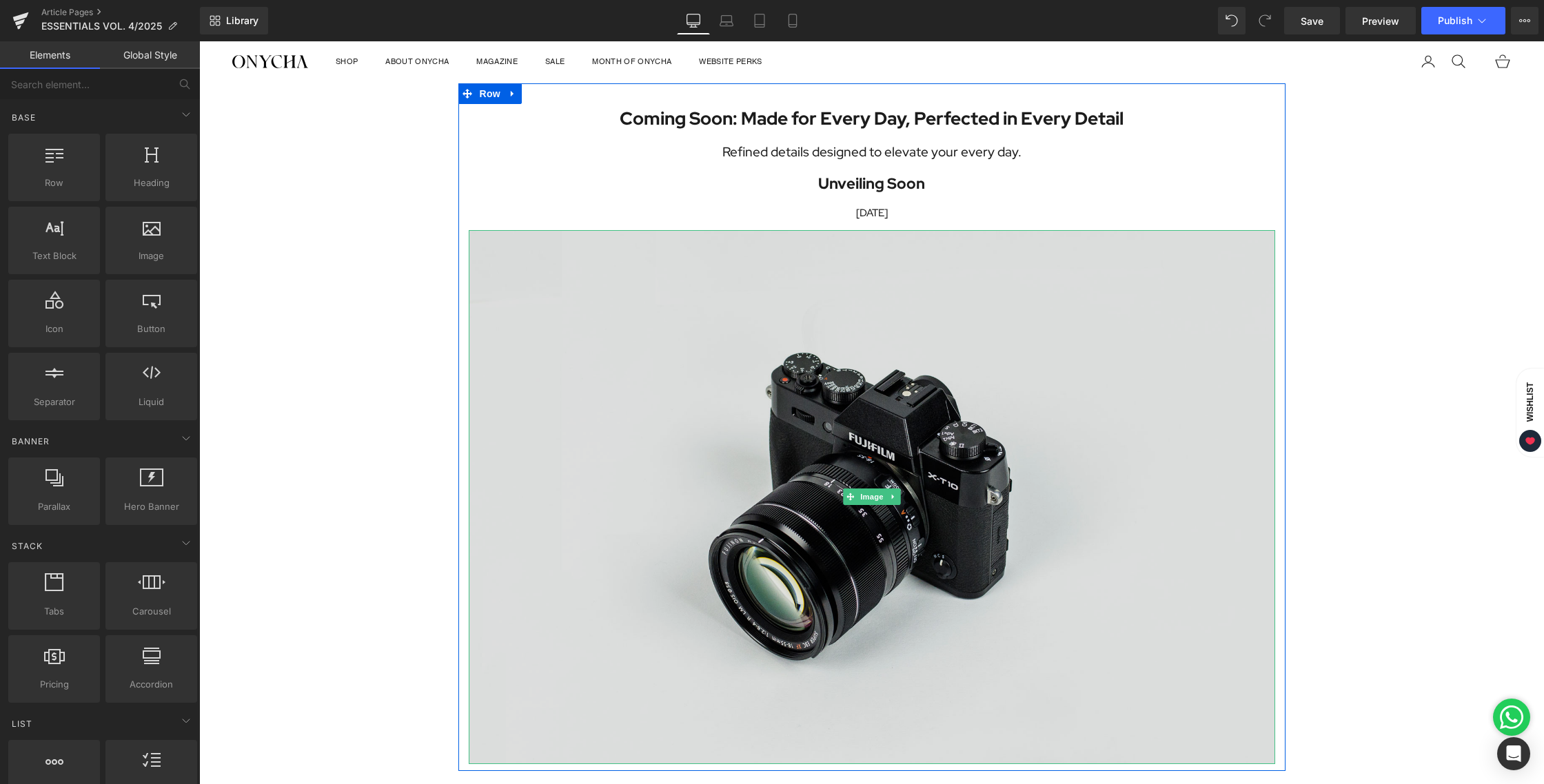
scroll to position [218, 0]
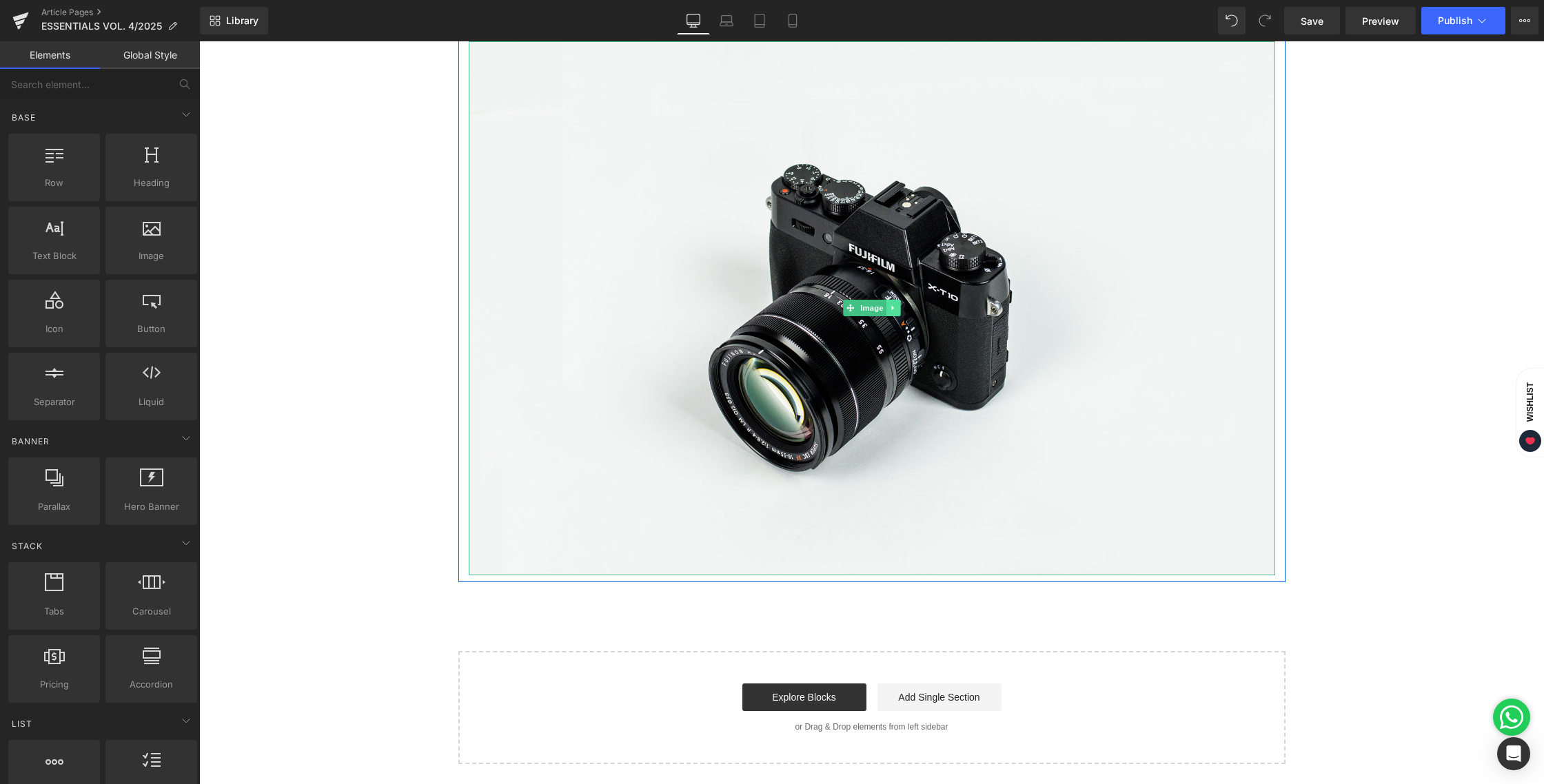
click at [891, 310] on icon at bounding box center [893, 308] width 8 height 8
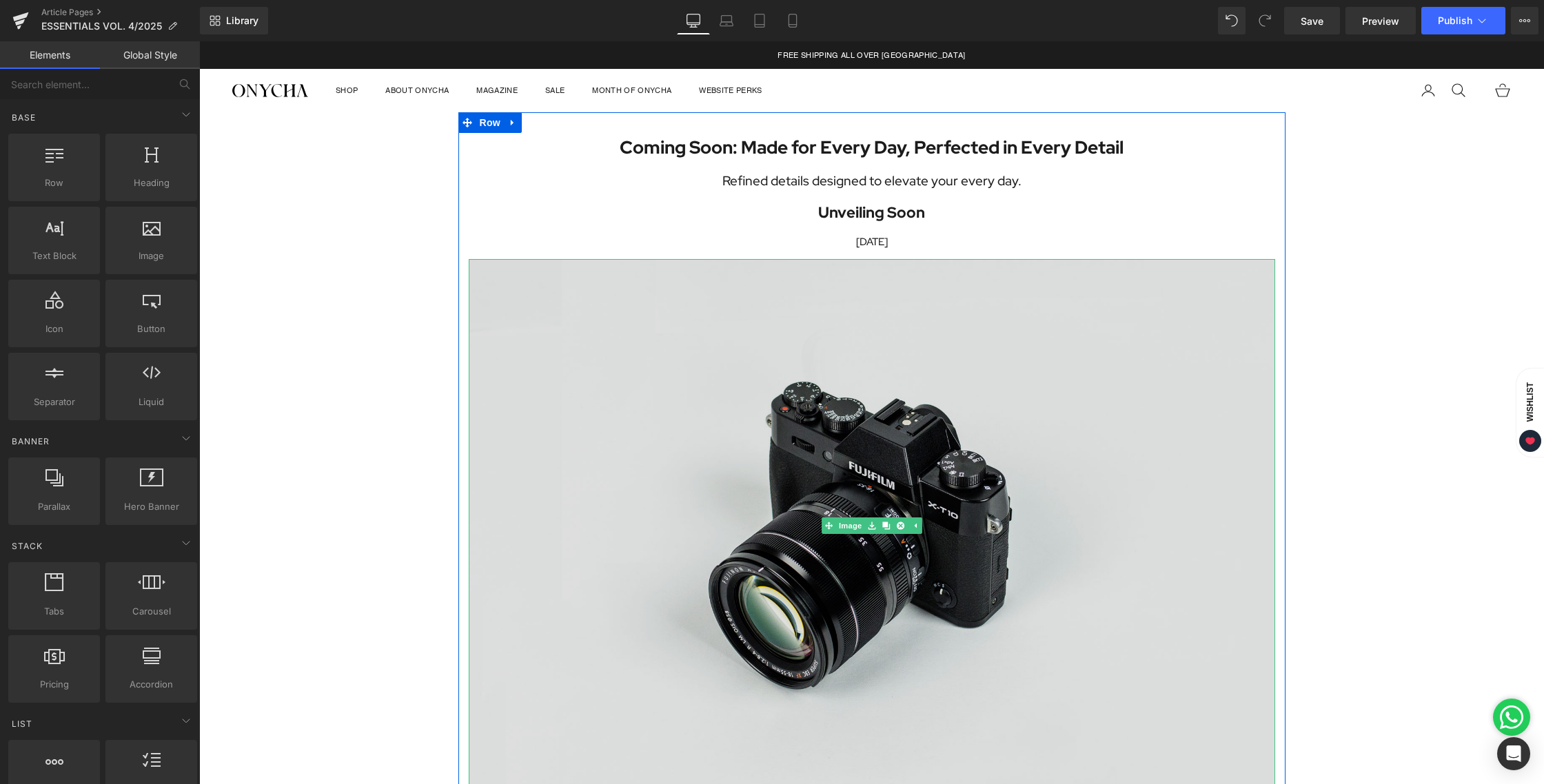
scroll to position [215, 0]
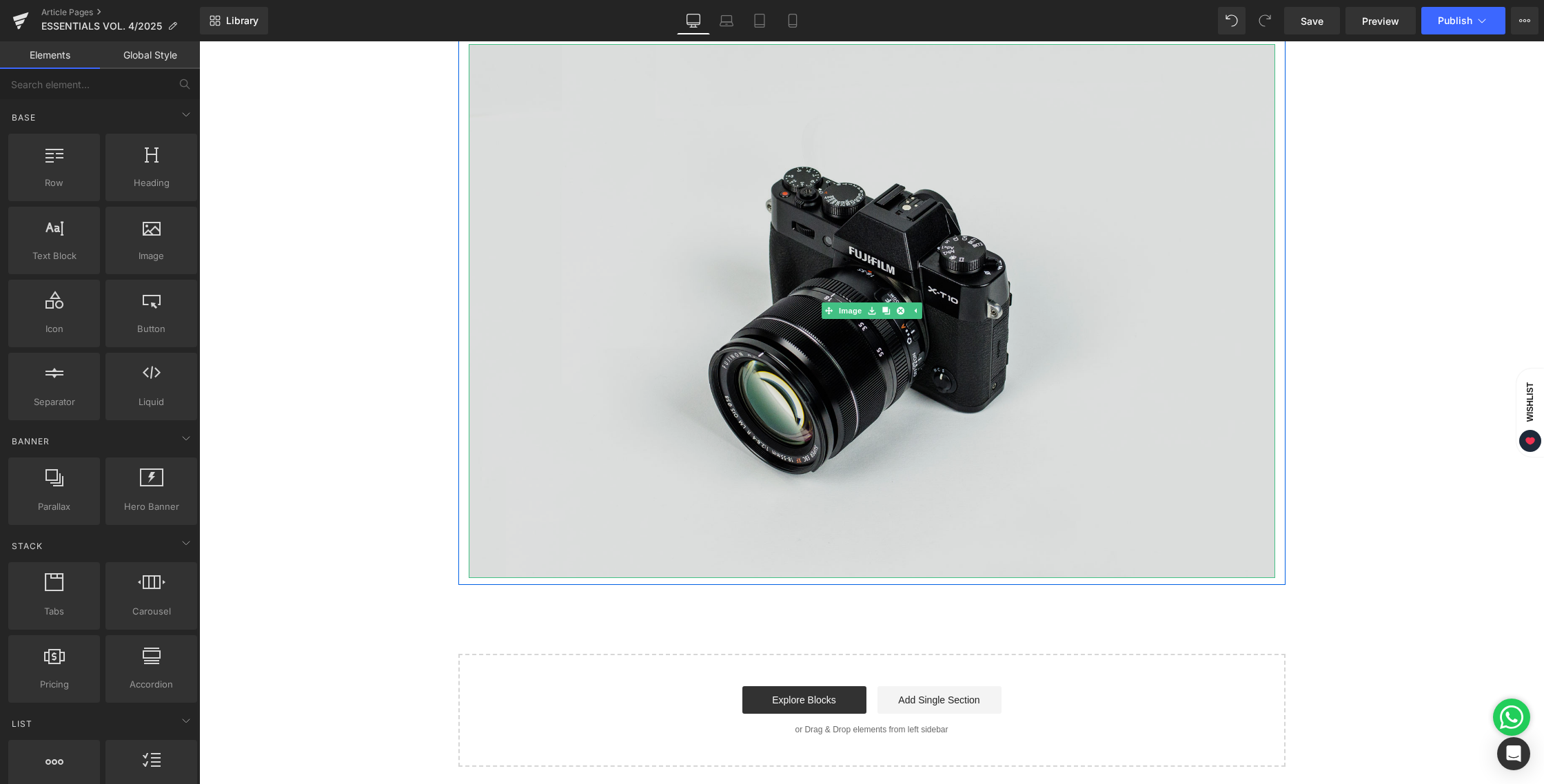
click at [840, 153] on img at bounding box center [872, 311] width 807 height 534
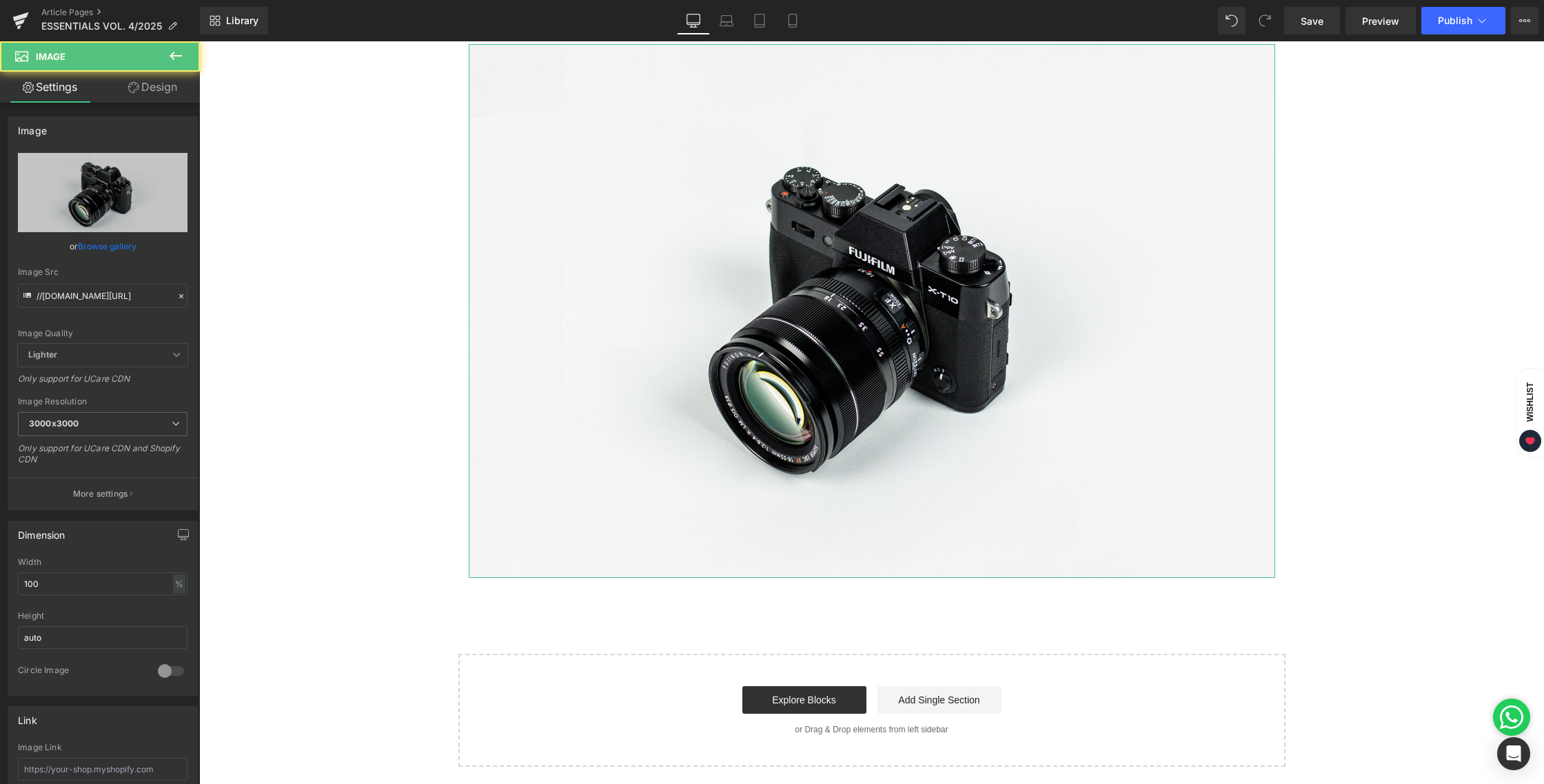
click at [162, 86] on link "Design" at bounding box center [153, 87] width 100 height 31
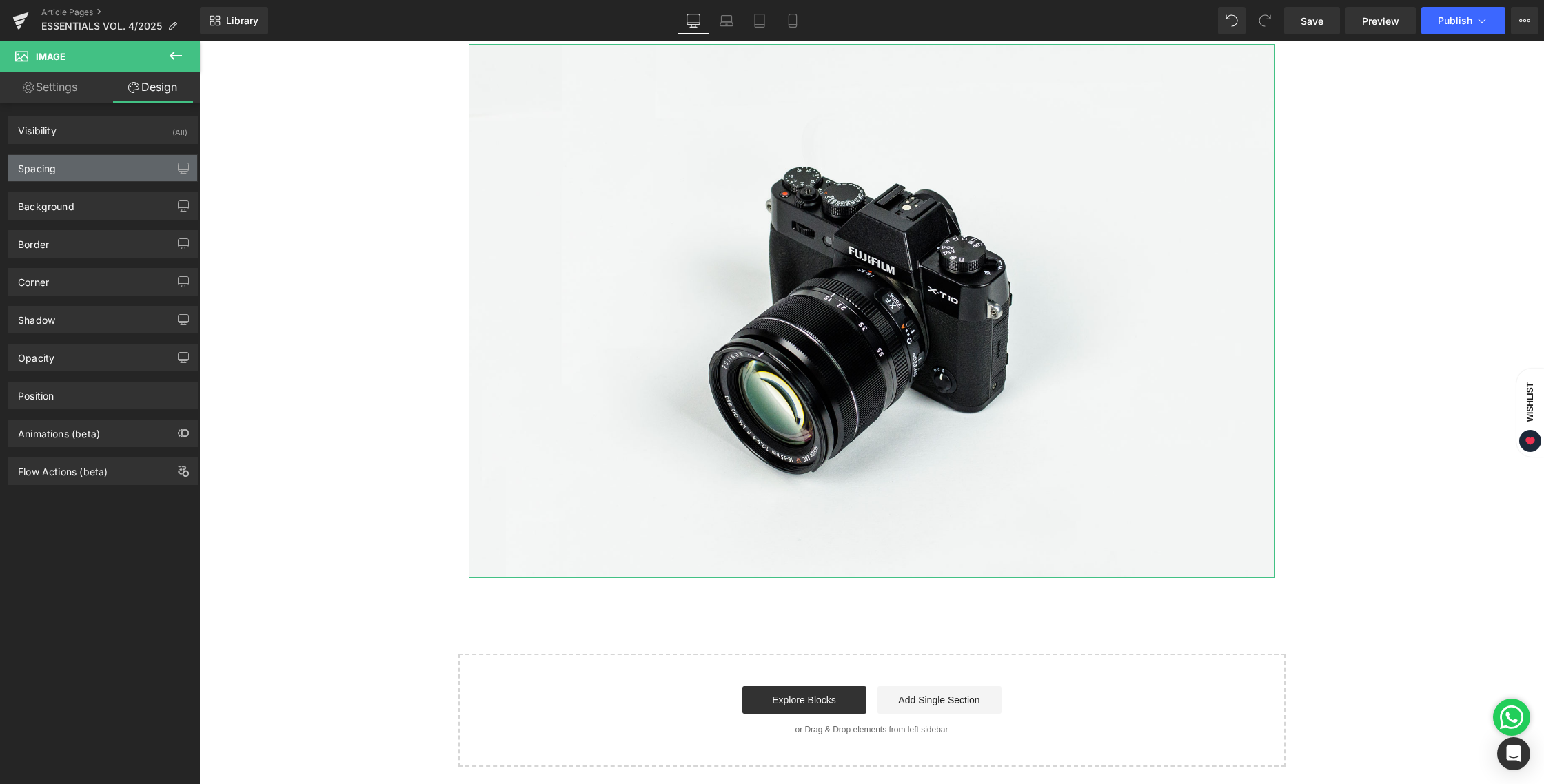
click at [69, 160] on div "Spacing" at bounding box center [103, 168] width 189 height 26
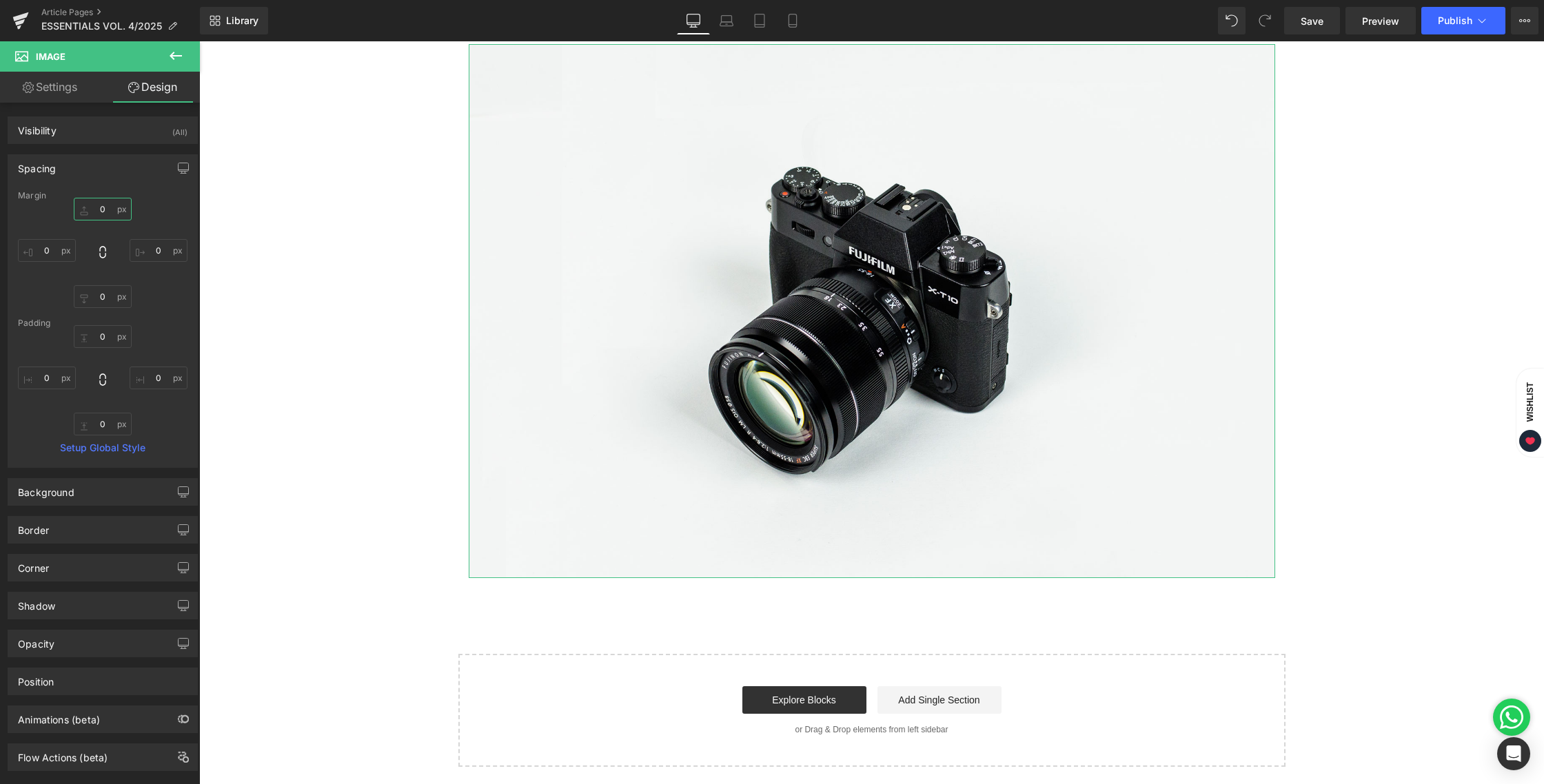
click at [96, 203] on input "0" at bounding box center [102, 209] width 58 height 23
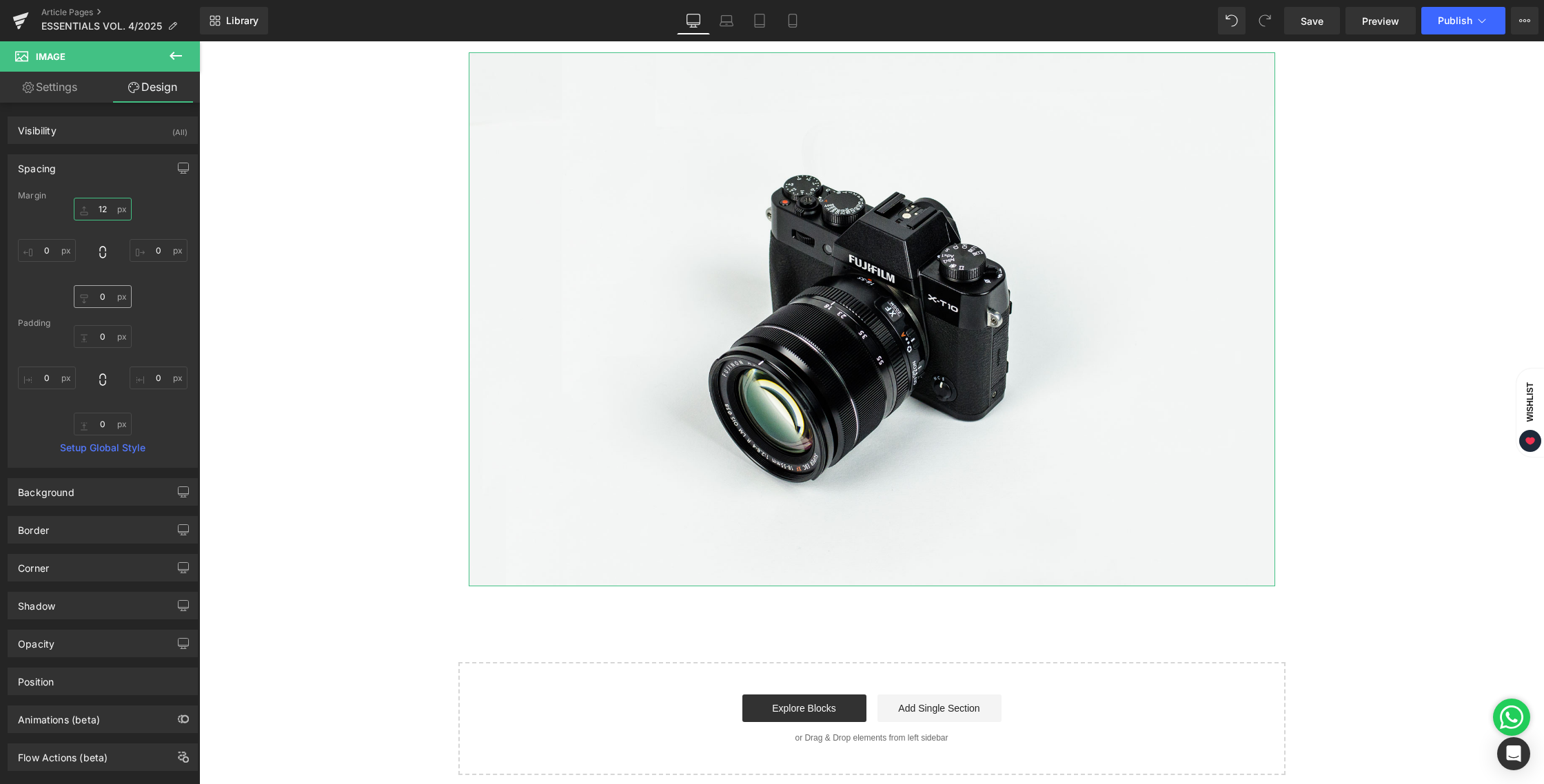
type input "12"
click at [106, 294] on input "0" at bounding box center [102, 296] width 58 height 23
type input "12"
click at [389, 309] on div "Coming Soon: Made for Every Day, Perfected in Every Detail Heading Refined deta…" at bounding box center [871, 340] width 1345 height 886
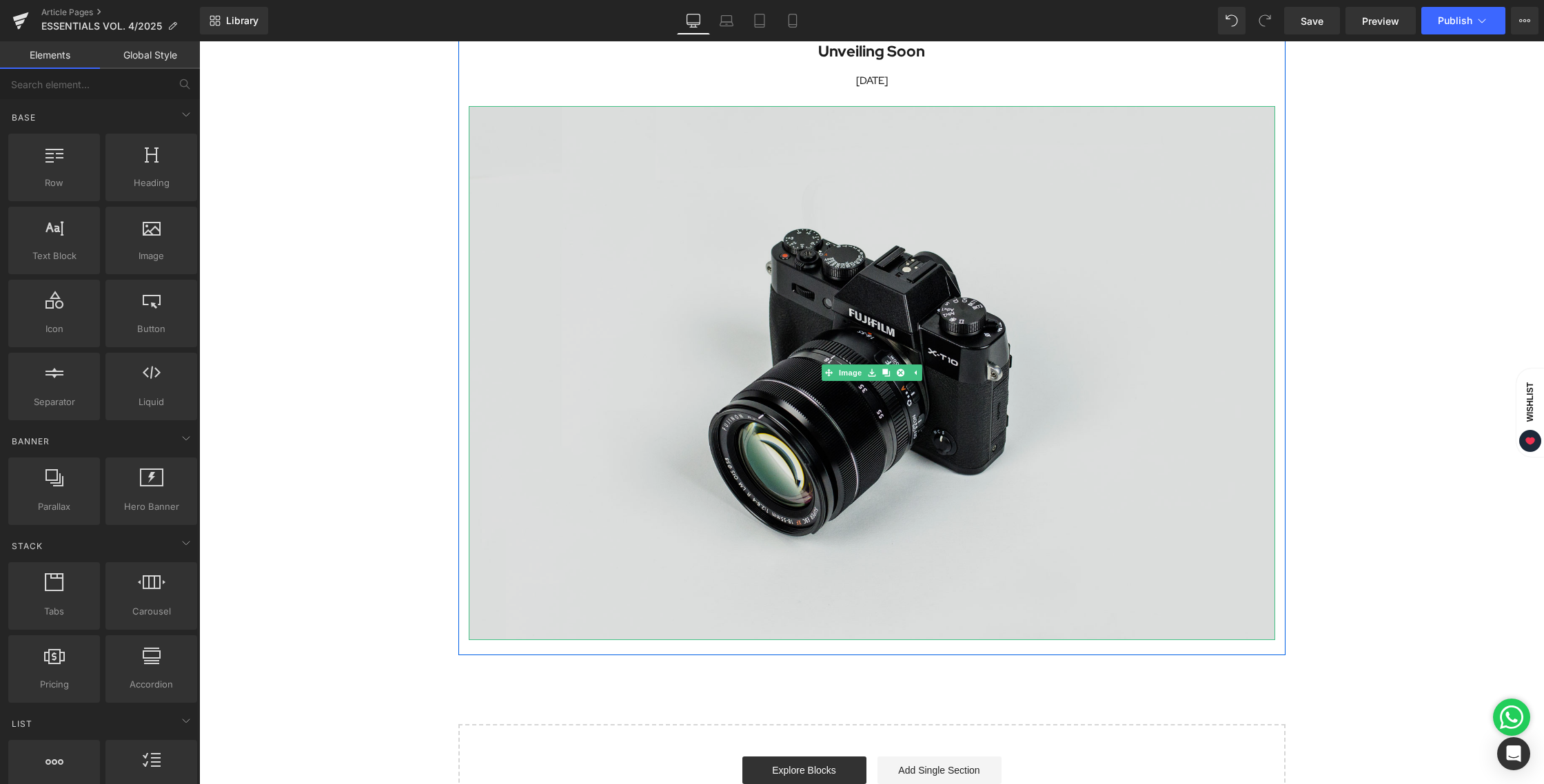
scroll to position [179, 0]
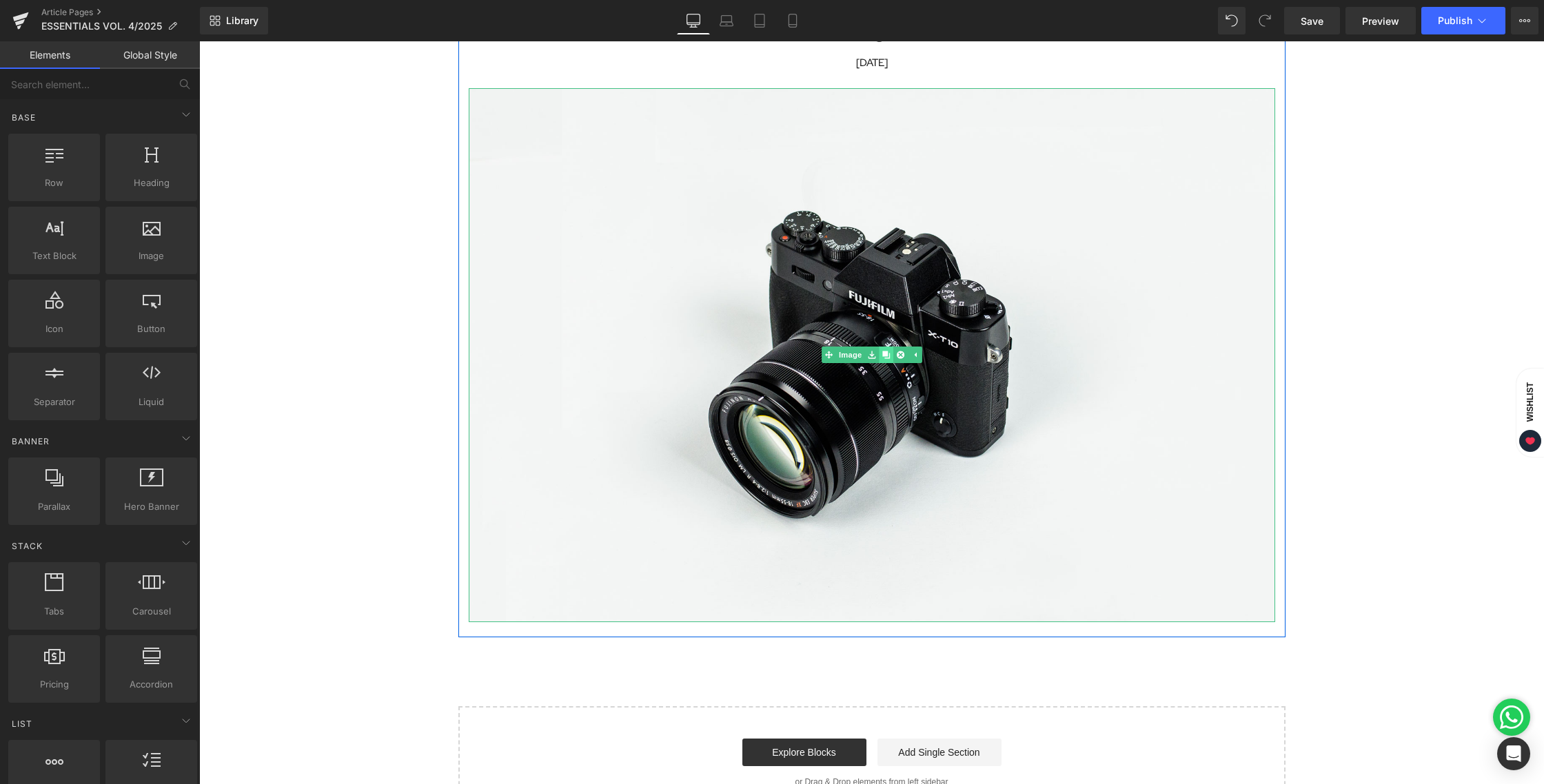
click at [882, 355] on icon at bounding box center [886, 355] width 8 height 8
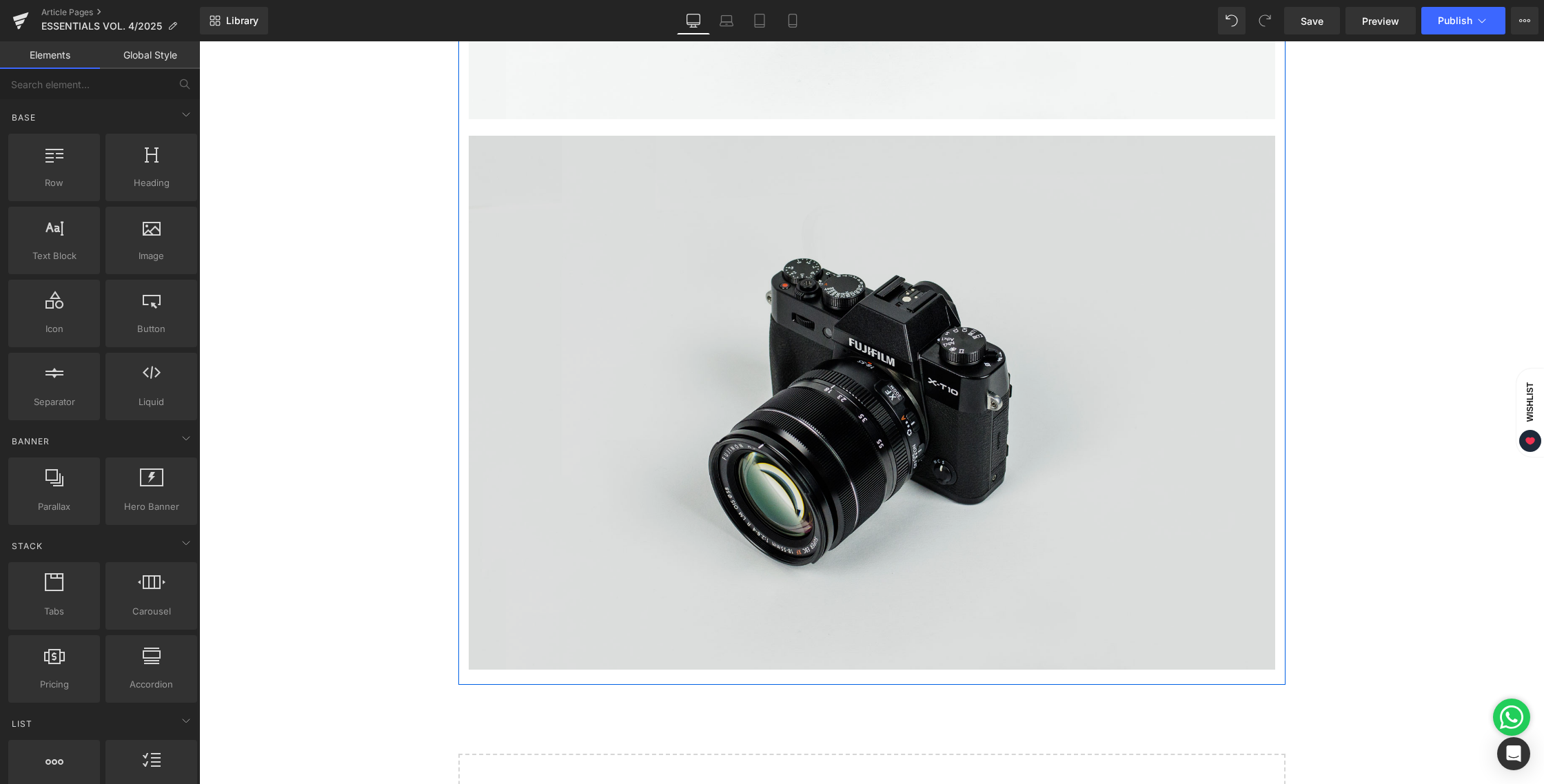
scroll to position [721, 0]
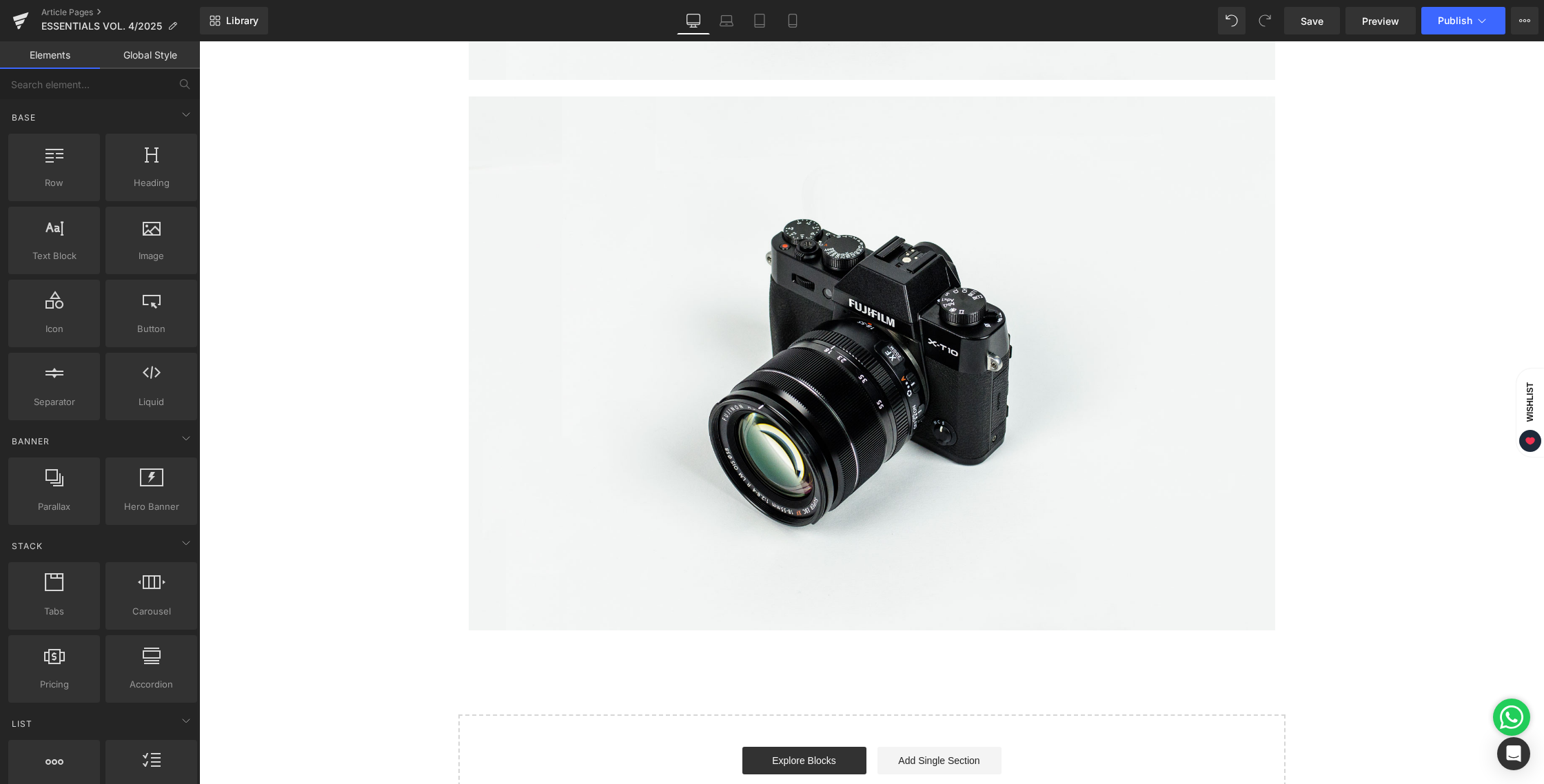
click at [1367, 608] on div "Coming Soon: Made for Every Day, Perfected in Every Detail Heading Refined deta…" at bounding box center [871, 109] width 1345 height 1437
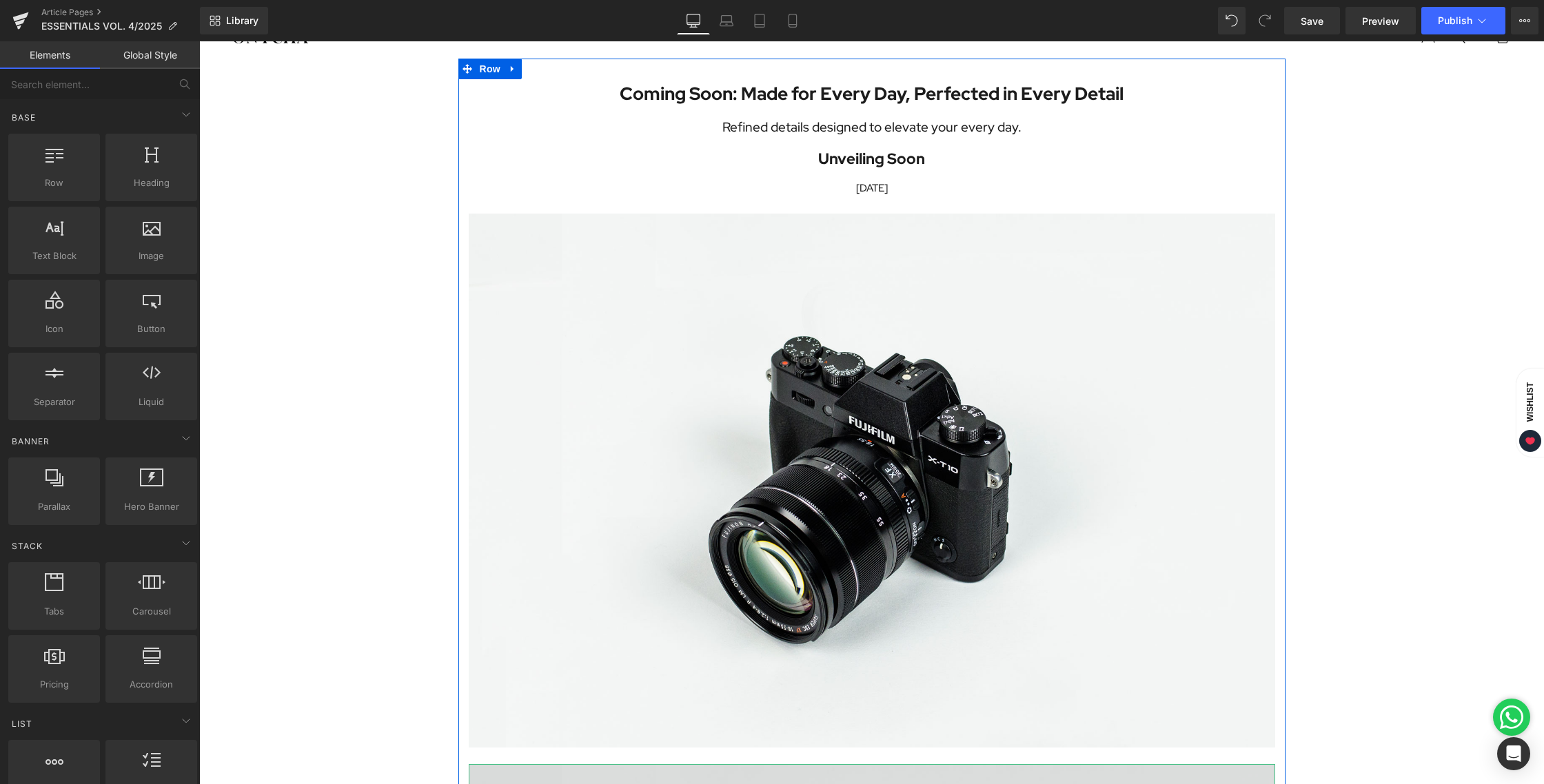
scroll to position [0, 0]
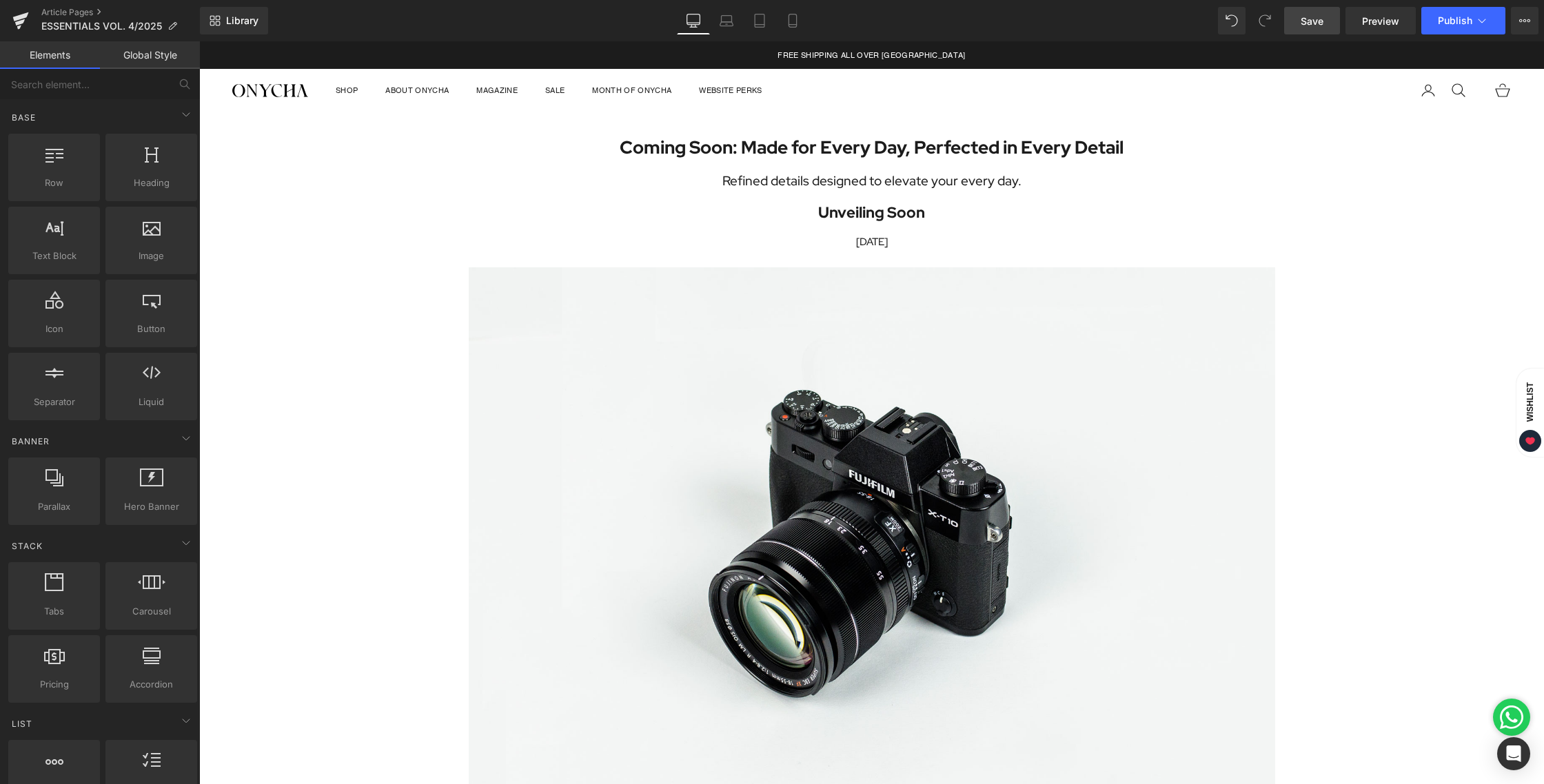
click at [1304, 15] on span "Save" at bounding box center [1311, 21] width 23 height 15
click at [725, 25] on icon at bounding box center [726, 24] width 13 height 4
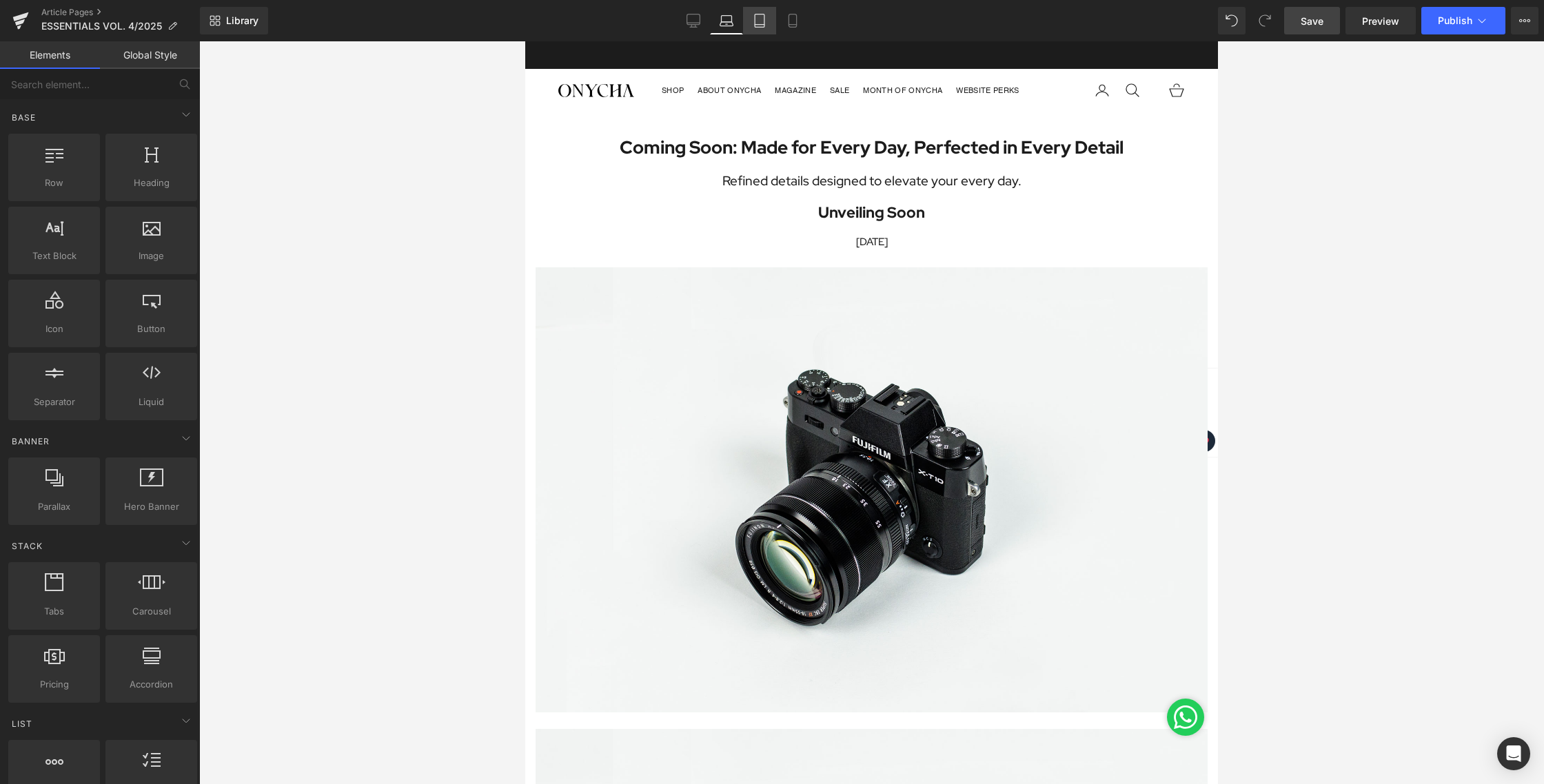
click at [765, 19] on icon at bounding box center [760, 21] width 14 height 14
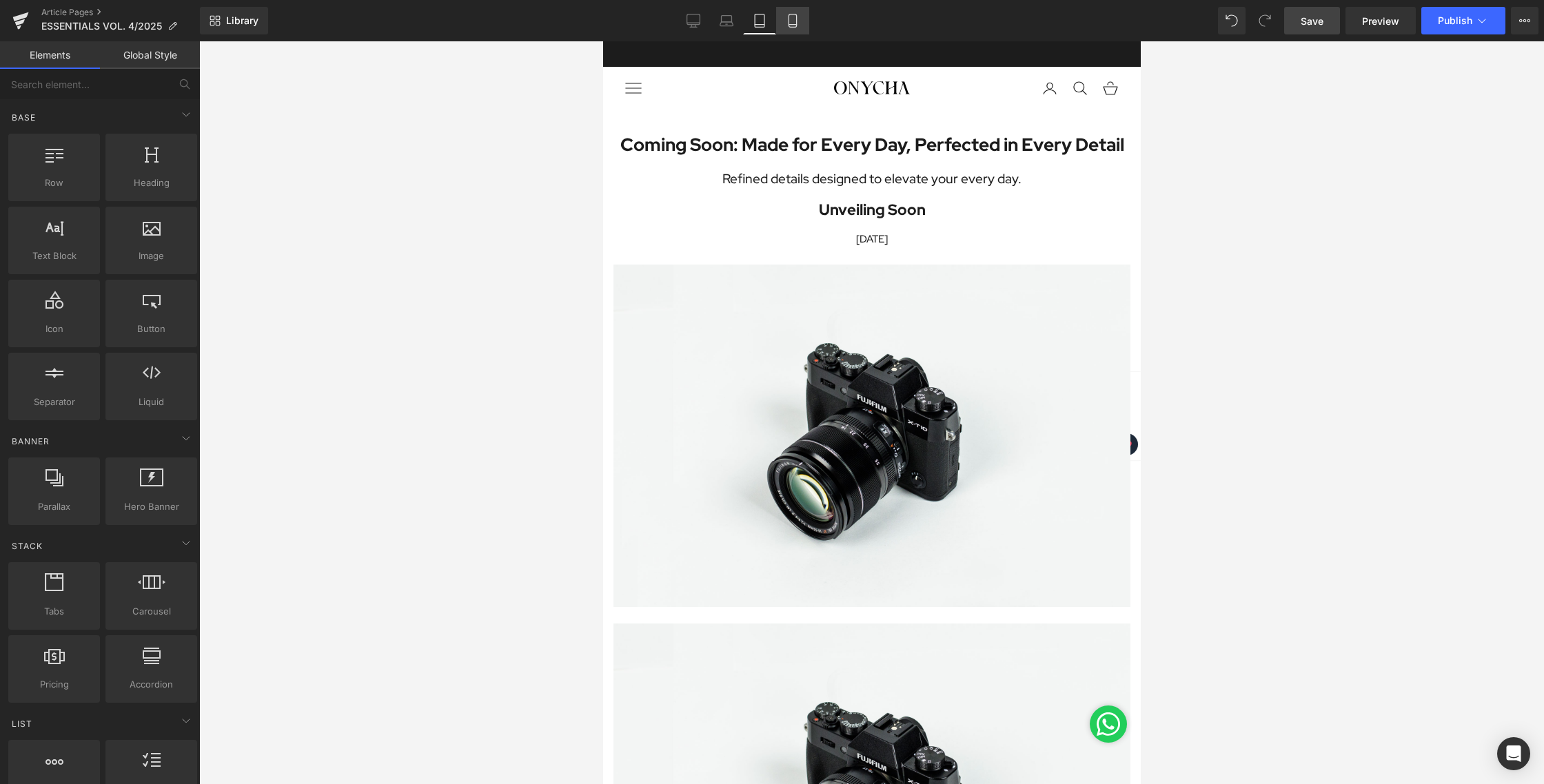
scroll to position [68, 0]
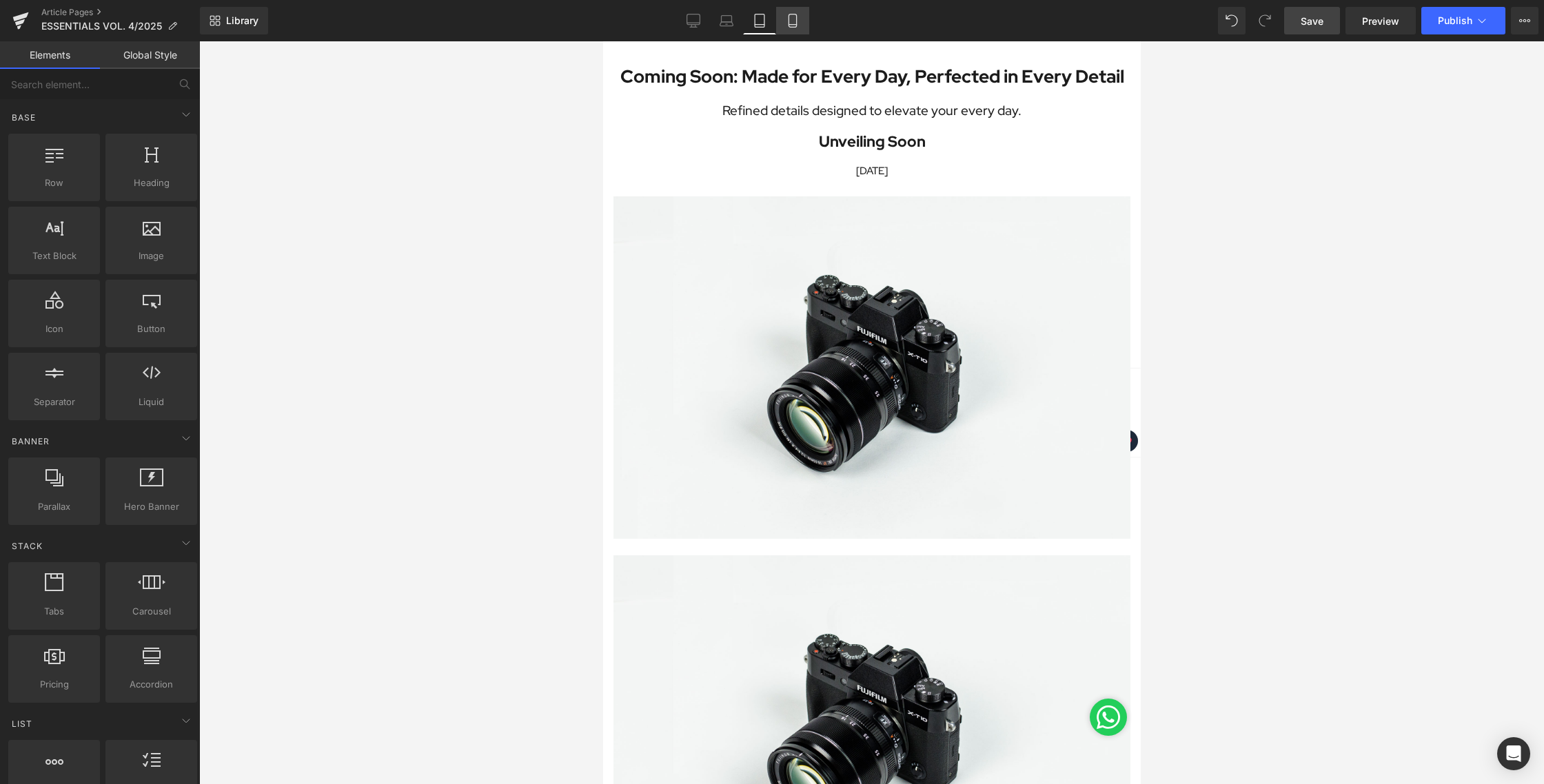
click at [798, 24] on icon at bounding box center [793, 21] width 14 height 14
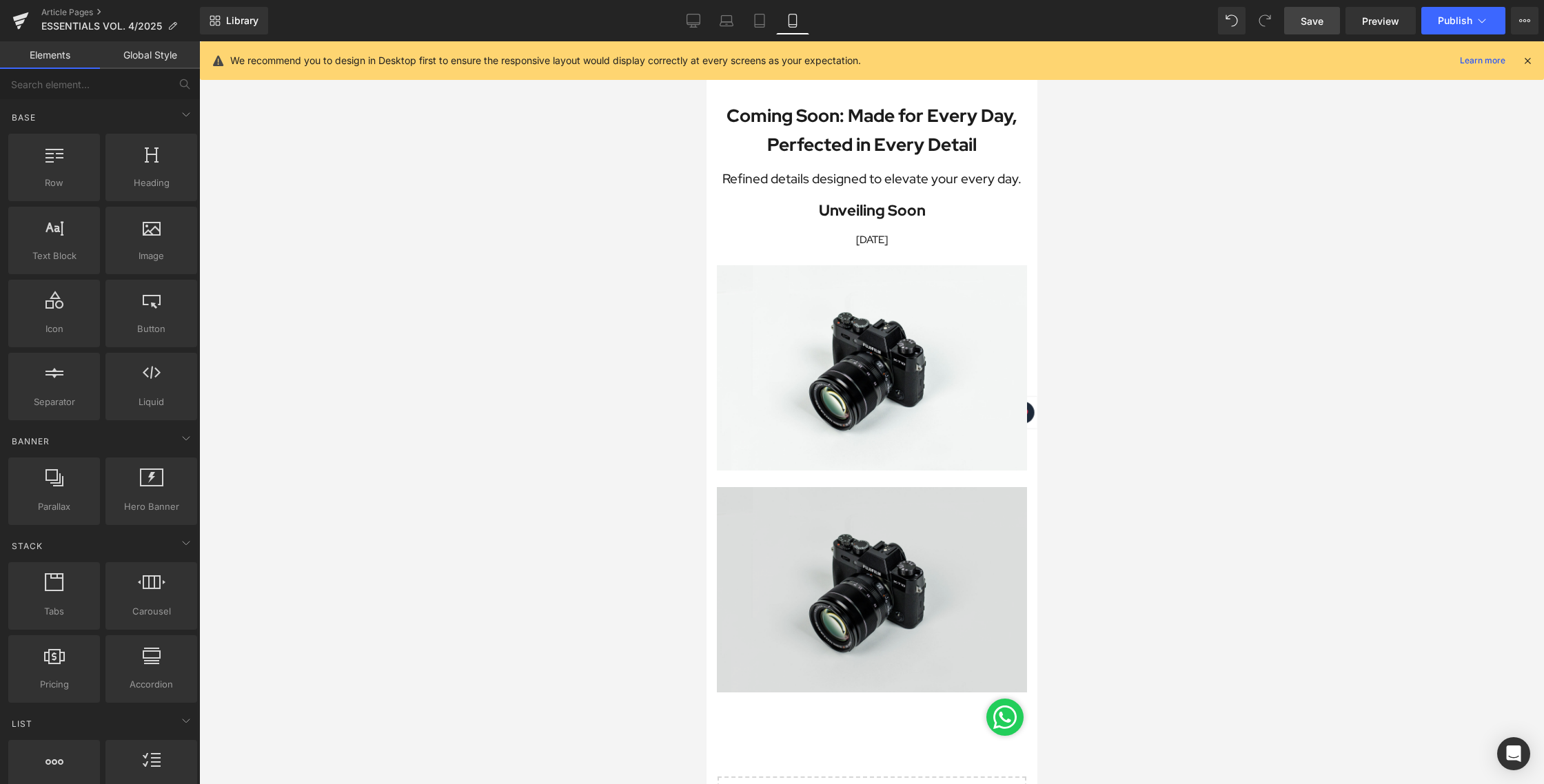
scroll to position [0, 0]
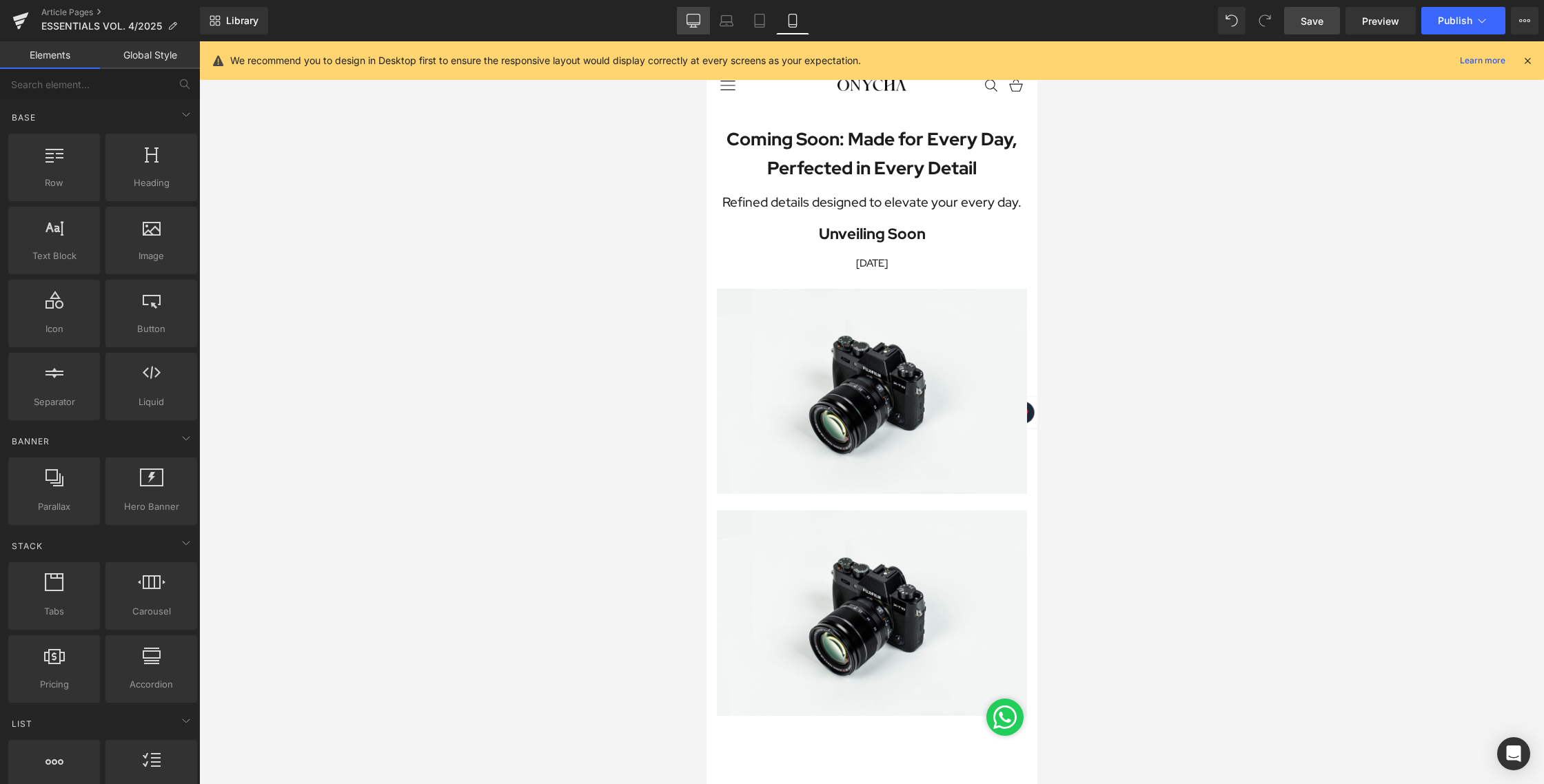
click at [698, 18] on icon at bounding box center [694, 21] width 14 height 14
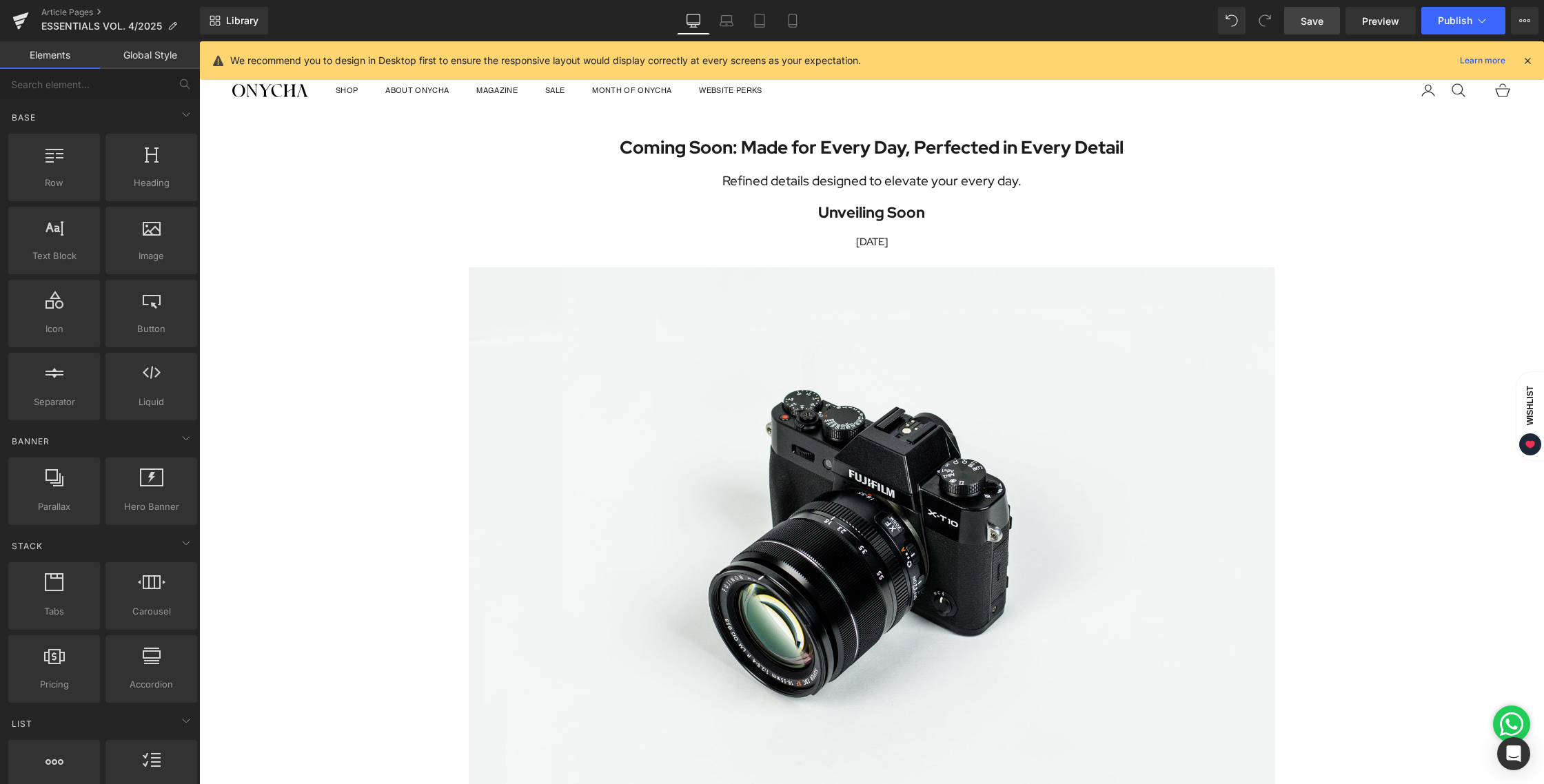
scroll to position [70, 0]
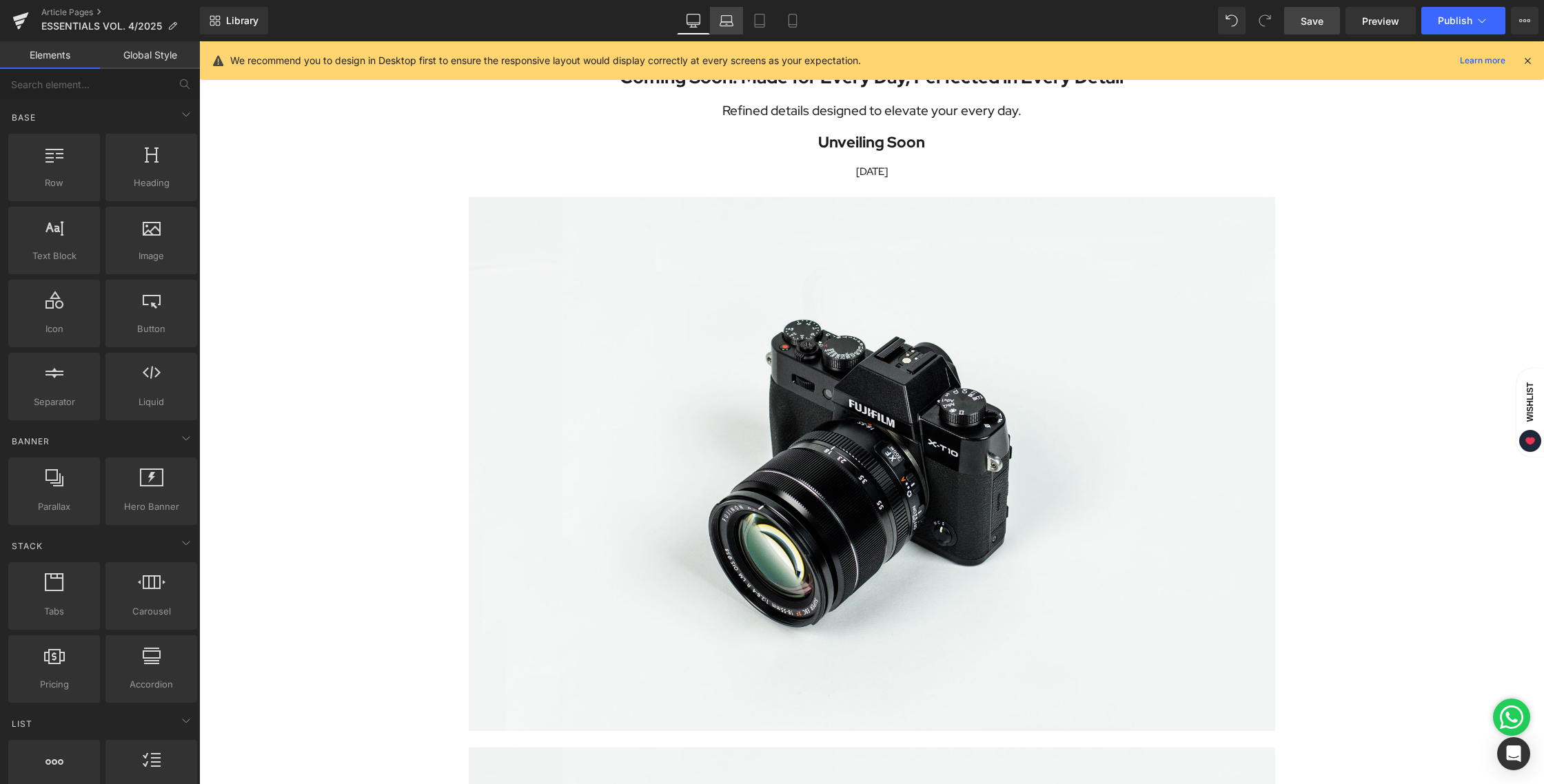
click at [732, 21] on icon at bounding box center [726, 21] width 14 height 14
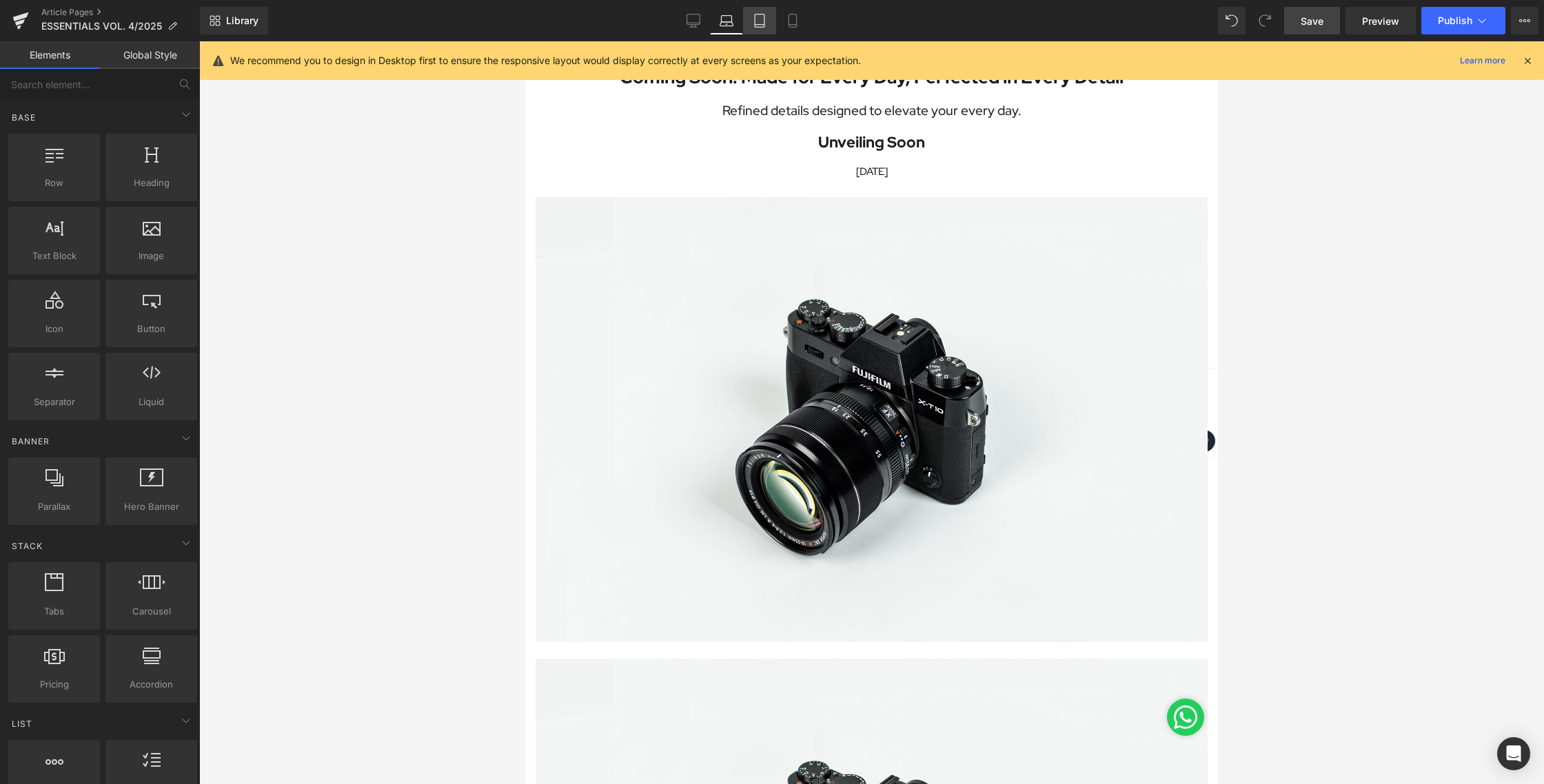
click at [766, 29] on link "Tablet" at bounding box center [760, 21] width 33 height 28
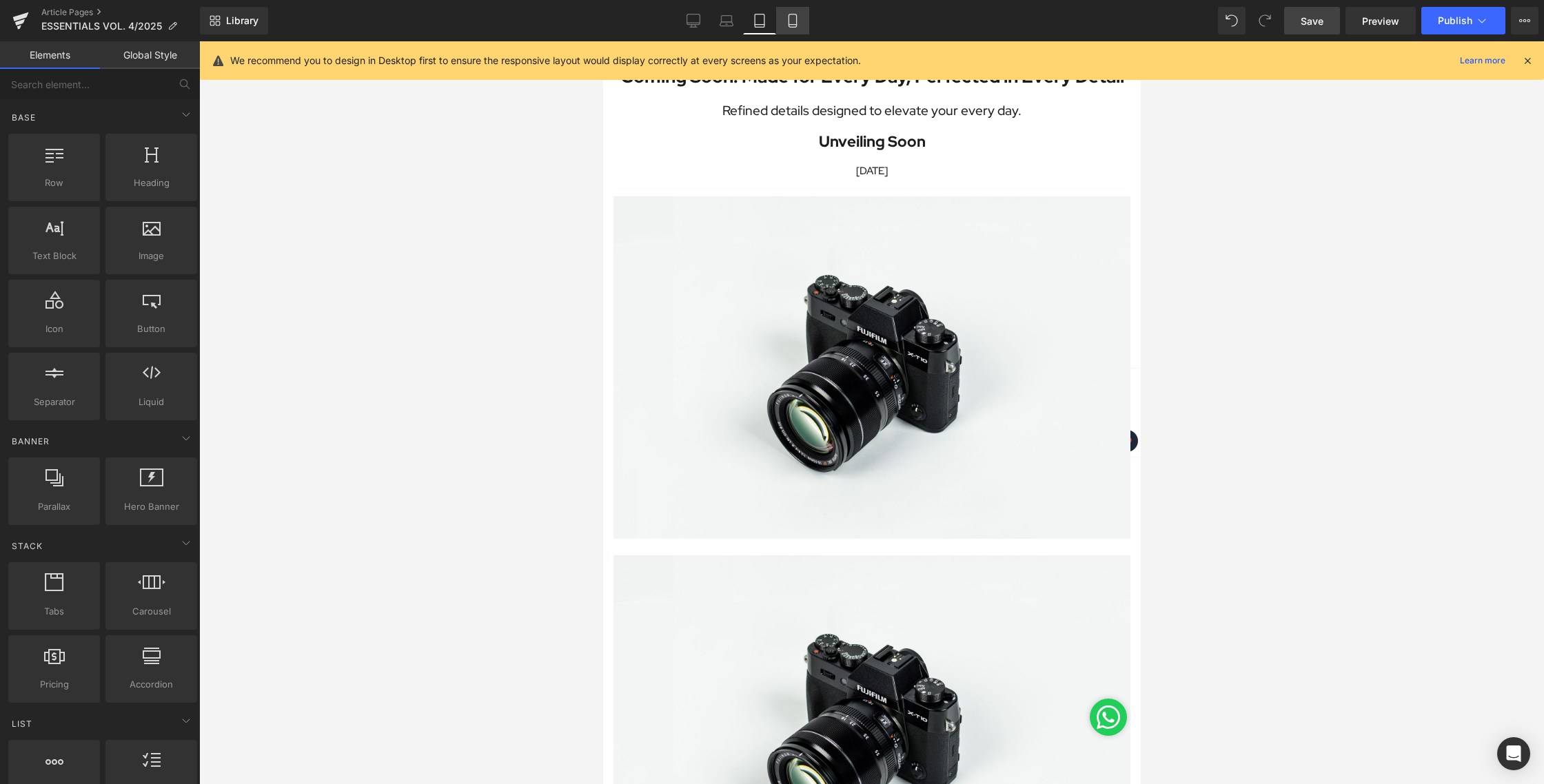
click at [793, 29] on link "Mobile" at bounding box center [793, 21] width 33 height 28
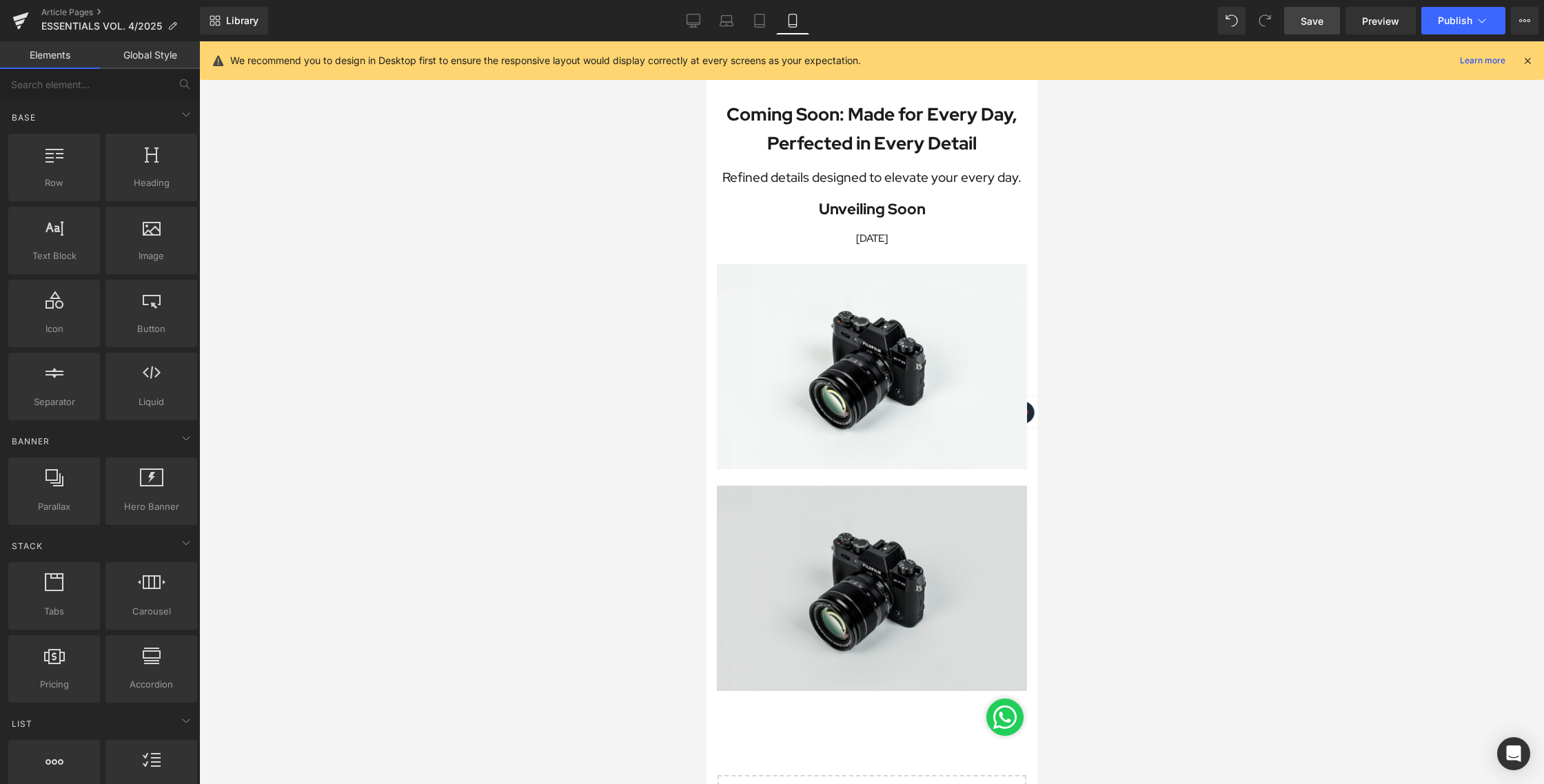
scroll to position [0, 0]
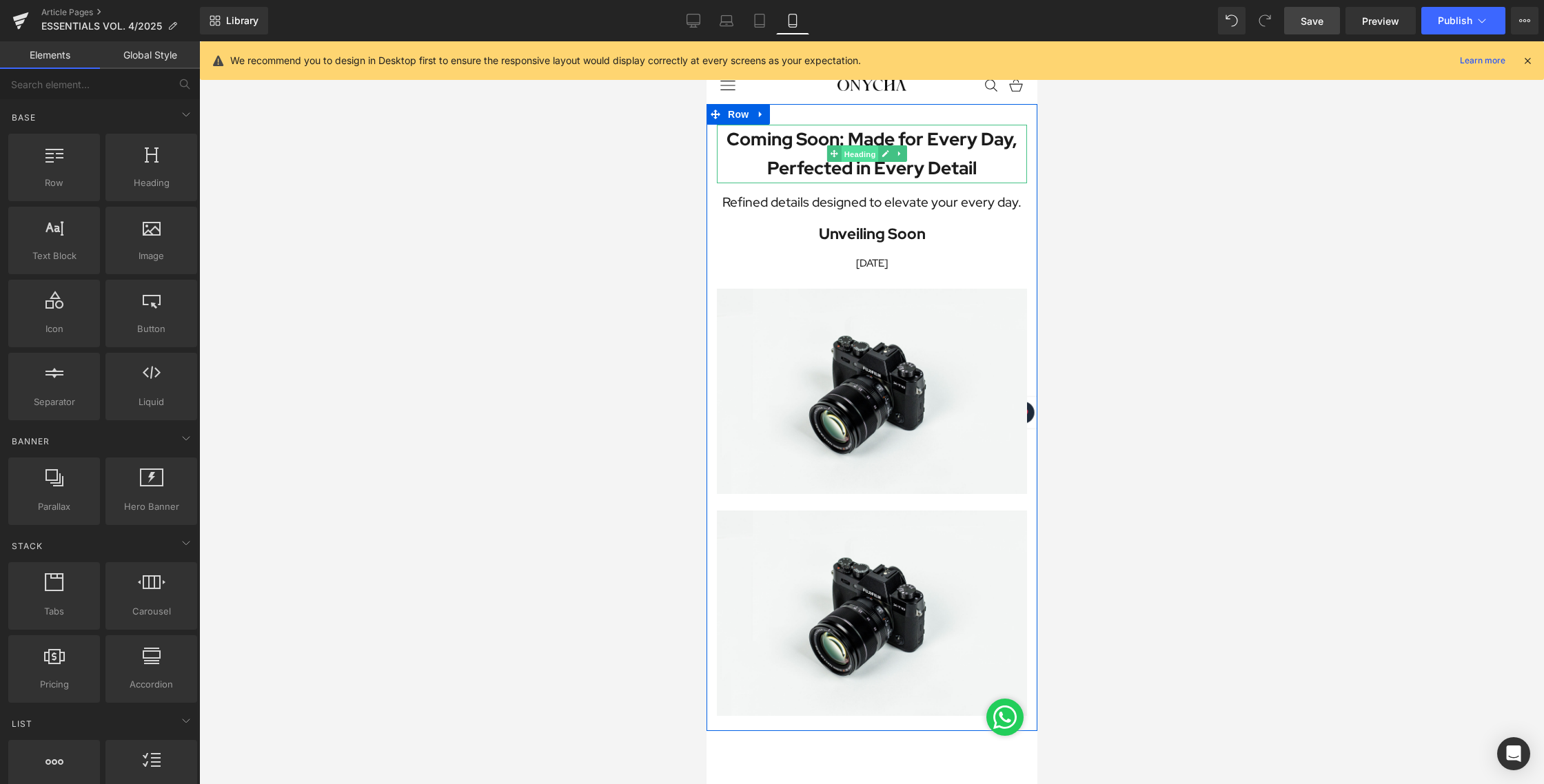
click at [864, 146] on span "Heading" at bounding box center [859, 154] width 37 height 17
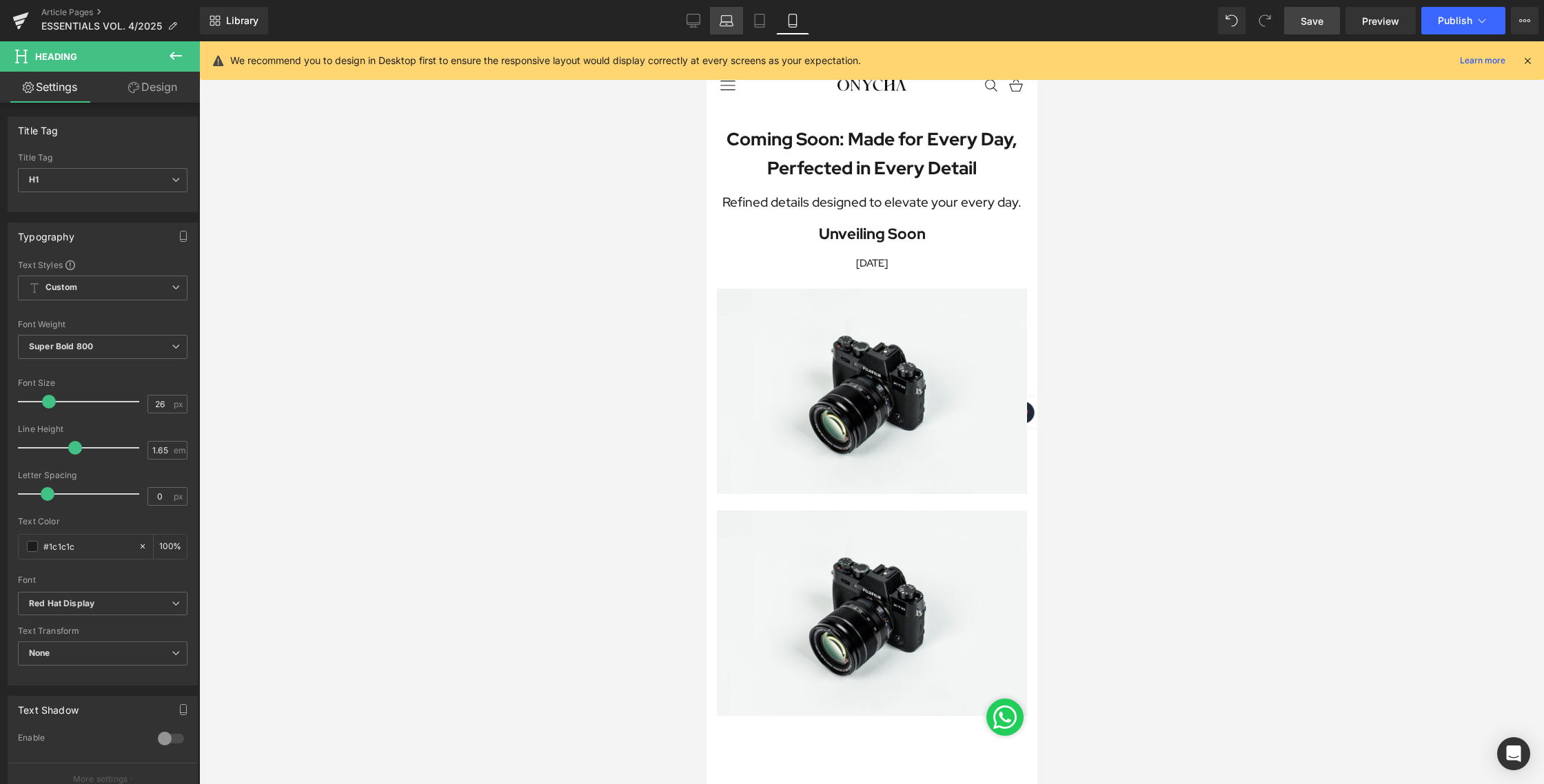
click at [712, 25] on link "Laptop" at bounding box center [727, 21] width 33 height 28
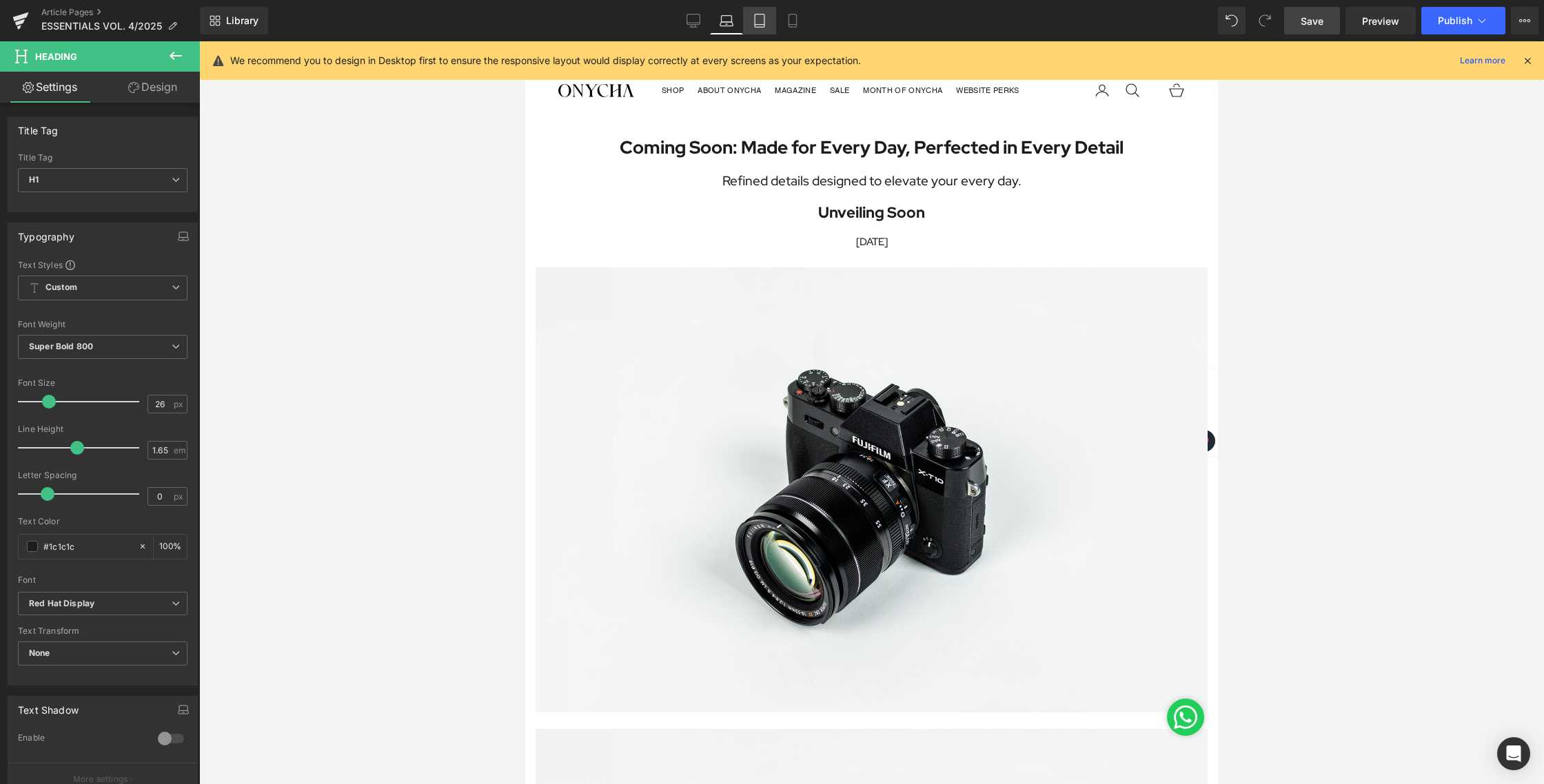
click at [758, 19] on icon at bounding box center [760, 21] width 14 height 14
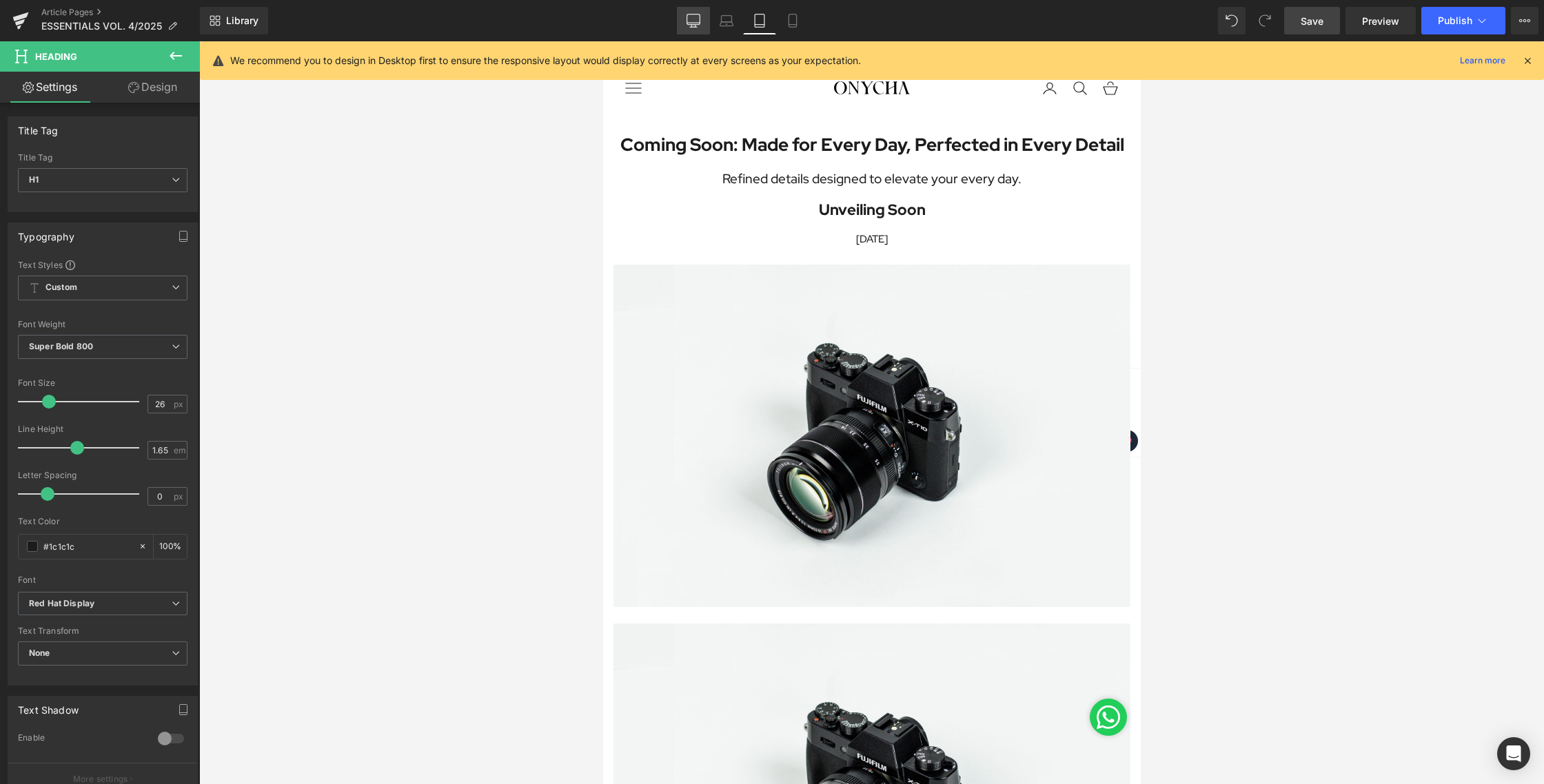
click at [701, 17] on link "Desktop" at bounding box center [694, 21] width 33 height 28
type input "100"
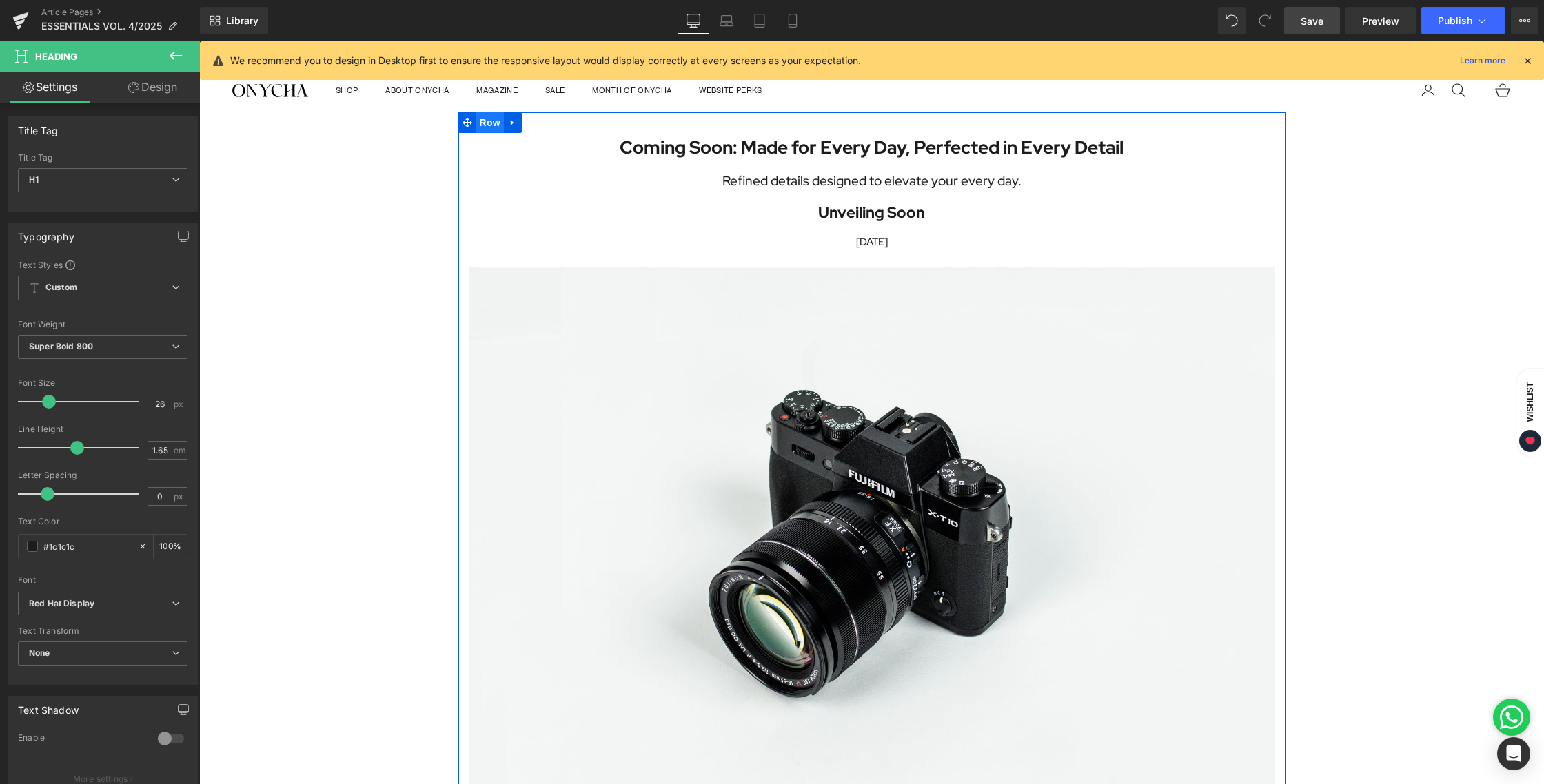
click at [485, 120] on span "Row" at bounding box center [490, 123] width 28 height 21
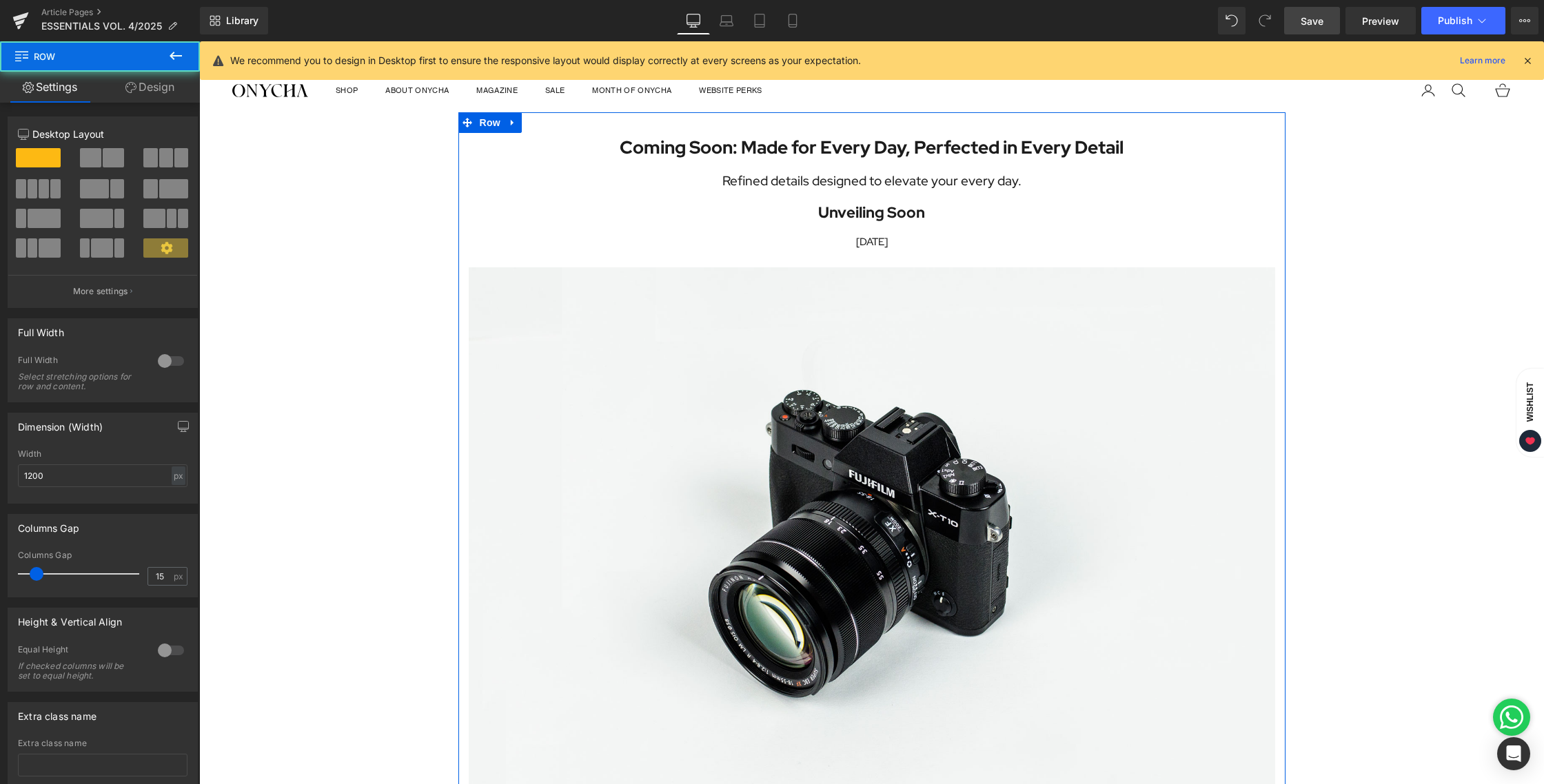
click at [157, 85] on link "Design" at bounding box center [150, 87] width 100 height 31
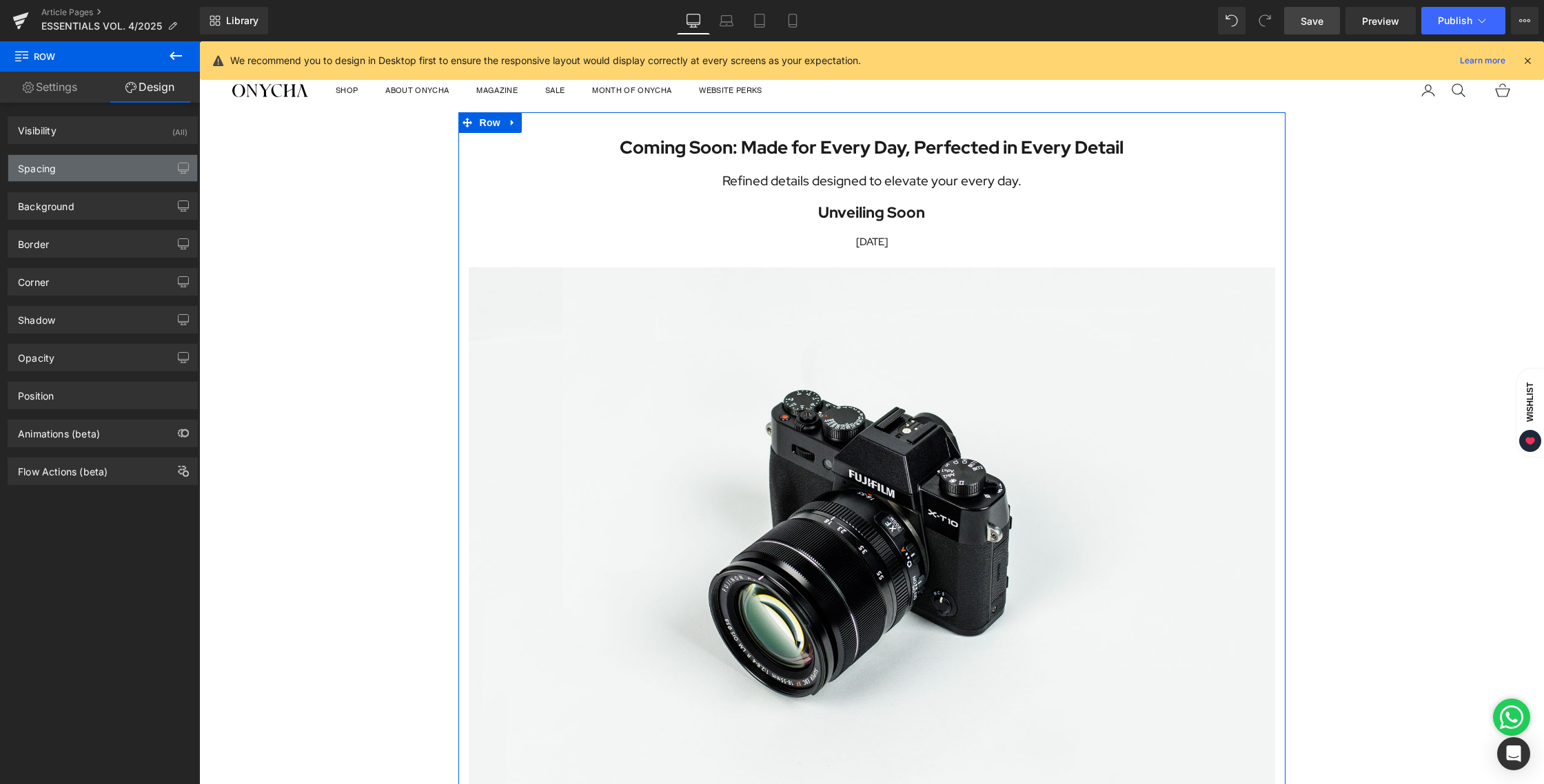
click at [55, 171] on div "Spacing" at bounding box center [37, 164] width 38 height 19
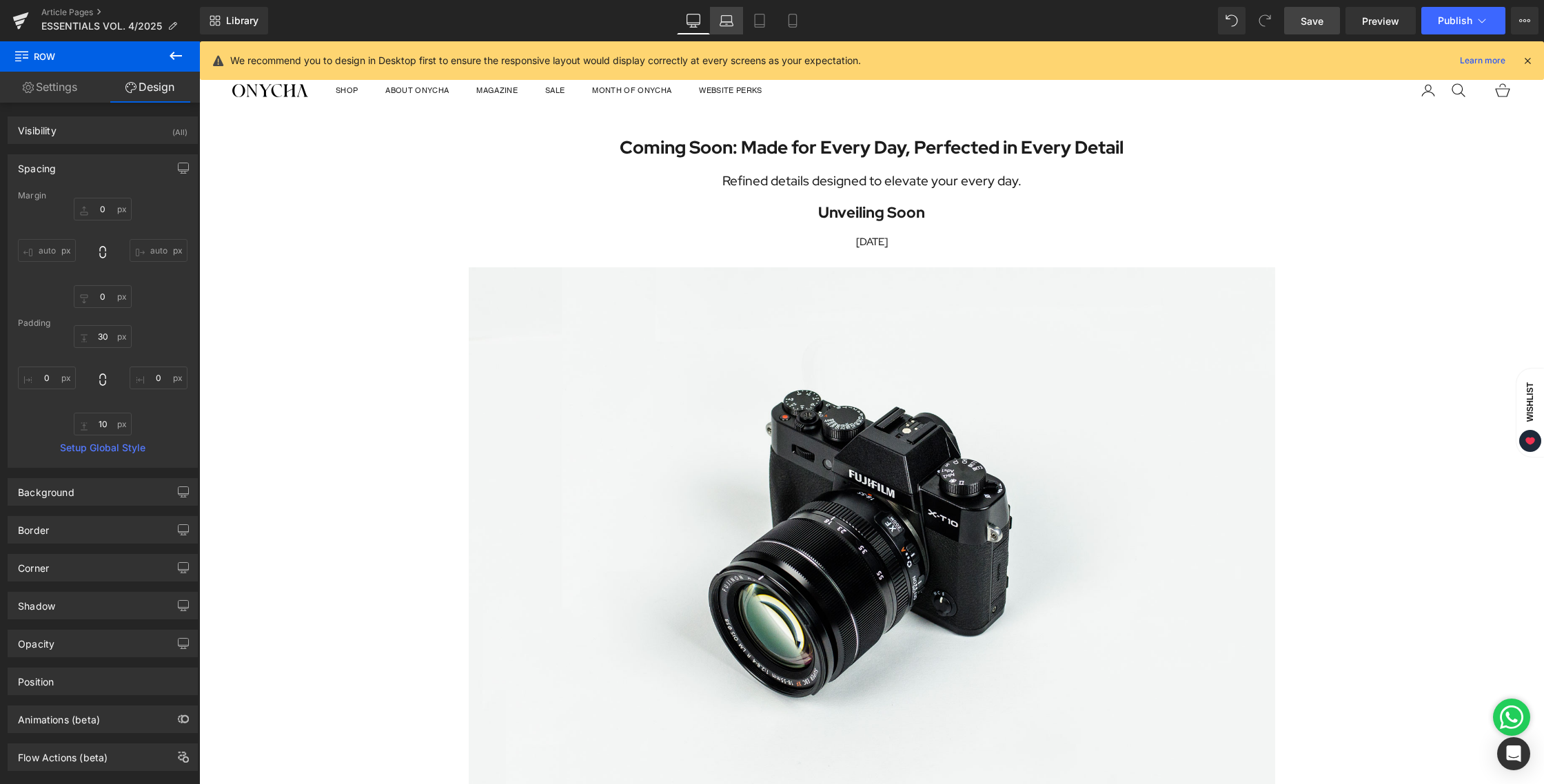
click at [728, 21] on icon at bounding box center [726, 21] width 14 height 14
type input "0"
type input "30"
type input "0"
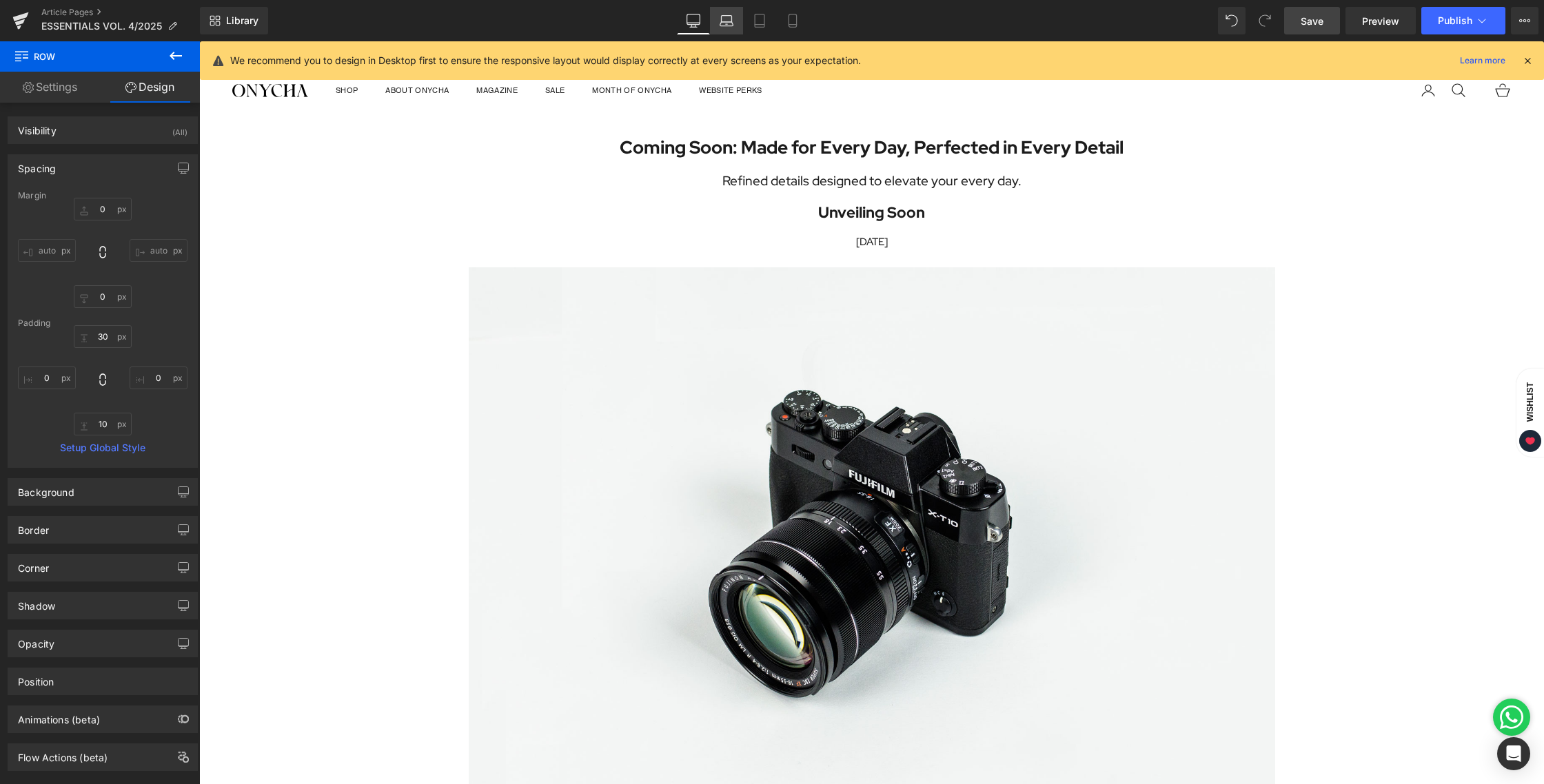
type input "10"
type input "0"
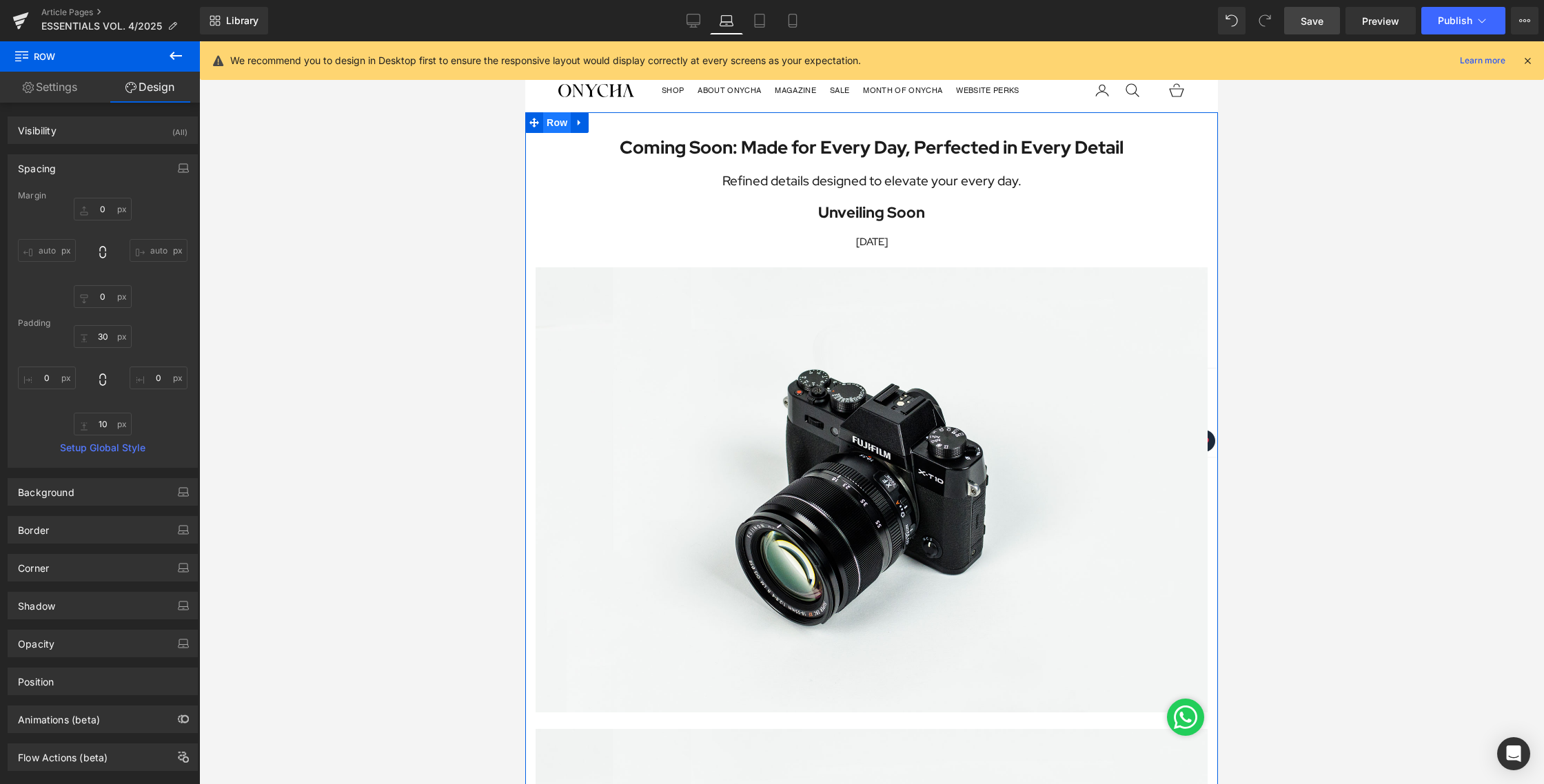
click at [552, 119] on span "Row" at bounding box center [557, 123] width 28 height 21
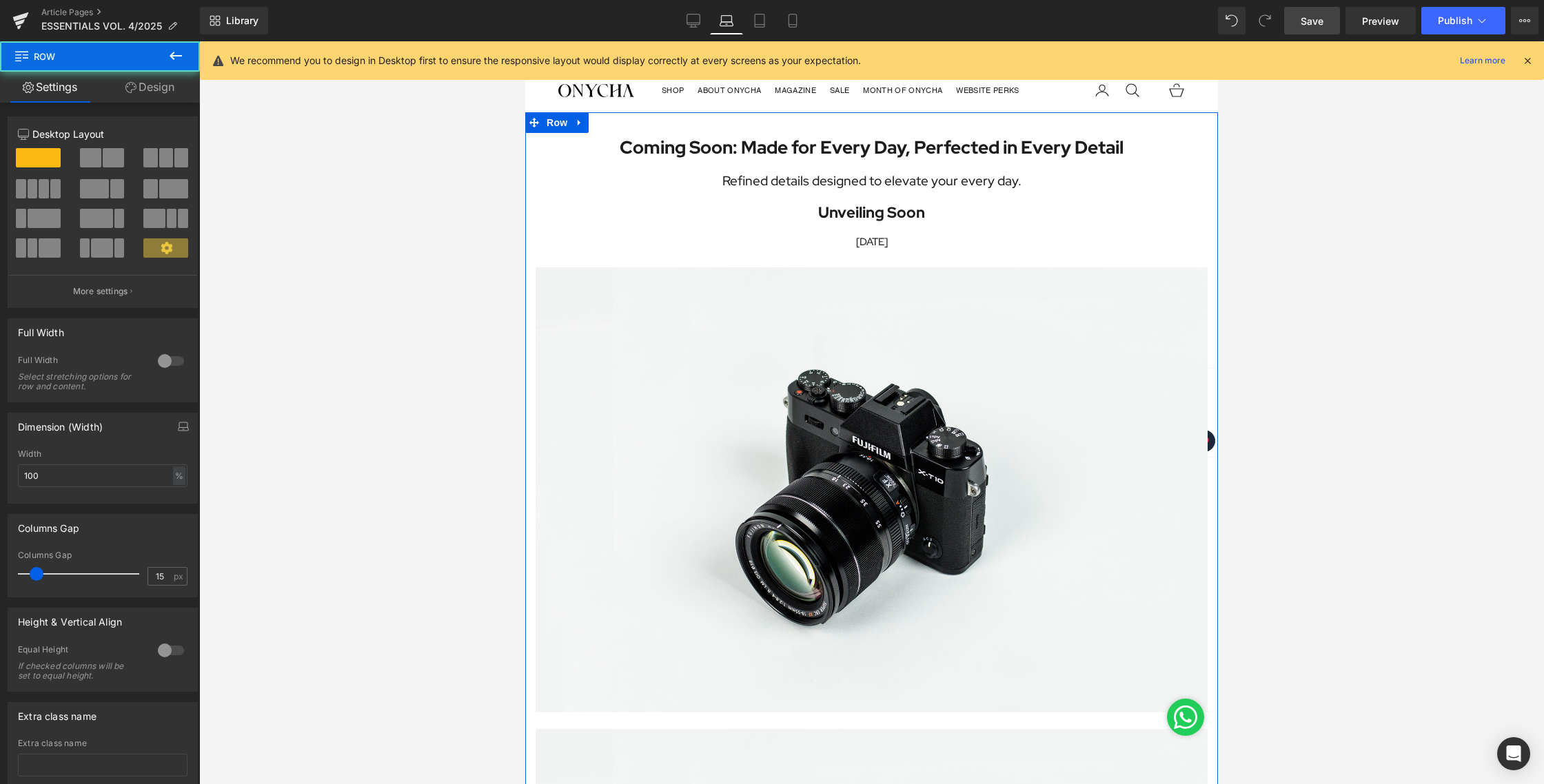
click at [131, 101] on link "Design" at bounding box center [150, 87] width 100 height 31
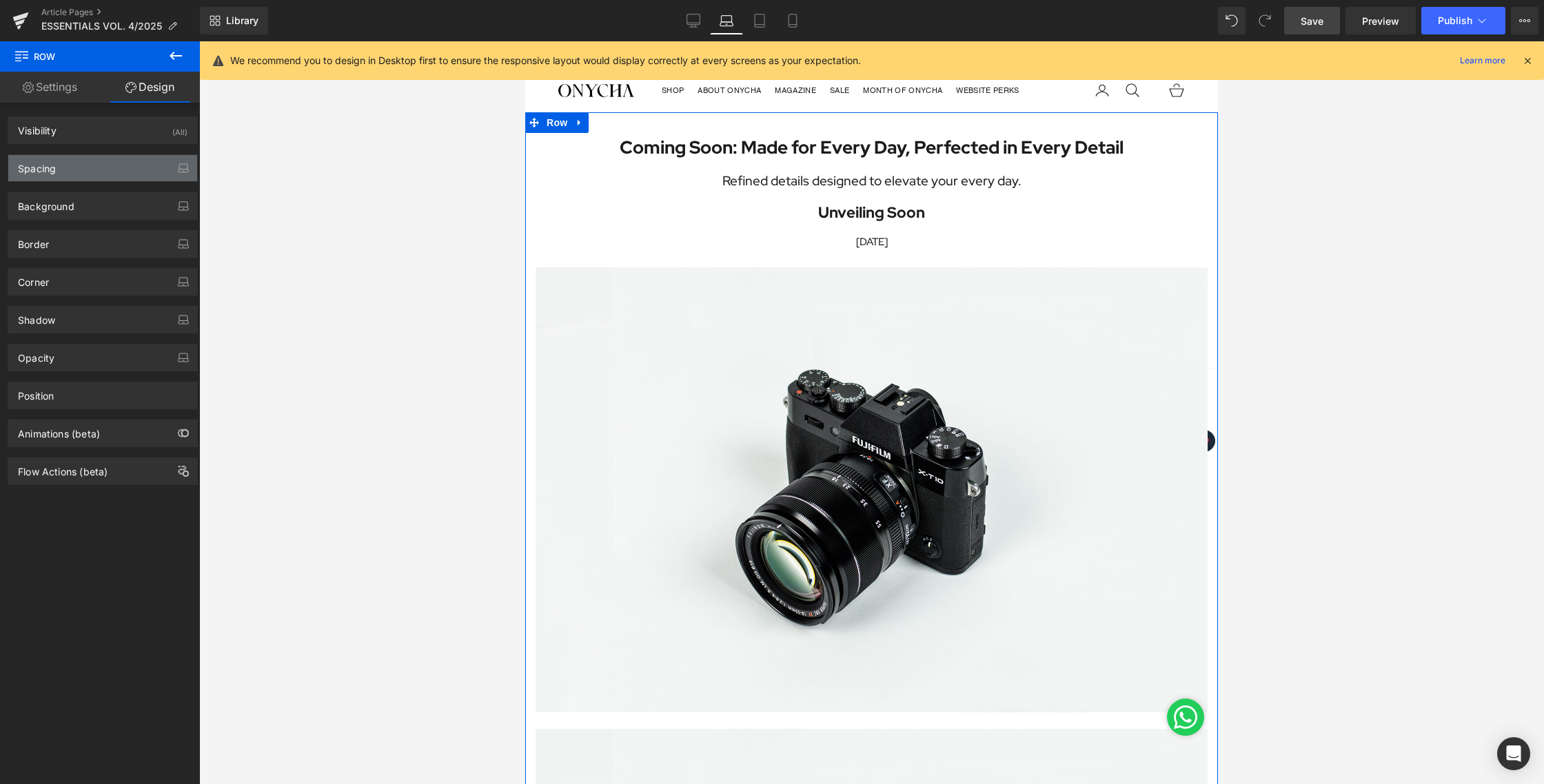
click at [75, 173] on div "Spacing" at bounding box center [103, 168] width 189 height 26
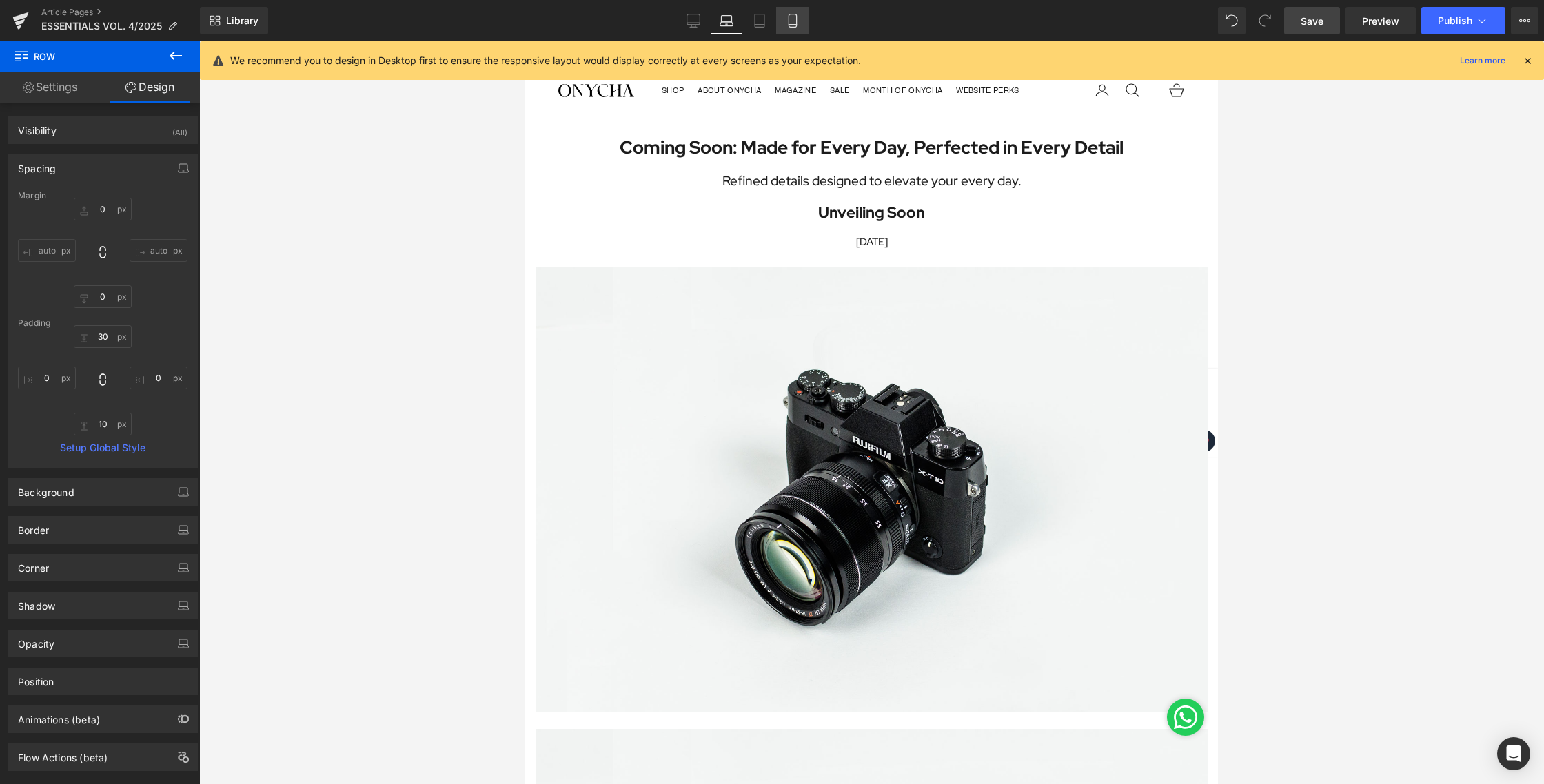
click at [786, 24] on link "Mobile" at bounding box center [793, 21] width 33 height 28
type input "0"
type input "30"
type input "0"
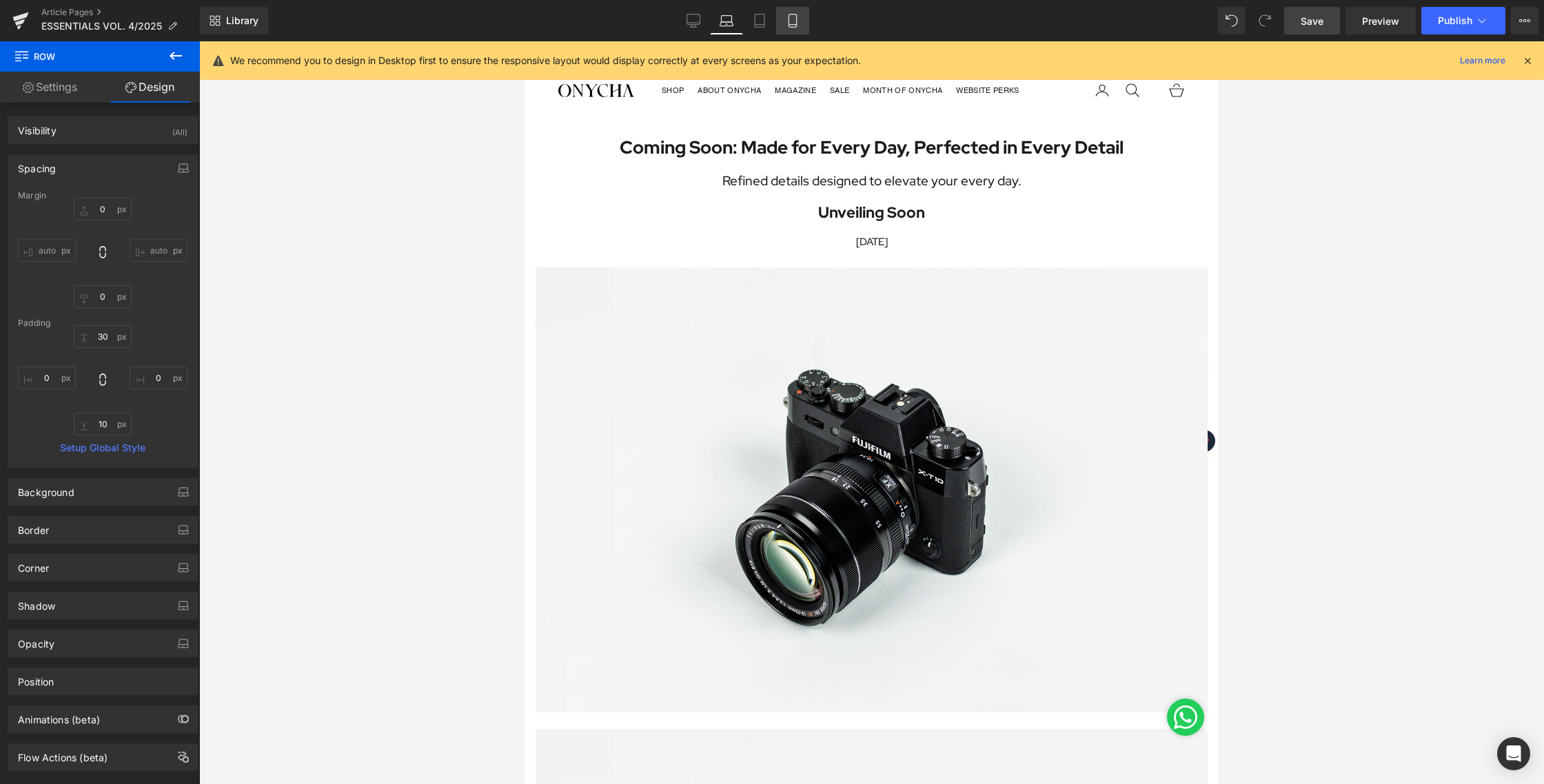
type input "10"
type input "0"
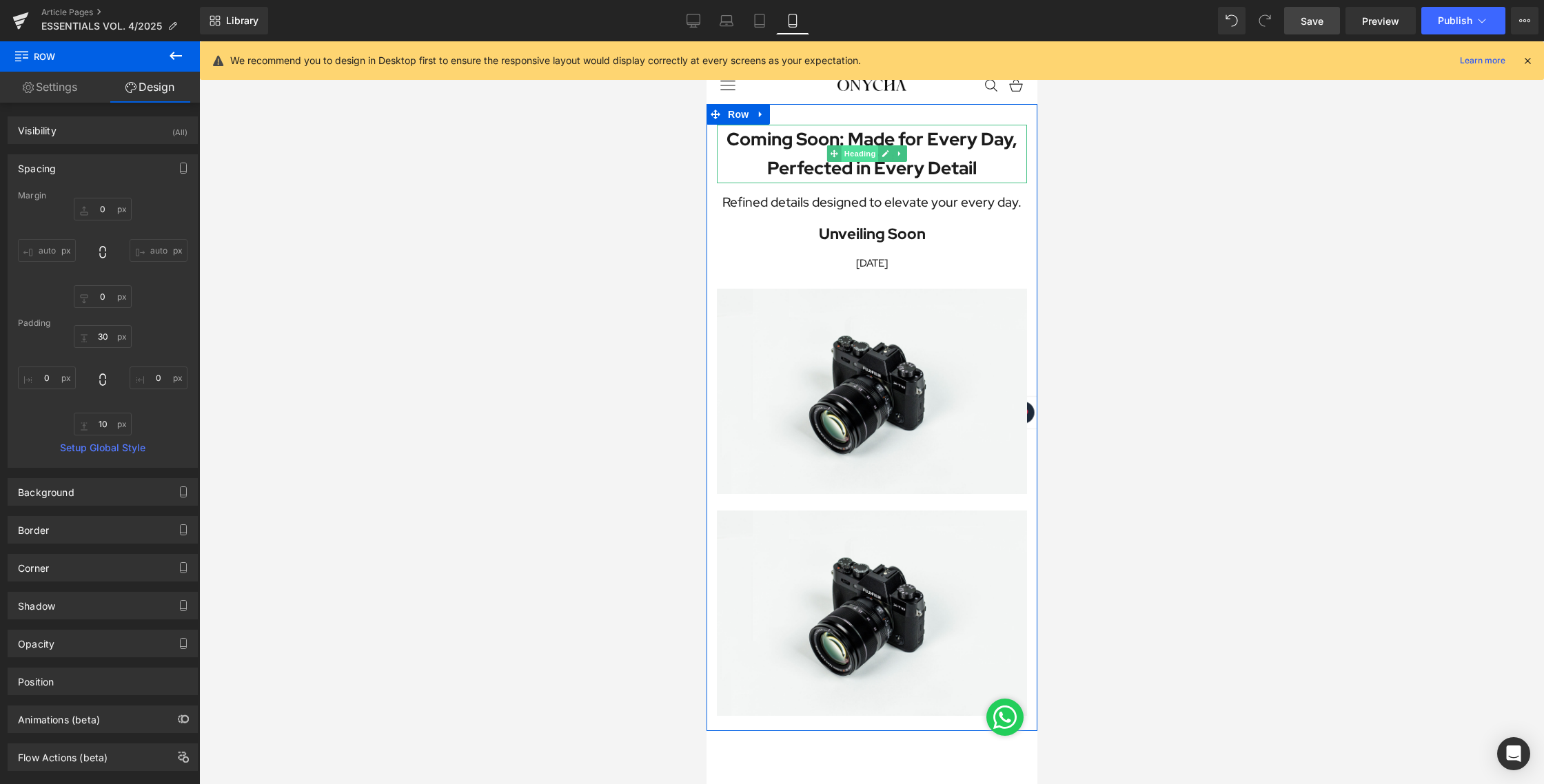
click at [867, 148] on span "Heading" at bounding box center [859, 153] width 37 height 17
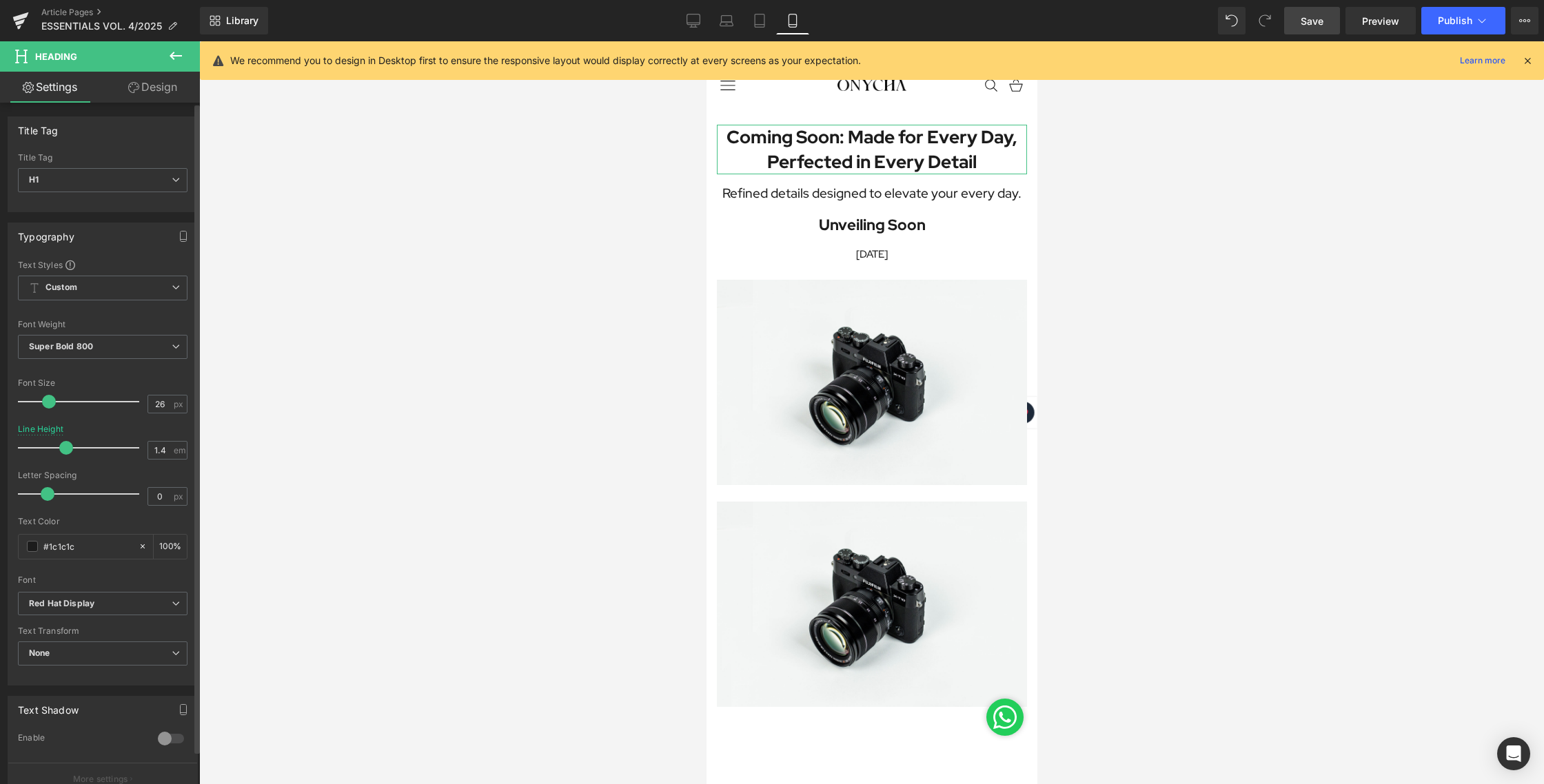
type input "1.5"
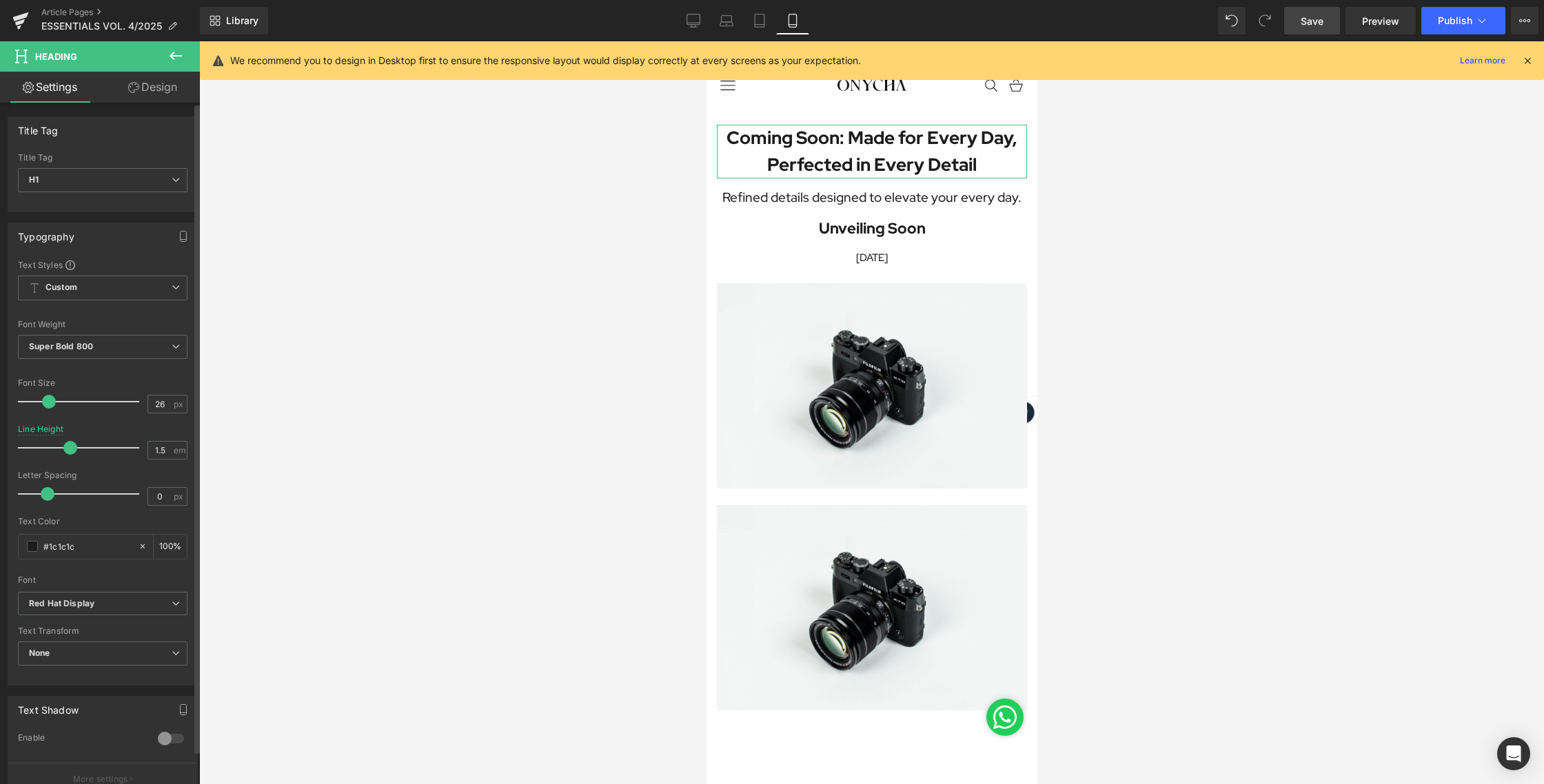
click at [65, 445] on span at bounding box center [70, 448] width 14 height 14
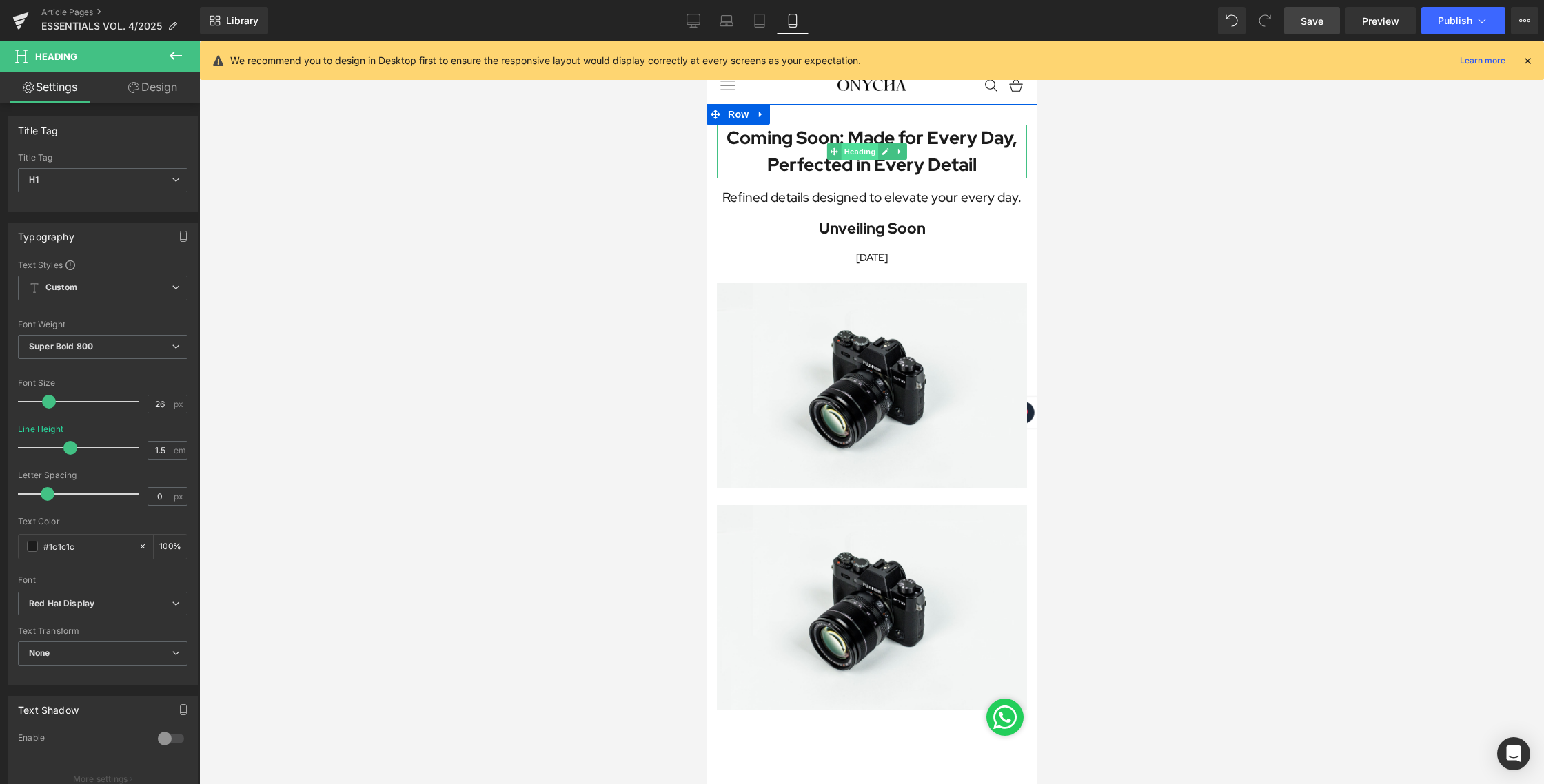
click at [868, 156] on span "Heading" at bounding box center [859, 151] width 37 height 17
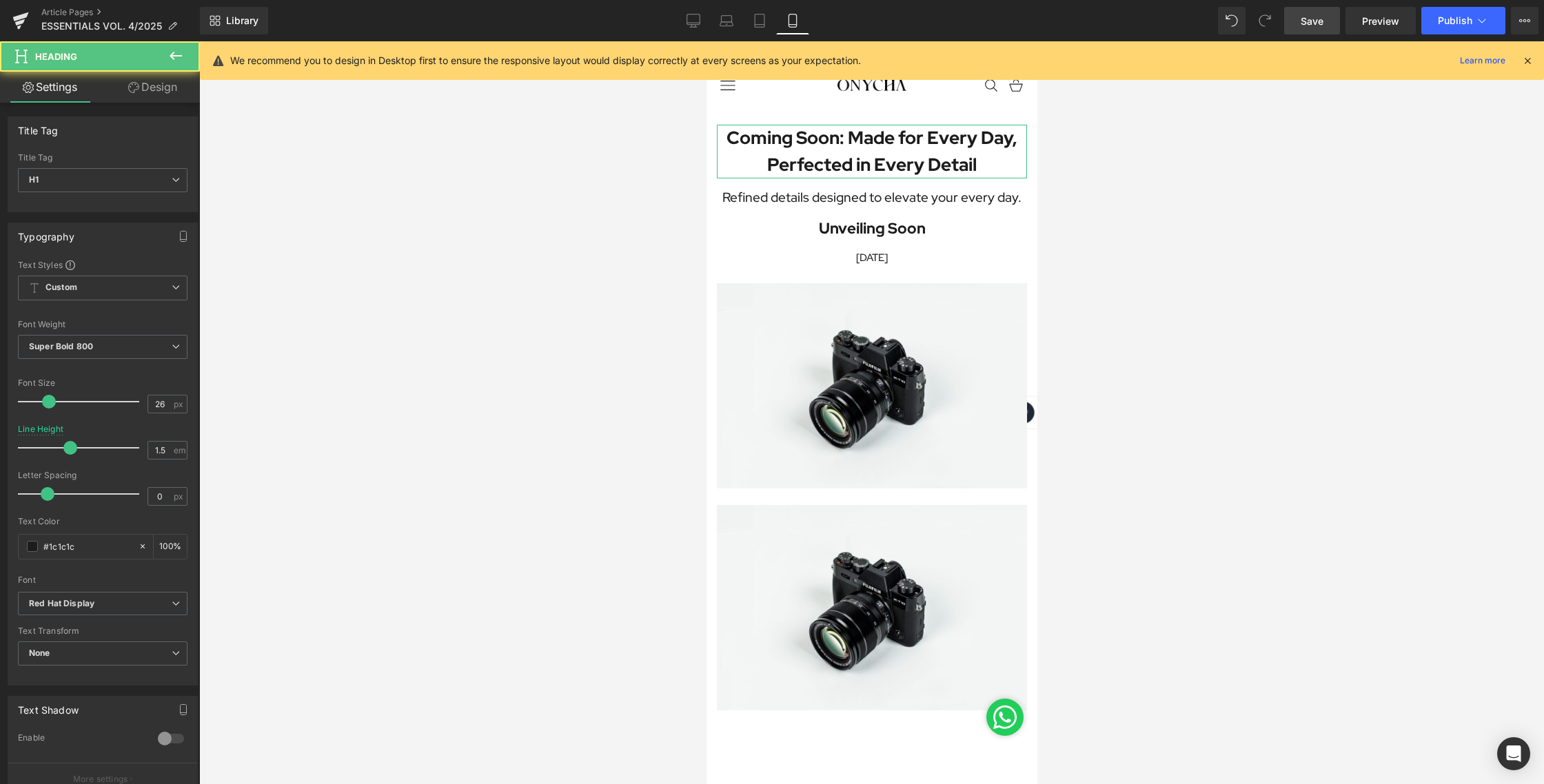
click at [158, 81] on link "Design" at bounding box center [153, 87] width 100 height 31
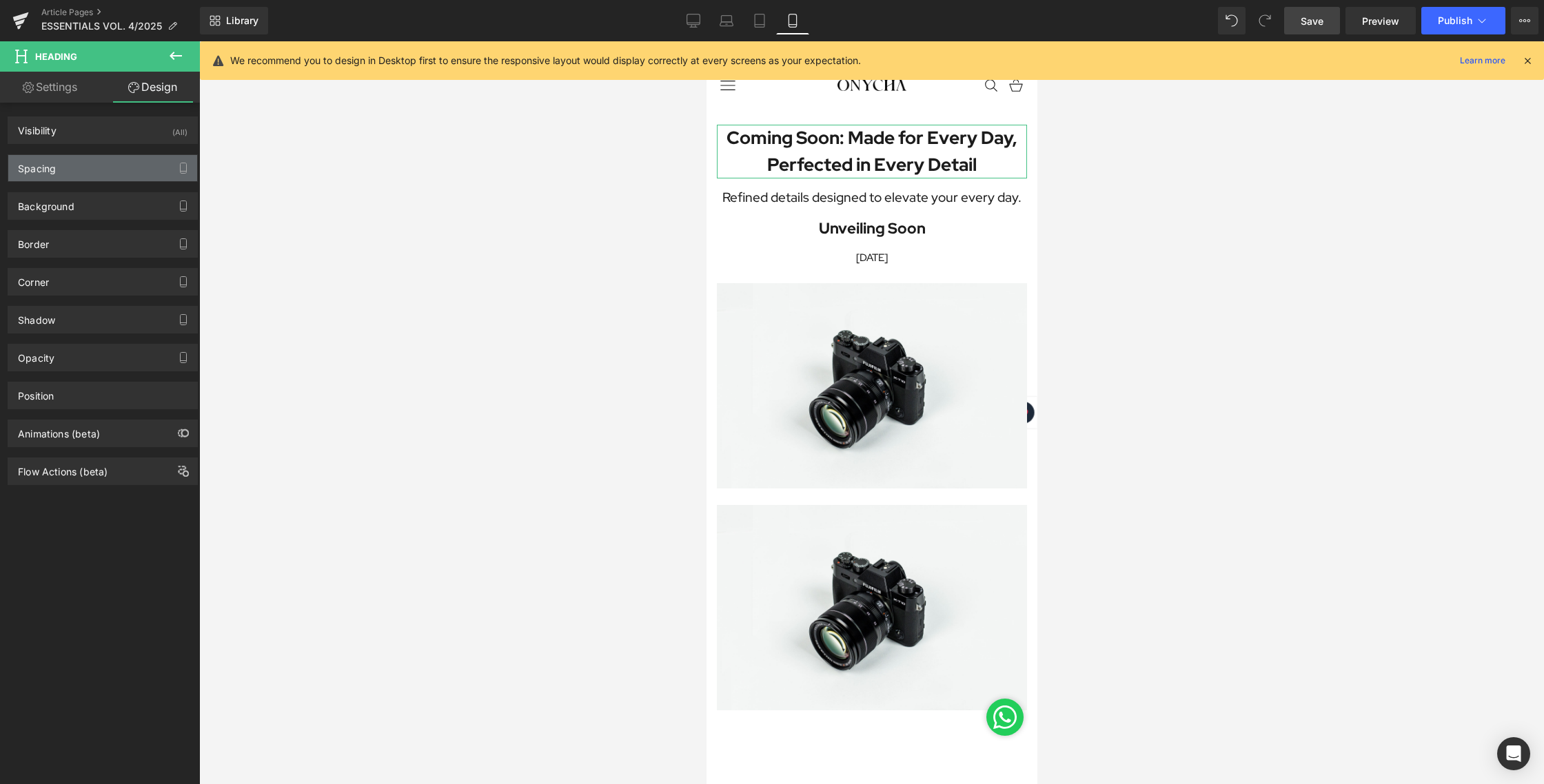
click at [62, 173] on div "Spacing" at bounding box center [103, 168] width 189 height 26
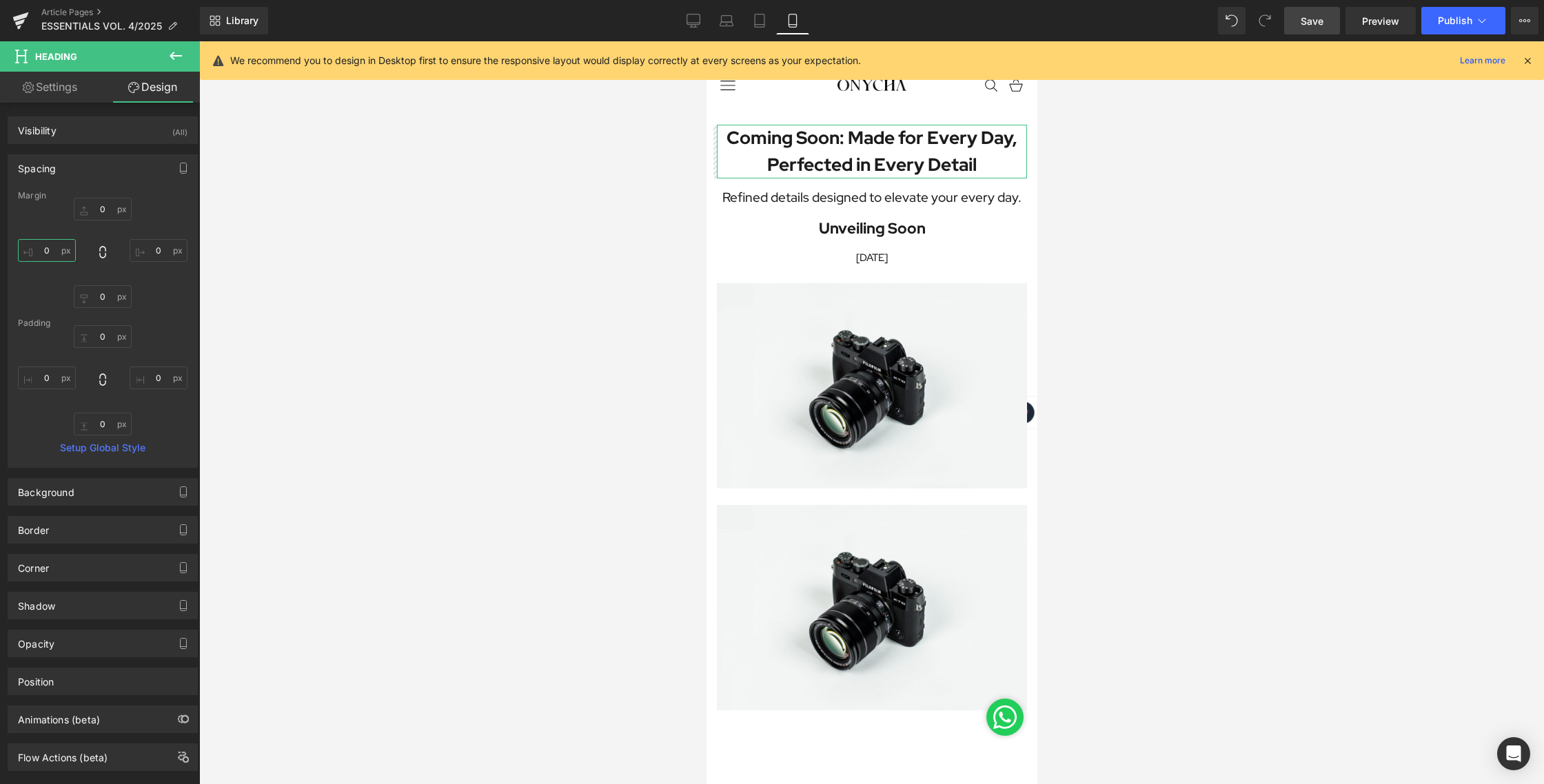
click at [50, 248] on input "0" at bounding box center [47, 250] width 58 height 23
type input "30"
click at [146, 248] on input "0" at bounding box center [158, 250] width 58 height 23
type input "30"
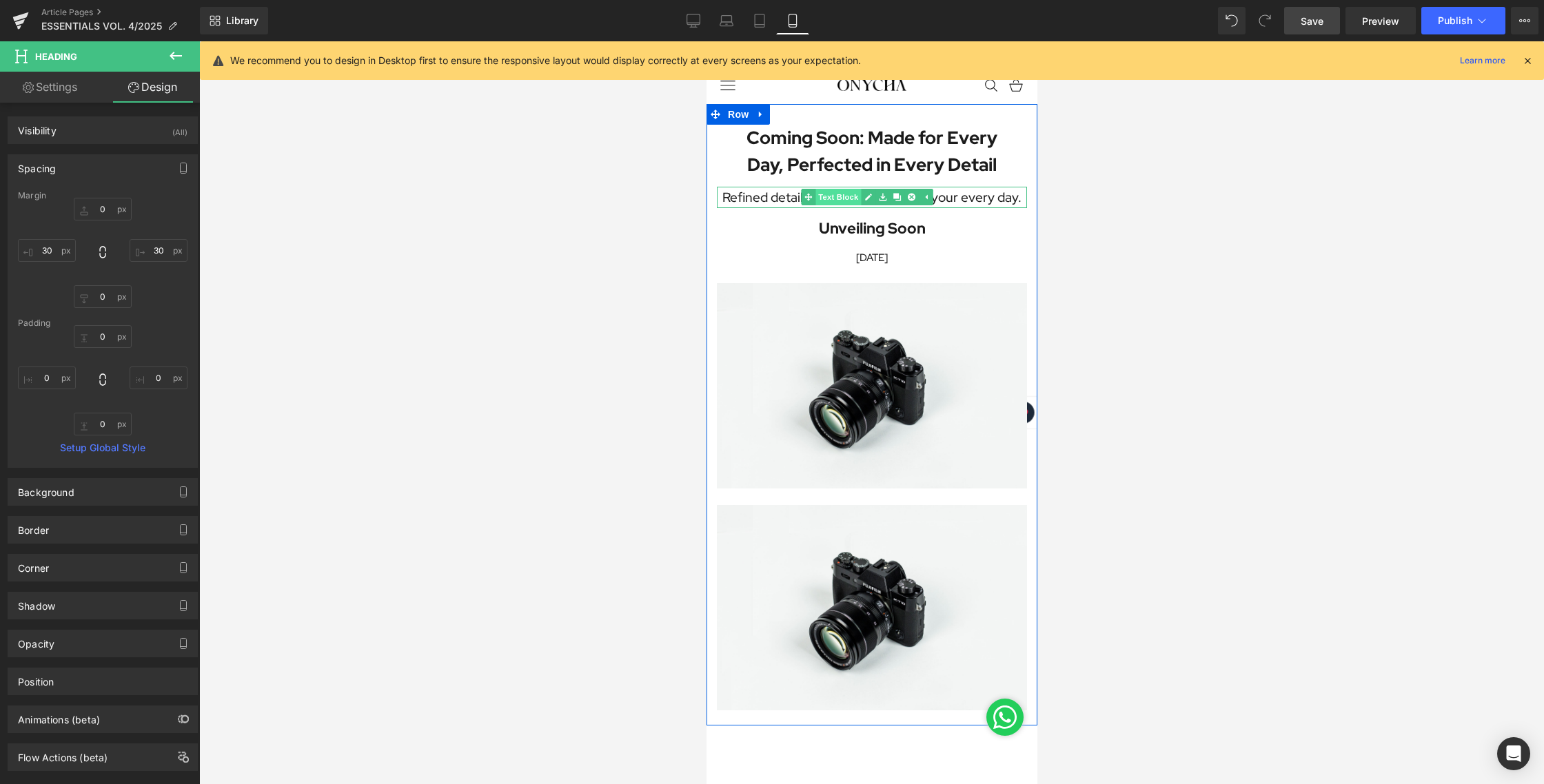
click at [839, 201] on span "Text Block" at bounding box center [837, 197] width 46 height 17
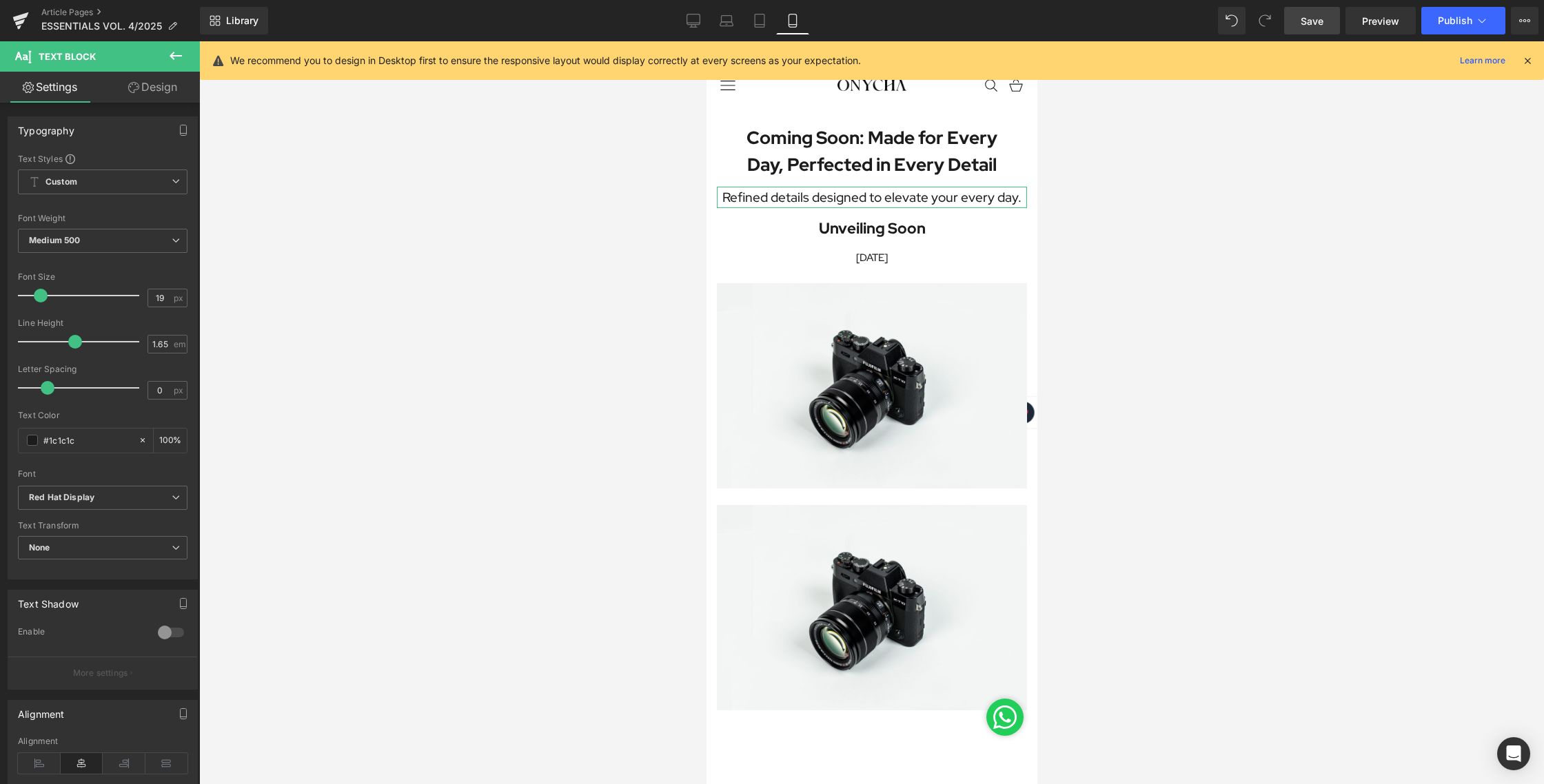
click at [157, 75] on link "Design" at bounding box center [153, 87] width 100 height 31
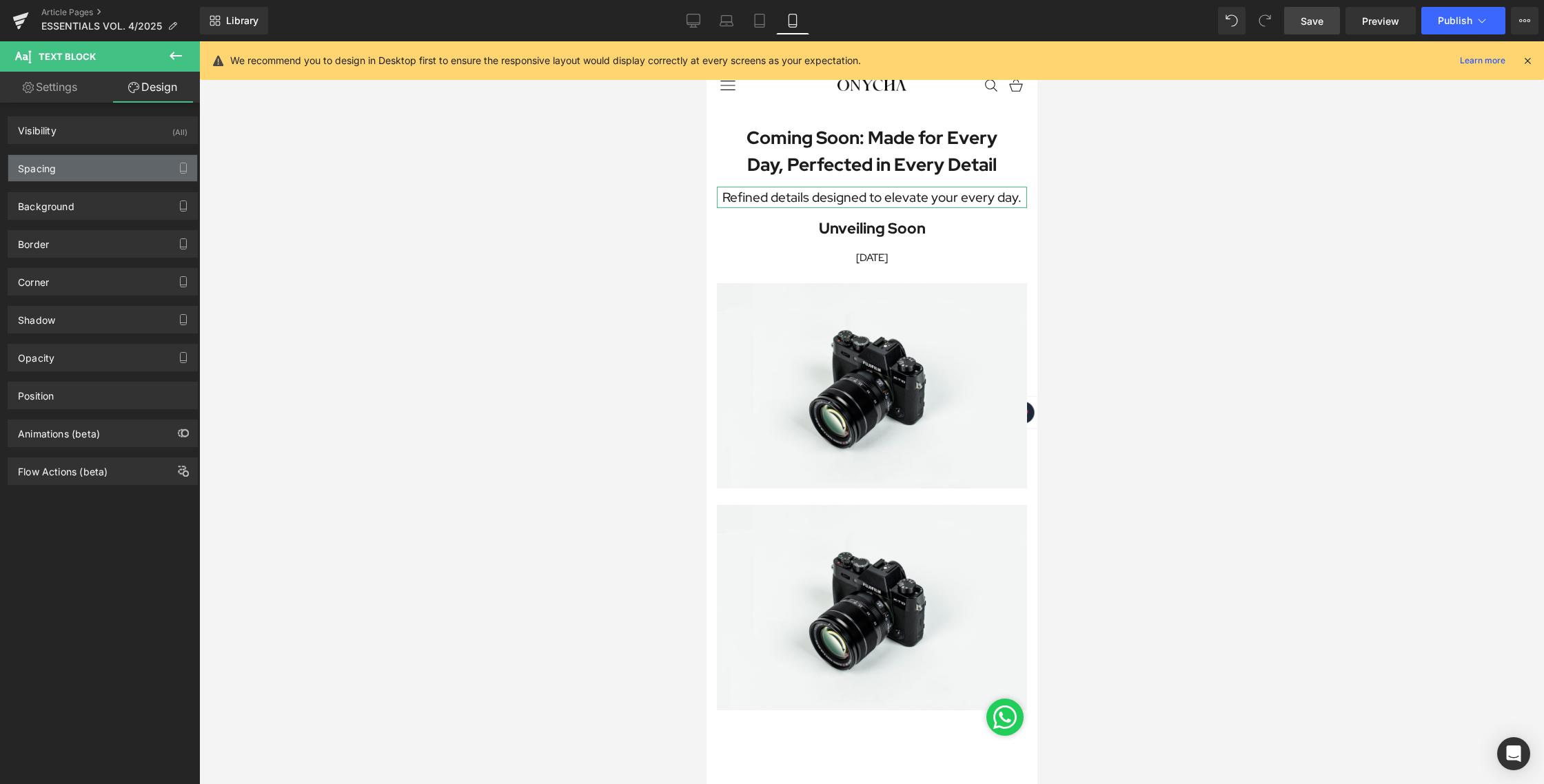
click at [78, 172] on div "Spacing" at bounding box center [103, 168] width 189 height 26
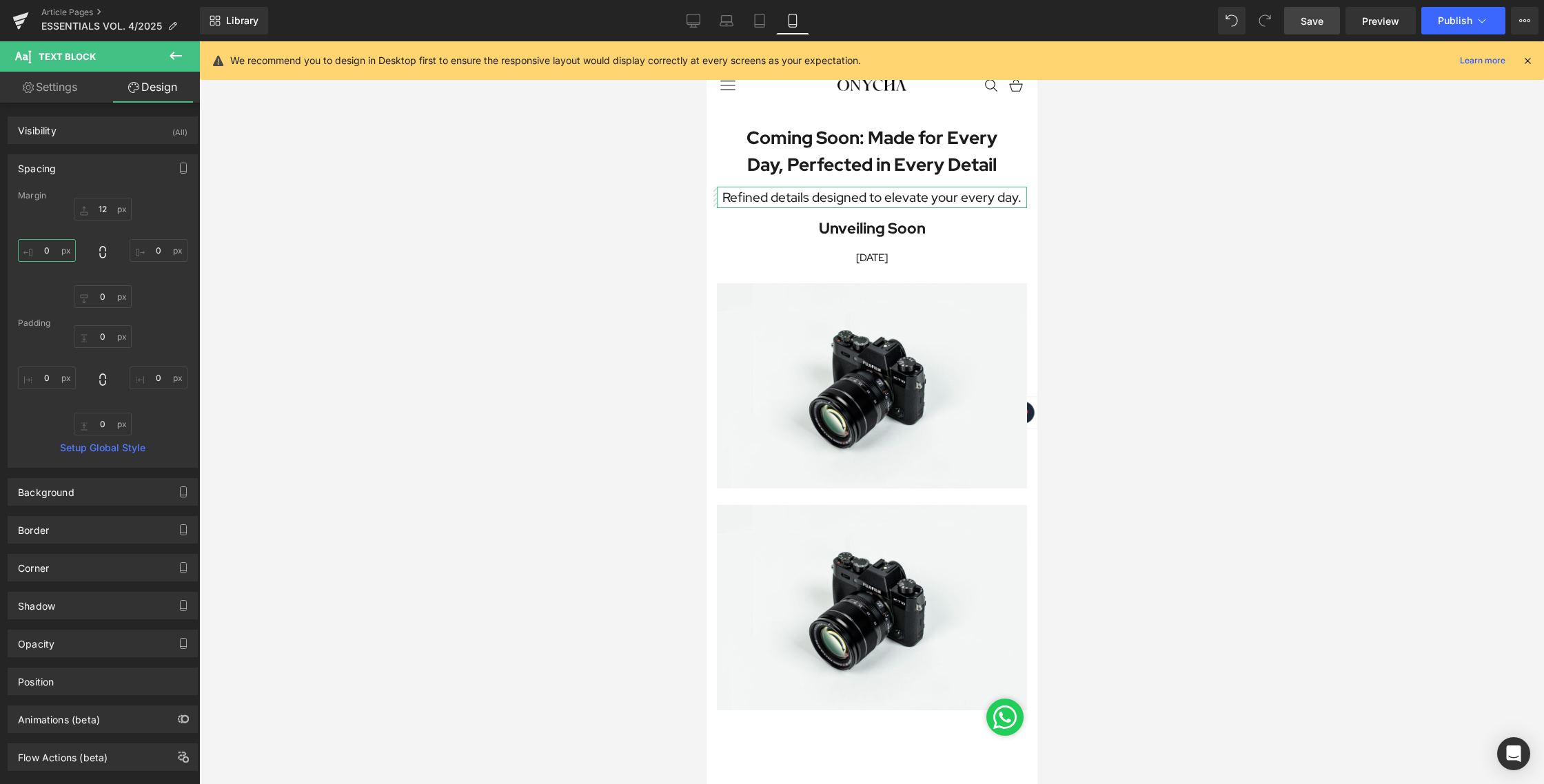
click at [52, 248] on input "0" at bounding box center [47, 250] width 58 height 23
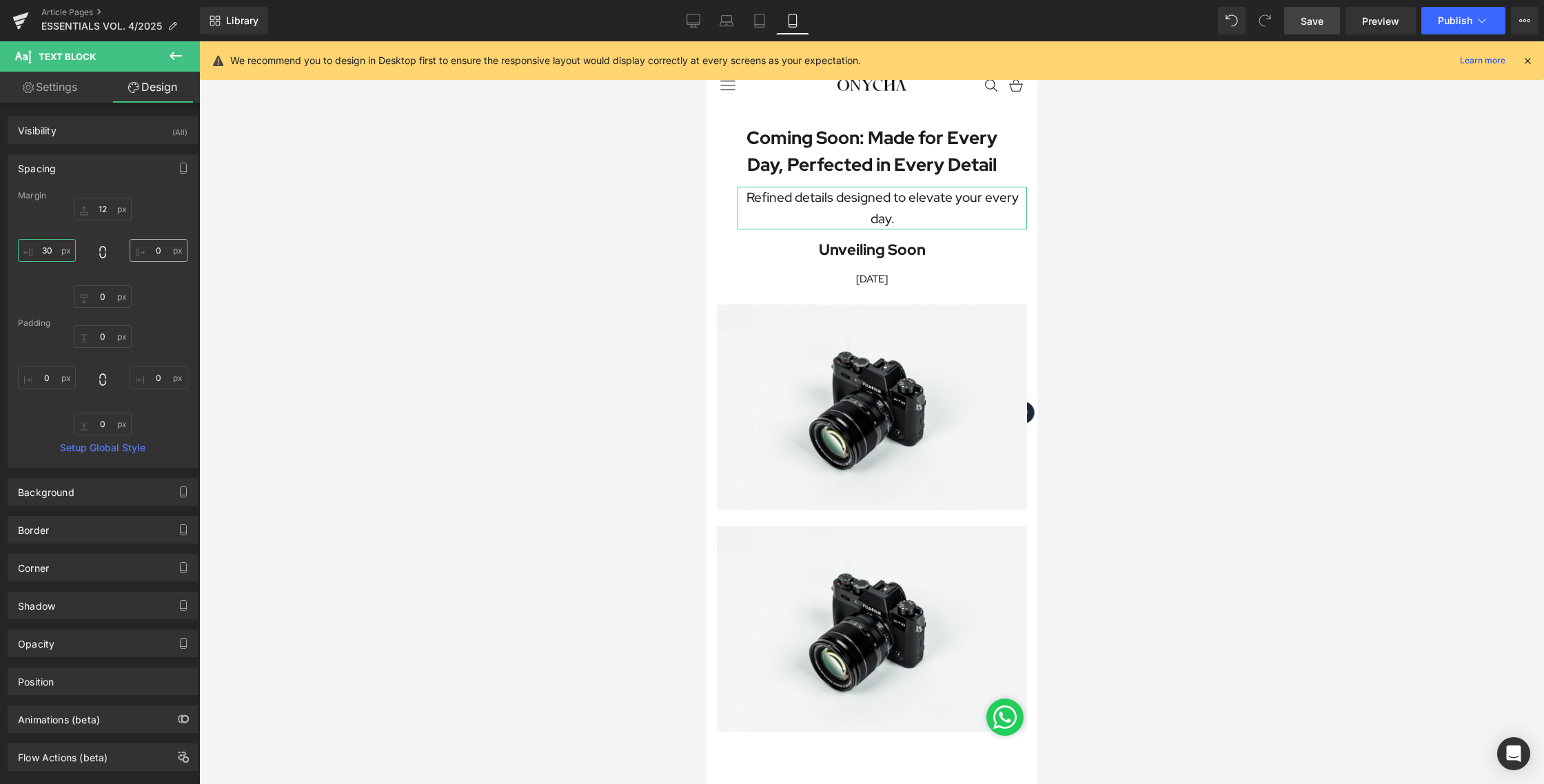
type input "30"
click at [145, 249] on input "0" at bounding box center [158, 250] width 58 height 23
type input "30"
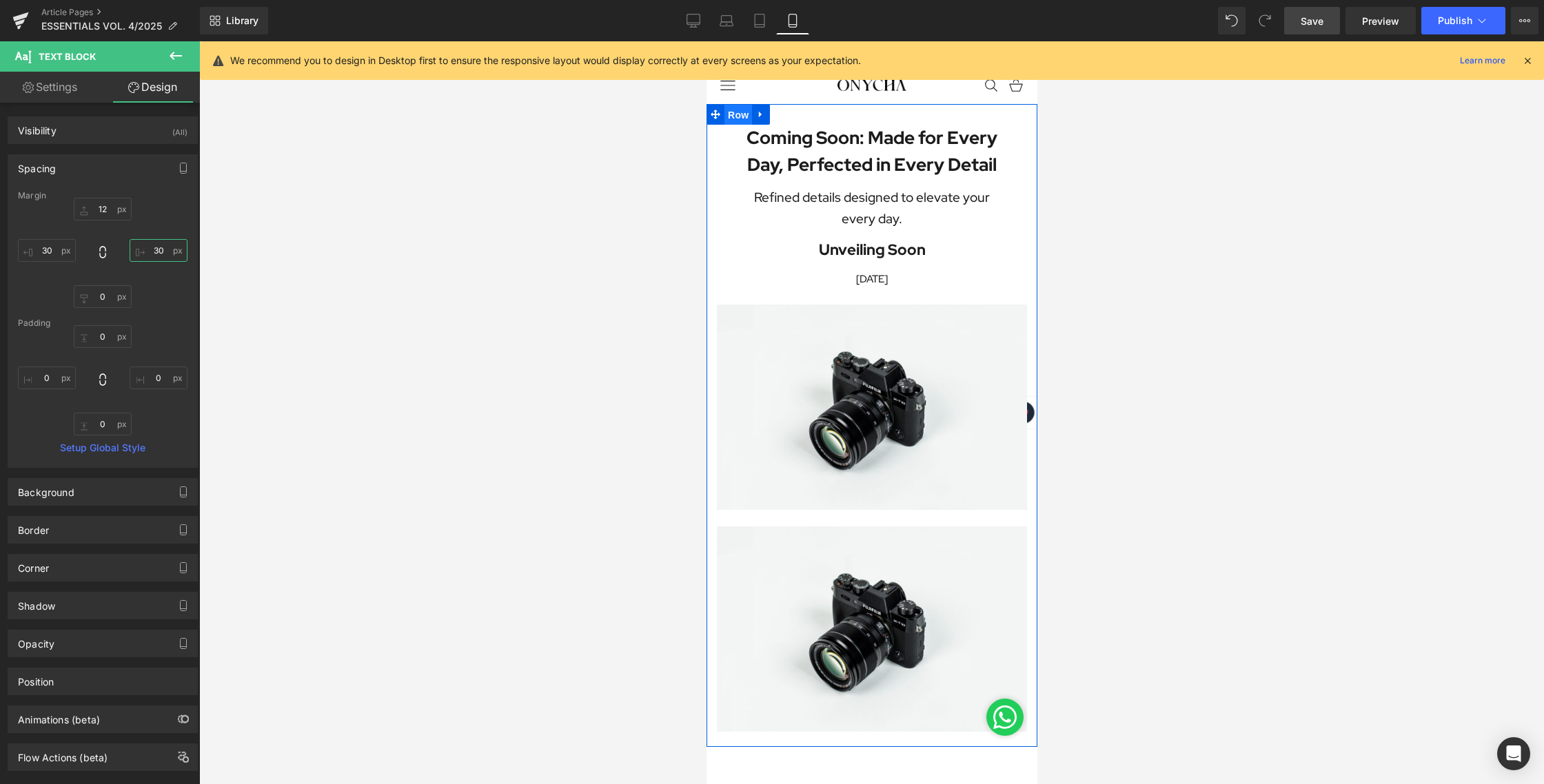
drag, startPoint x: 735, startPoint y: 108, endPoint x: 1305, endPoint y: 153, distance: 571.8
click at [735, 108] on span "Row" at bounding box center [737, 115] width 28 height 21
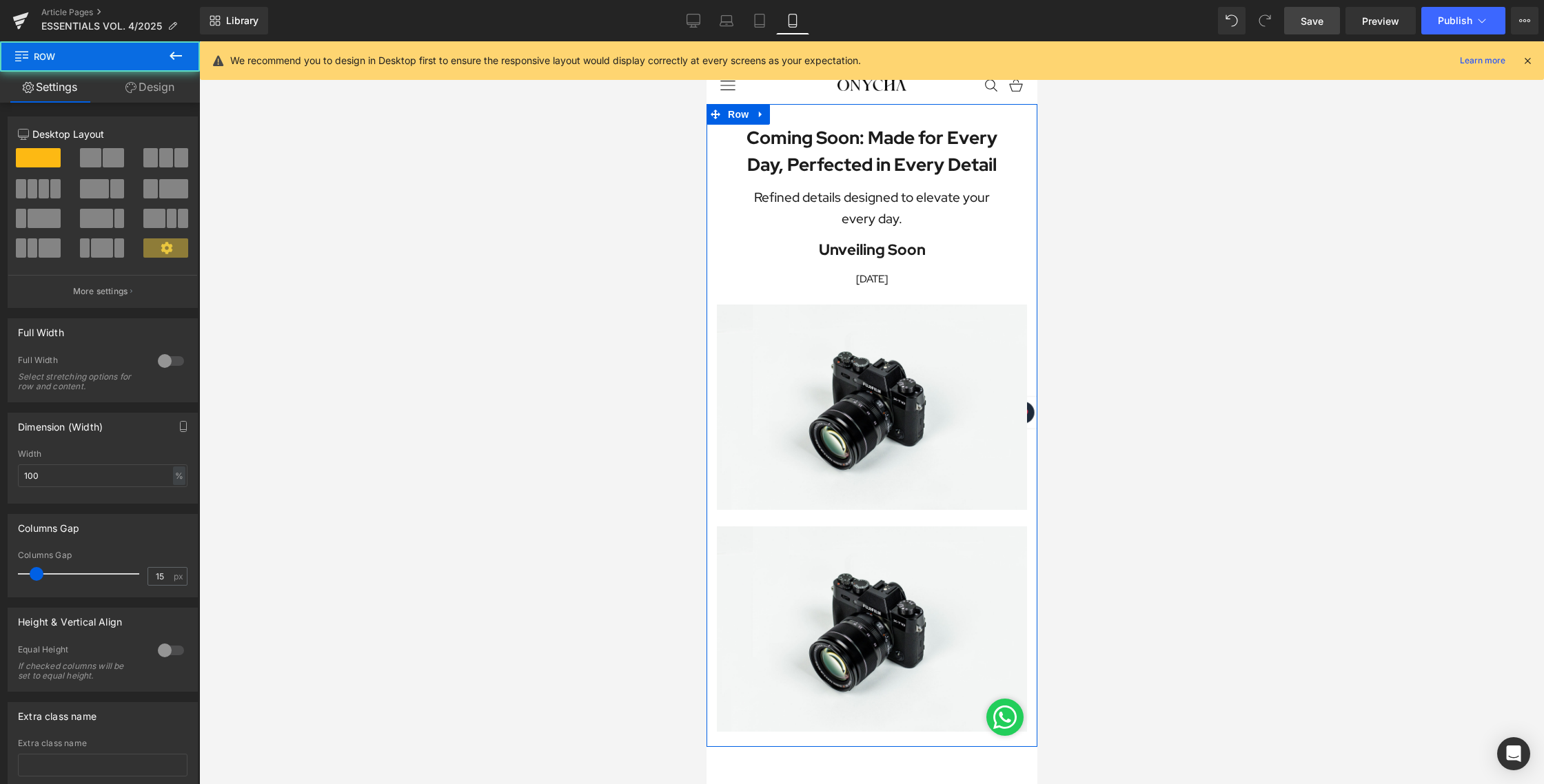
click at [140, 89] on link "Design" at bounding box center [150, 87] width 100 height 31
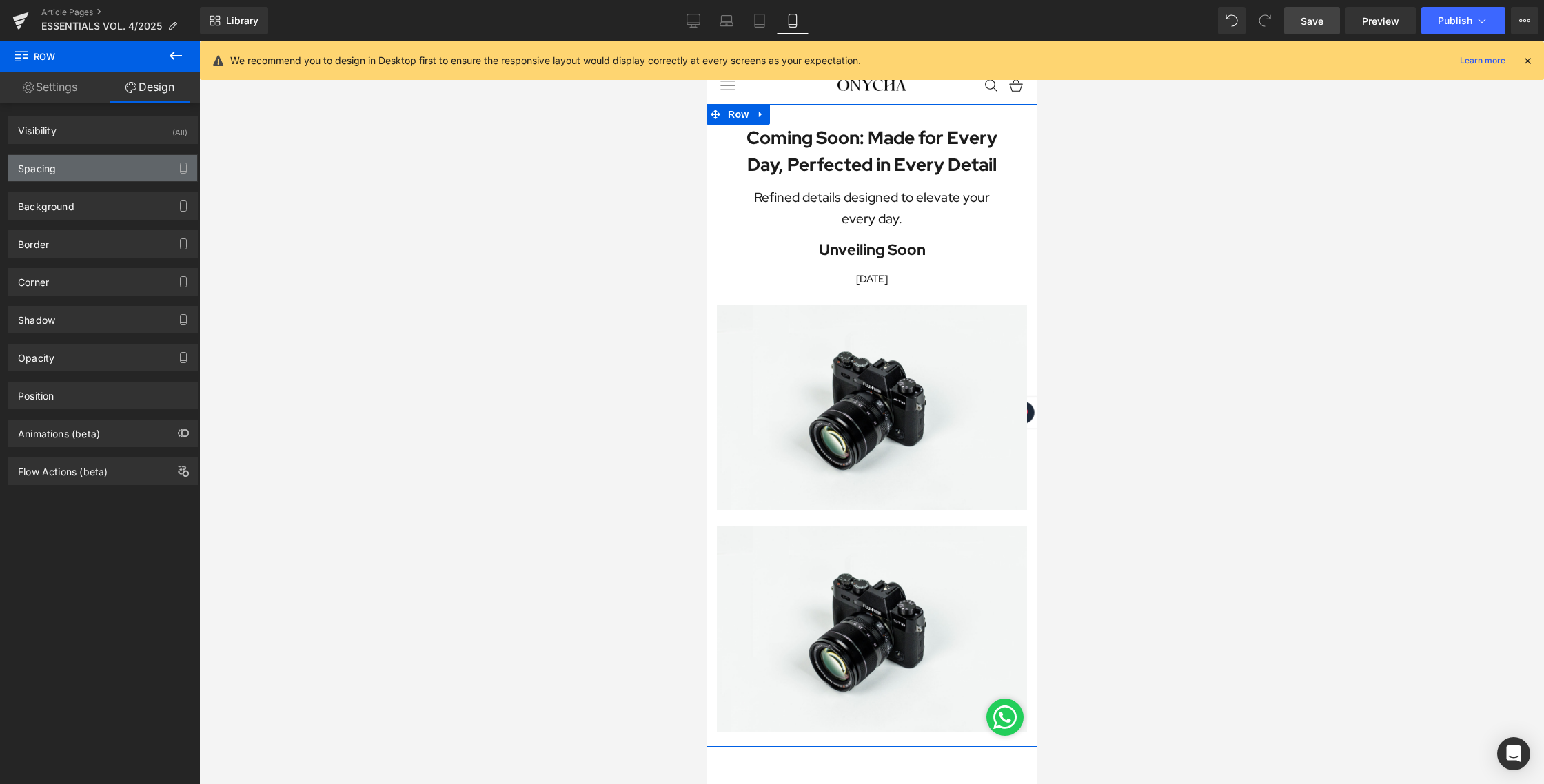
click at [53, 175] on div "Spacing" at bounding box center [103, 168] width 189 height 26
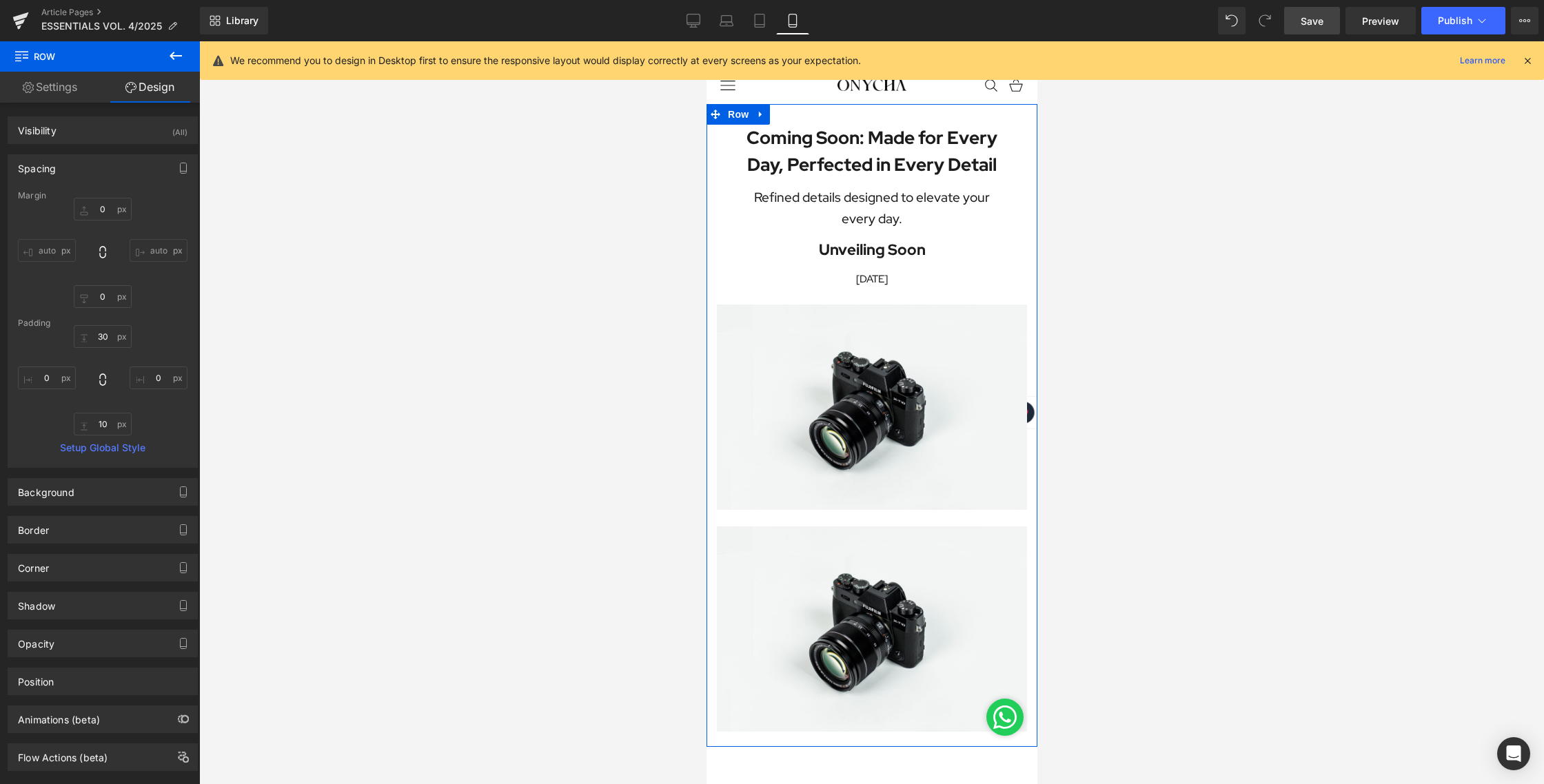
click at [50, 248] on input "auto" at bounding box center [47, 250] width 58 height 23
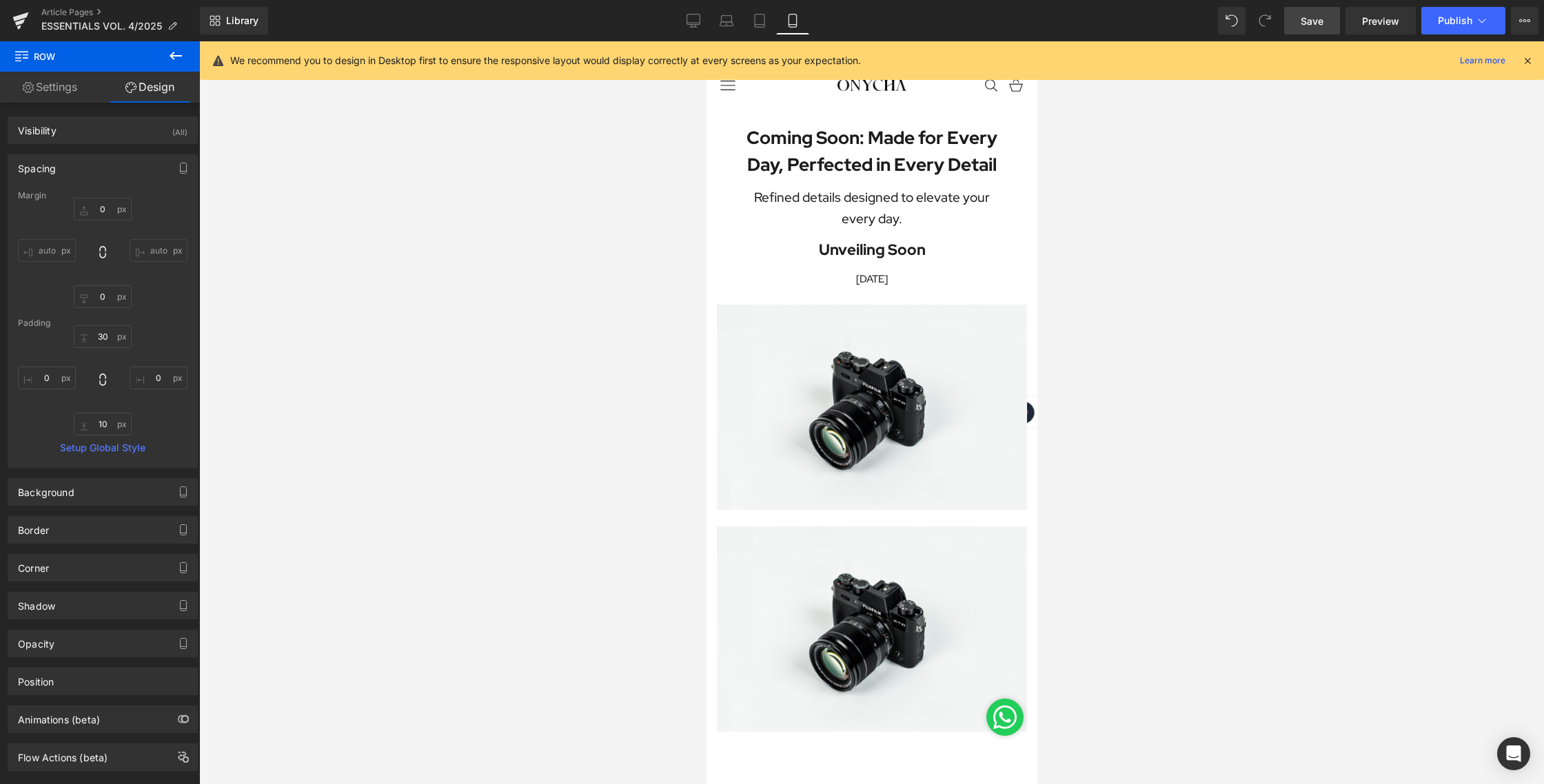
click at [628, 253] on div at bounding box center [871, 413] width 1345 height 742
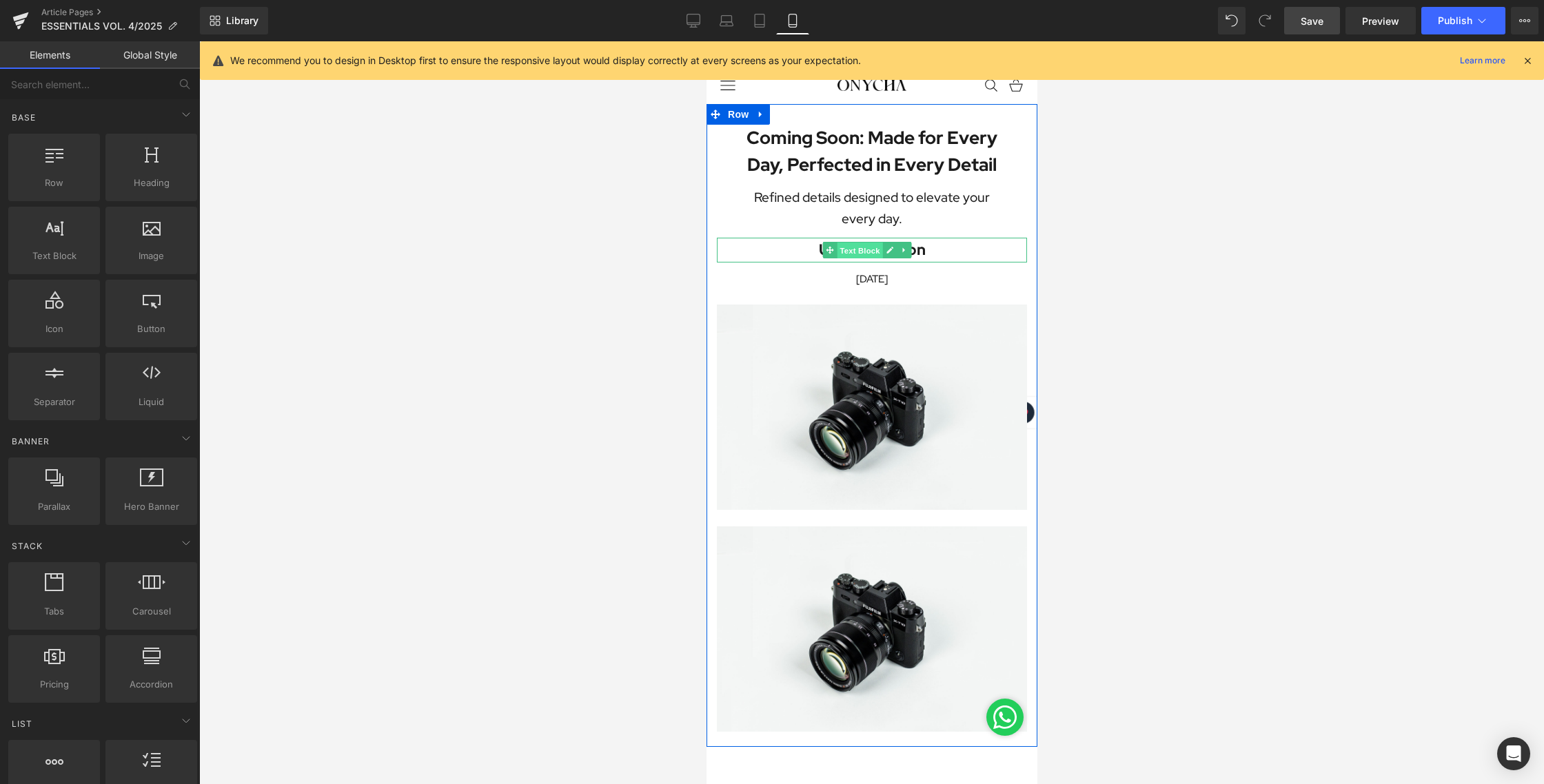
click at [853, 248] on span "Text Block" at bounding box center [859, 250] width 46 height 17
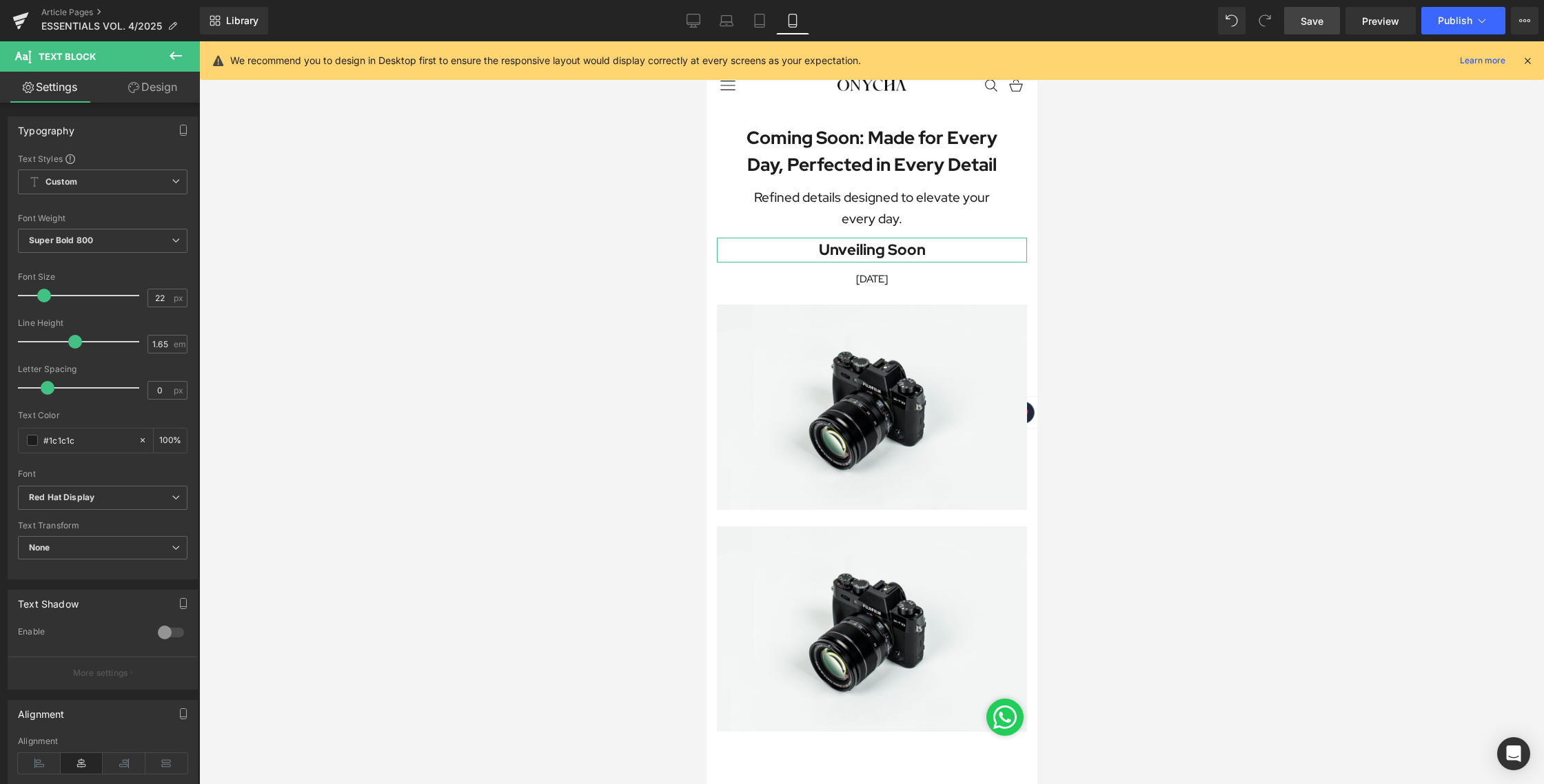
click at [153, 92] on link "Design" at bounding box center [153, 87] width 100 height 31
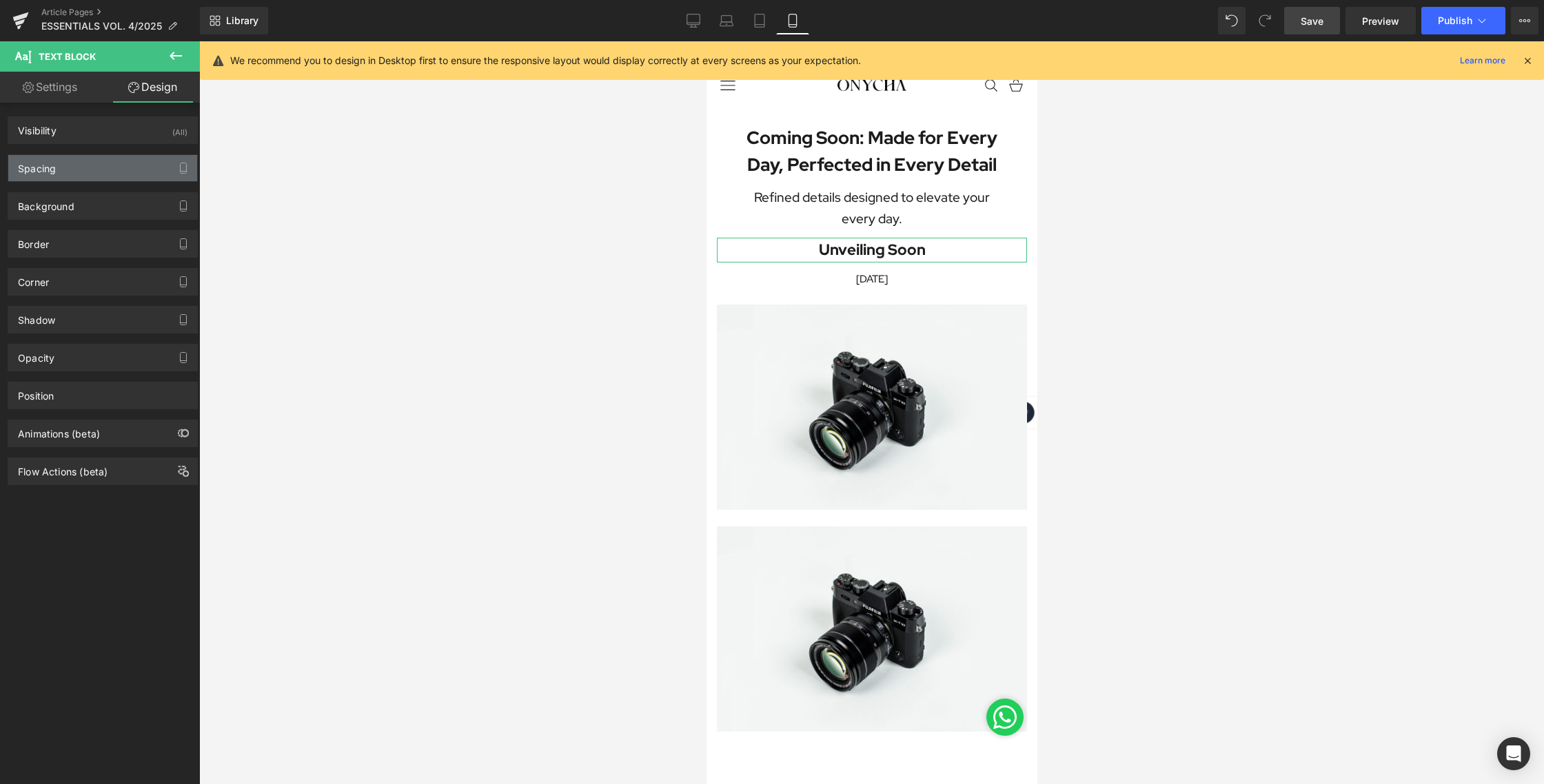
click at [72, 163] on div "Spacing" at bounding box center [103, 168] width 189 height 26
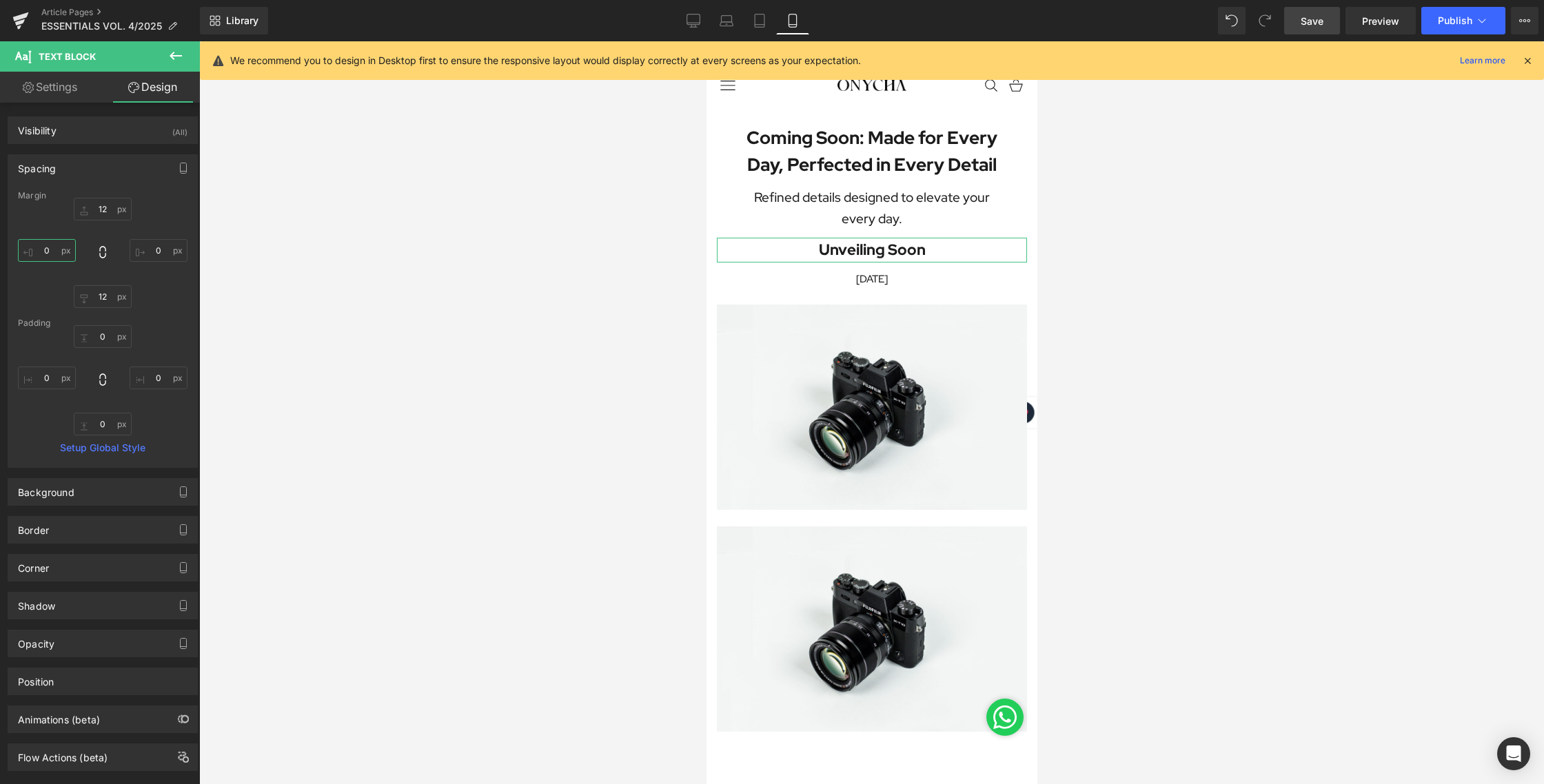
click at [53, 248] on input "0" at bounding box center [47, 250] width 58 height 23
type input "30"
click at [143, 251] on input "0" at bounding box center [158, 250] width 58 height 23
type input "30"
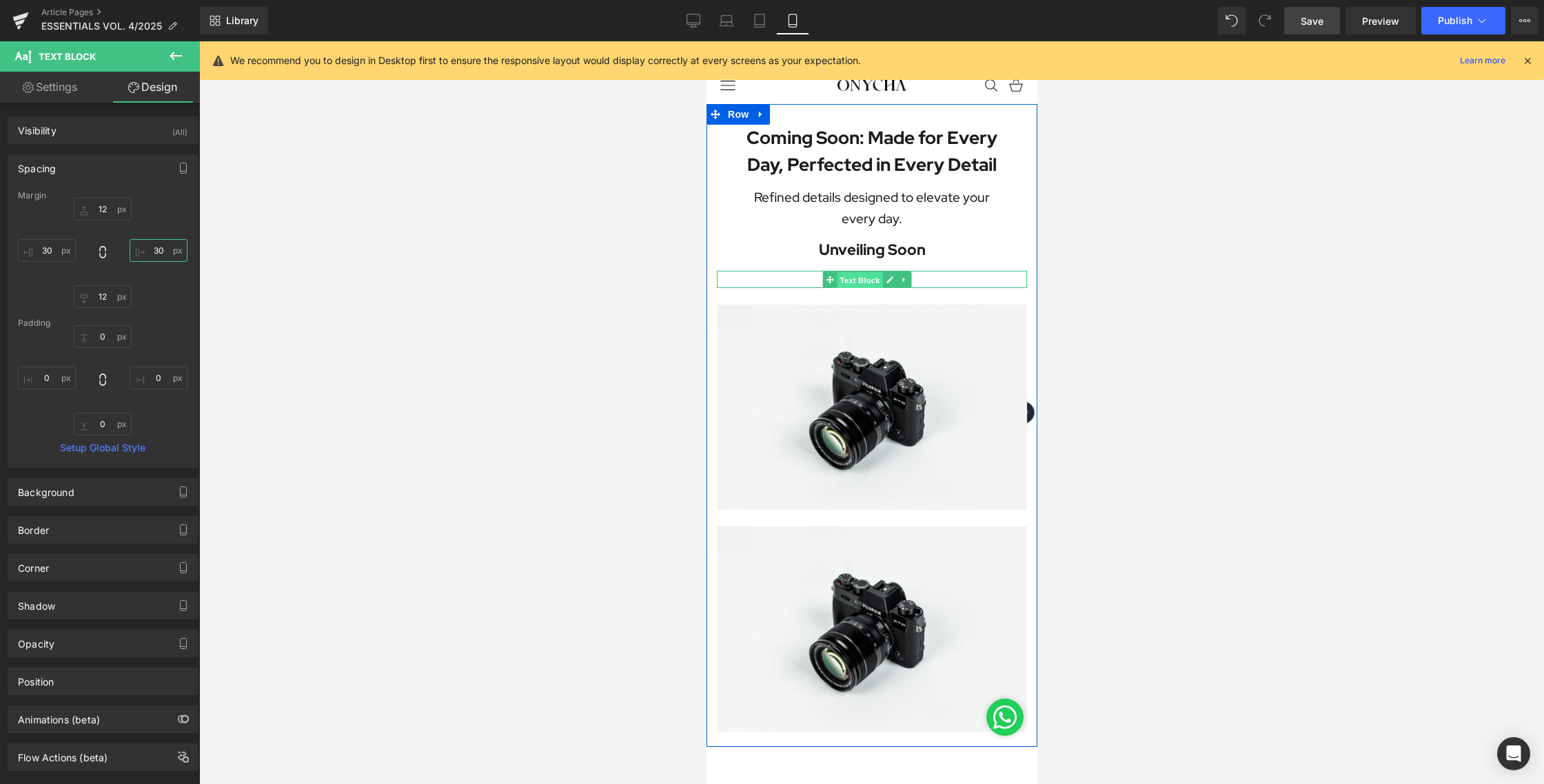
drag, startPoint x: 864, startPoint y: 275, endPoint x: 846, endPoint y: 277, distance: 18.1
click at [864, 276] on span "Text Block" at bounding box center [859, 280] width 46 height 17
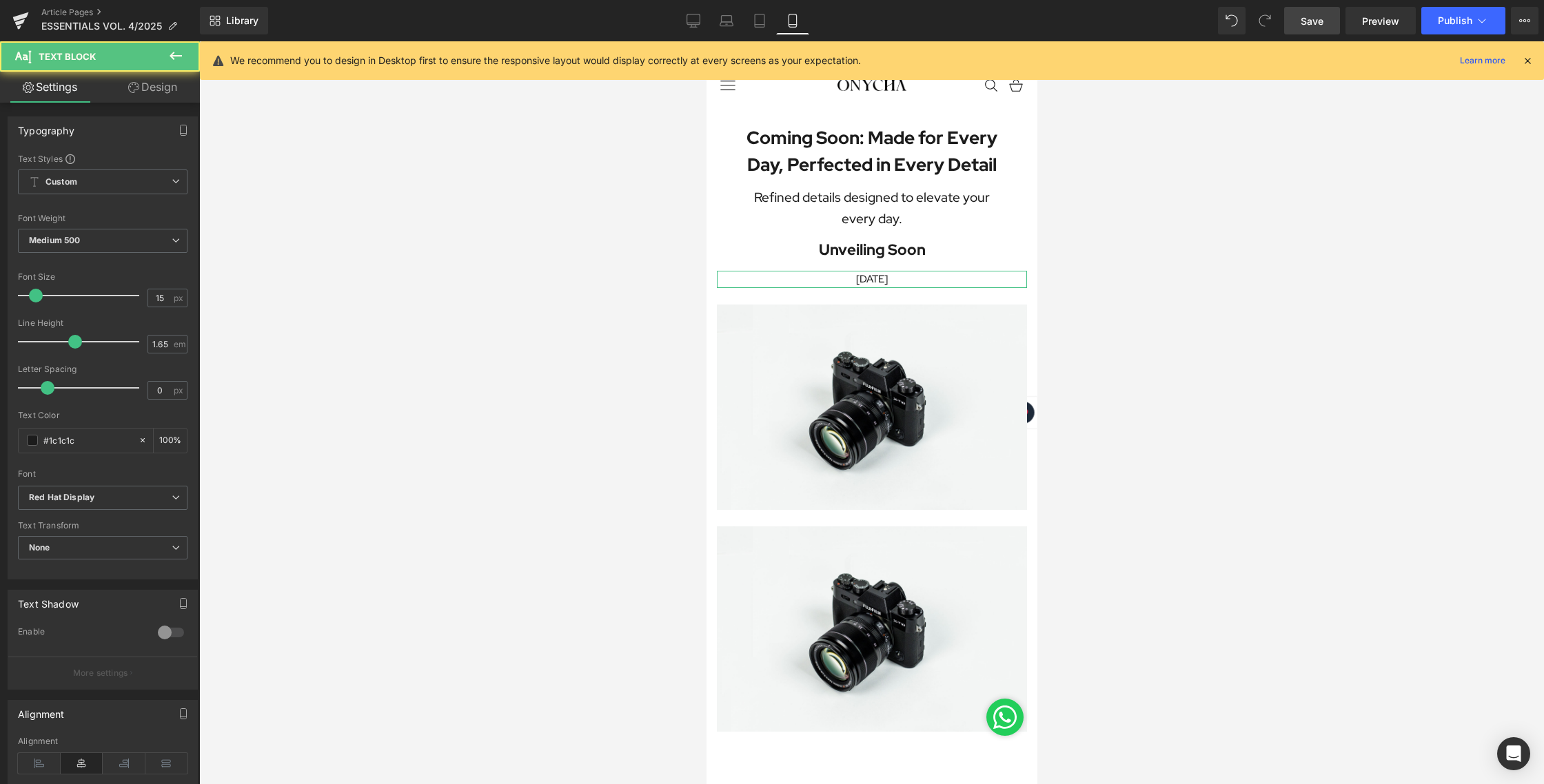
click at [162, 92] on link "Design" at bounding box center [153, 87] width 100 height 31
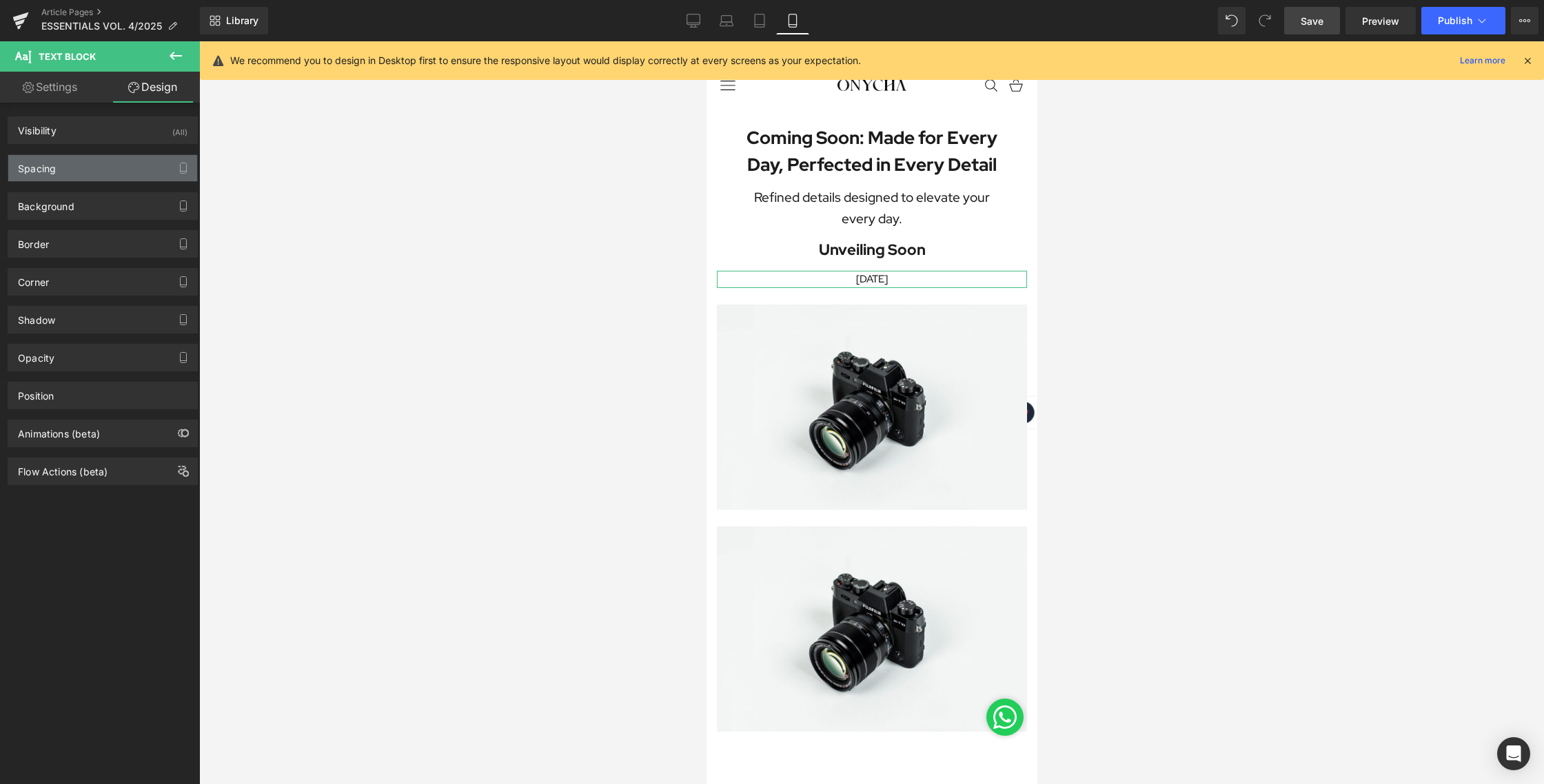
click at [65, 176] on div "Spacing" at bounding box center [103, 168] width 189 height 26
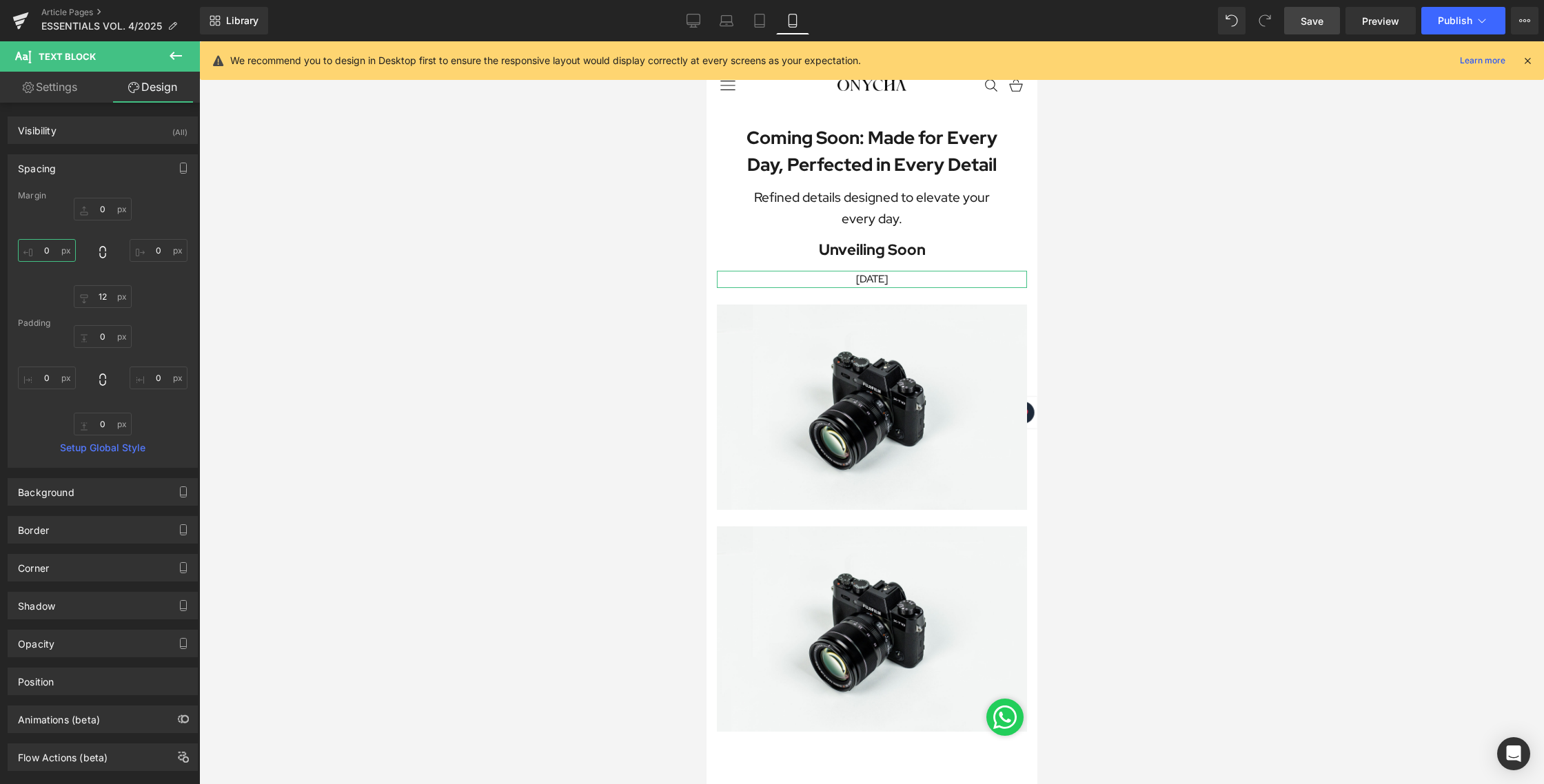
click at [56, 242] on input "0" at bounding box center [47, 250] width 58 height 23
type input "30"
click at [158, 250] on input "0" at bounding box center [158, 250] width 58 height 23
type input "30"
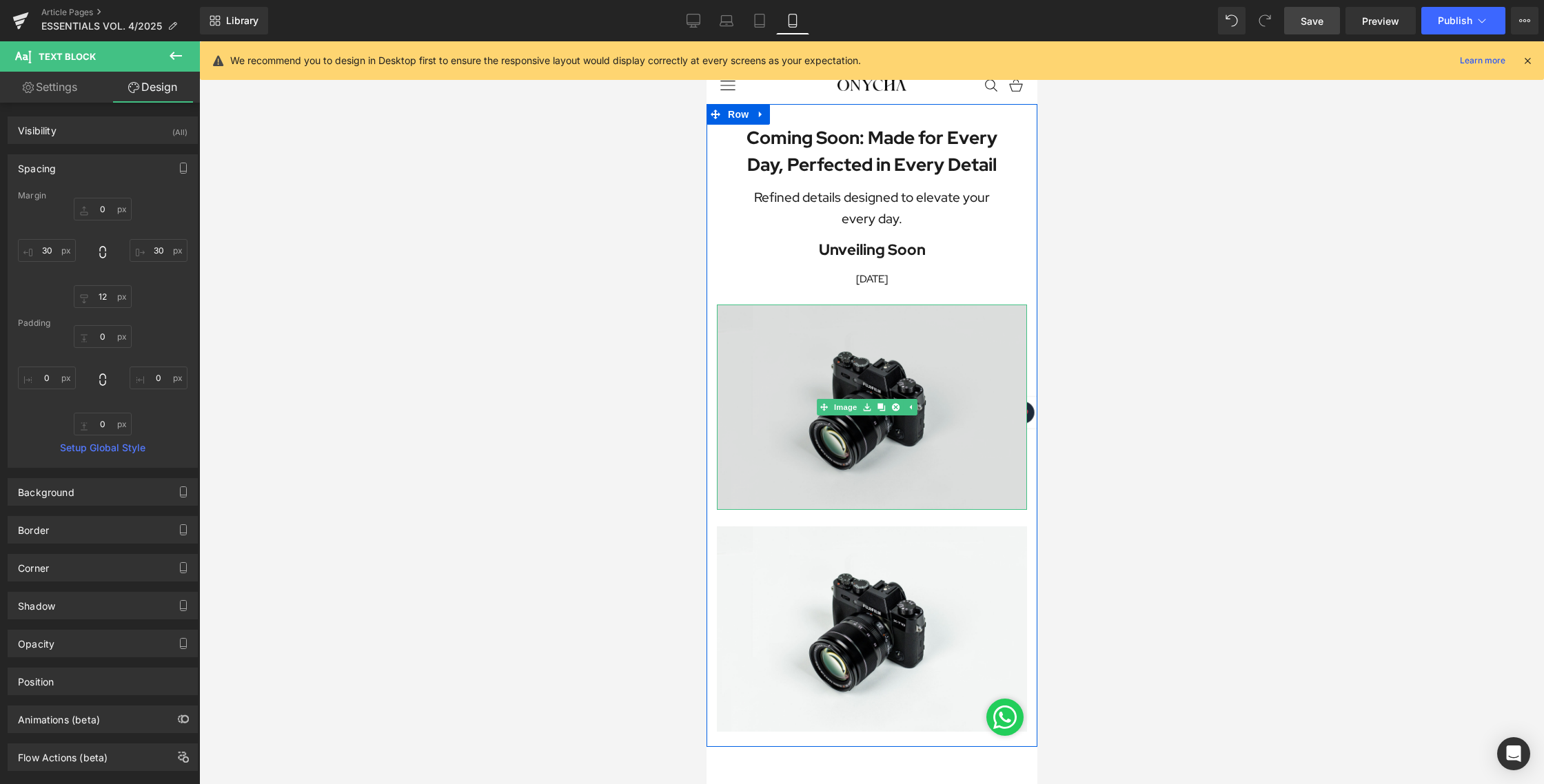
click at [840, 362] on img at bounding box center [871, 407] width 310 height 205
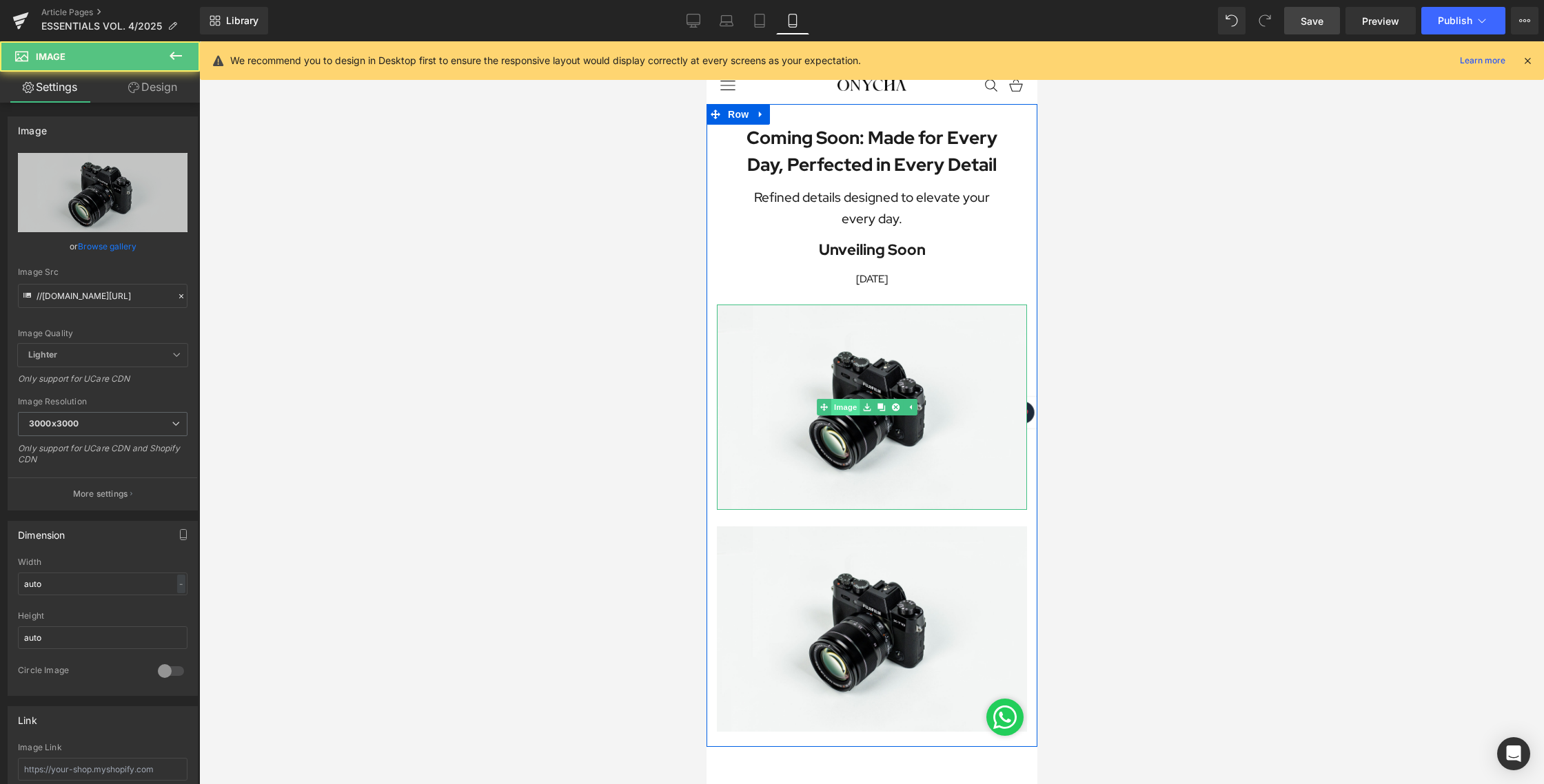
click at [848, 404] on link "Image" at bounding box center [837, 407] width 43 height 17
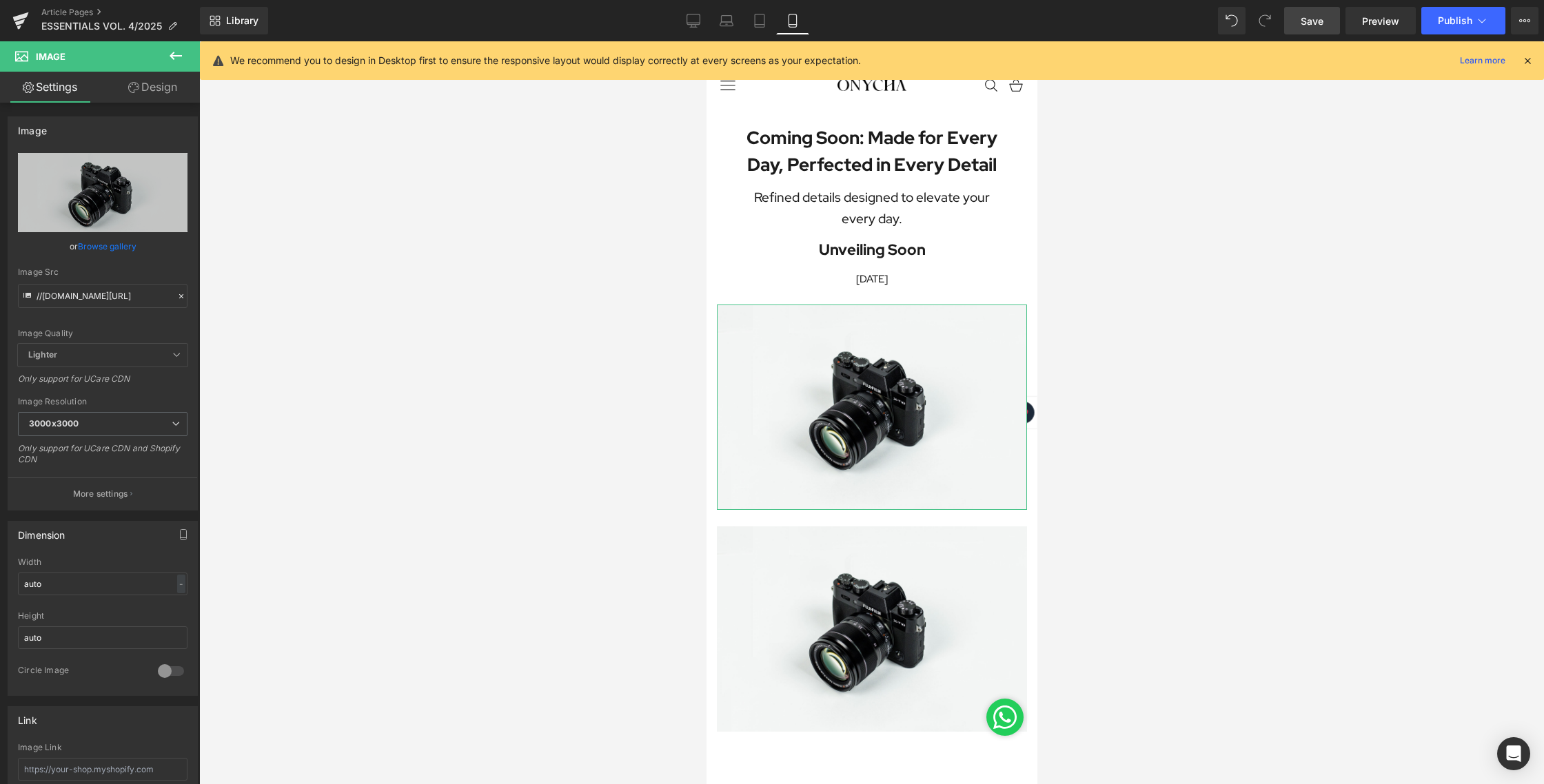
click at [165, 86] on link "Design" at bounding box center [153, 87] width 100 height 31
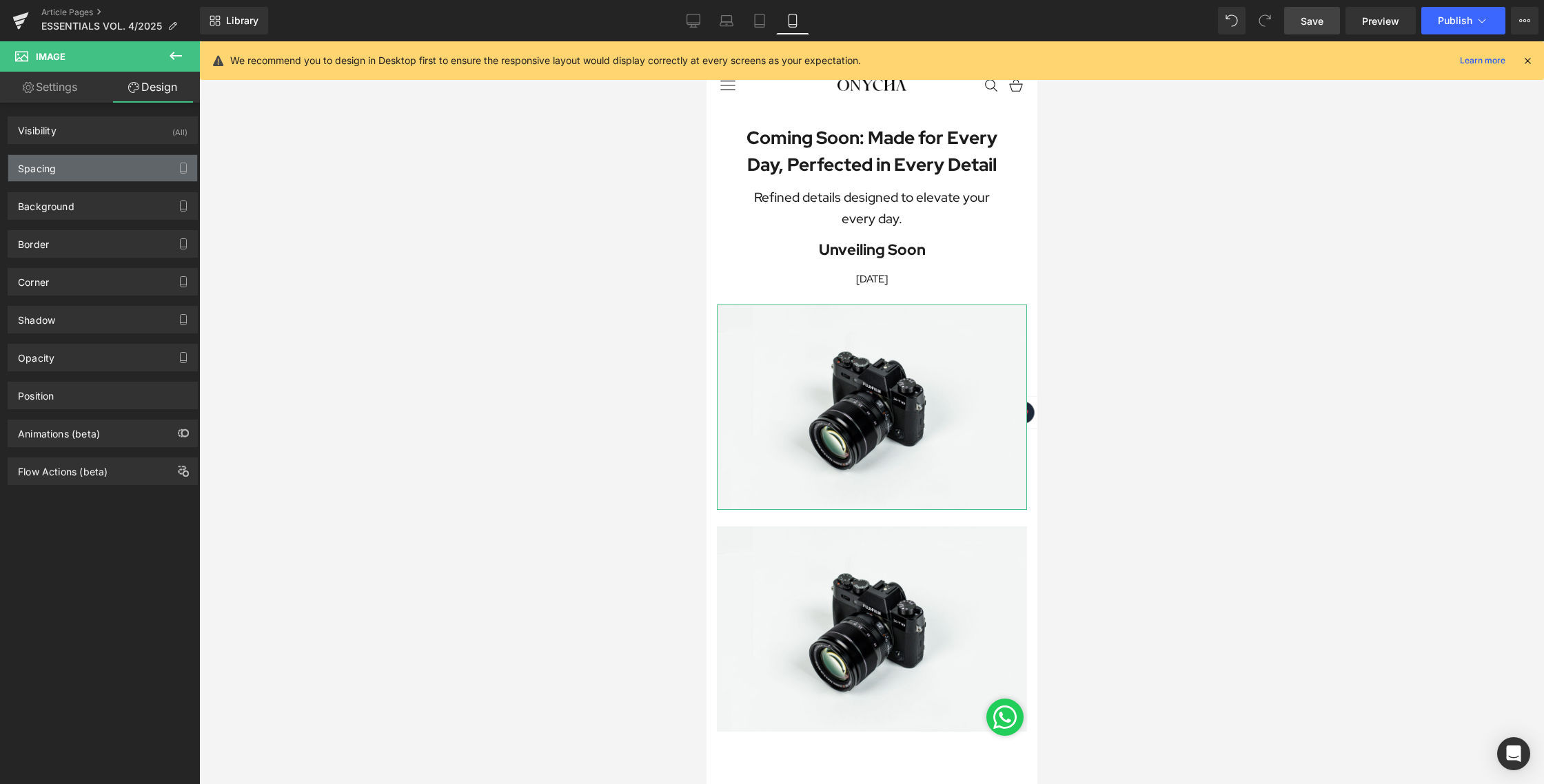
click at [59, 162] on div "Spacing" at bounding box center [103, 168] width 189 height 26
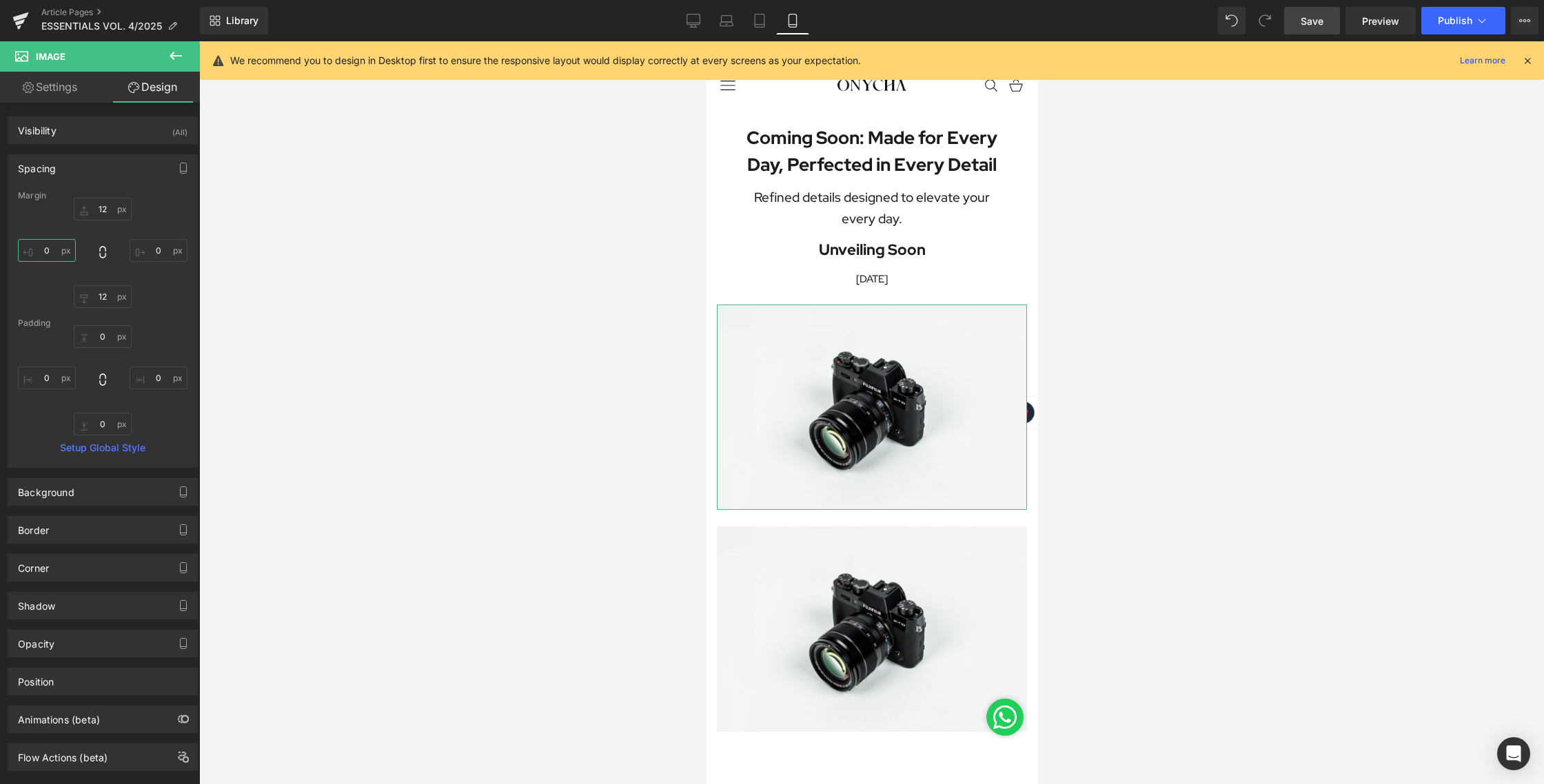
click at [57, 255] on input "0" at bounding box center [47, 250] width 58 height 23
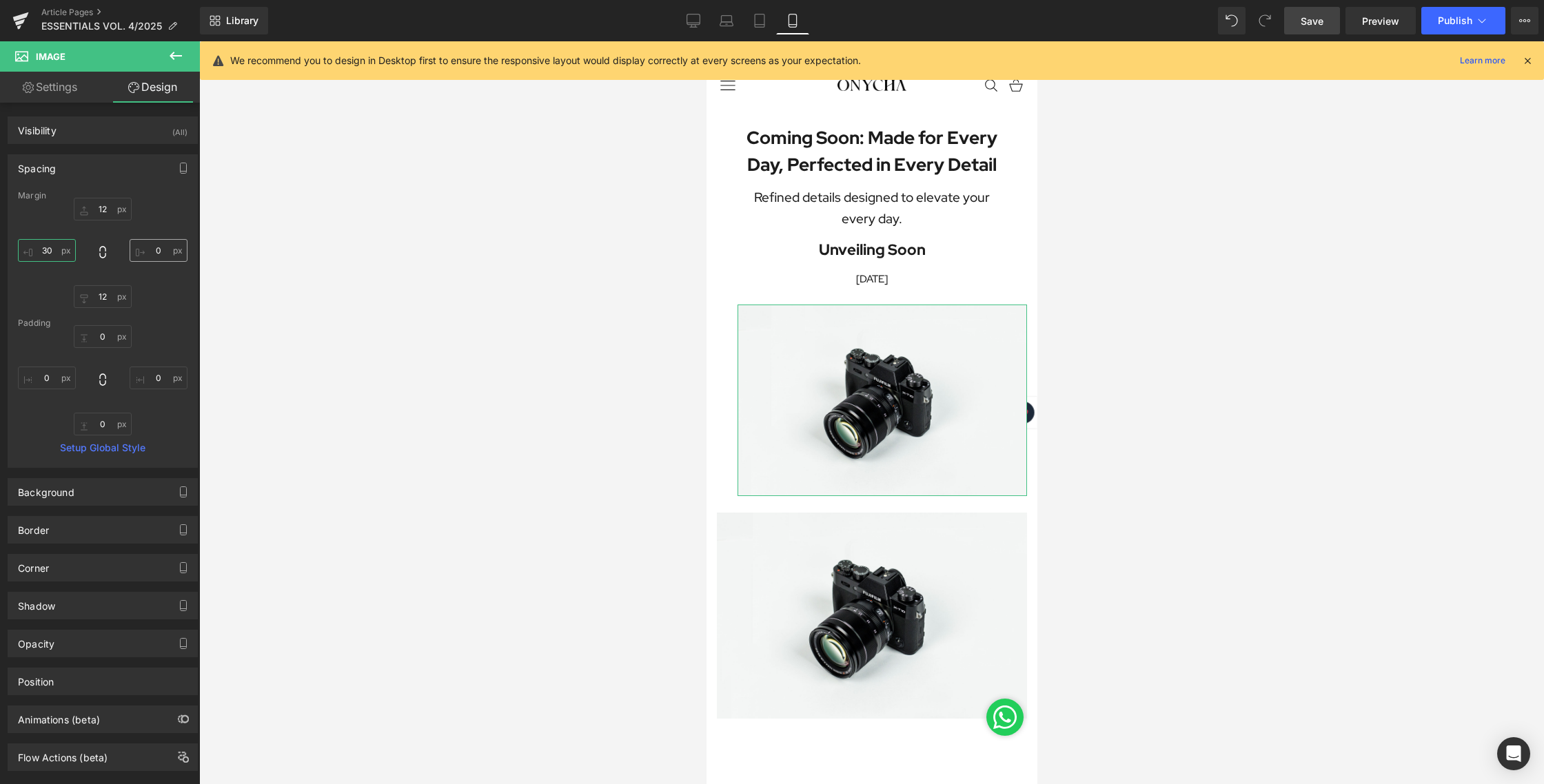
type input "30"
click at [139, 254] on input "0" at bounding box center [158, 250] width 58 height 23
type input "30"
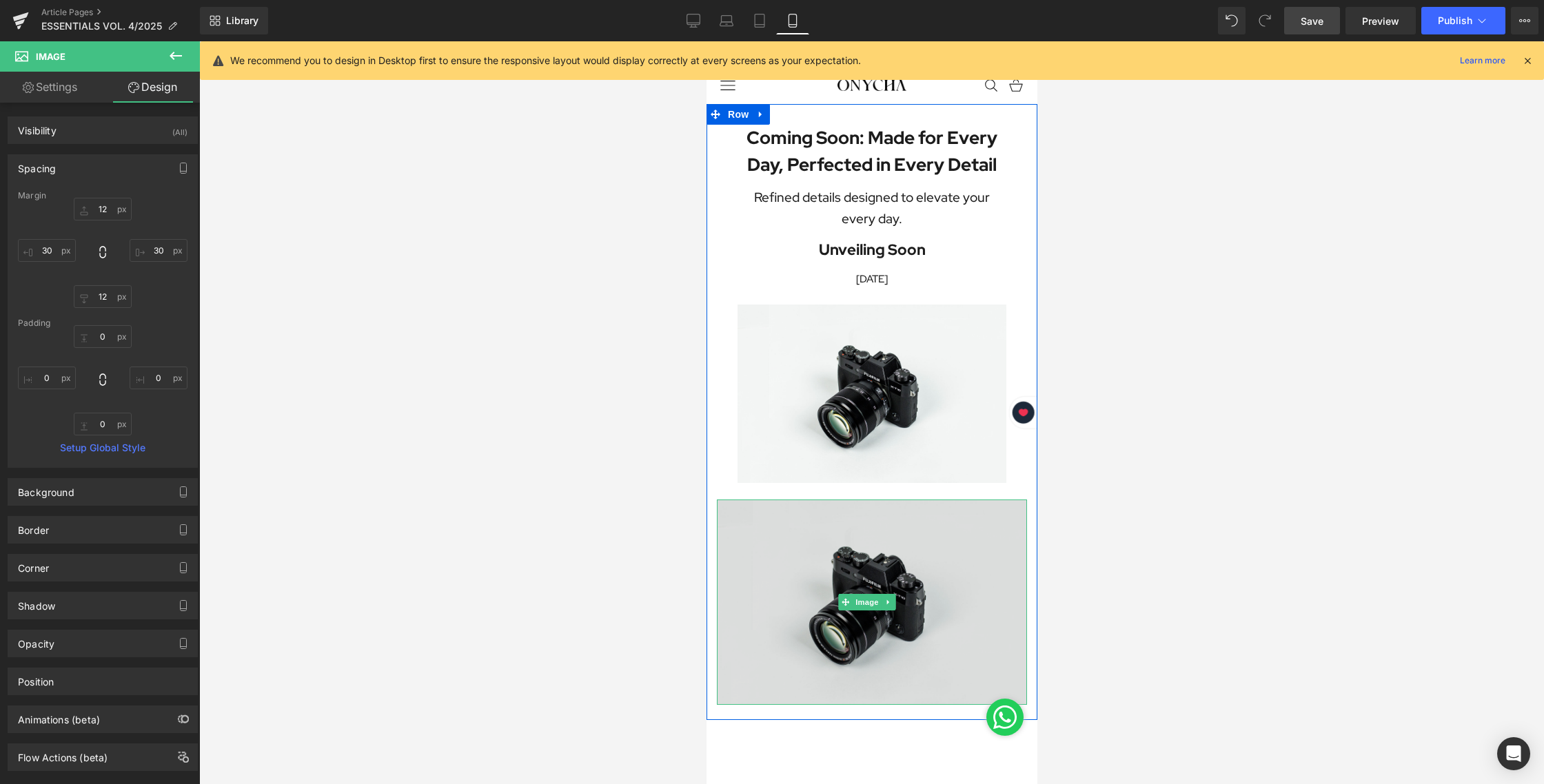
click at [814, 595] on img at bounding box center [871, 602] width 310 height 205
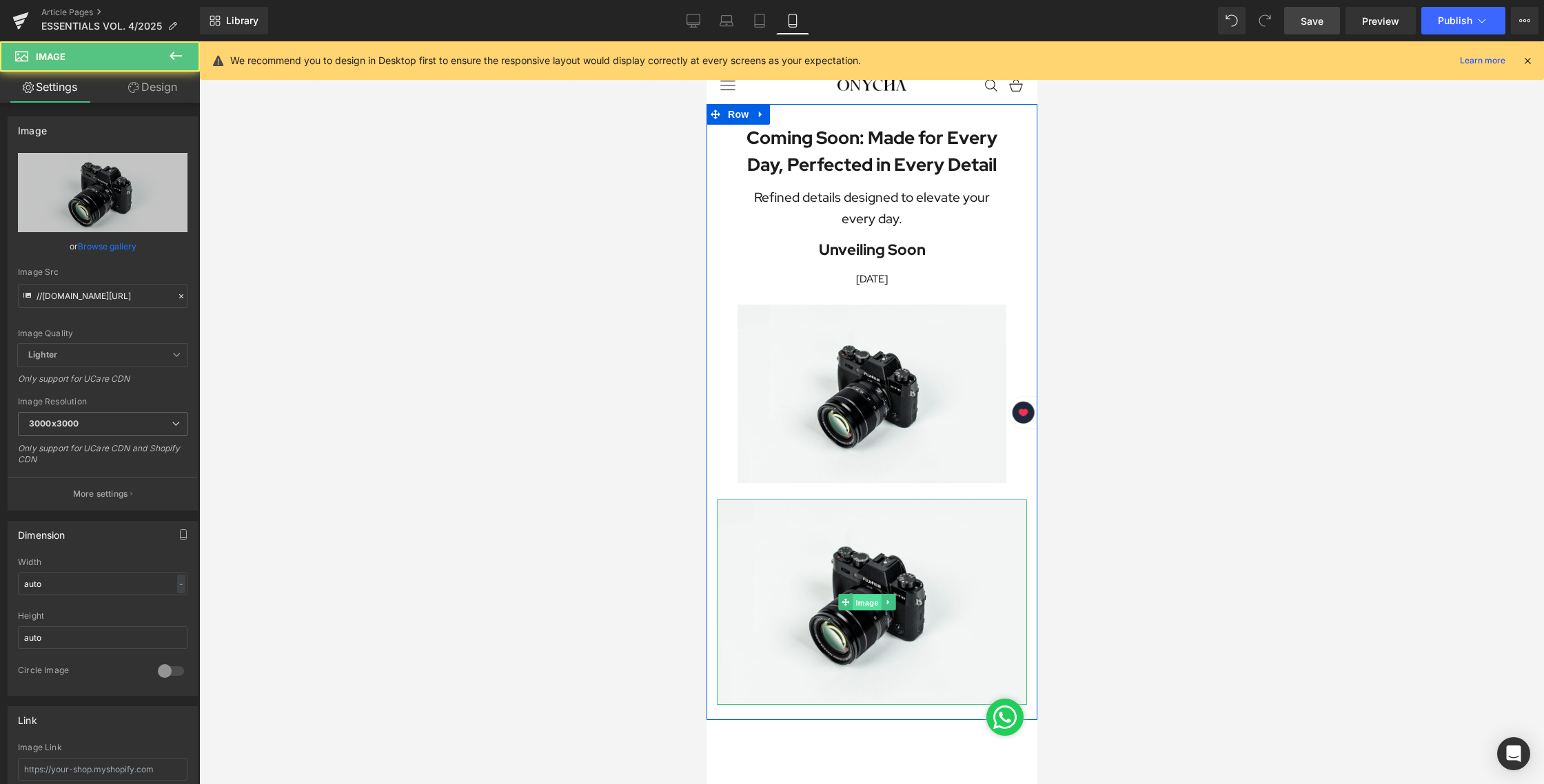
drag, startPoint x: 870, startPoint y: 597, endPoint x: 1168, endPoint y: 391, distance: 362.3
click at [870, 597] on span "Image" at bounding box center [866, 602] width 29 height 17
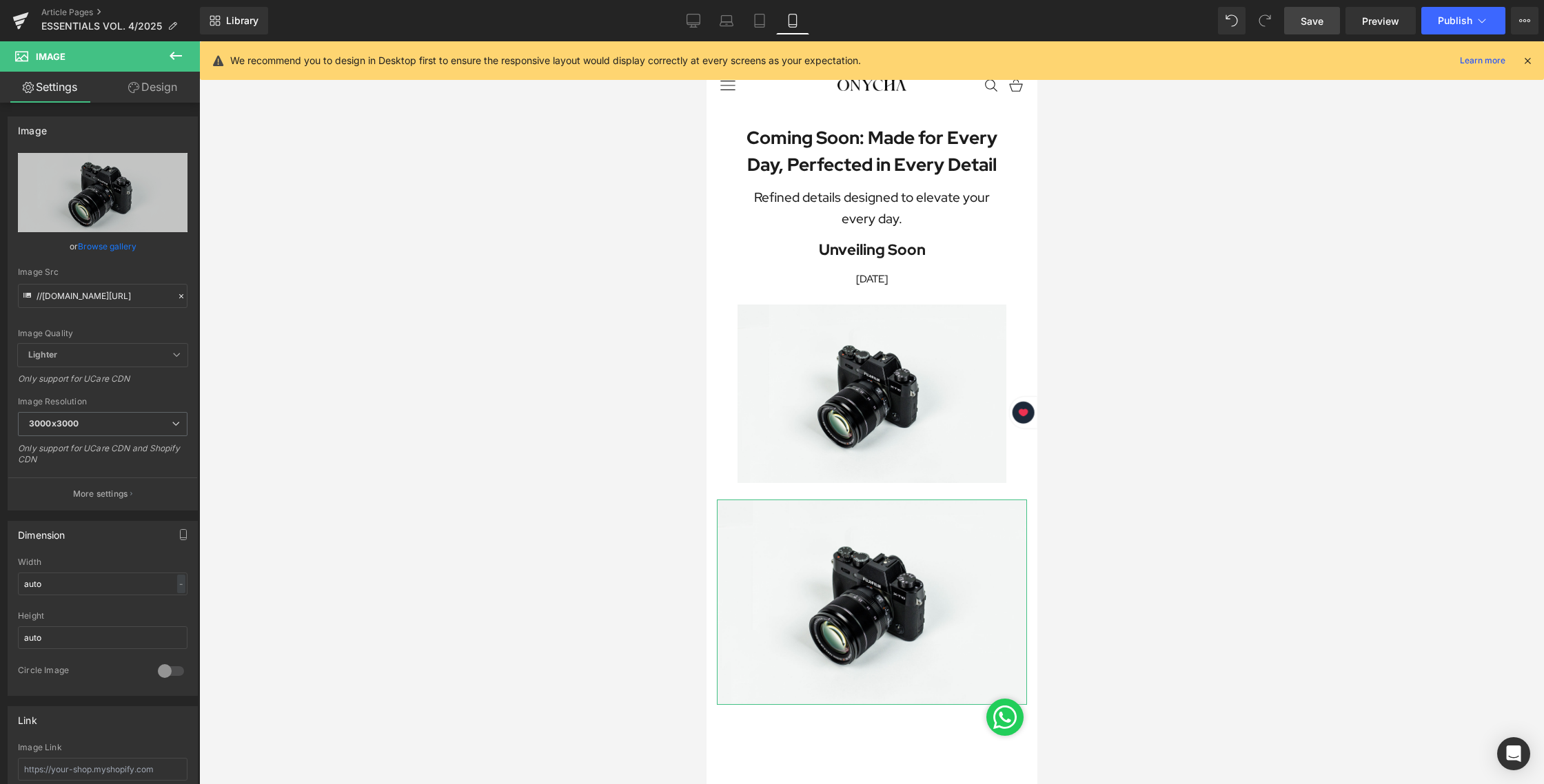
click at [161, 79] on link "Design" at bounding box center [153, 87] width 100 height 31
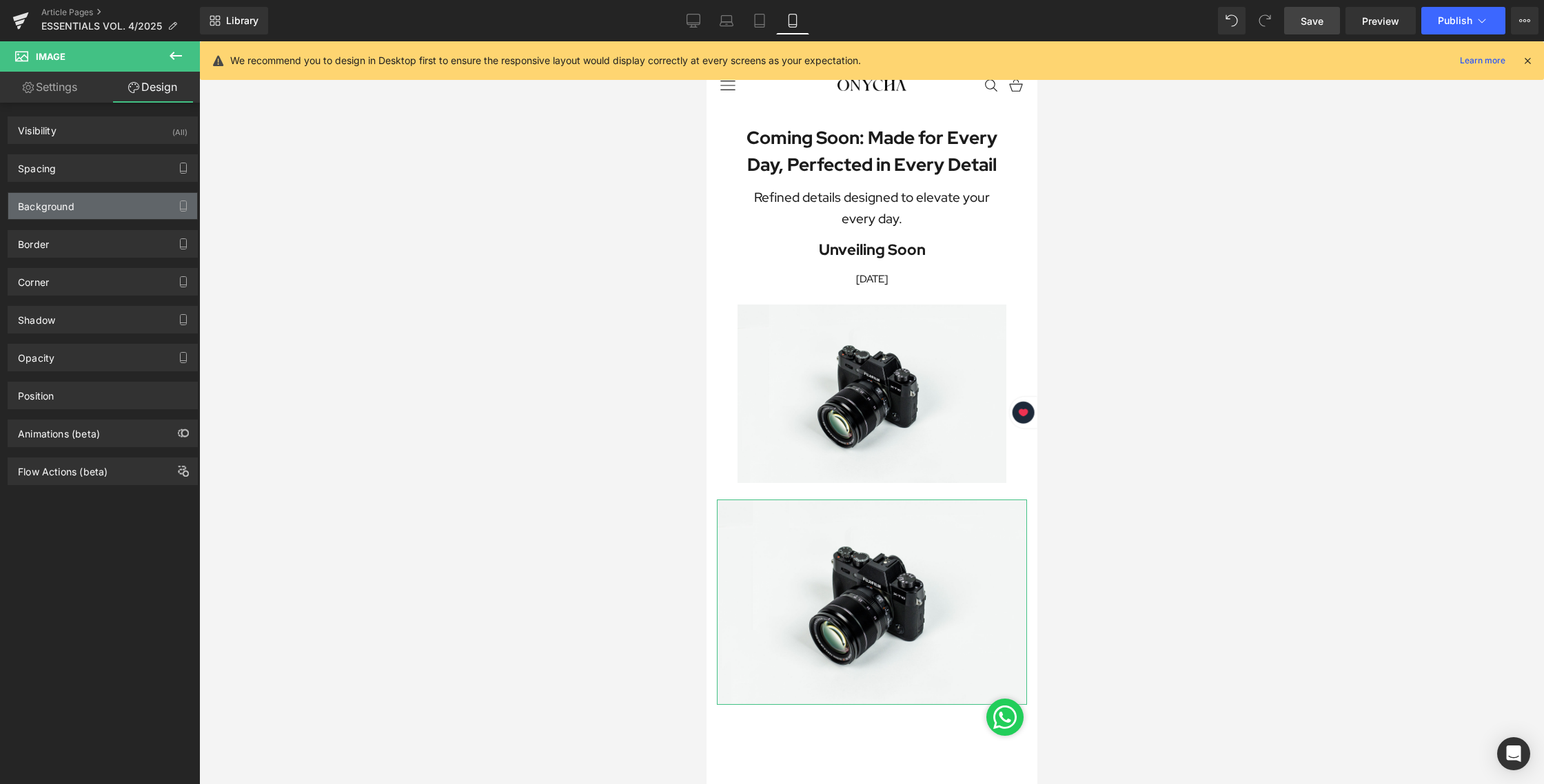
type input "12"
type input "0"
type input "12"
type input "0"
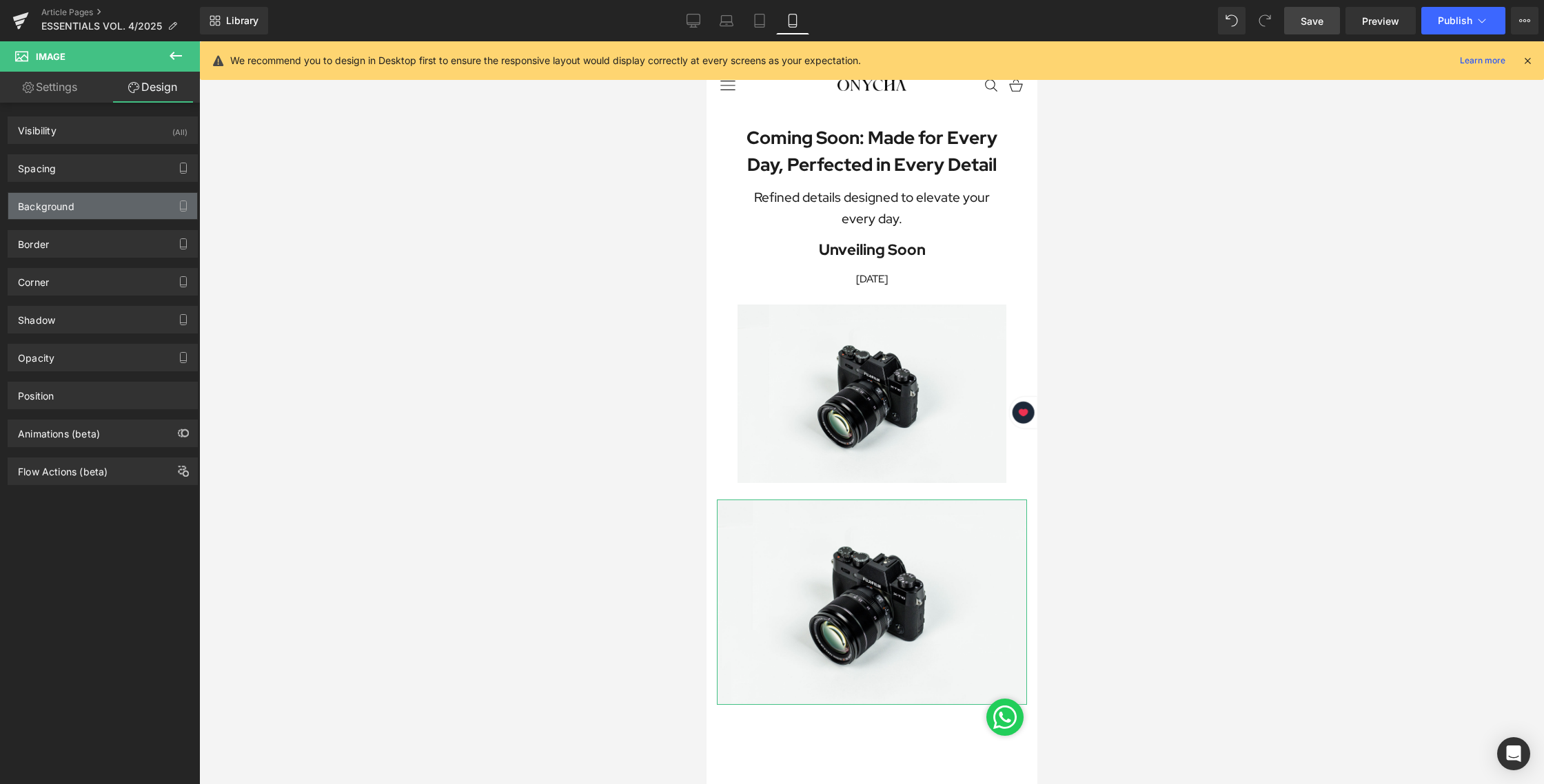
type input "0"
click at [51, 182] on div "Background Color & Image color transparent Color transparent 0 % Image Replace …" at bounding box center [103, 201] width 206 height 38
click at [53, 168] on div "Spacing" at bounding box center [37, 164] width 38 height 19
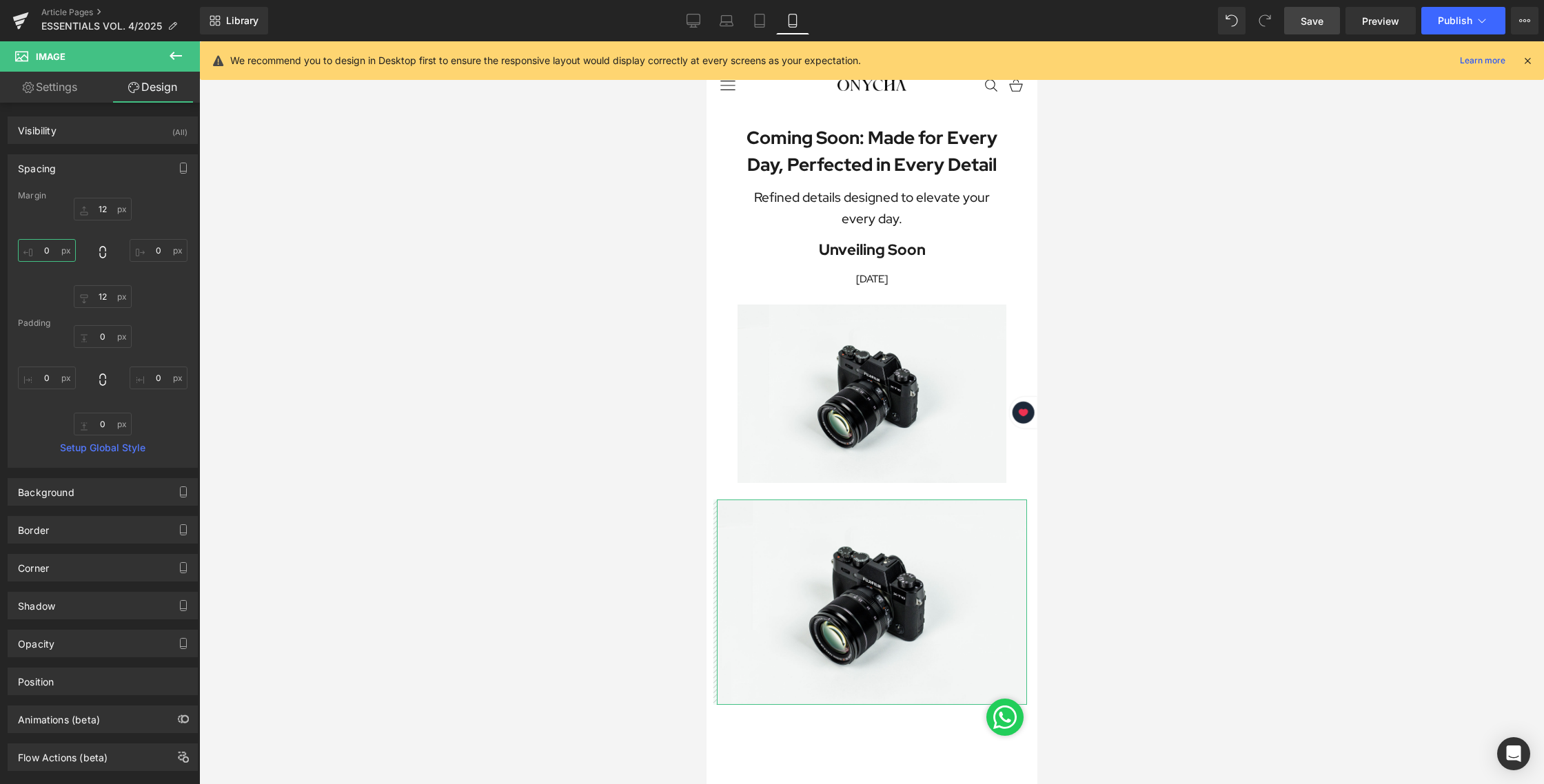
click at [44, 250] on input "0" at bounding box center [47, 250] width 58 height 23
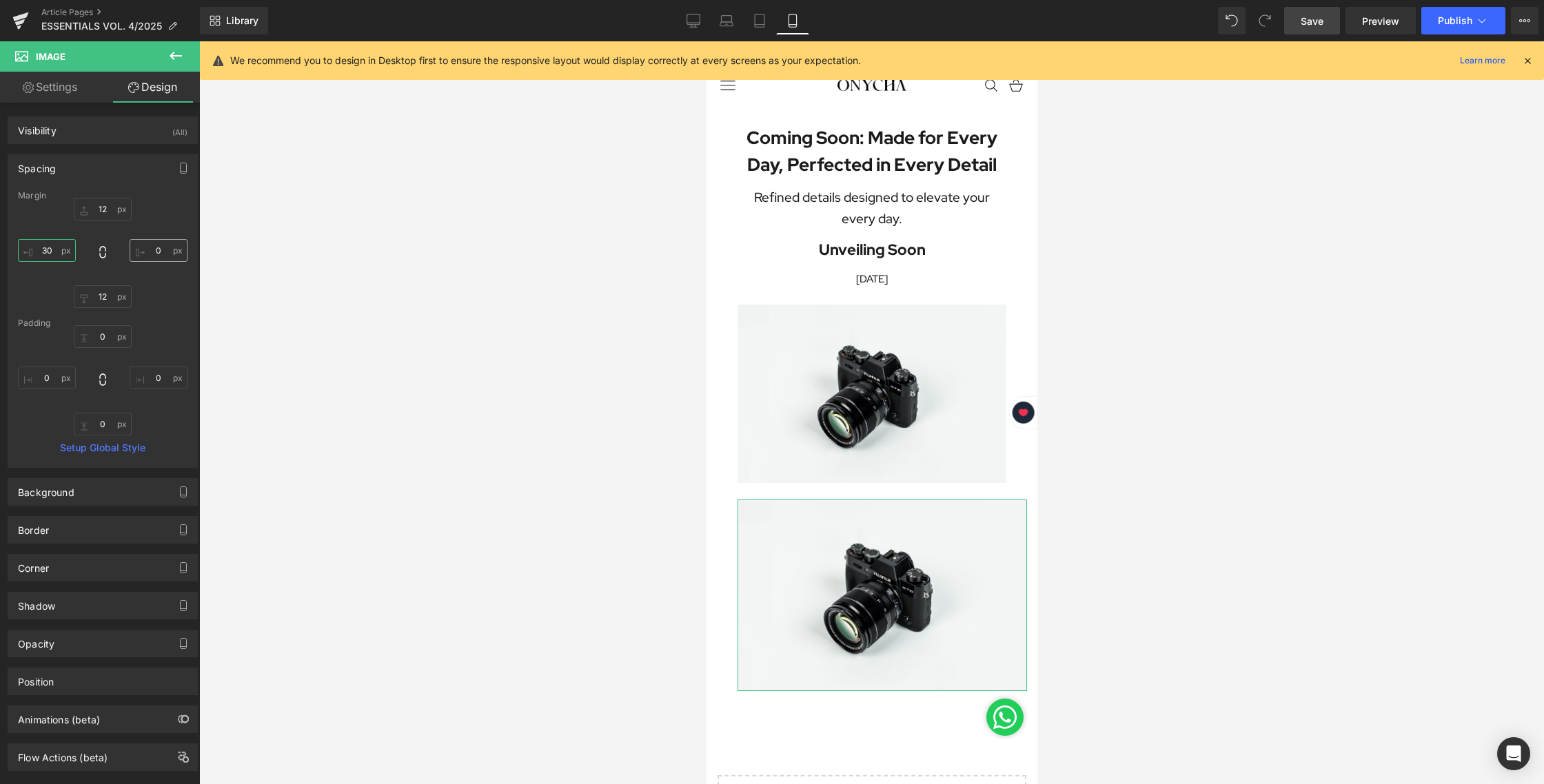
type input "30"
click at [156, 256] on input "0" at bounding box center [158, 250] width 58 height 23
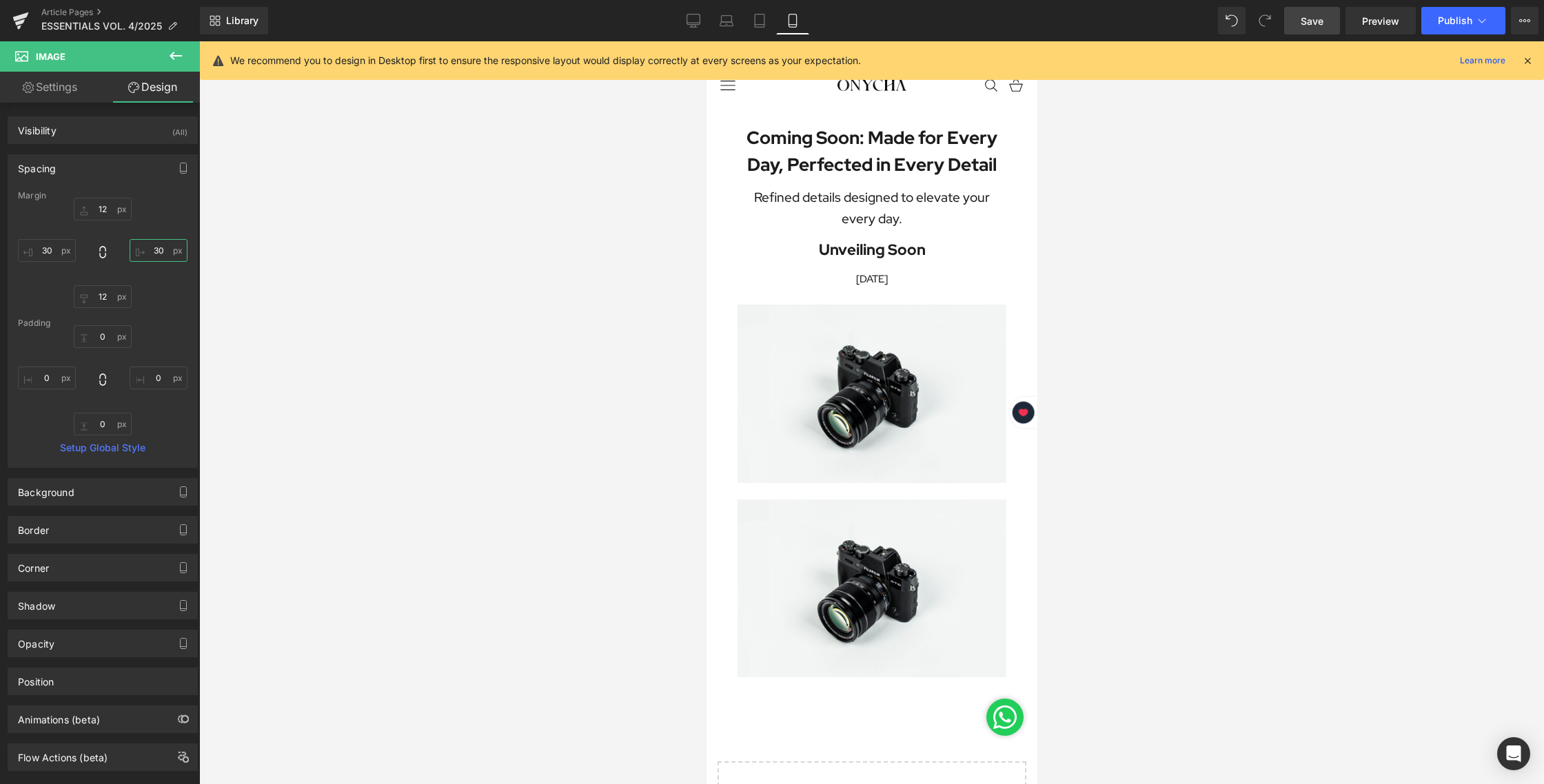
type input "30"
click at [1155, 453] on div at bounding box center [871, 413] width 1345 height 742
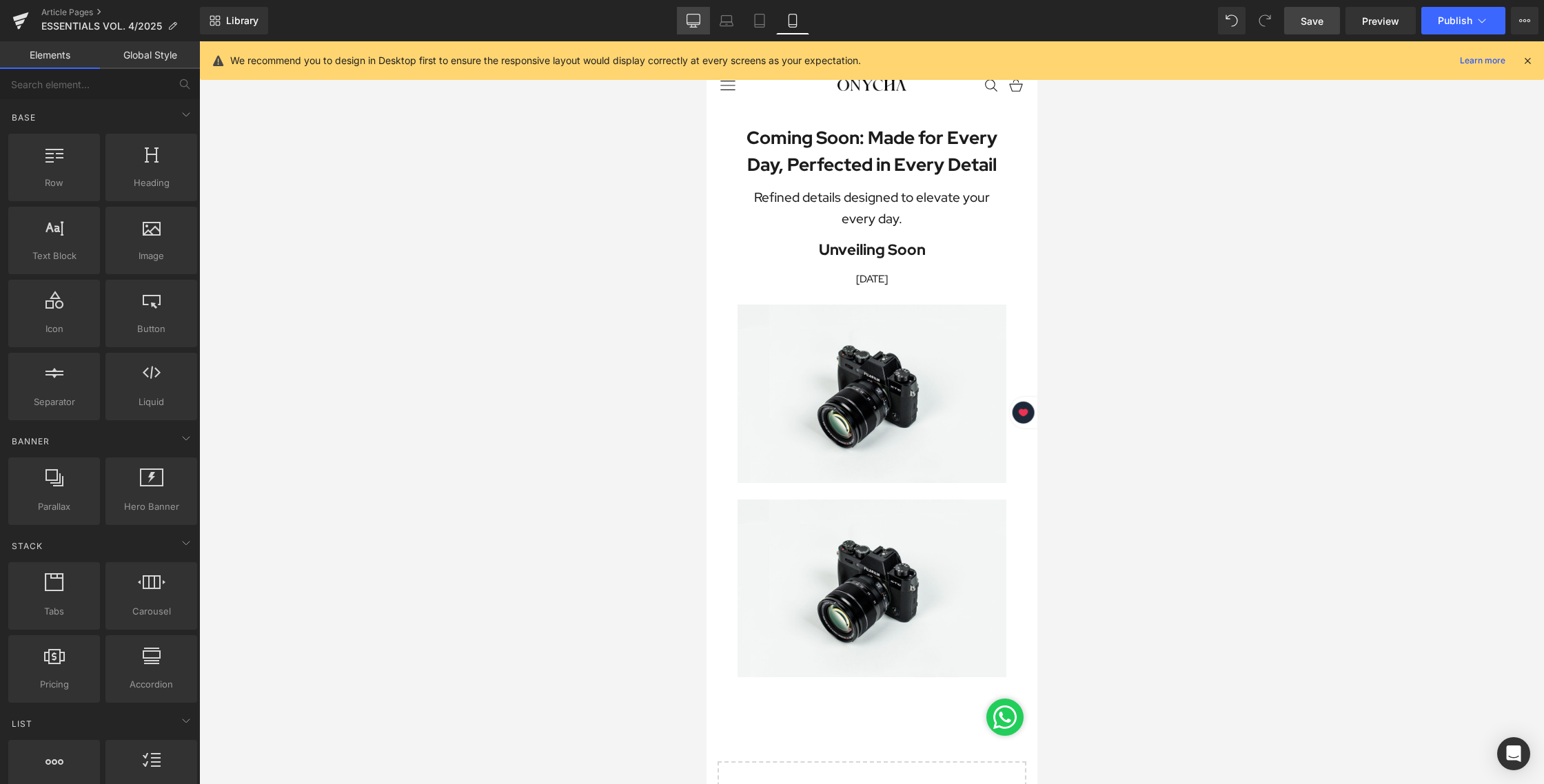
click at [685, 19] on link "Desktop" at bounding box center [694, 21] width 33 height 28
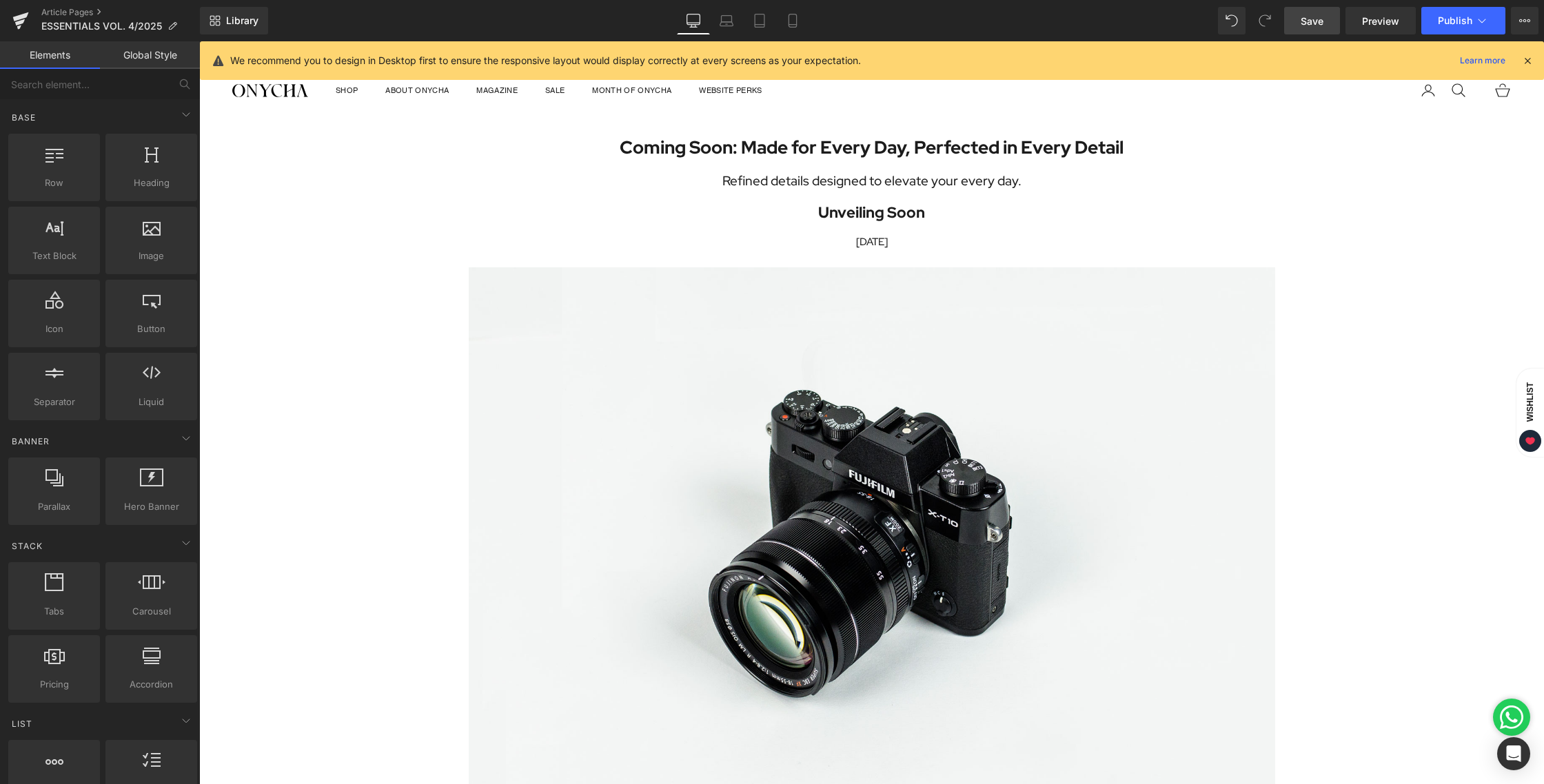
click at [1298, 24] on link "Save" at bounding box center [1311, 21] width 56 height 28
